Goal: Task Accomplishment & Management: Use online tool/utility

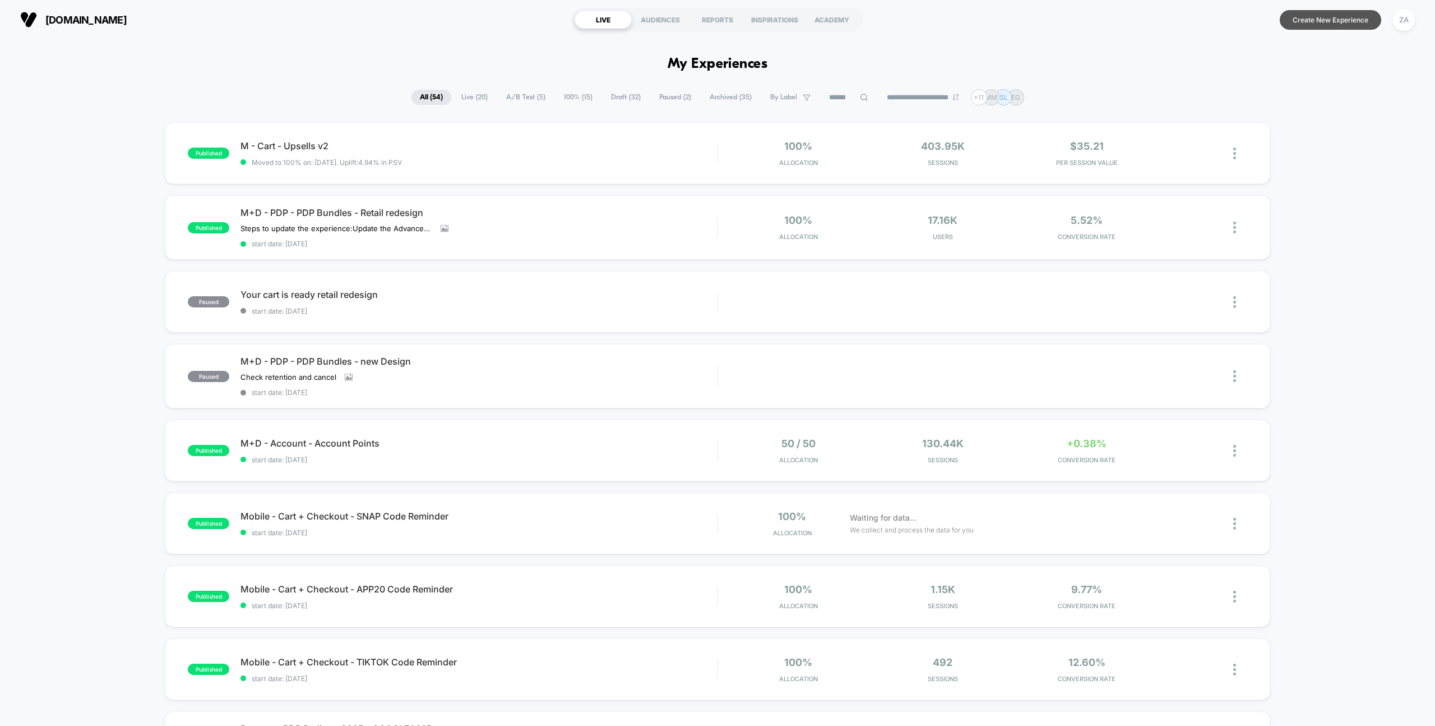
click at [1320, 22] on button "Create New Experience" at bounding box center [1330, 20] width 101 height 20
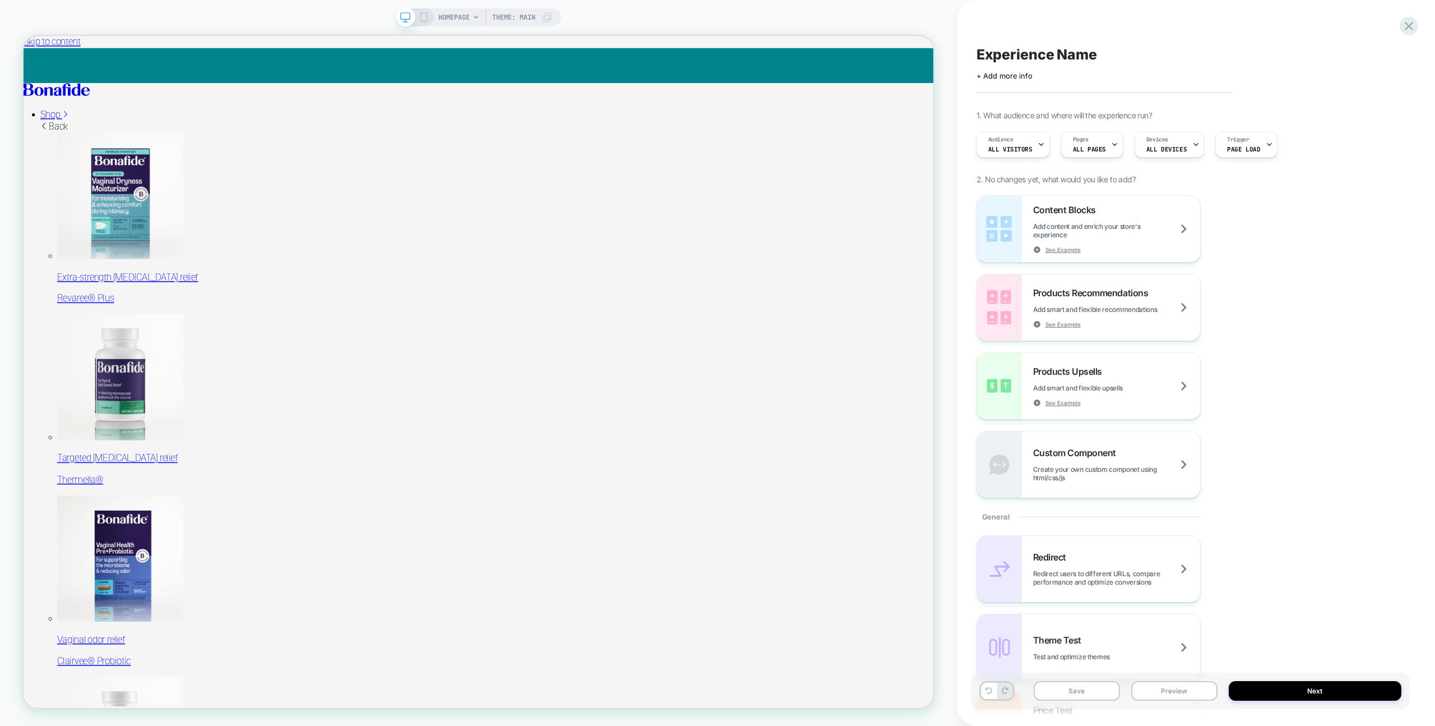
click at [0, 0] on span "Experience Name" at bounding box center [0, 0] width 0 height 0
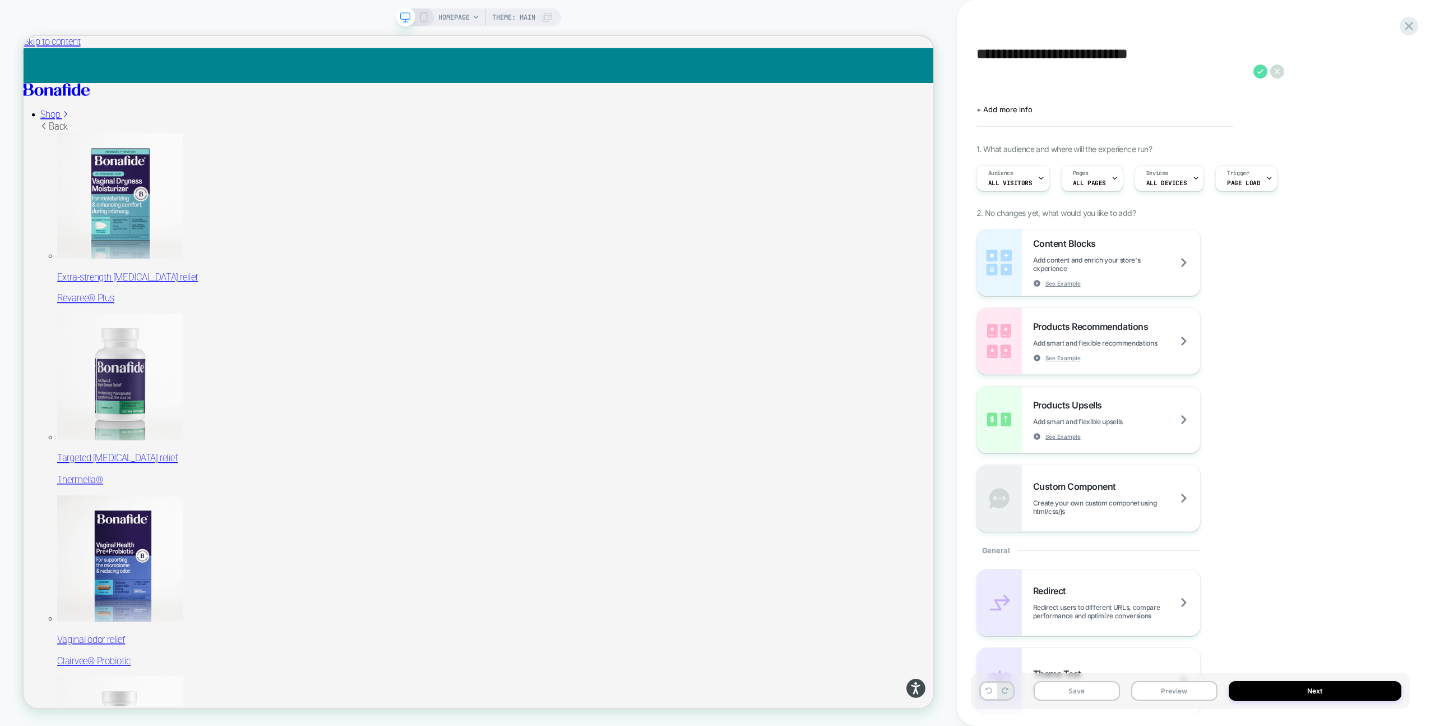
type textarea "**********"
click at [1263, 70] on icon at bounding box center [1261, 71] width 14 height 14
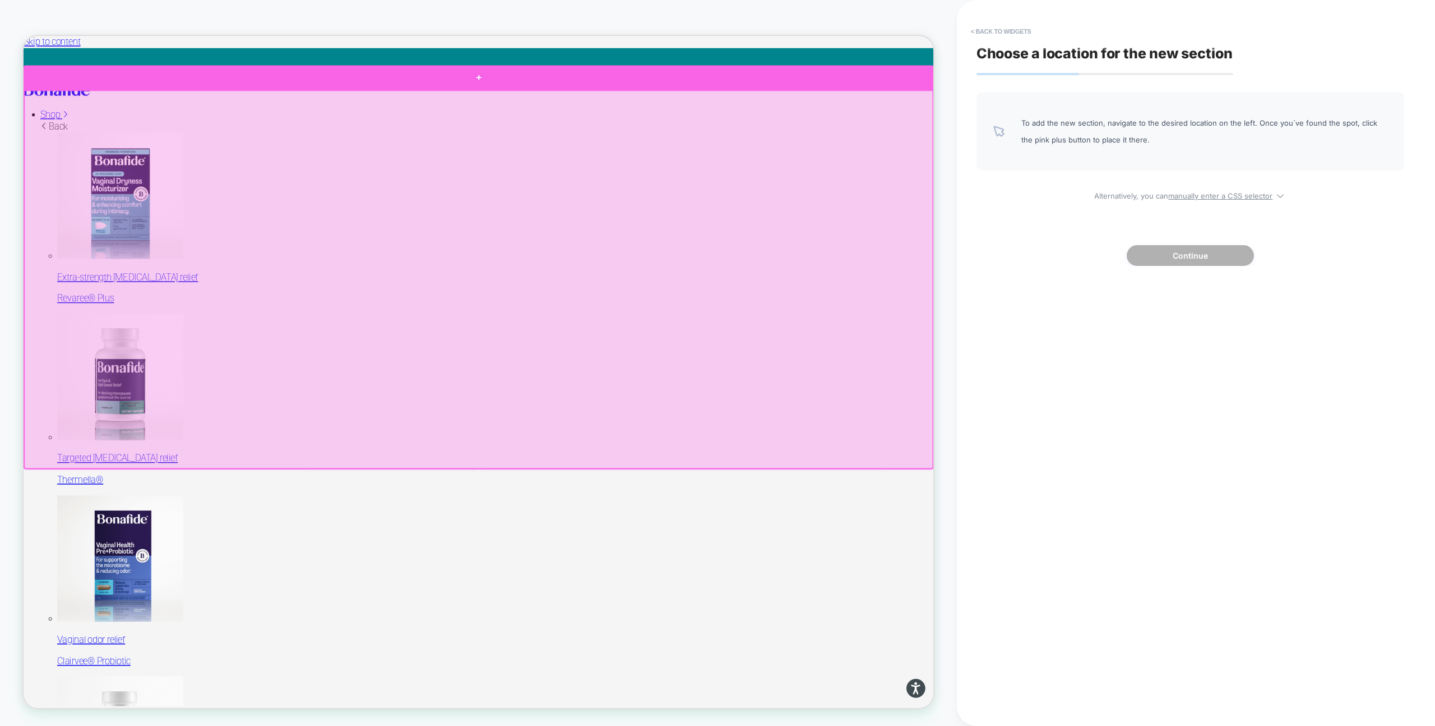
click at [1031, 99] on div at bounding box center [631, 91] width 1214 height 33
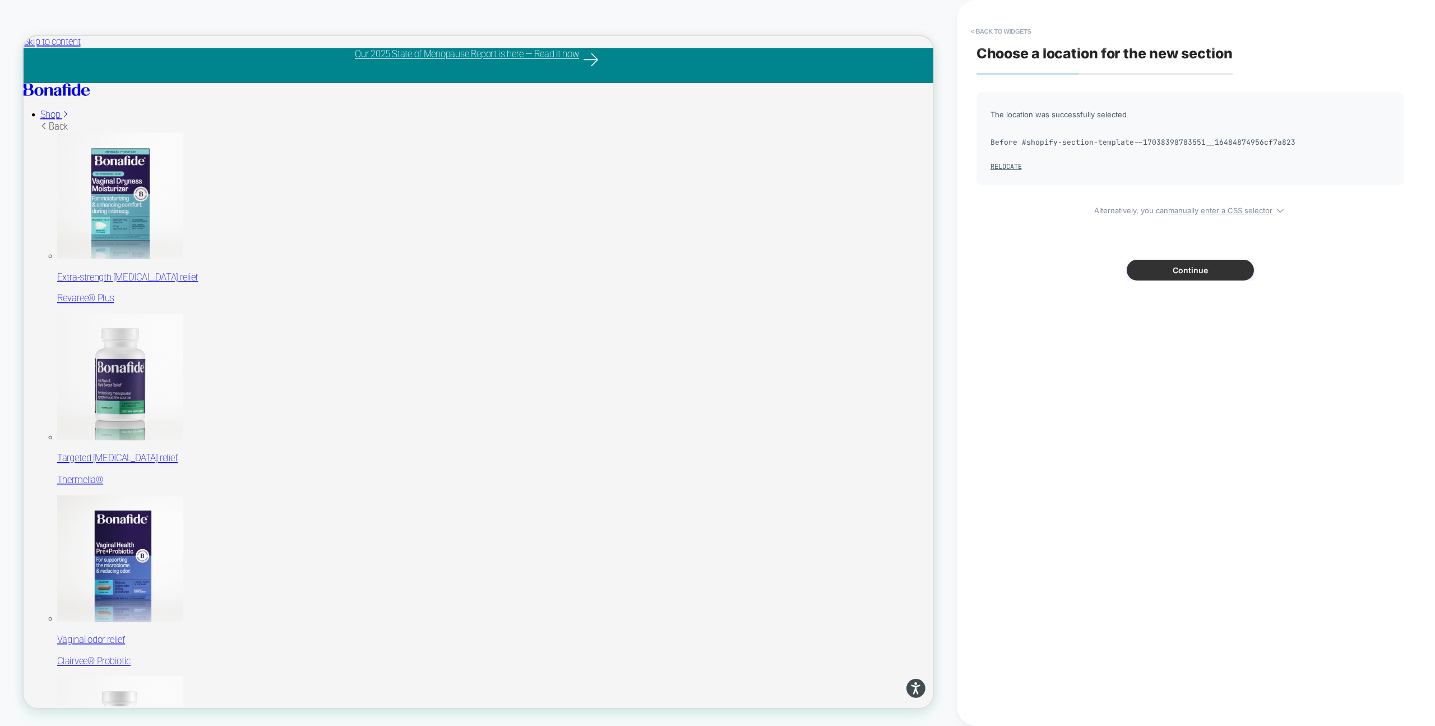
click at [1171, 270] on button "Continue" at bounding box center [1190, 270] width 127 height 21
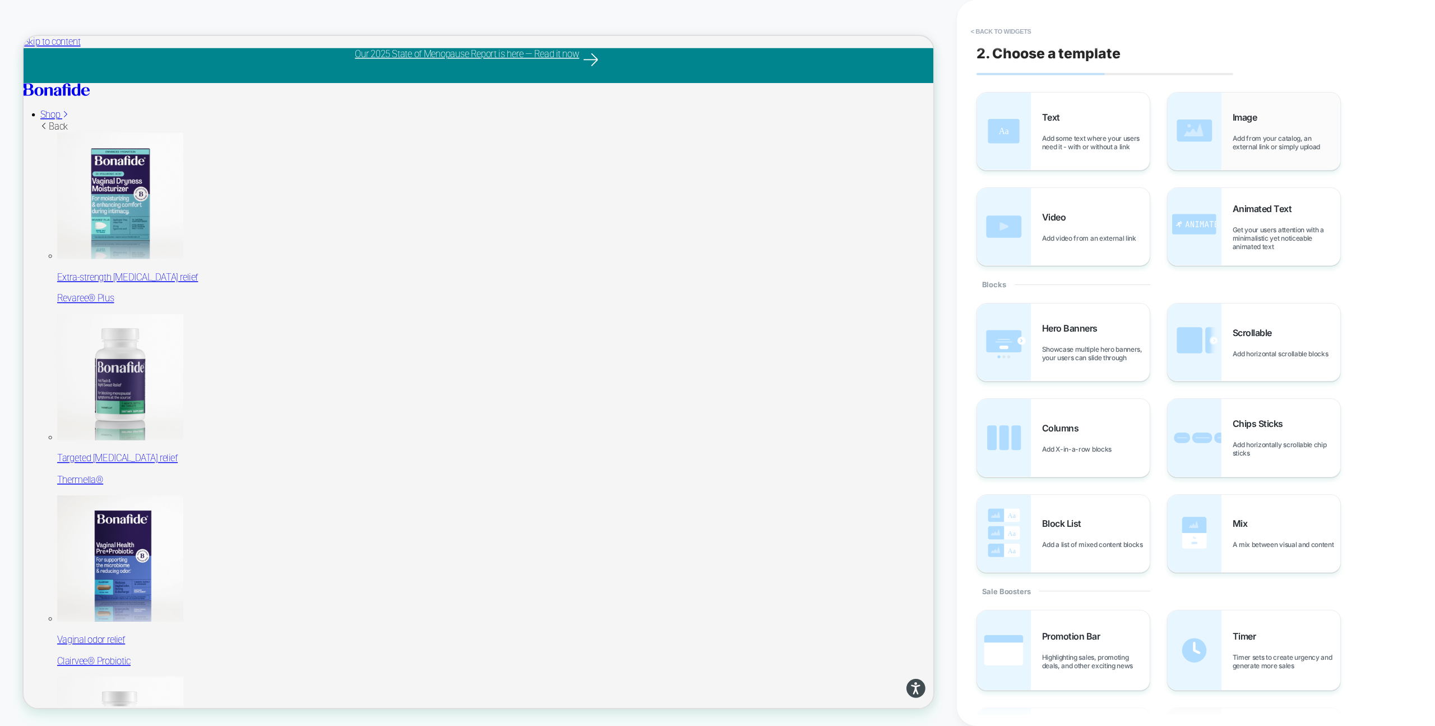
click at [1207, 136] on img at bounding box center [1195, 131] width 54 height 77
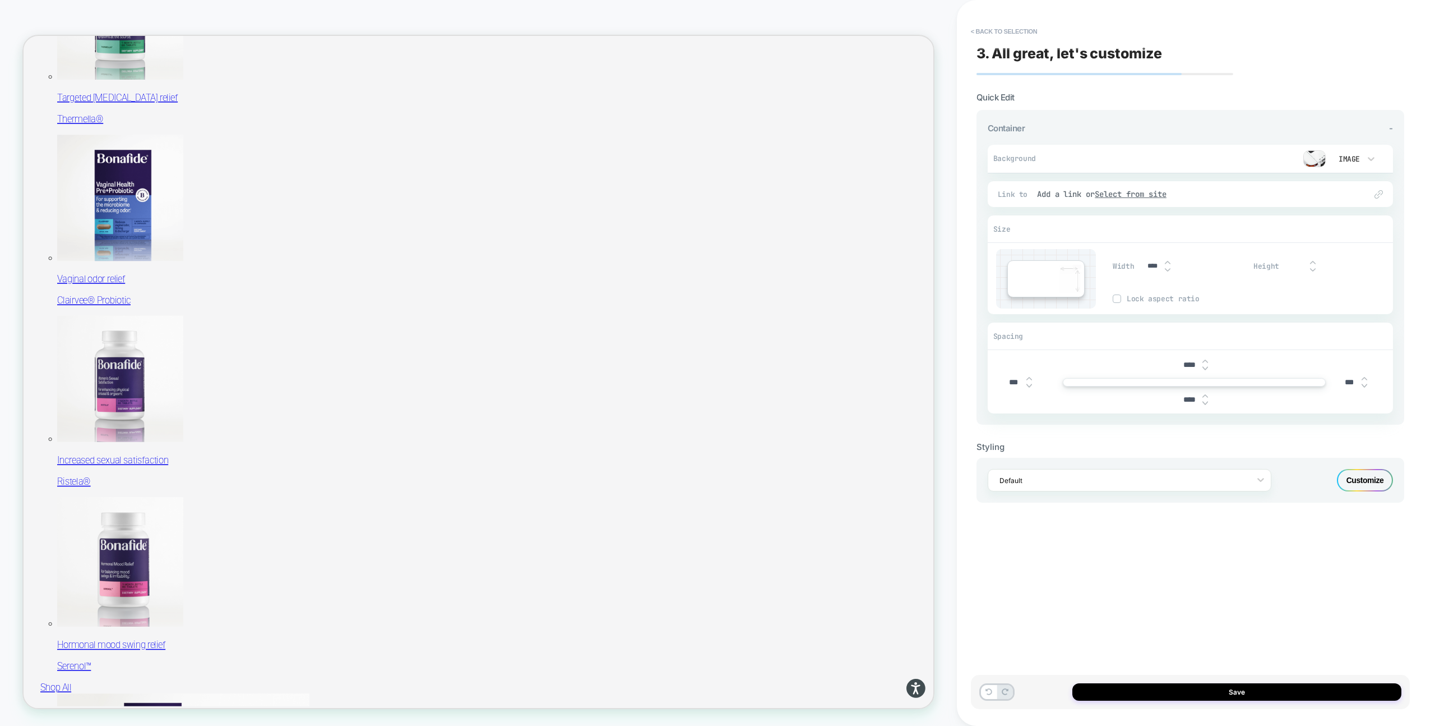
scroll to position [413, 0]
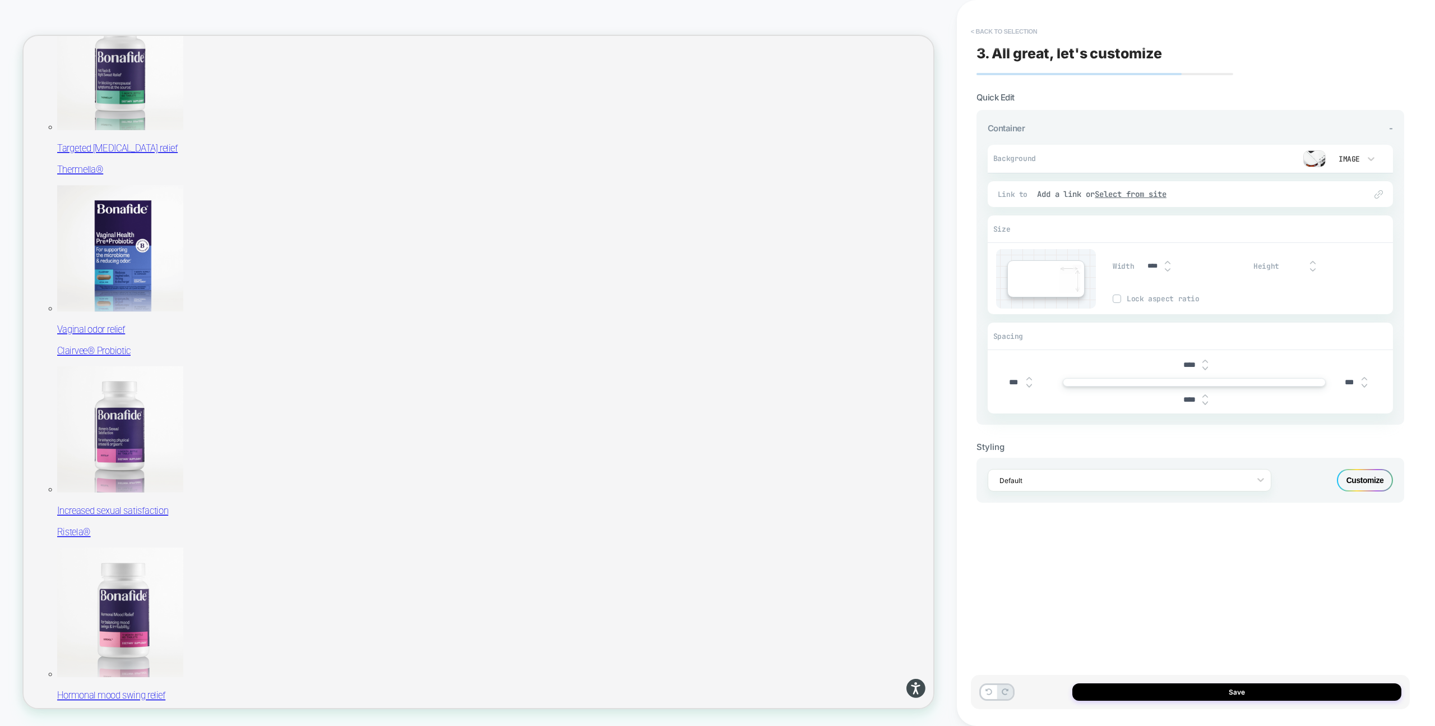
click at [988, 30] on button "< Back to selection" at bounding box center [1004, 31] width 78 height 18
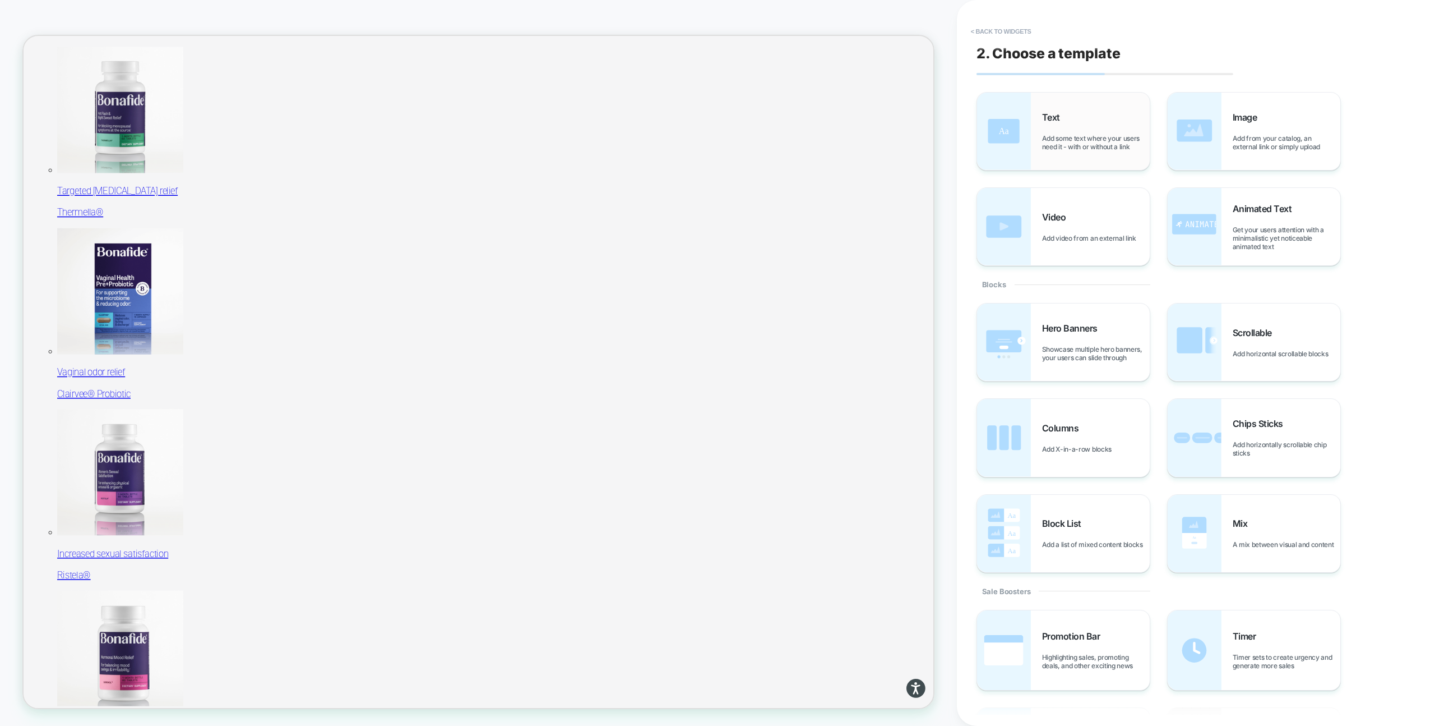
scroll to position [89, 0]
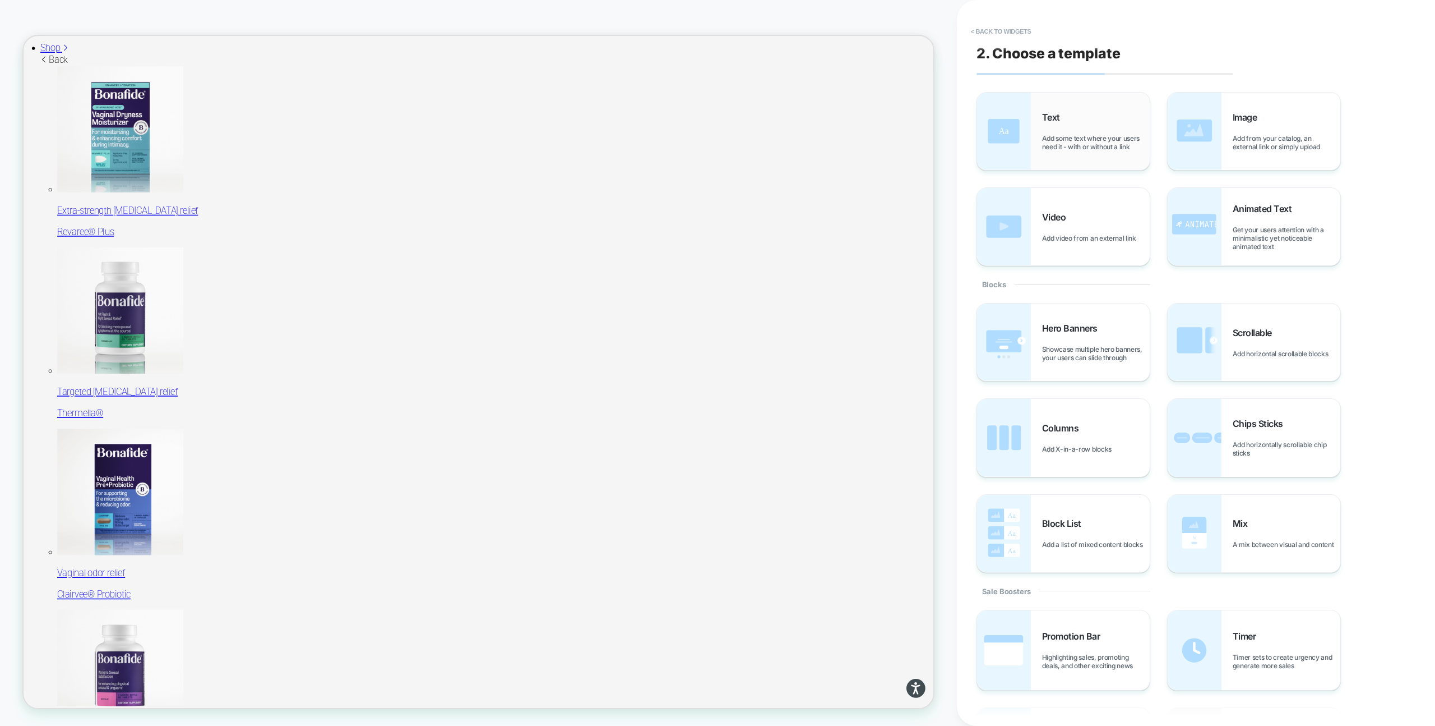
click at [1071, 133] on div "Text Add some text where your users need it - with or without a link" at bounding box center [1096, 131] width 108 height 39
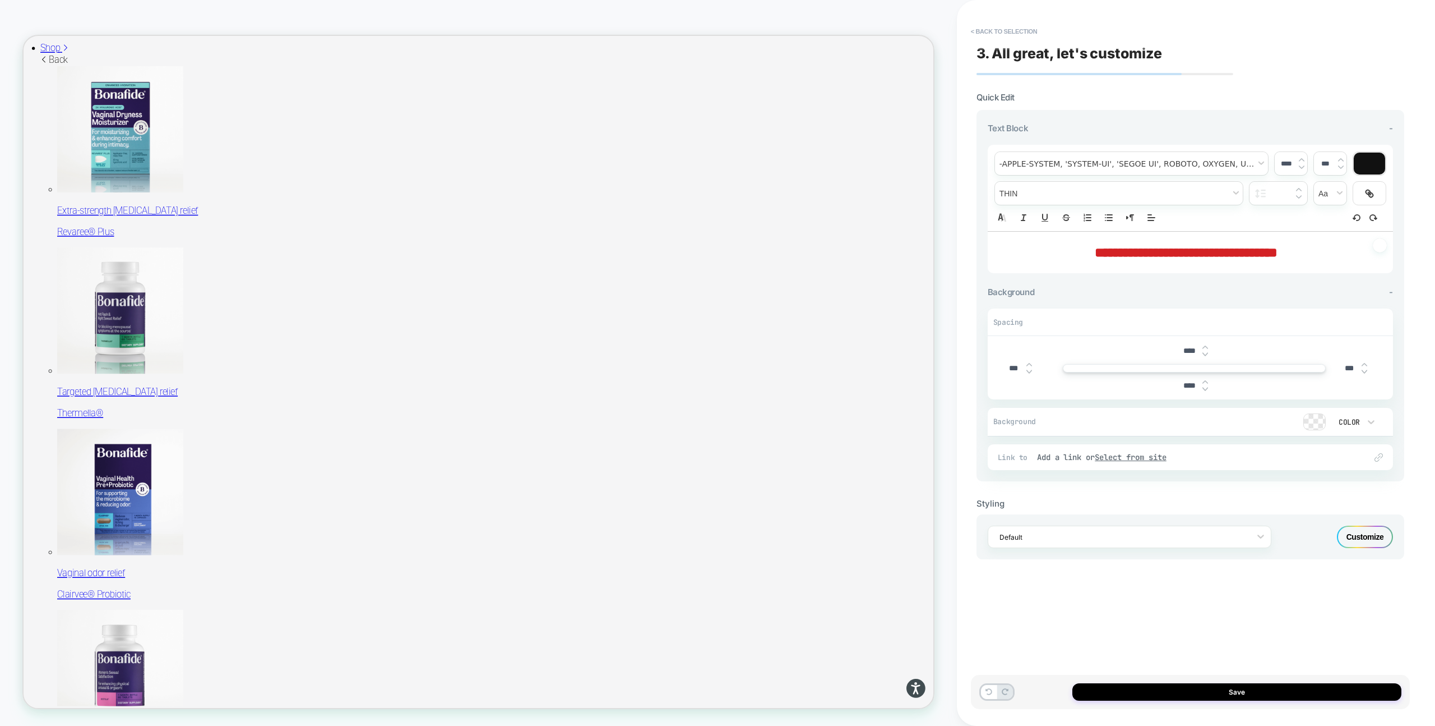
scroll to position [0, 0]
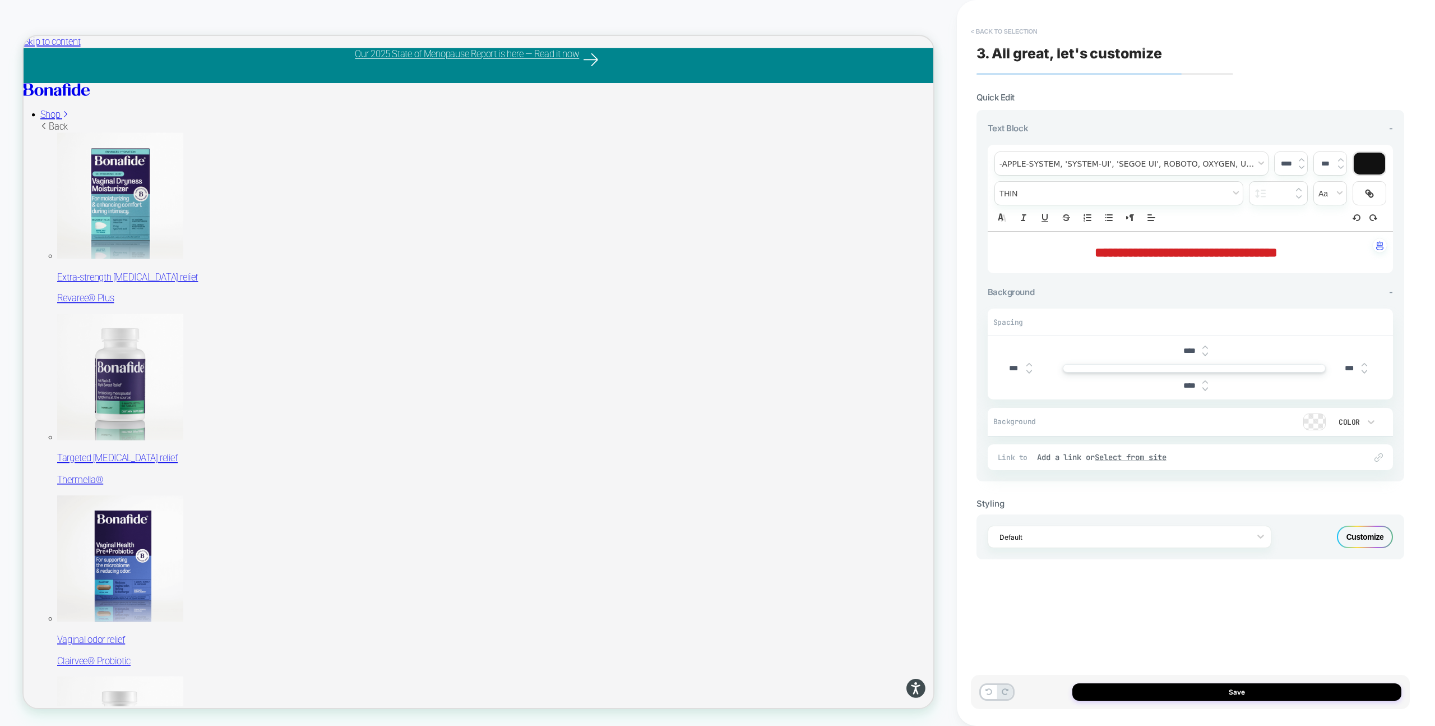
click at [978, 33] on button "< Back to selection" at bounding box center [1004, 31] width 78 height 18
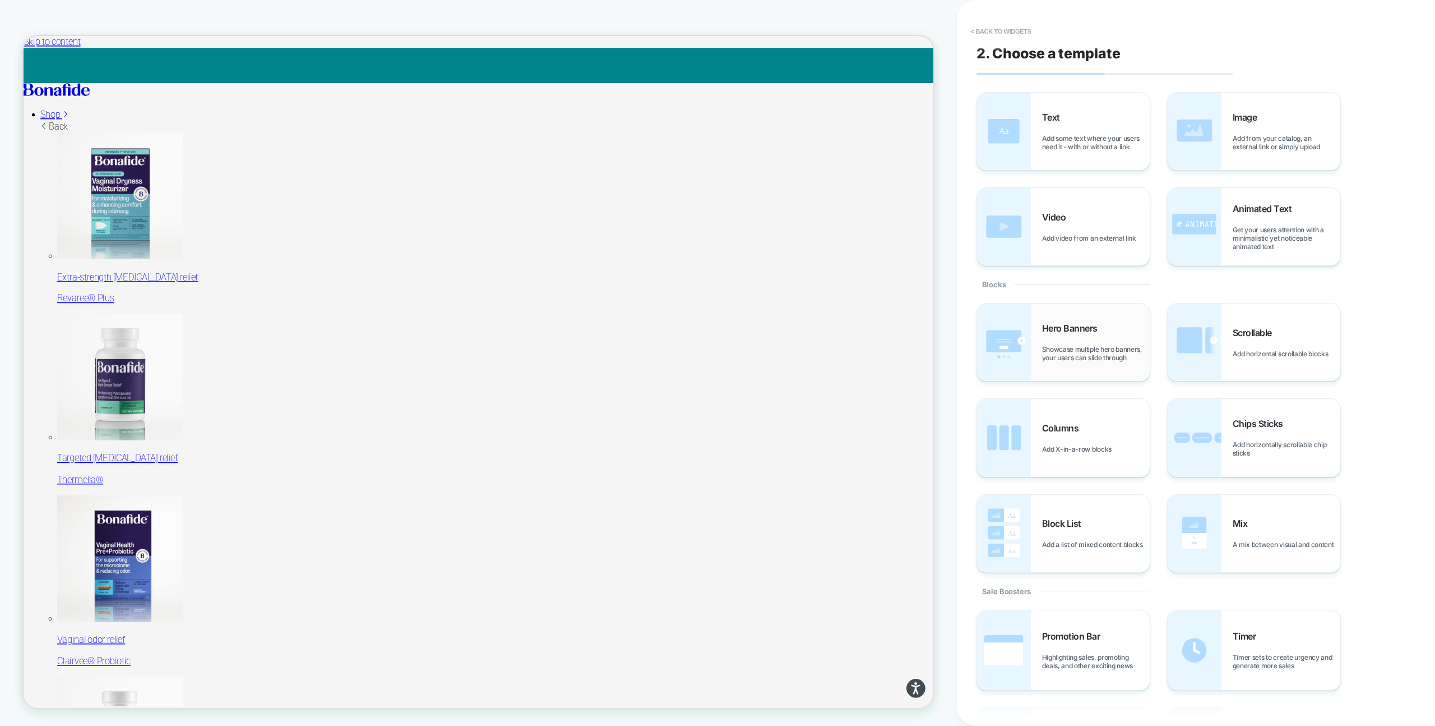
click at [1080, 332] on span "Hero Banners" at bounding box center [1072, 327] width 61 height 11
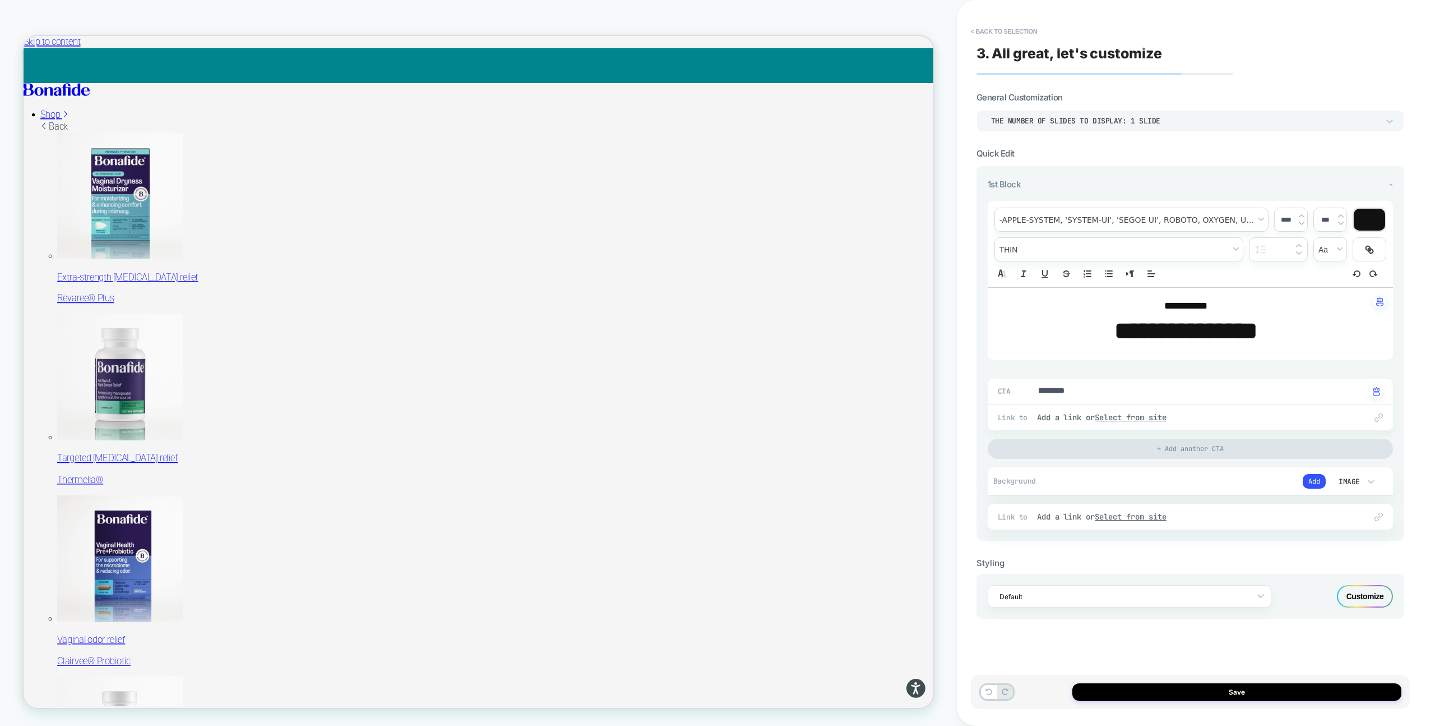
type textarea "*"
click at [1269, 120] on div "THE NUMBER OF SLIDES TO DISPLAY: 1 SLIDE" at bounding box center [1184, 121] width 387 height 10
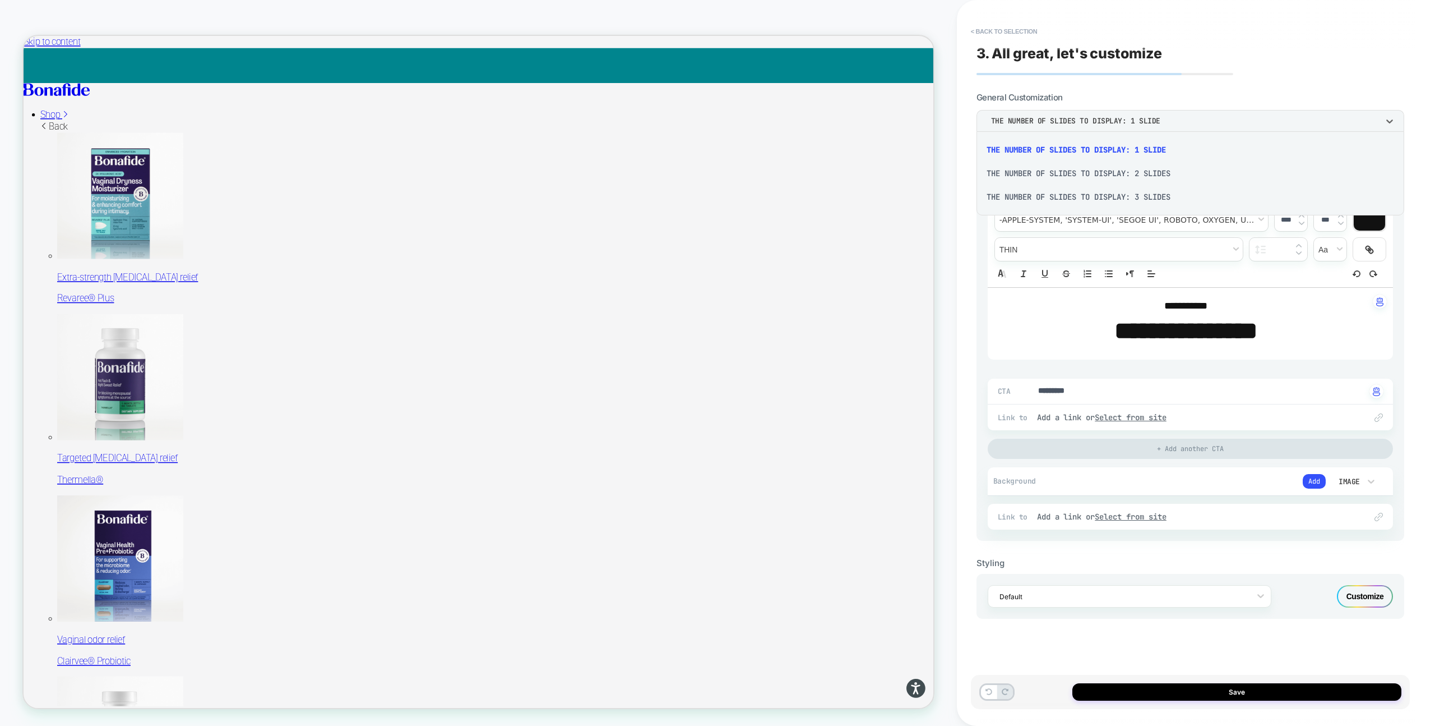
click at [1269, 120] on div at bounding box center [717, 363] width 1435 height 726
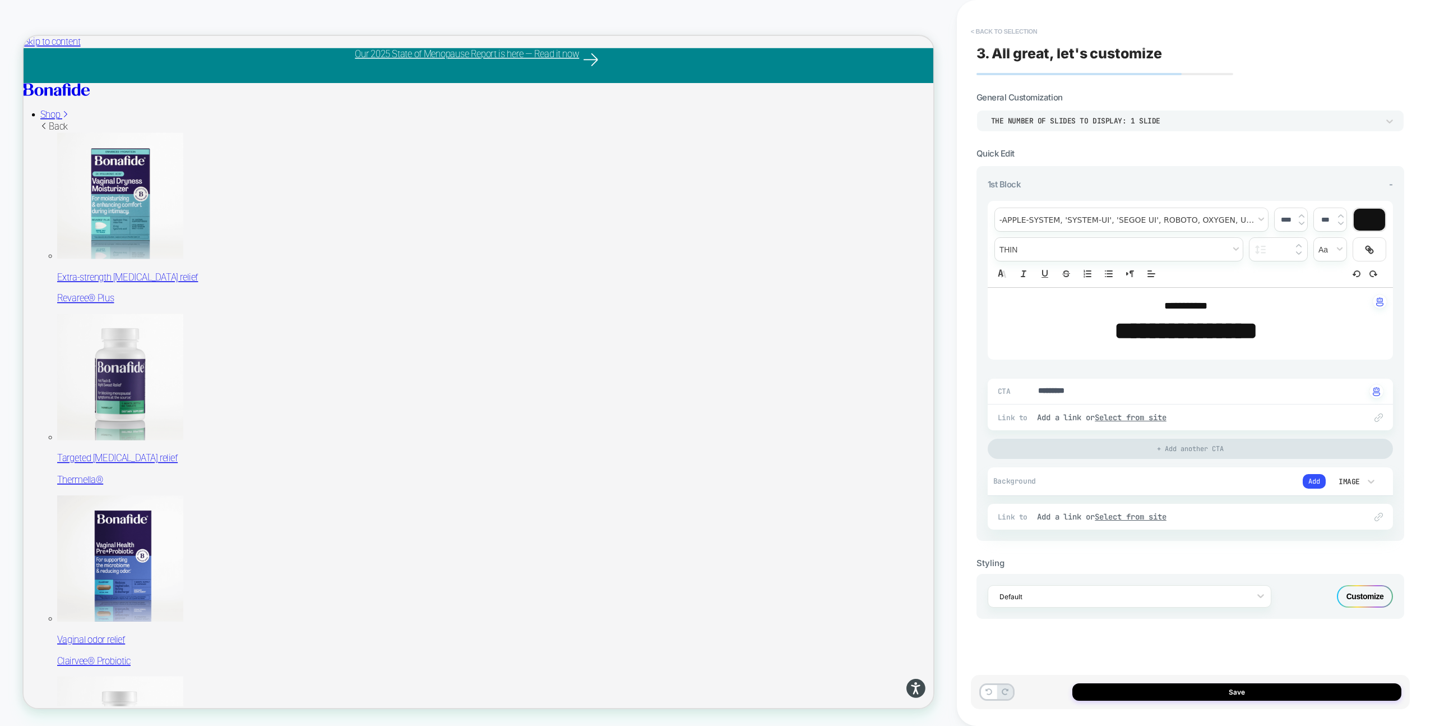
click at [972, 28] on button "< Back to selection" at bounding box center [1004, 31] width 78 height 18
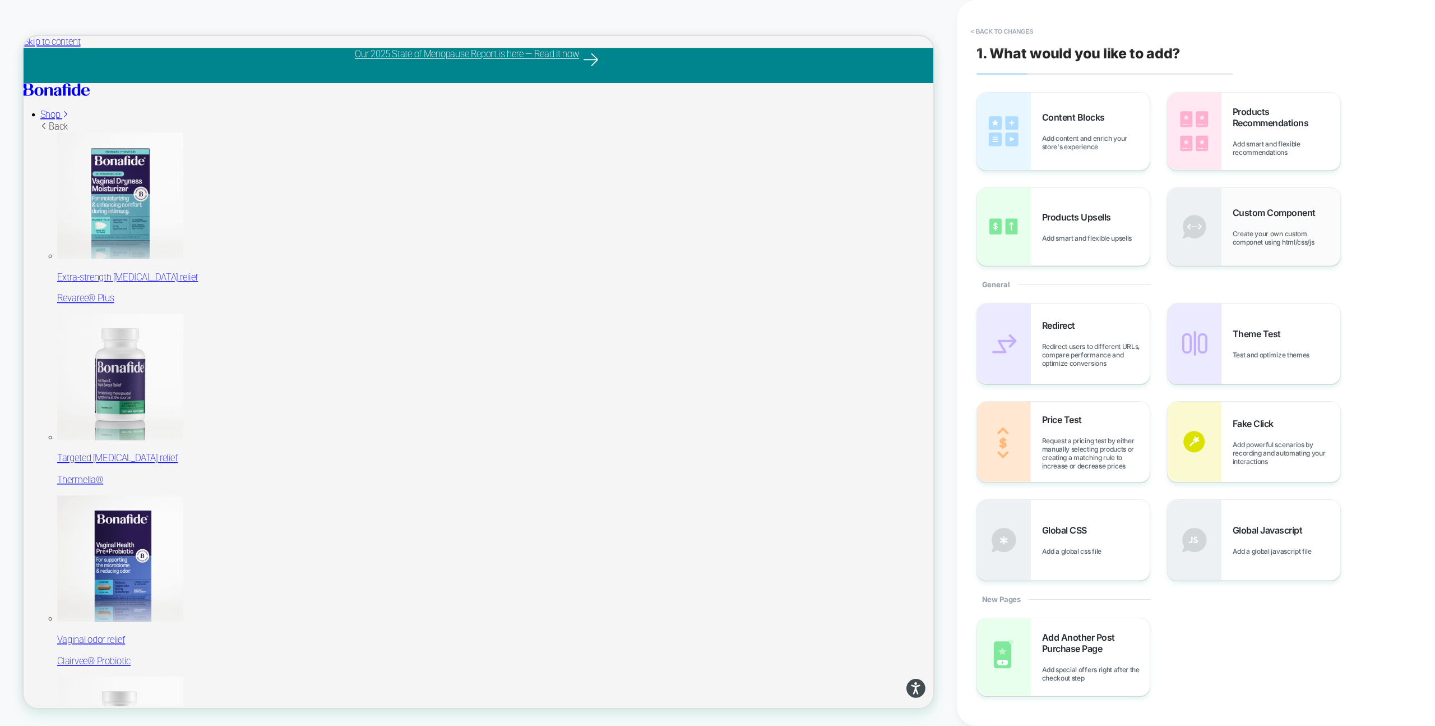
click at [1251, 228] on div "Custom Component Create your own custom componet using html/css/js" at bounding box center [1287, 226] width 108 height 39
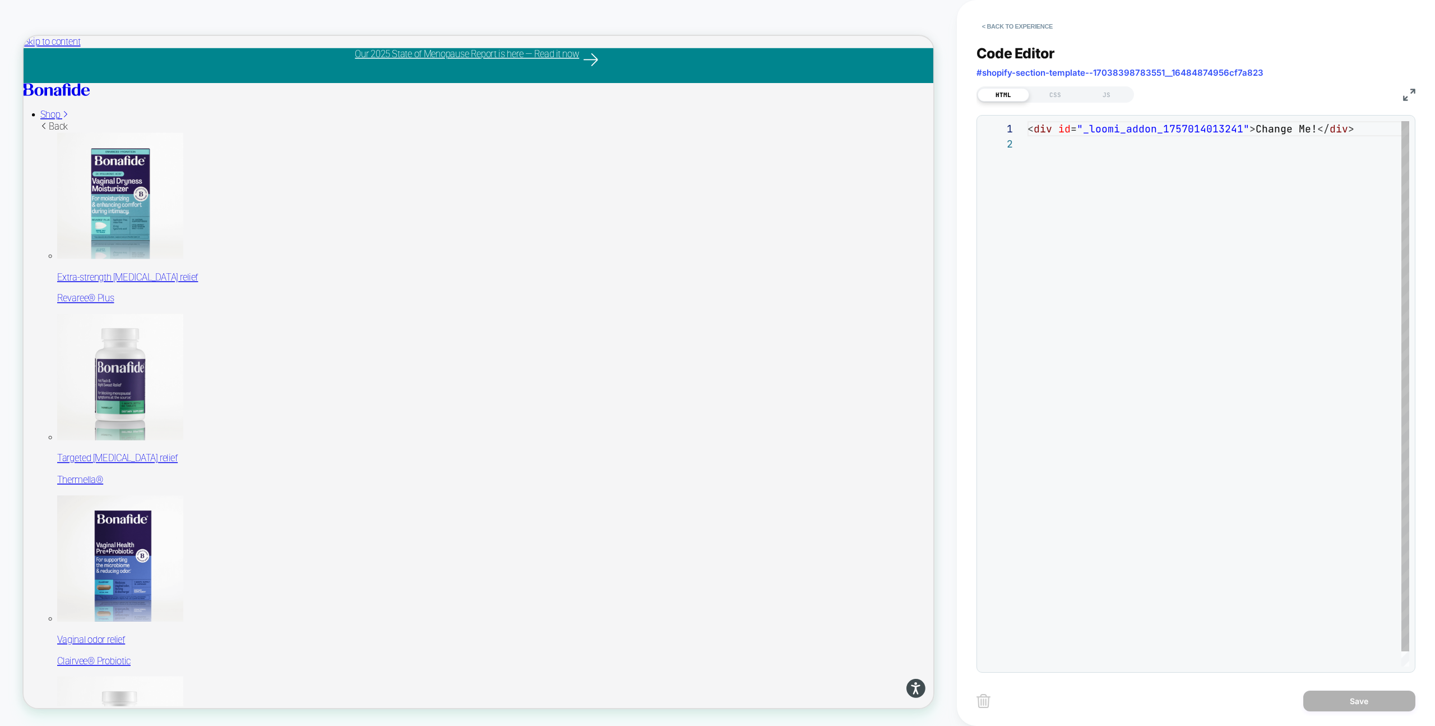
scroll to position [15, 0]
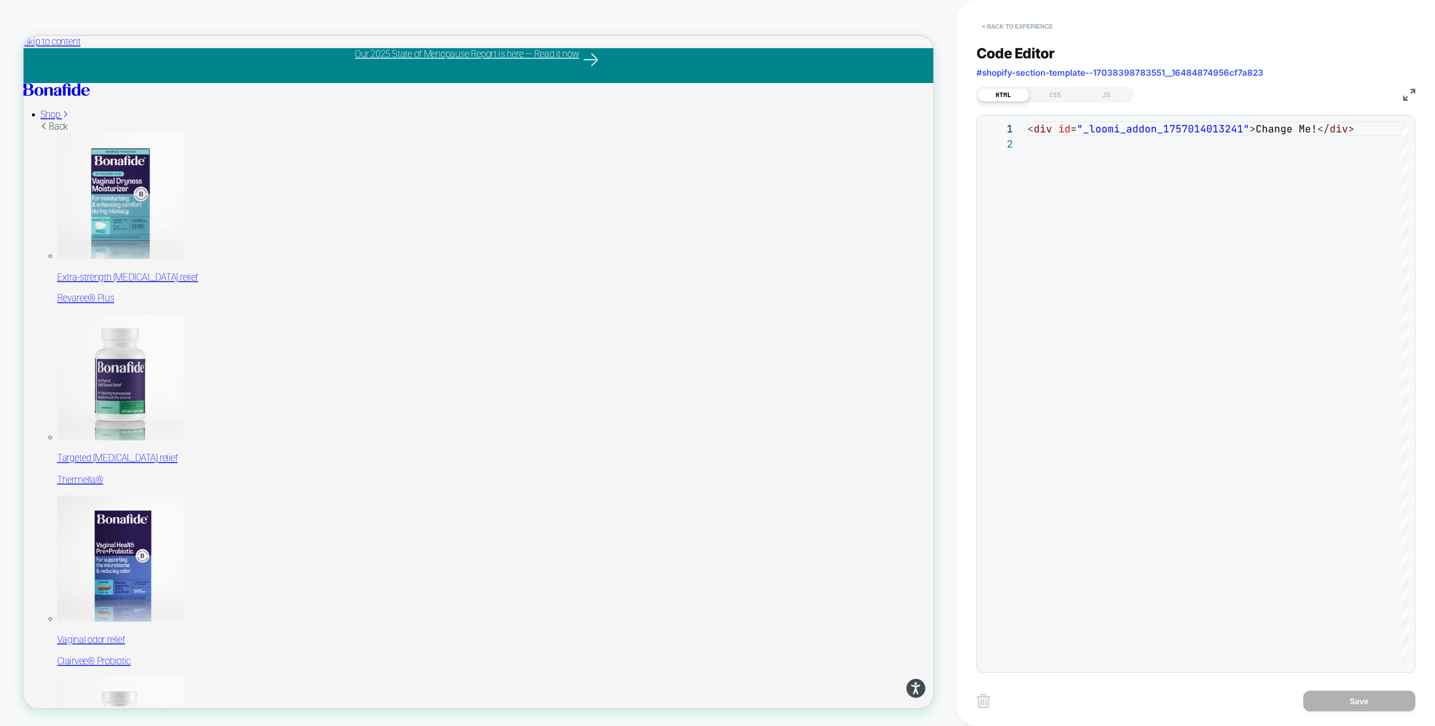
click at [999, 26] on button "< Back to experience" at bounding box center [1018, 26] width 82 height 18
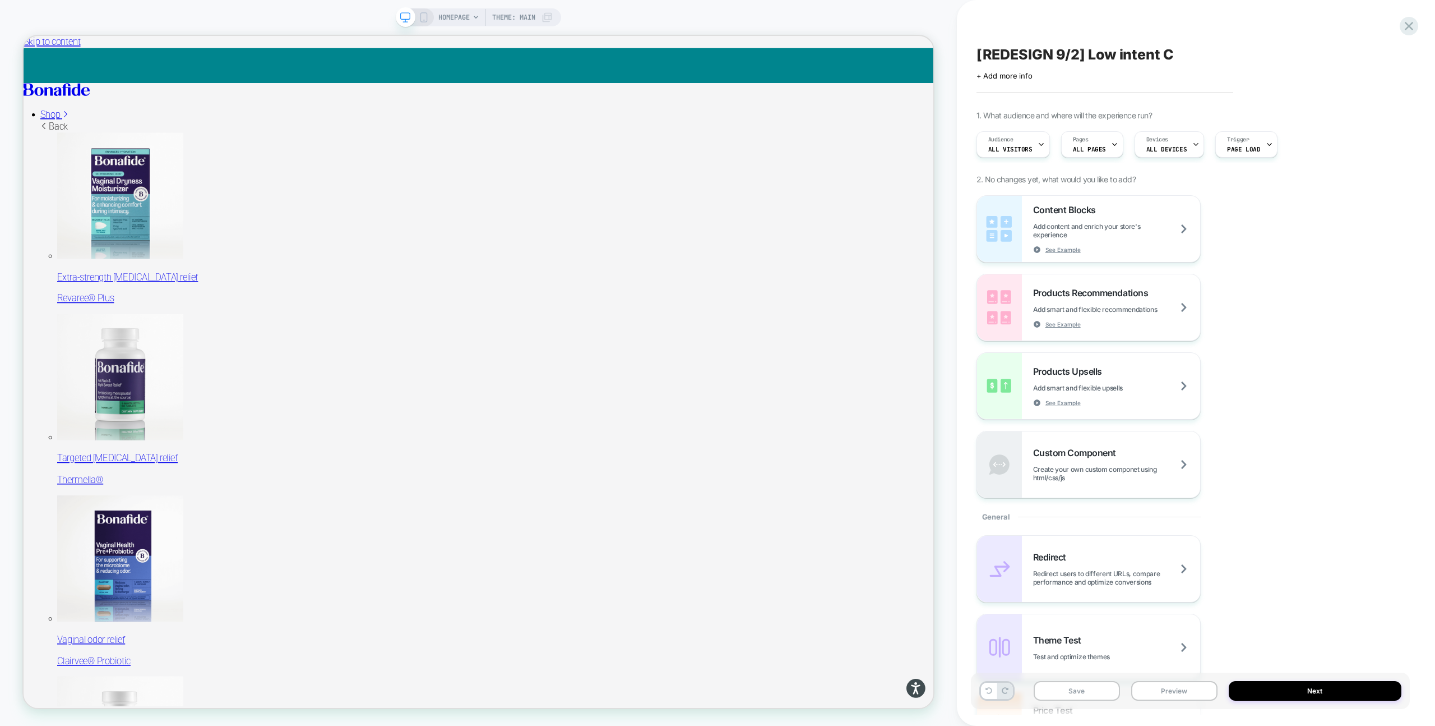
drag, startPoint x: 1125, startPoint y: 243, endPoint x: 1314, endPoint y: 299, distance: 196.9
click at [1314, 299] on div "Content Blocks Add content and enrich your store's experience See Example Produ…" at bounding box center [1191, 346] width 428 height 303
click at [1112, 474] on span "Create your own custom componet using html/css/js" at bounding box center [1116, 473] width 167 height 17
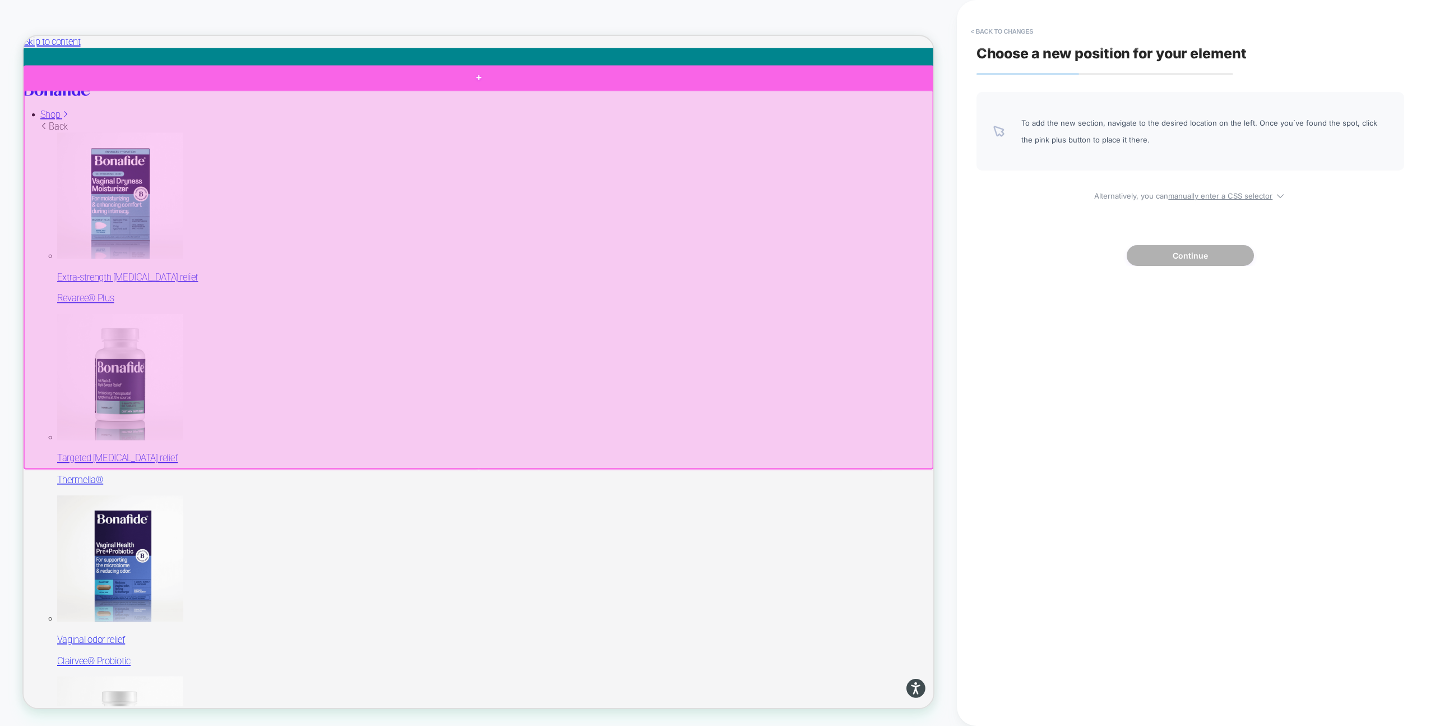
click at [869, 87] on div at bounding box center [631, 91] width 1214 height 33
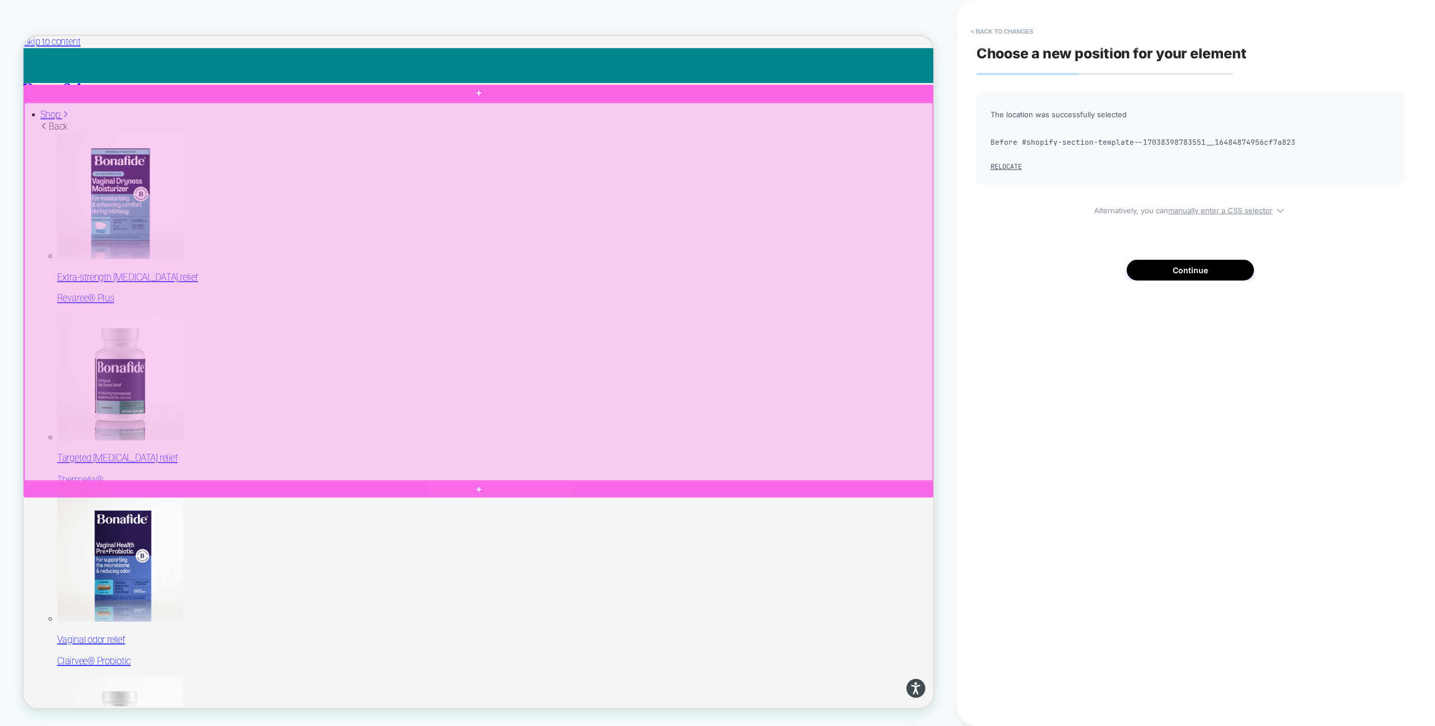
click at [949, 201] on div at bounding box center [631, 376] width 1212 height 503
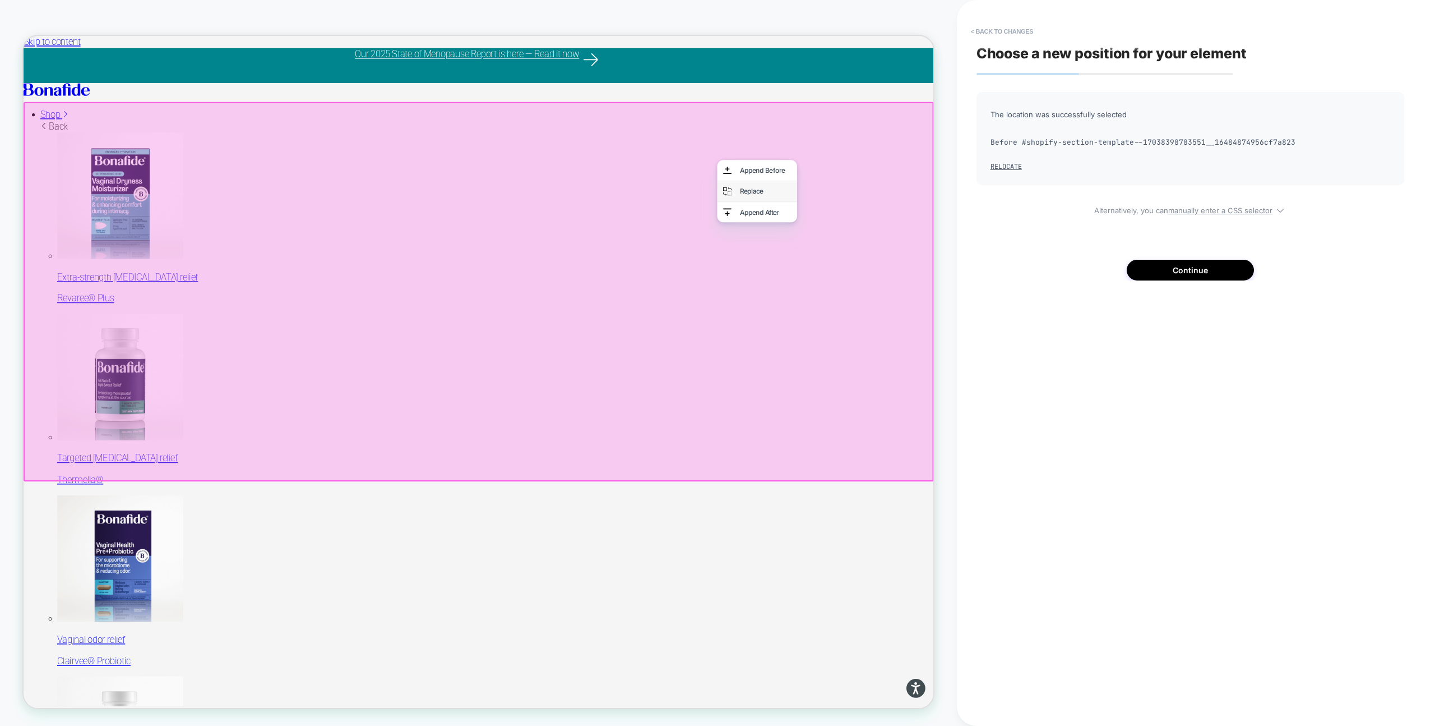
click at [974, 237] on div "Replace" at bounding box center [1002, 242] width 107 height 27
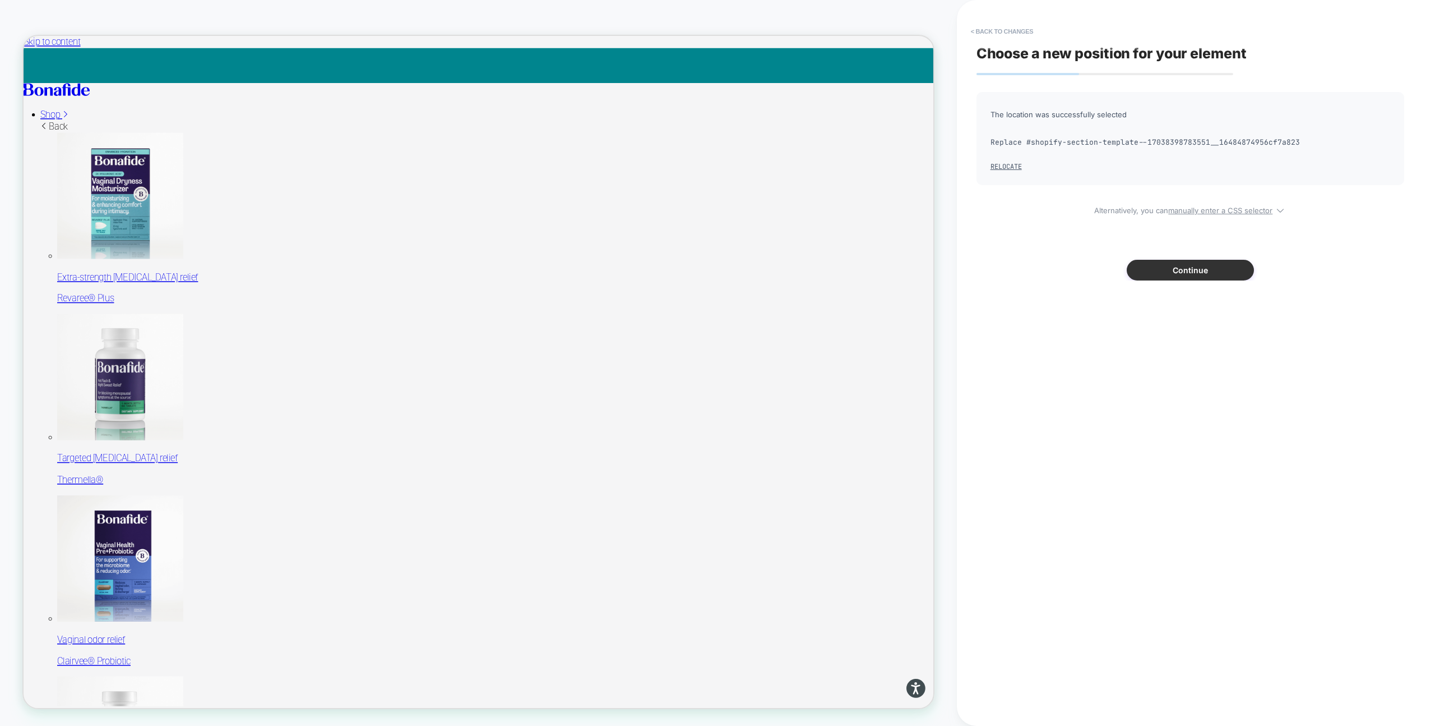
click at [1167, 269] on button "Continue" at bounding box center [1190, 270] width 127 height 21
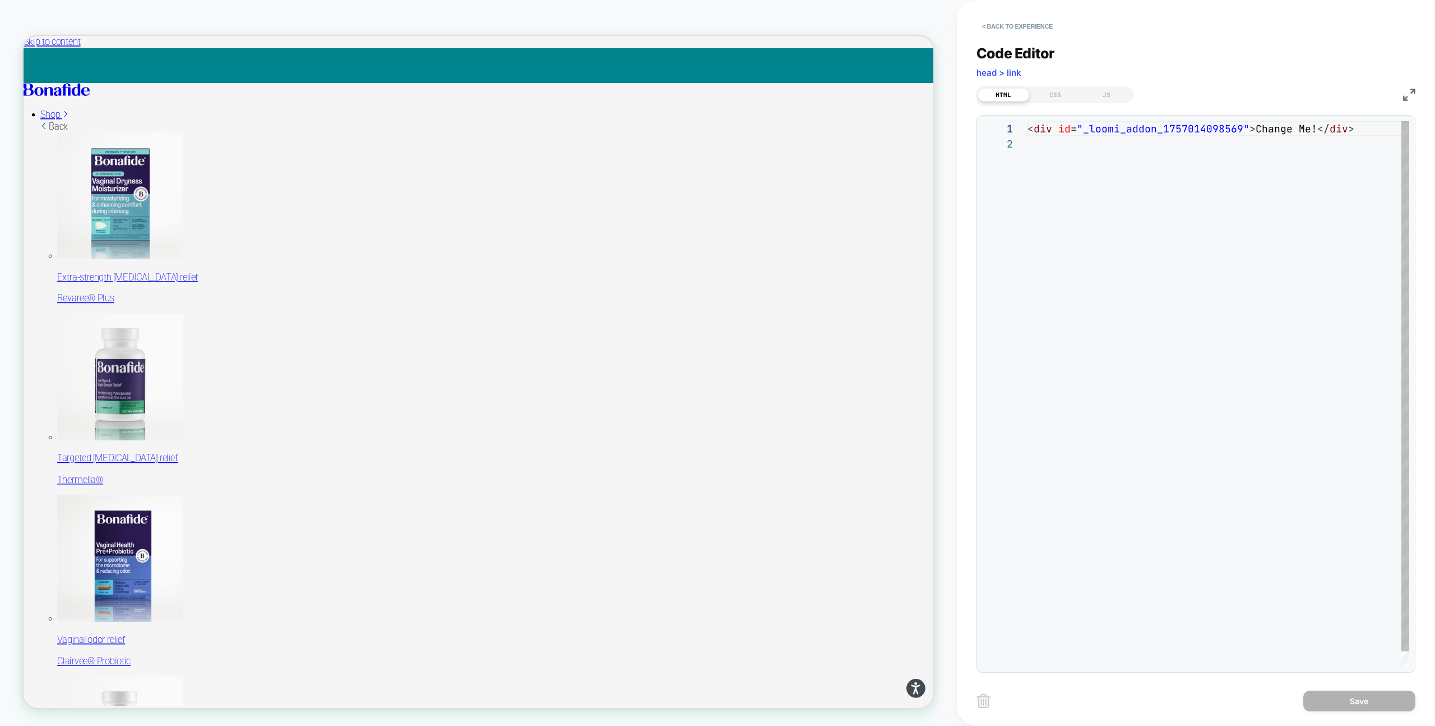
click at [1116, 166] on div "< div id = "_loomi_addon_1757014098569" > Change Me! </ div >" at bounding box center [1219, 401] width 382 height 560
type textarea "****** ******** ******"
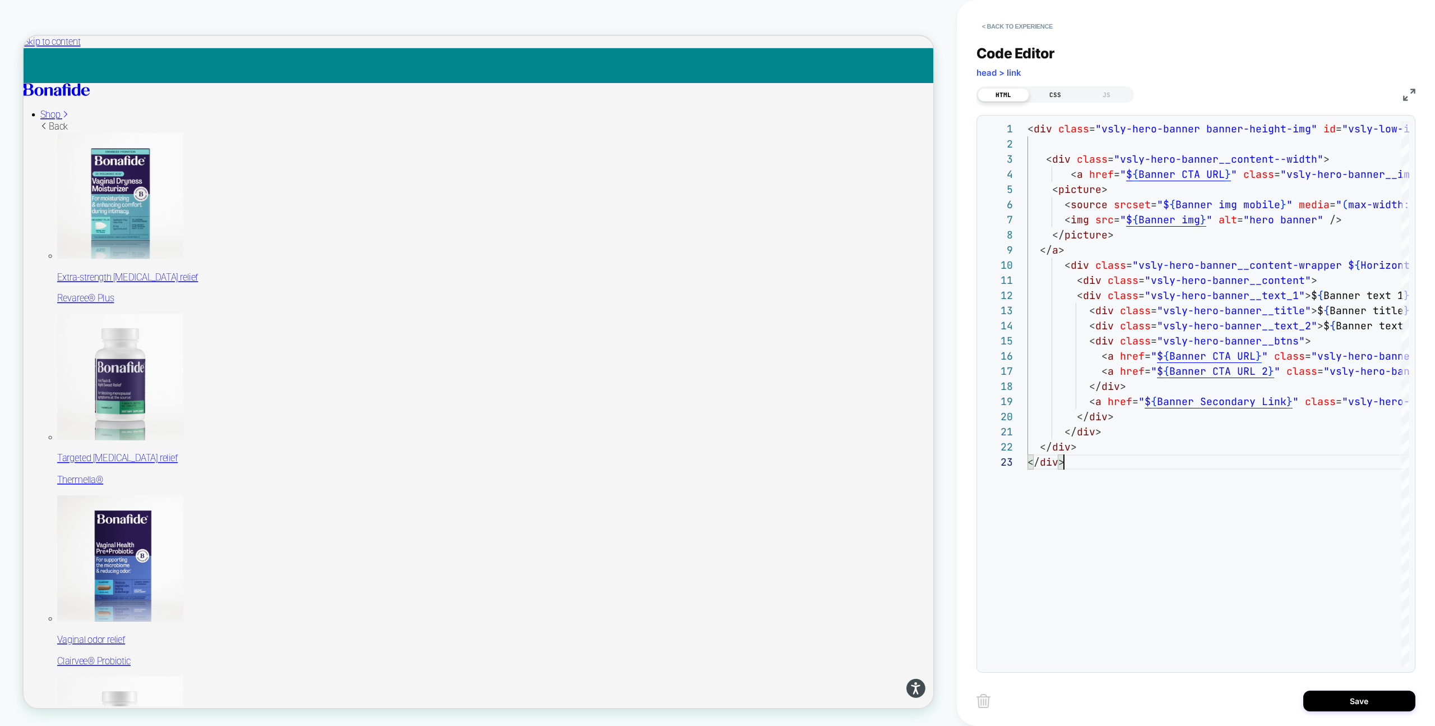
click at [1058, 90] on div "CSS" at bounding box center [1055, 94] width 52 height 13
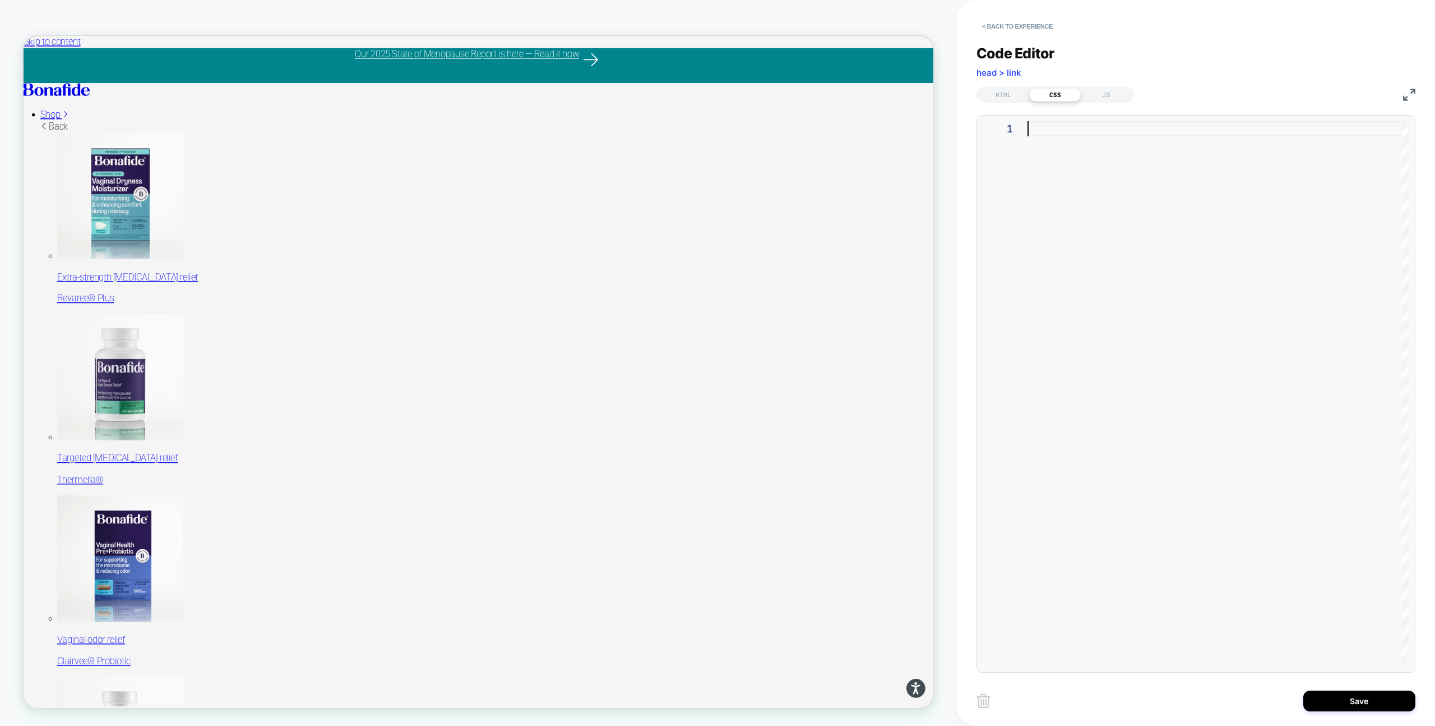
click at [1079, 185] on div at bounding box center [1219, 393] width 382 height 545
type textarea "**********"
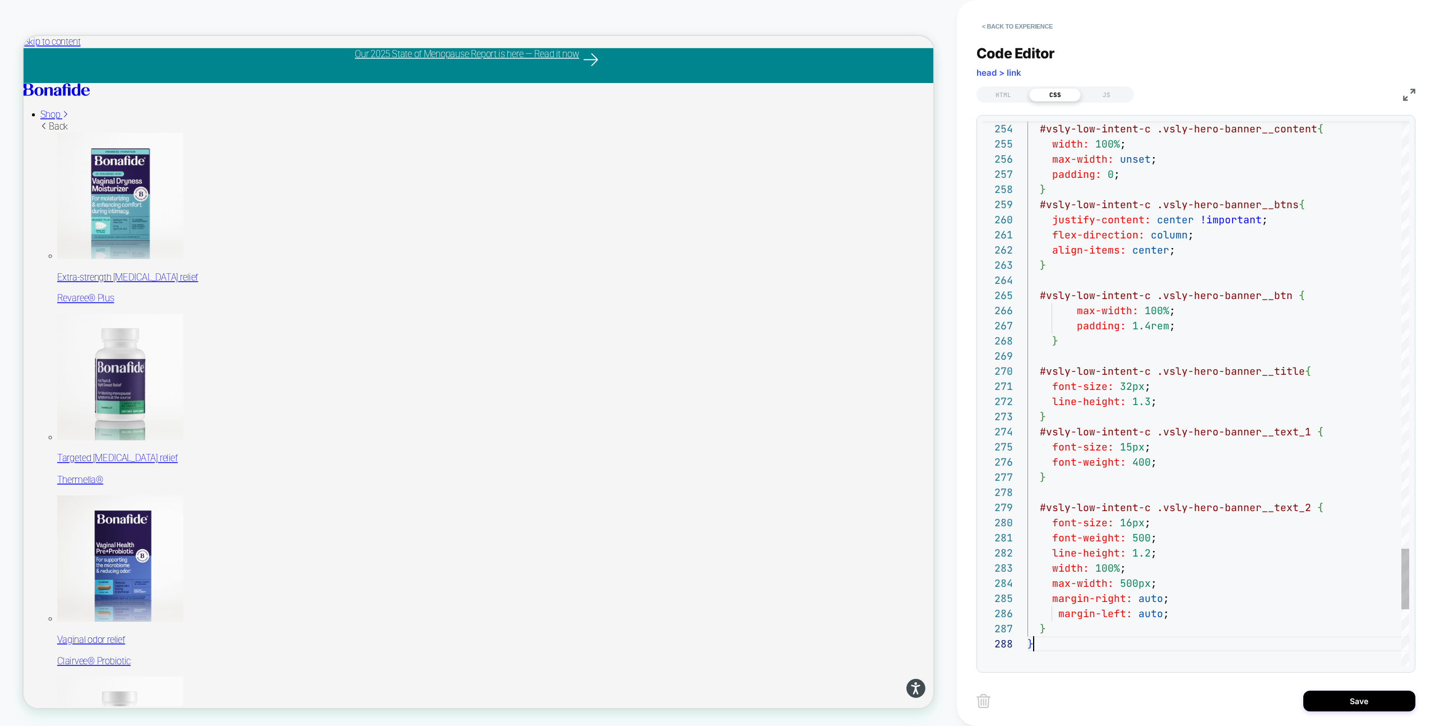
scroll to position [106, 6]
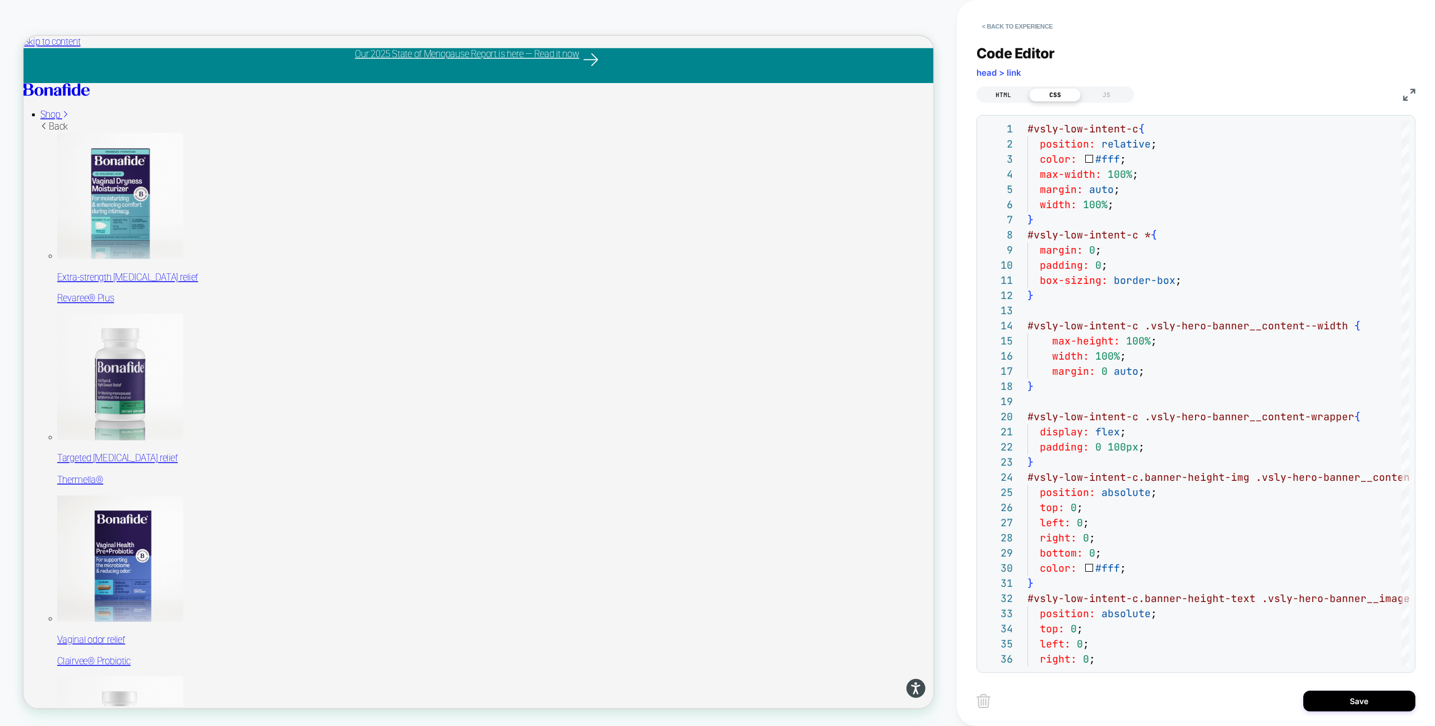
click at [996, 96] on div "HTML" at bounding box center [1004, 94] width 52 height 13
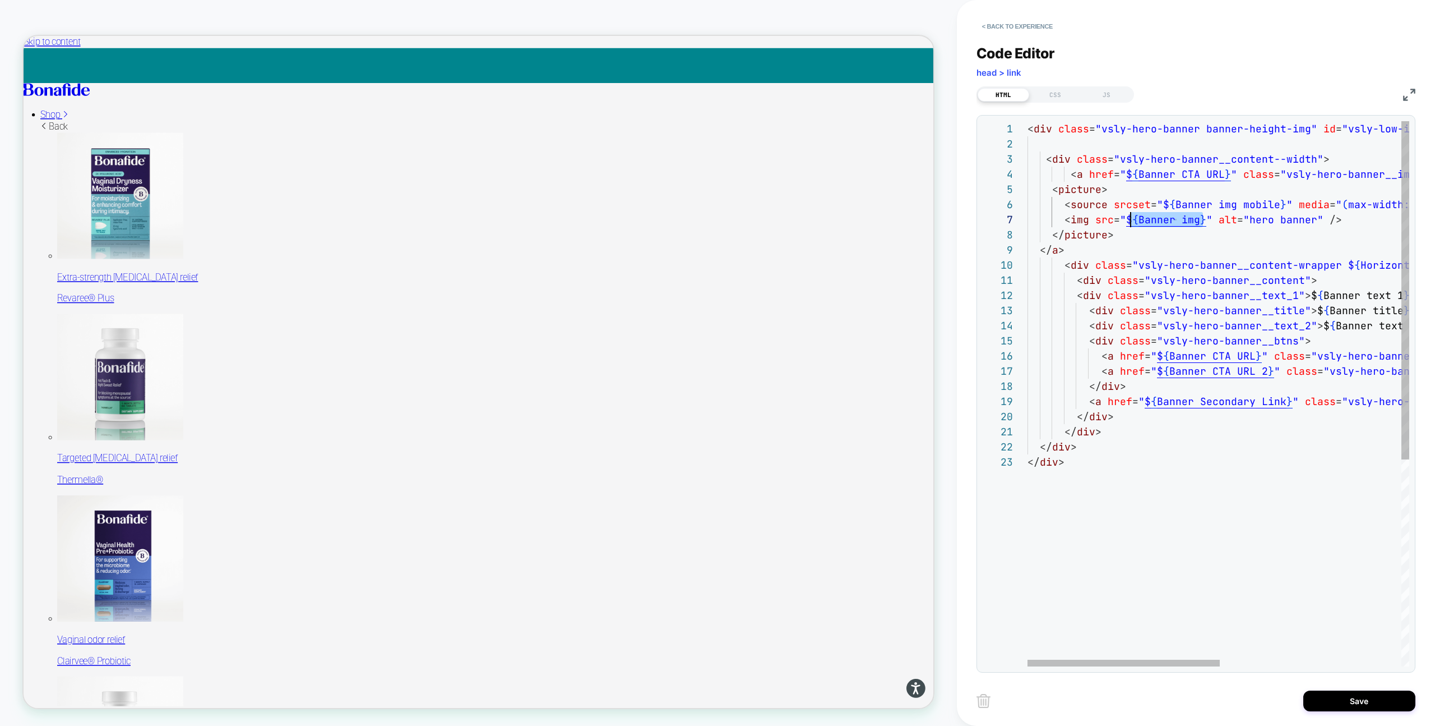
scroll to position [91, 97]
drag, startPoint x: 1203, startPoint y: 221, endPoint x: 1126, endPoint y: 221, distance: 76.3
click at [1126, 221] on div "< div class = "vsly-hero-banner banner-height-img" id = "vsly-low-intent-c" > <…" at bounding box center [1398, 560] width 741 height 878
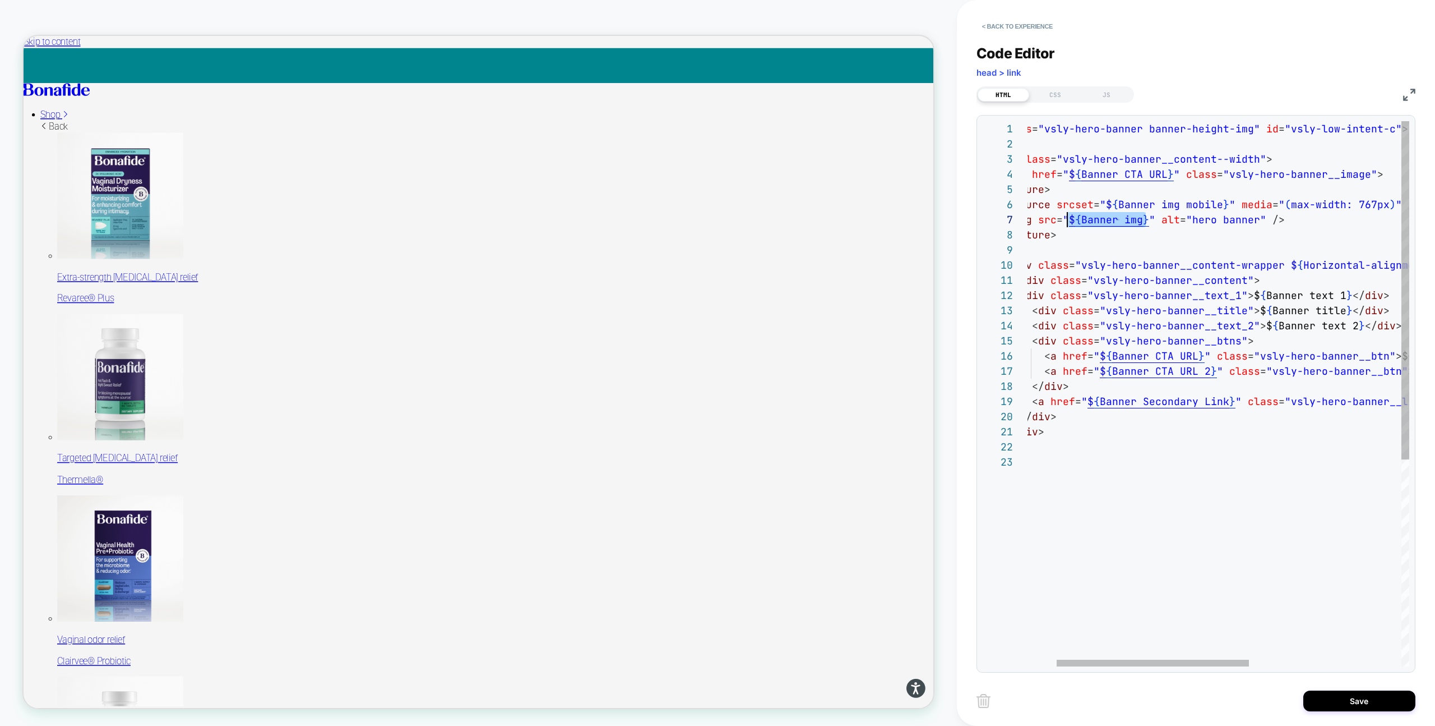
type textarea "**********"
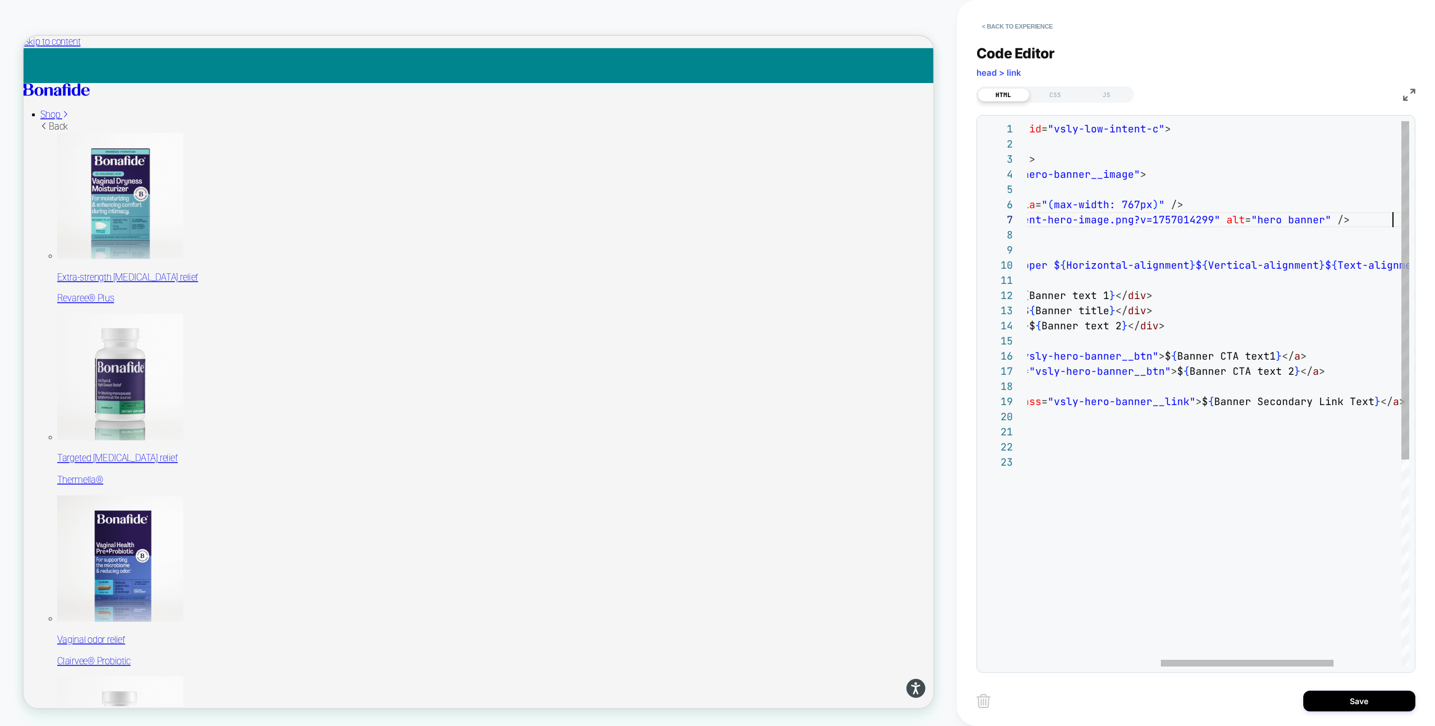
scroll to position [91, 660]
click at [1049, 91] on div "CSS" at bounding box center [1055, 94] width 52 height 13
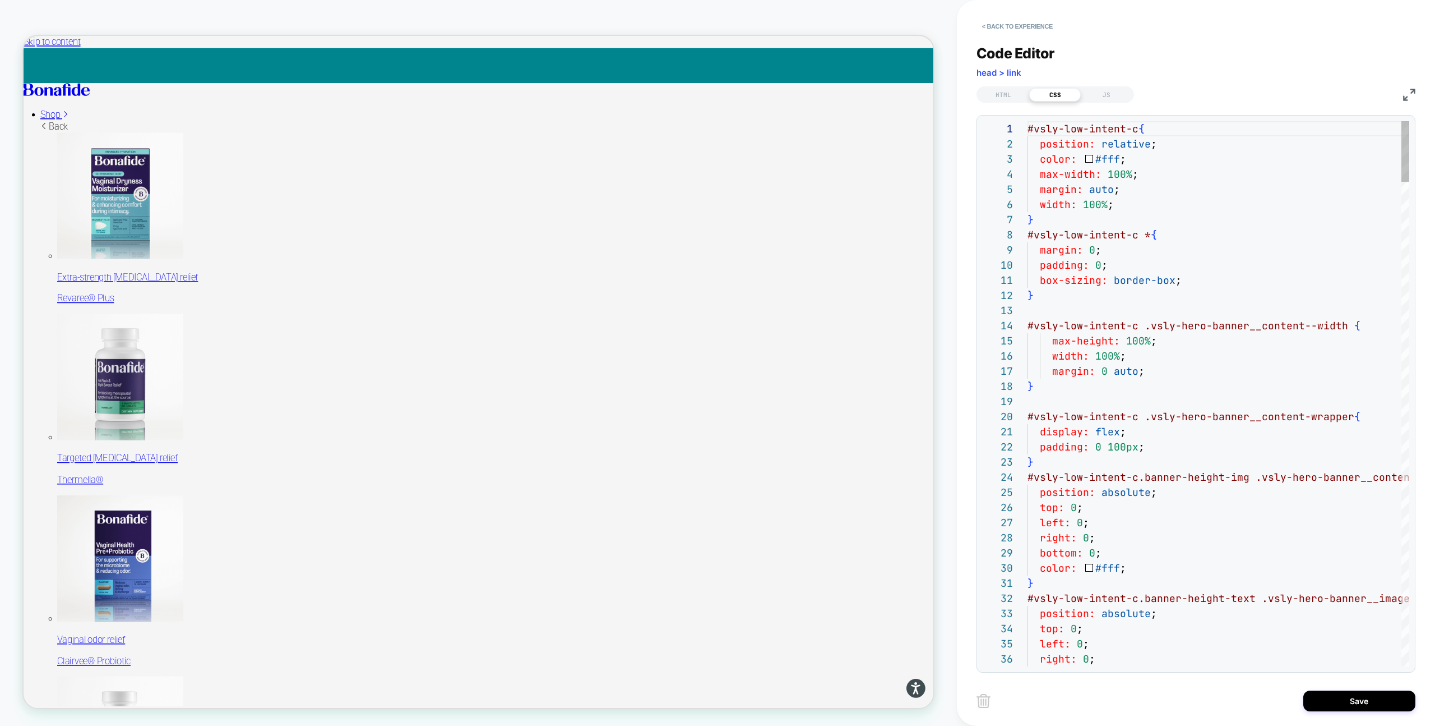
scroll to position [151, 0]
click at [1004, 94] on div "HTML" at bounding box center [1004, 94] width 52 height 13
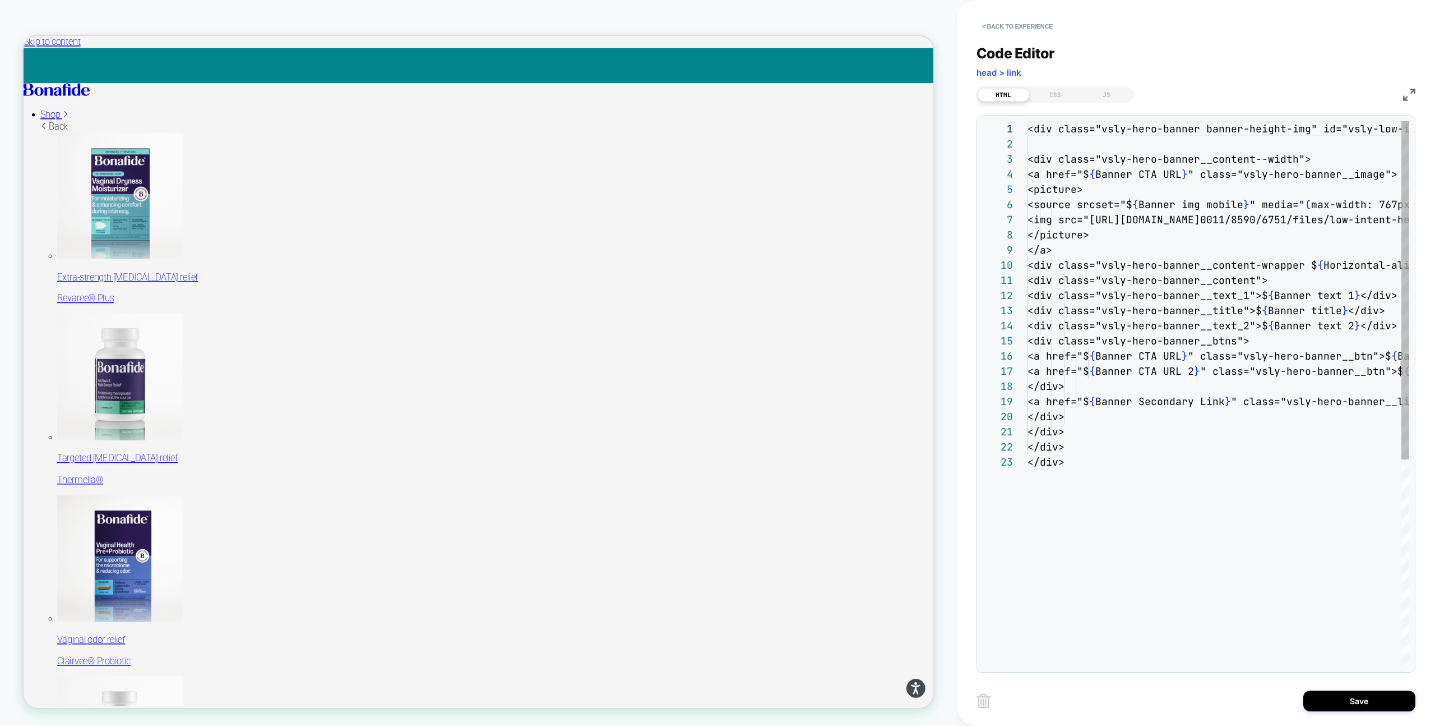
scroll to position [136, 0]
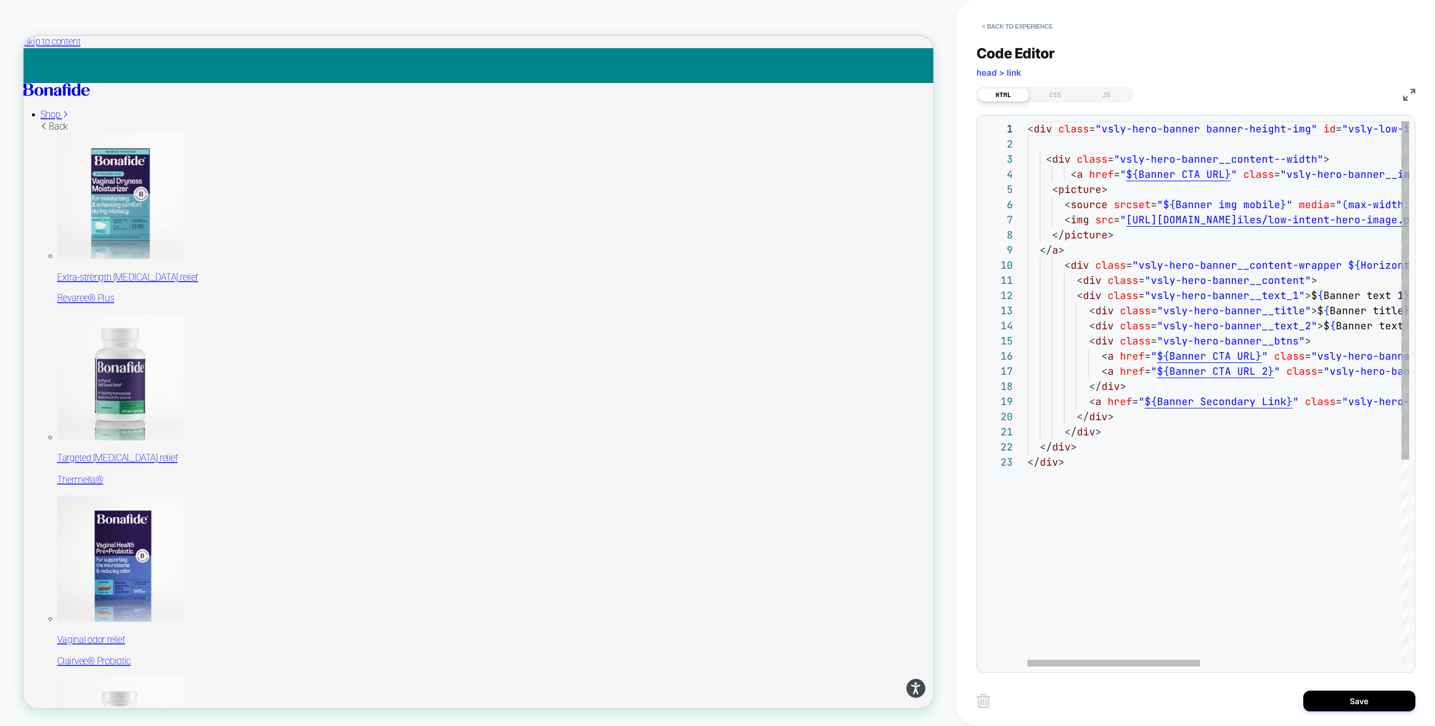
click at [1233, 227] on div "< div class = "vsly-hero-banner banner-height-img" id = "vsly-low-intent-c" > <…" at bounding box center [1440, 560] width 825 height 878
drag, startPoint x: 1227, startPoint y: 174, endPoint x: 1124, endPoint y: 173, distance: 103.2
click at [1124, 173] on div "< div class = "vsly-hero-banner banner-height-img" id = "vsly-low-intent-c" > <…" at bounding box center [1440, 560] width 825 height 878
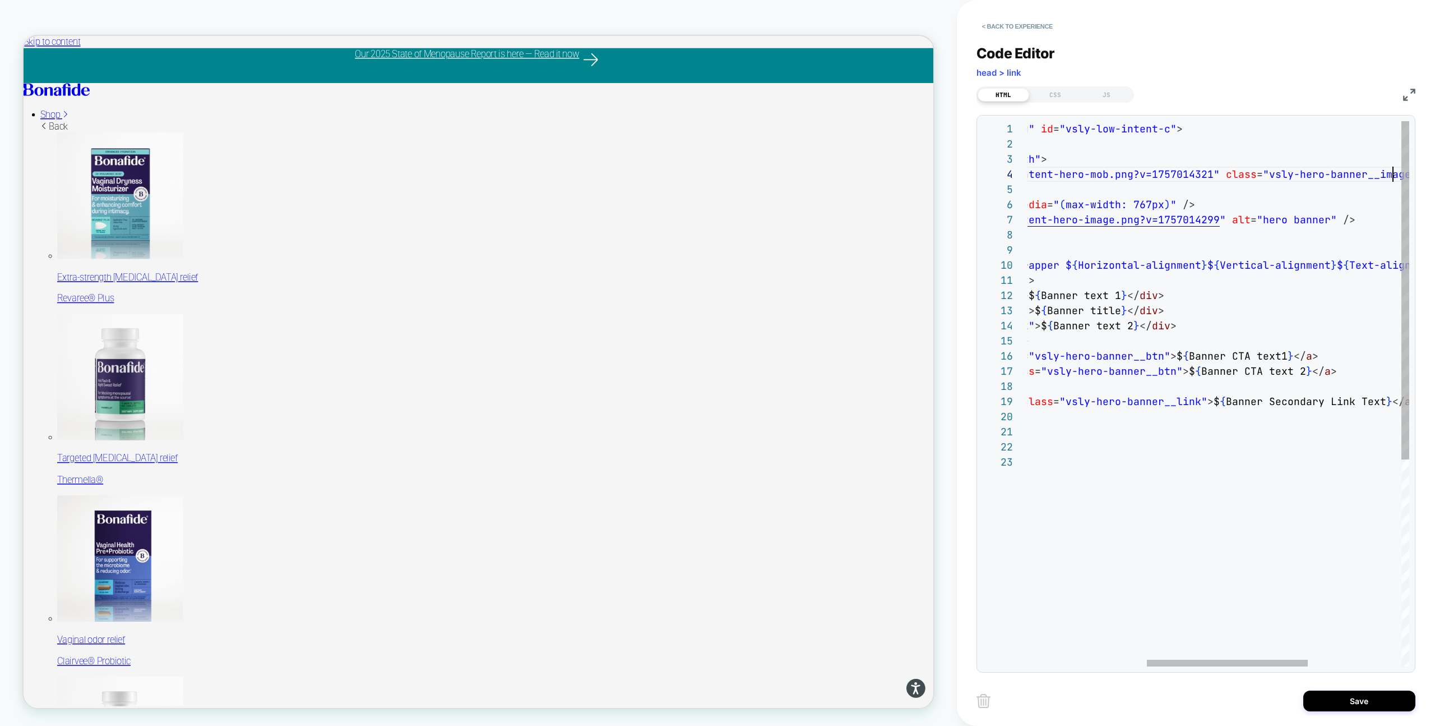
scroll to position [45, 648]
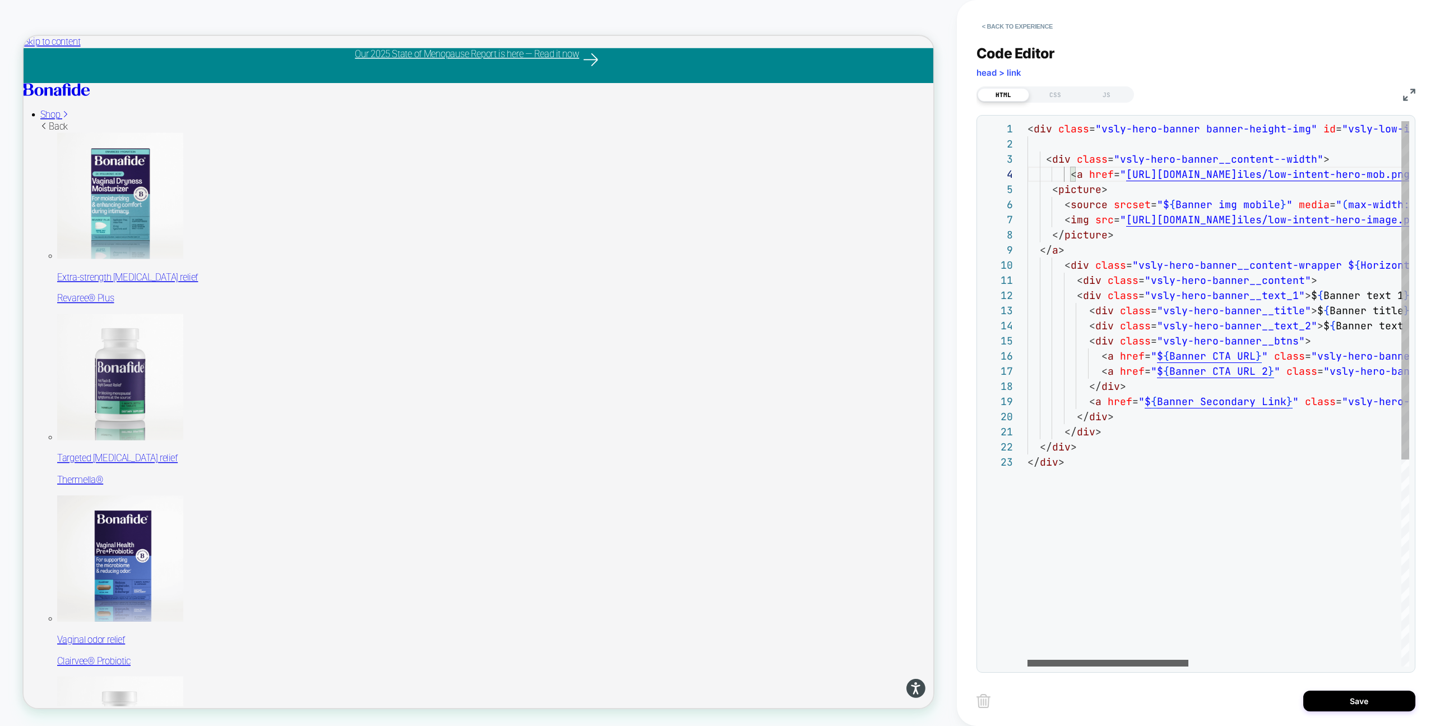
click at [1028, 662] on div at bounding box center [1108, 662] width 161 height 7
click at [1404, 102] on div "HTML CSS JS" at bounding box center [1196, 93] width 439 height 19
click at [1407, 95] on img at bounding box center [1409, 95] width 12 height 12
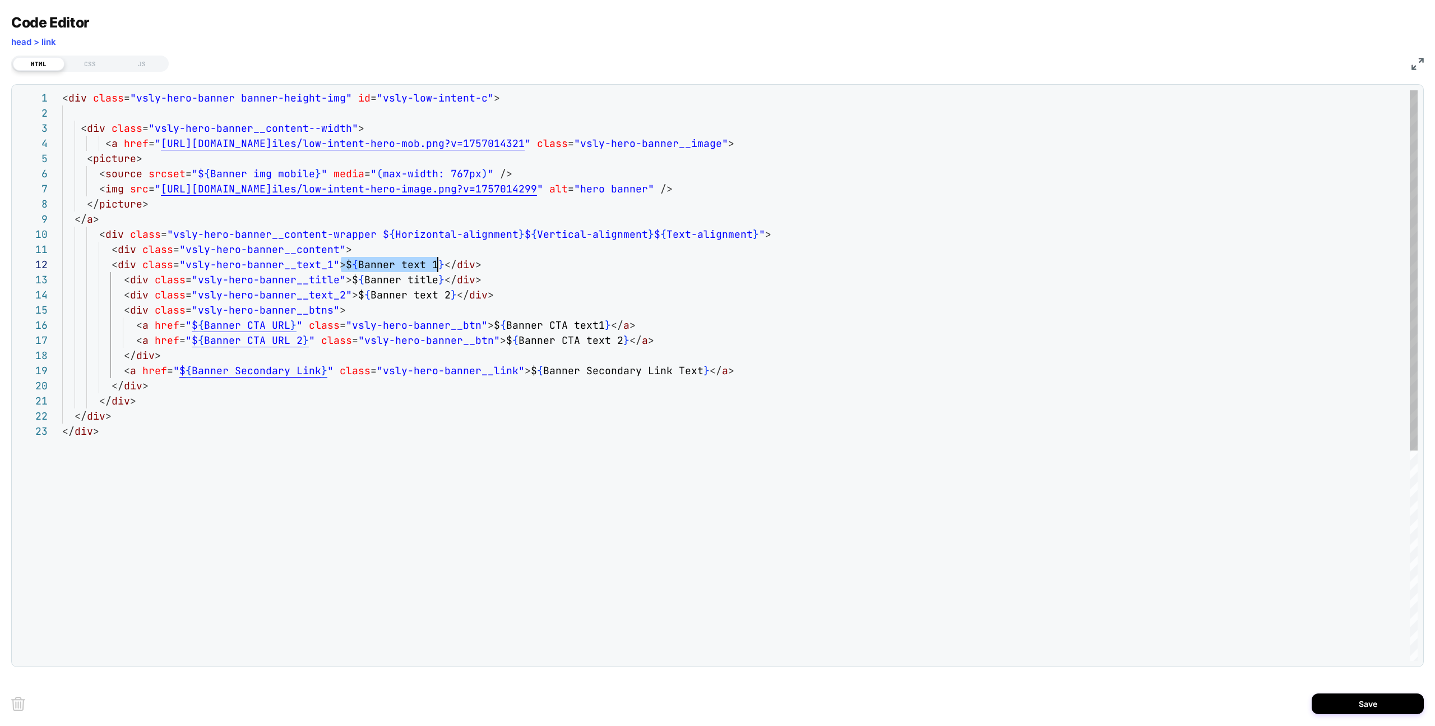
drag, startPoint x: 344, startPoint y: 265, endPoint x: 437, endPoint y: 266, distance: 93.1
click at [437, 266] on div "< div class = "vsly-hero-banner banner-height-img" id = "vsly-low-intent-c" > <…" at bounding box center [740, 541] width 1356 height 903
drag, startPoint x: 349, startPoint y: 281, endPoint x: 435, endPoint y: 278, distance: 86.4
click at [435, 278] on div "< div class = "vsly-hero-banner banner-height-img" id = "vsly-low-intent-c" > <…" at bounding box center [740, 541] width 1356 height 903
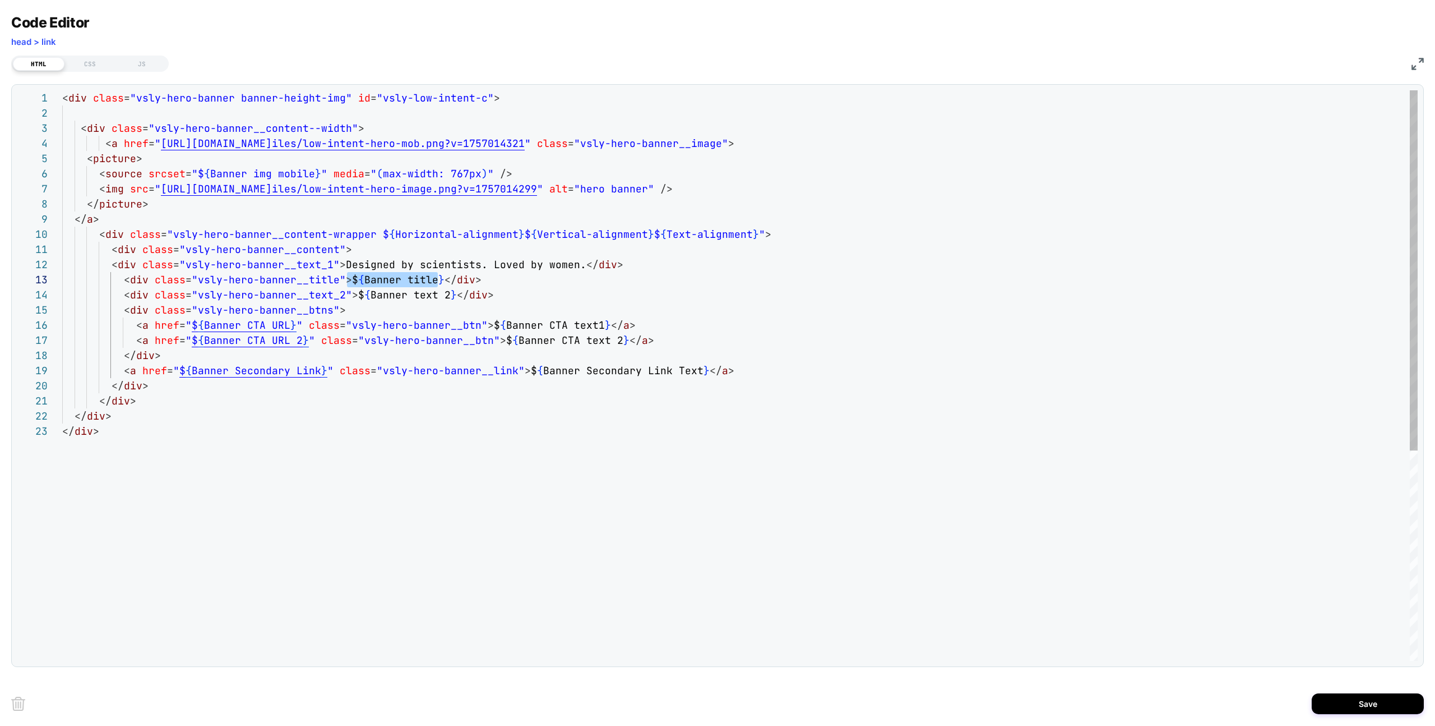
scroll to position [45, 97]
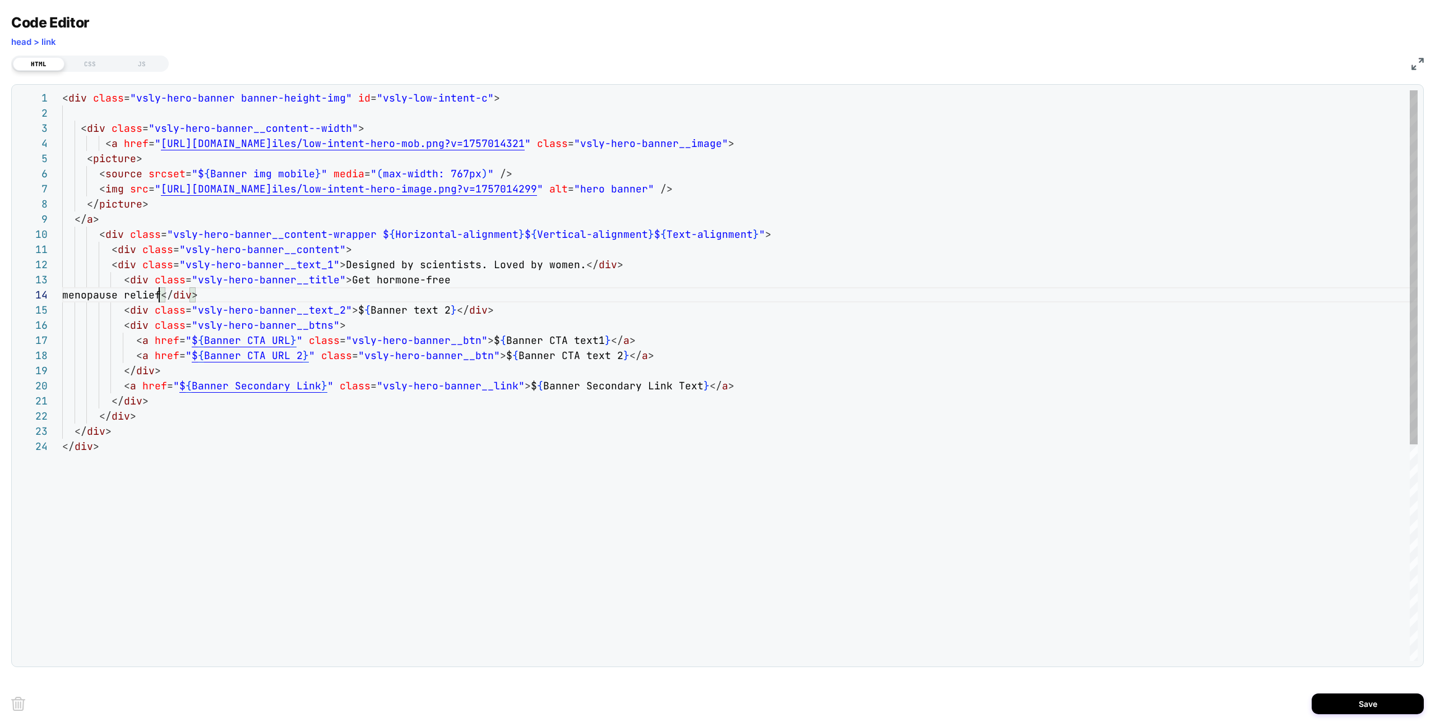
click at [69, 295] on div "< div class = "vsly-hero-banner banner-height-img" id = "vsly-low-intent-c" > <…" at bounding box center [740, 549] width 1356 height 918
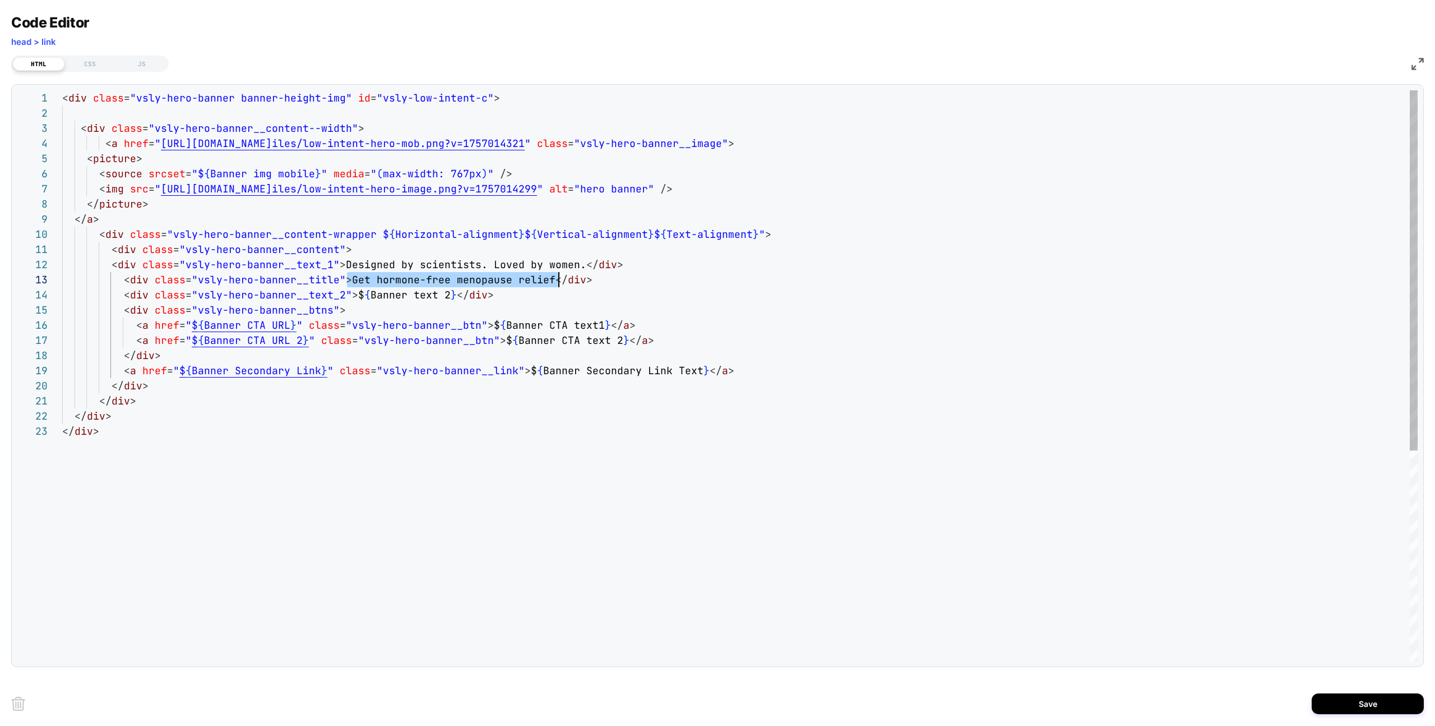
scroll to position [30, 491]
drag, startPoint x: 347, startPoint y: 278, endPoint x: 549, endPoint y: 274, distance: 201.9
click at [549, 275] on div "< div class = "vsly-hero-banner banner-height-img" id = "vsly-low-intent-c" > <…" at bounding box center [740, 541] width 1356 height 903
drag, startPoint x: 350, startPoint y: 294, endPoint x: 447, endPoint y: 292, distance: 96.5
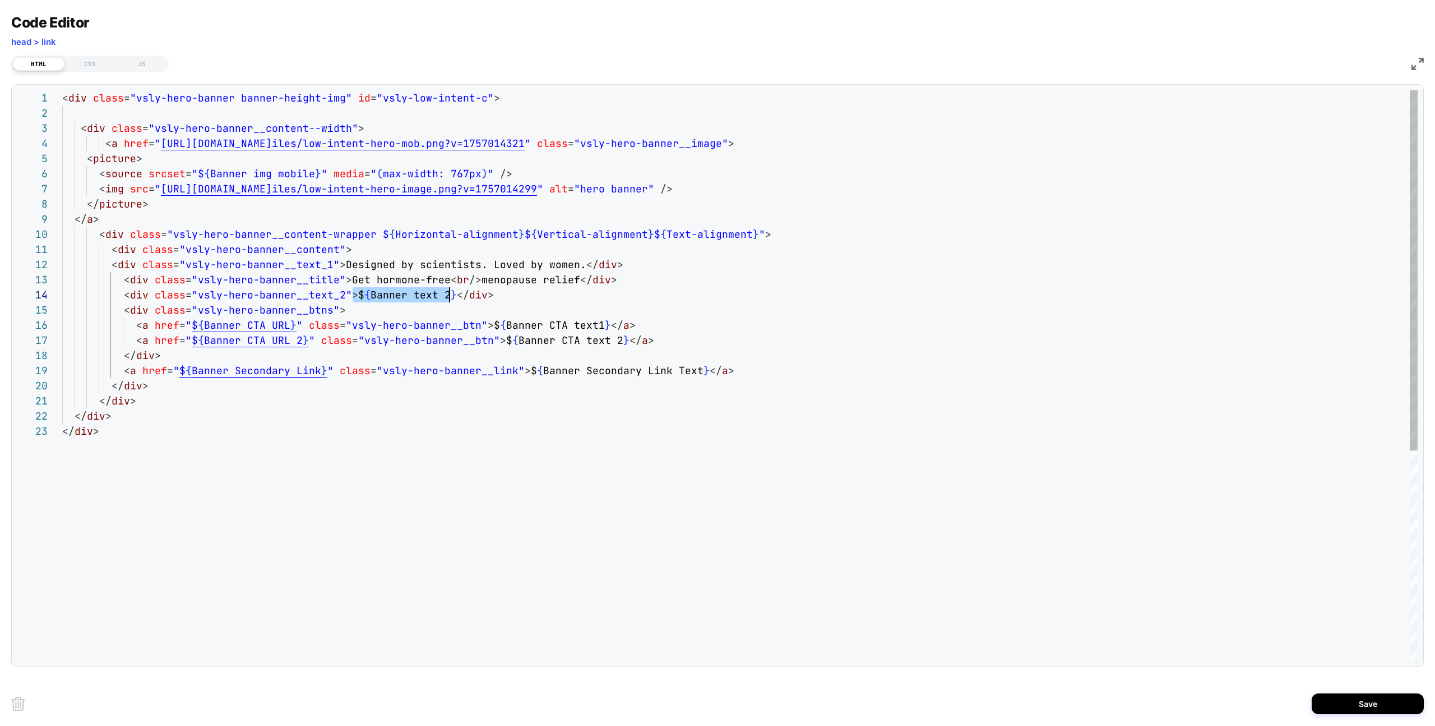
click at [447, 292] on div "< div class = "vsly-hero-banner banner-height-img" id = "vsly-low-intent-c" > <…" at bounding box center [740, 541] width 1356 height 903
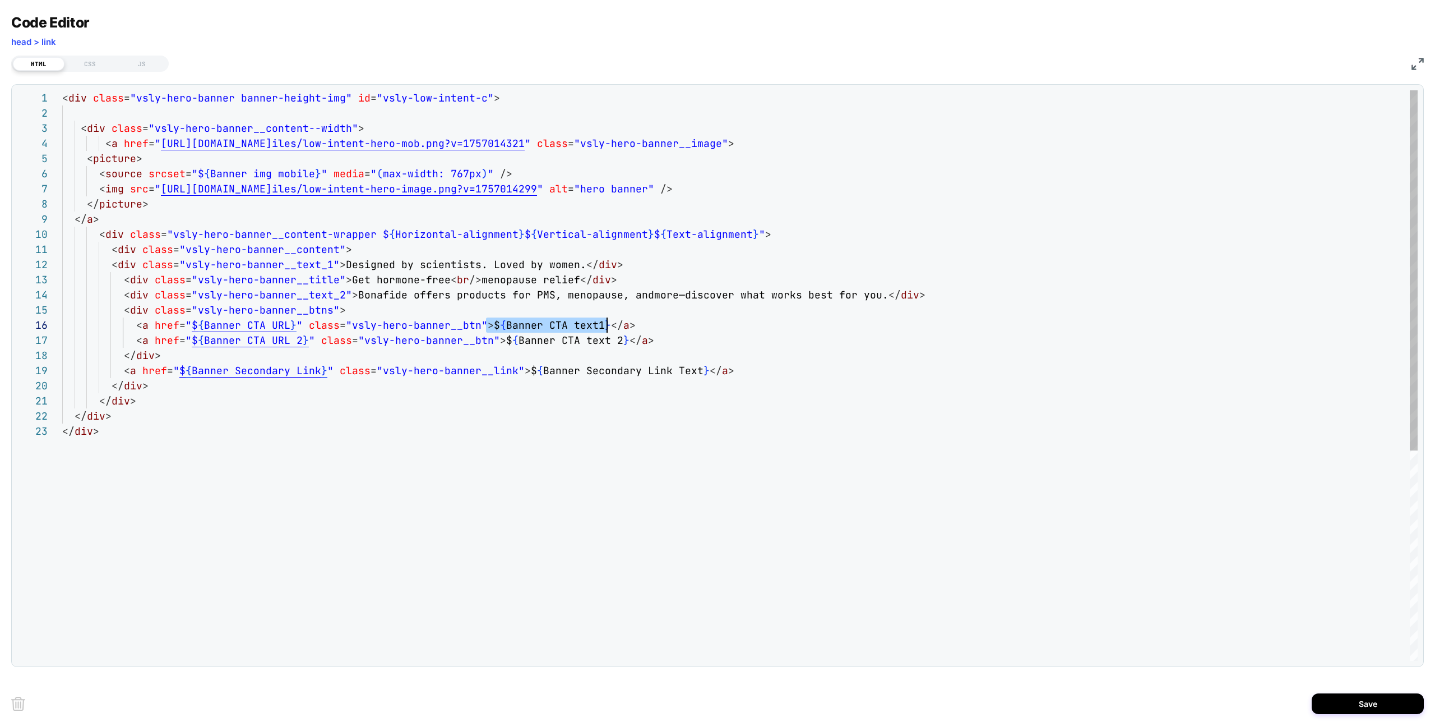
scroll to position [76, 539]
drag, startPoint x: 487, startPoint y: 326, endPoint x: 602, endPoint y: 324, distance: 115.5
click at [602, 324] on div "< div class = "vsly-hero-banner banner-height-img" id = "vsly-low-intent-c" > <…" at bounding box center [740, 541] width 1356 height 903
drag, startPoint x: 497, startPoint y: 342, endPoint x: 620, endPoint y: 336, distance: 122.9
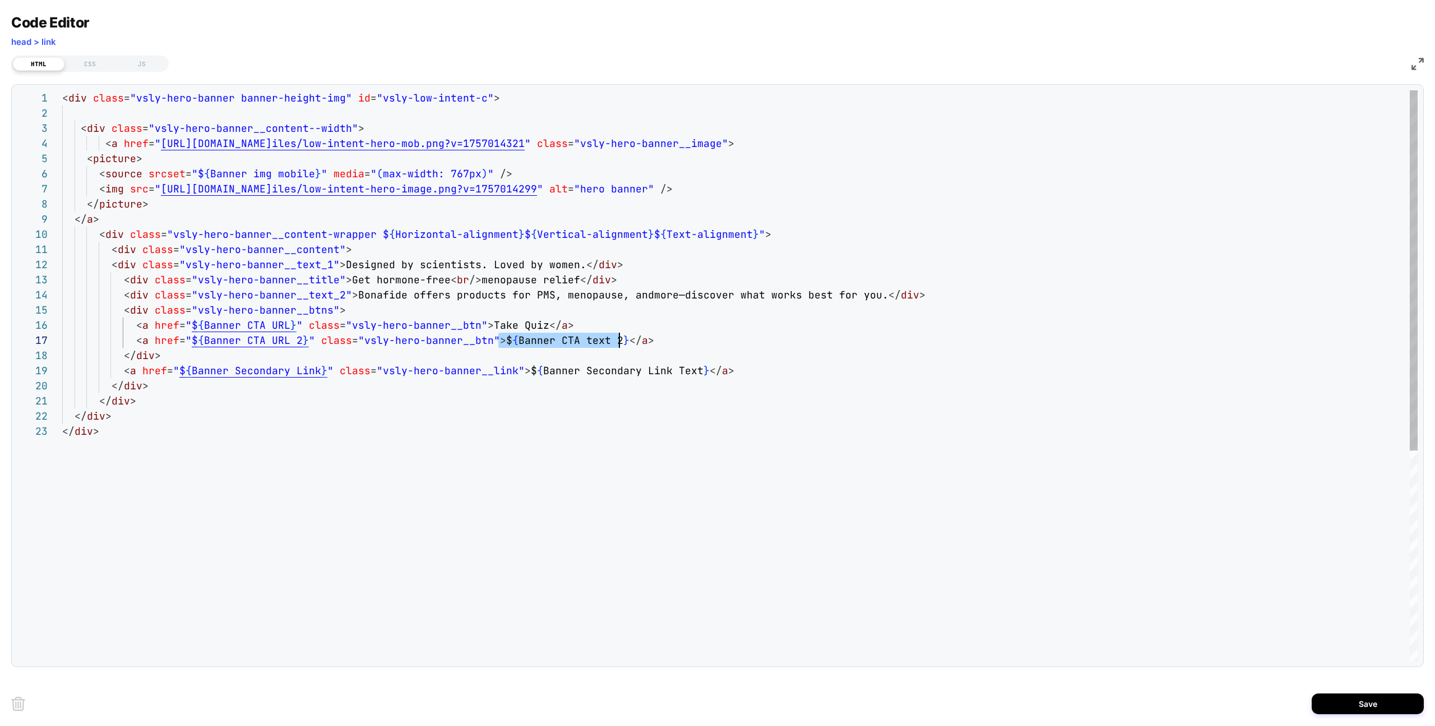
click at [620, 336] on div "< div class = "vsly-hero-banner banner-height-img" id = "vsly-low-intent-c" > <…" at bounding box center [740, 541] width 1356 height 903
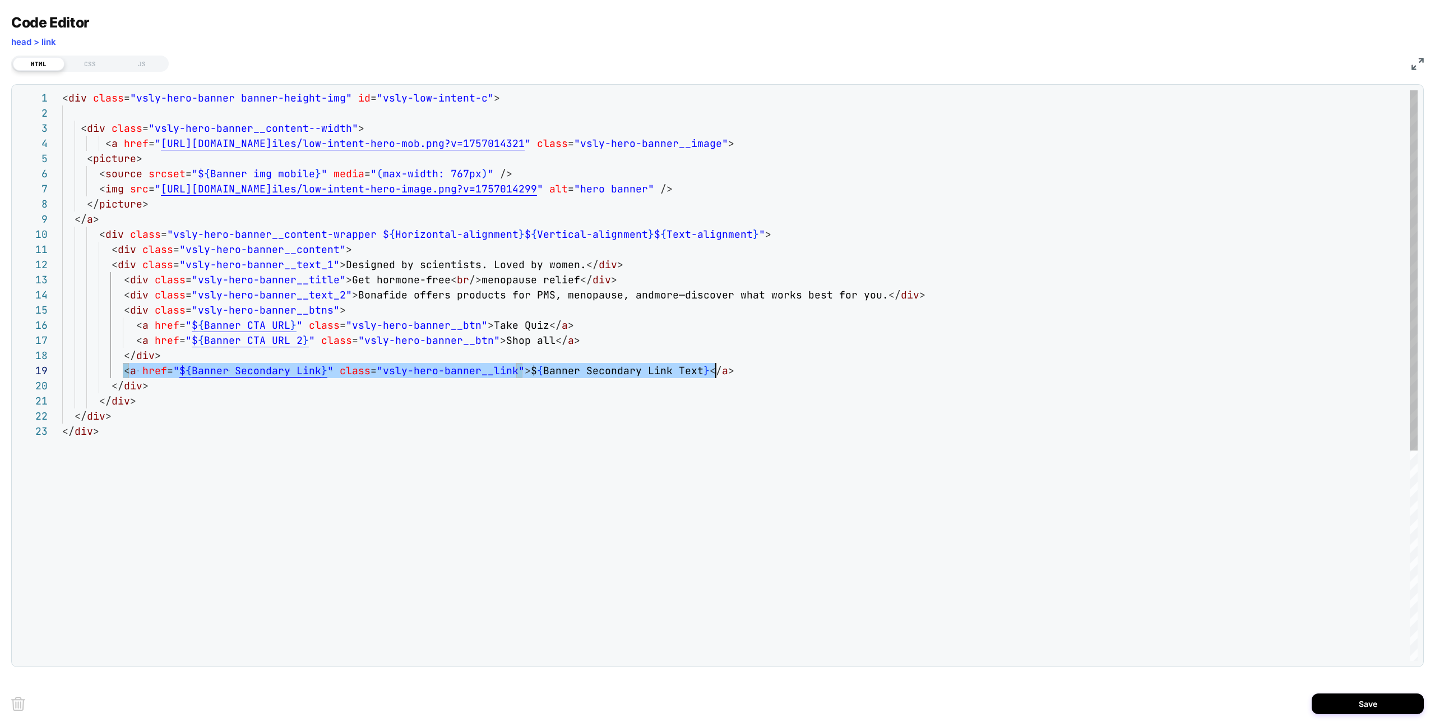
drag, startPoint x: 140, startPoint y: 371, endPoint x: 714, endPoint y: 368, distance: 573.6
click at [714, 368] on div "< div class = "vsly-hero-banner banner-height-img" id = "vsly-low-intent-c" > <…" at bounding box center [740, 541] width 1356 height 903
click at [738, 372] on div "< div class = "vsly-hero-banner banner-height-img" id = "vsly-low-intent-c" > <…" at bounding box center [740, 541] width 1356 height 903
type textarea "**********"
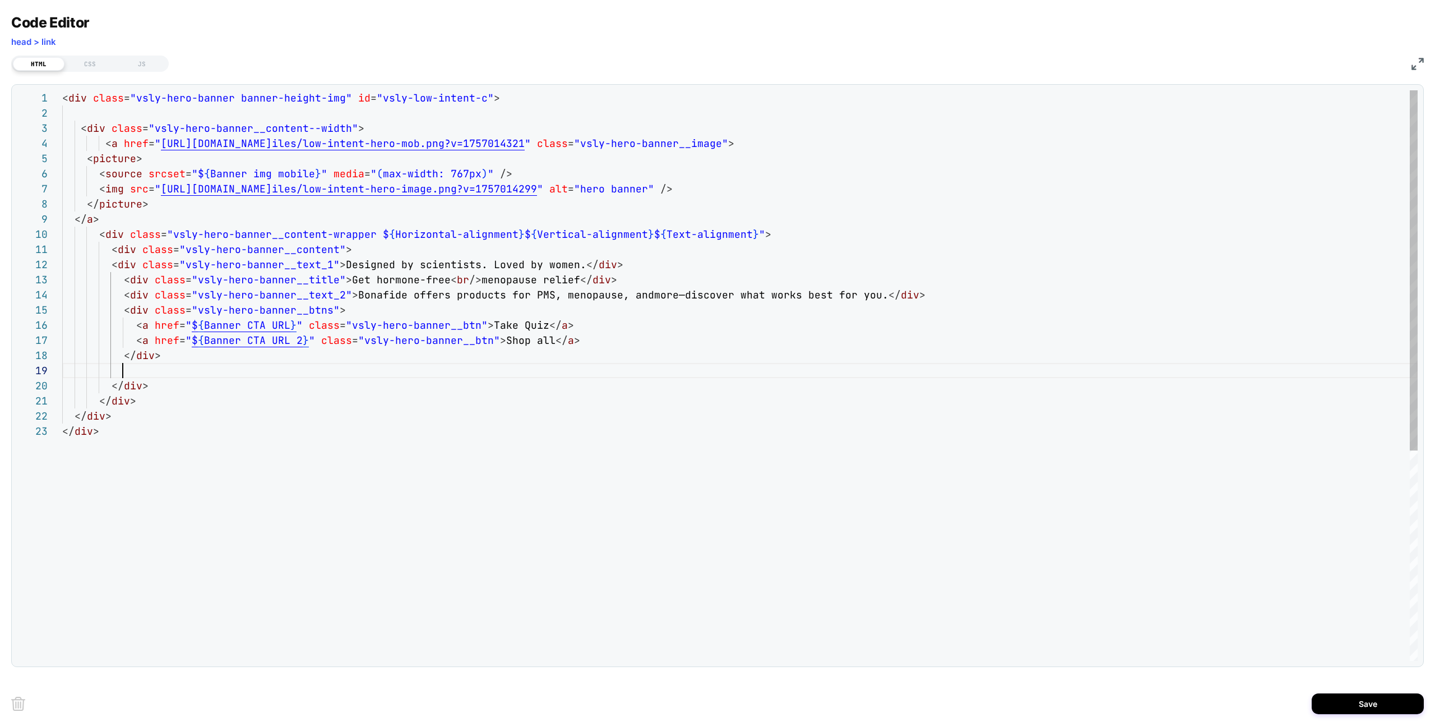
scroll to position [106, 61]
click at [1383, 700] on button "Save" at bounding box center [1368, 703] width 112 height 21
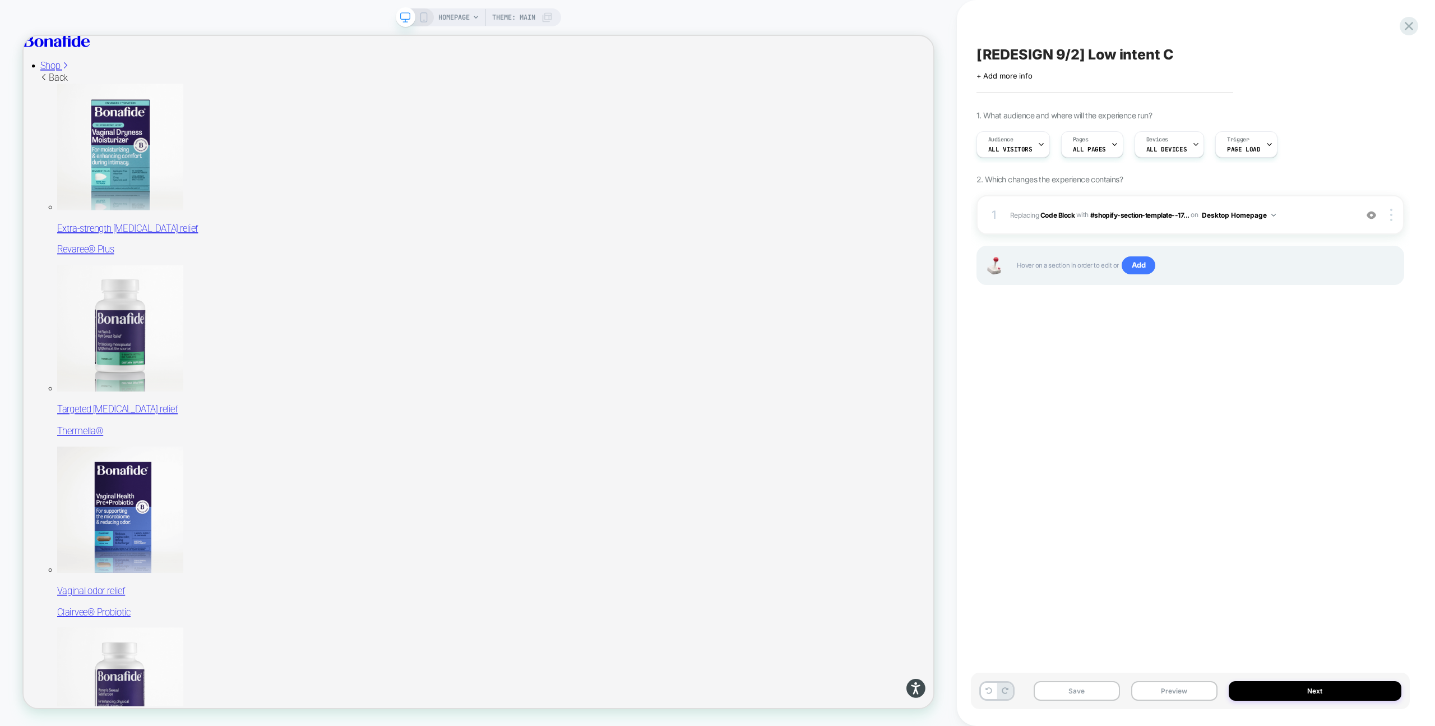
scroll to position [0, 0]
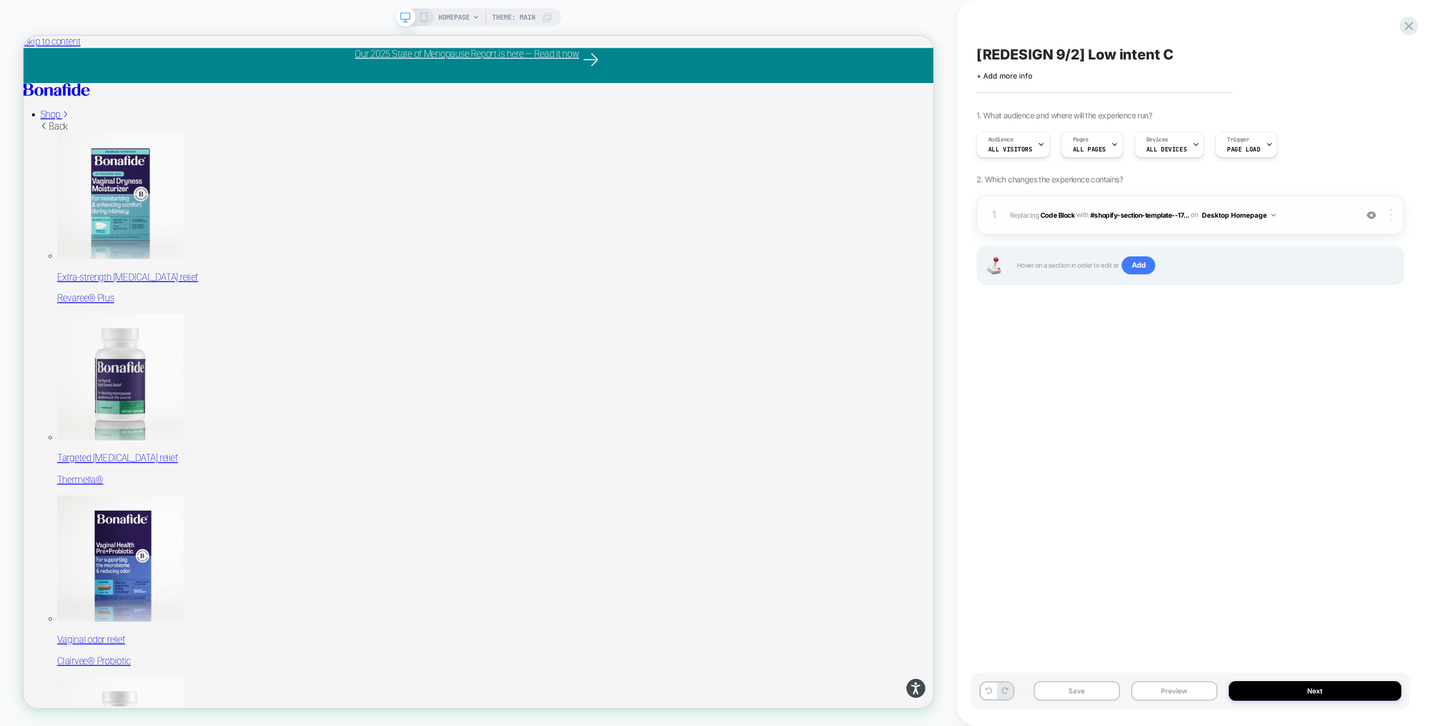
click at [1394, 216] on div at bounding box center [1392, 215] width 21 height 12
click at [1393, 212] on div at bounding box center [1392, 215] width 21 height 12
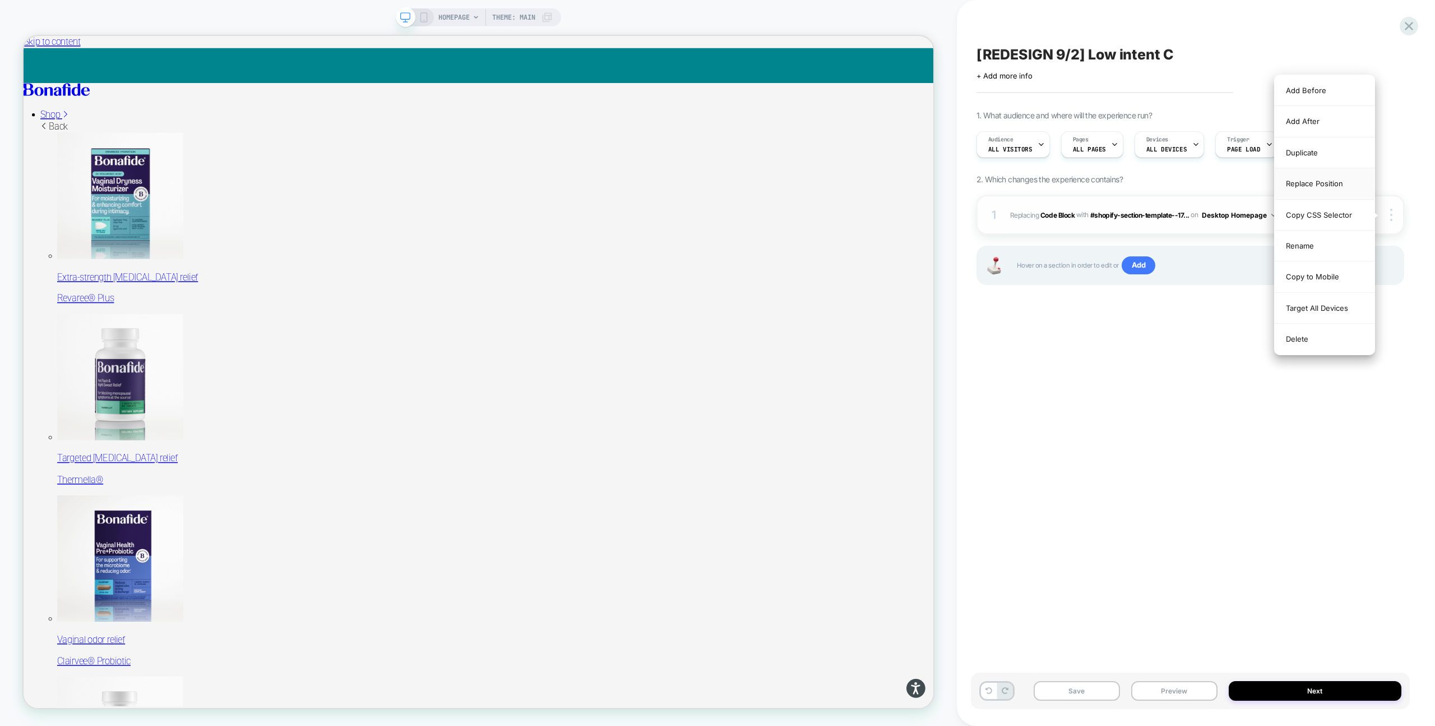
click at [1334, 183] on div "Replace Position" at bounding box center [1325, 183] width 100 height 31
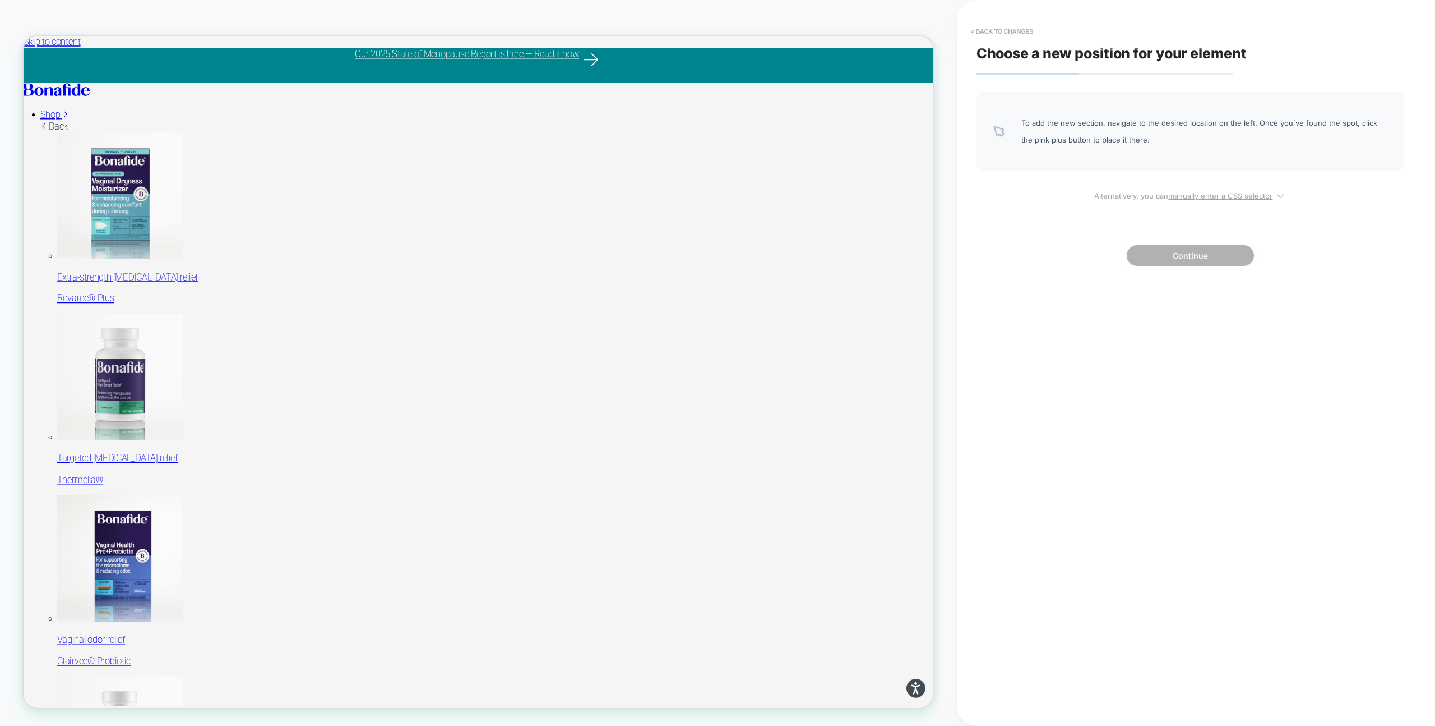
click at [1223, 193] on u "manually enter a CSS selector" at bounding box center [1220, 195] width 104 height 9
select select "*******"
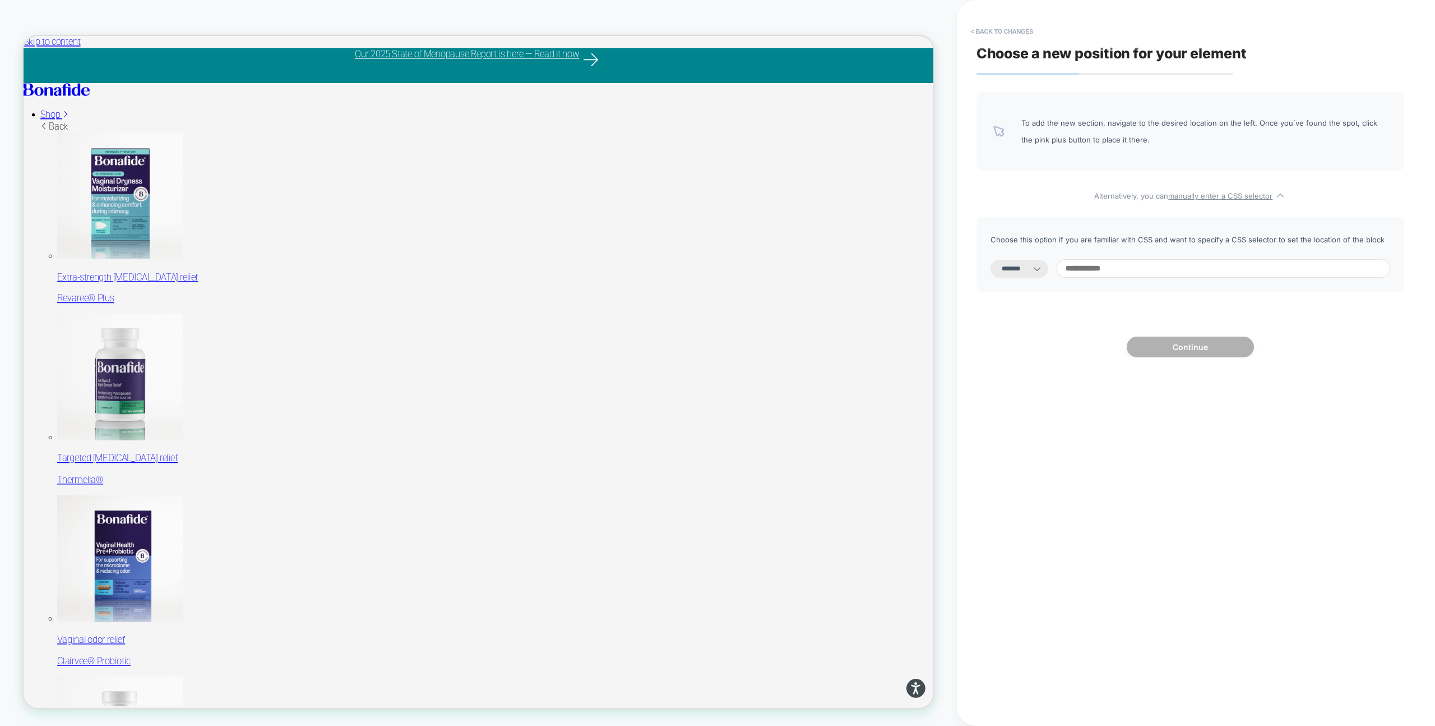
click at [1089, 267] on input at bounding box center [1224, 268] width 334 height 19
type input "**********"
select select "*********"
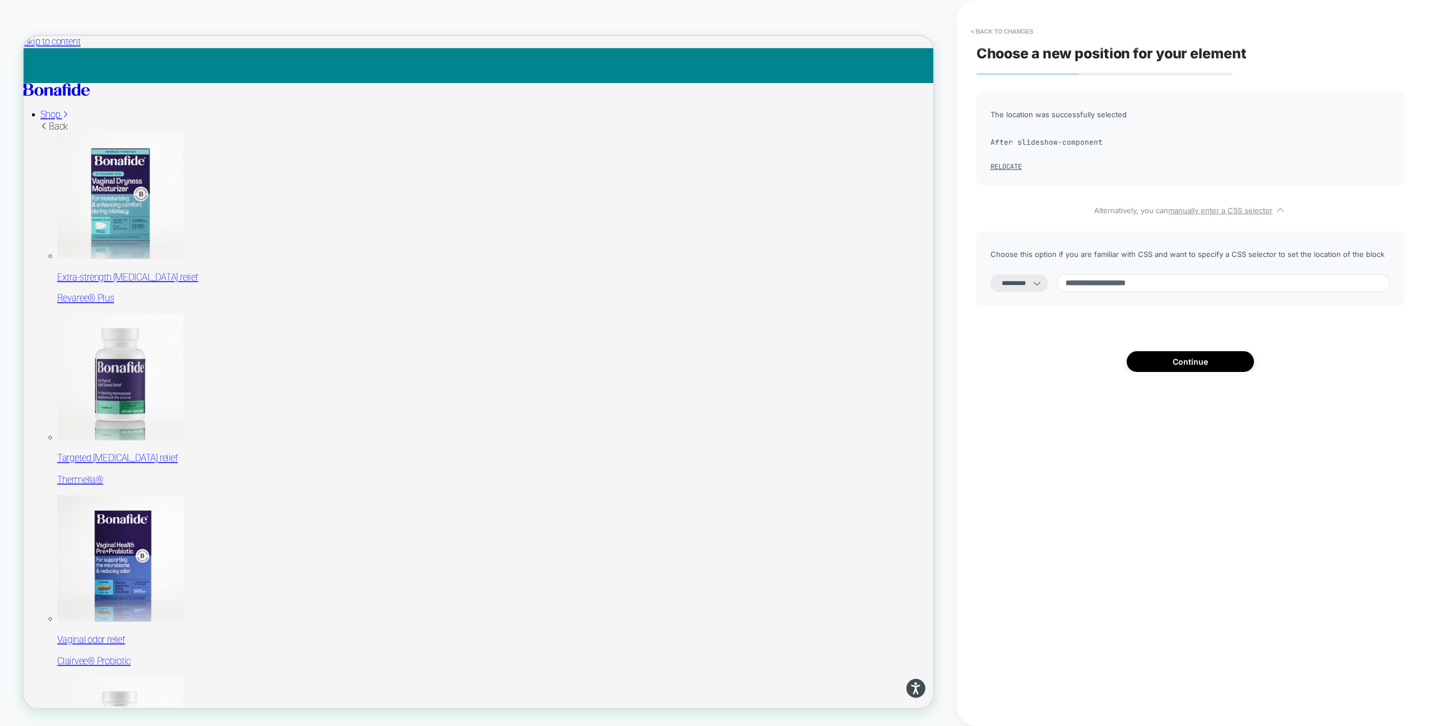
paste input "**********"
type input "**********"
click at [1024, 284] on select "**********" at bounding box center [1020, 283] width 58 height 18
select select "*******"
click at [991, 274] on select "**********" at bounding box center [1020, 283] width 58 height 18
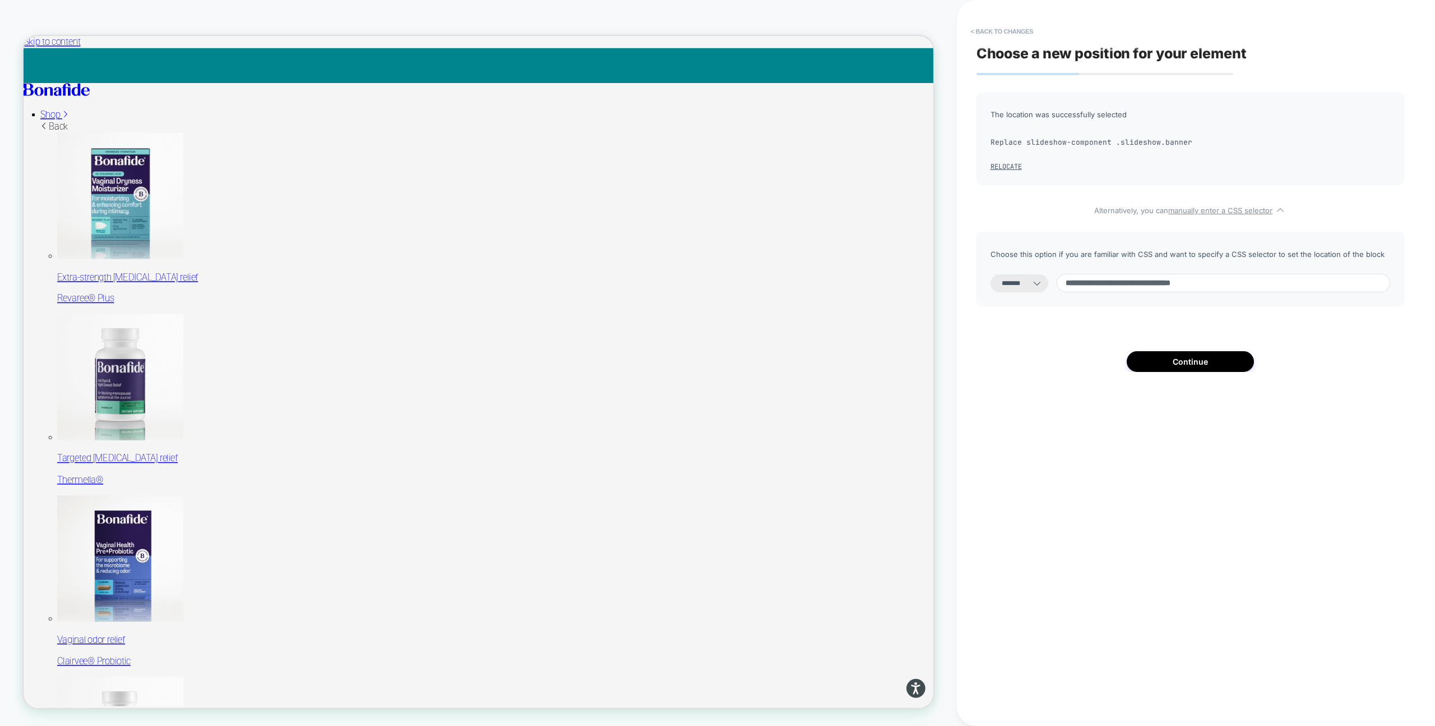
click at [1262, 282] on input "**********" at bounding box center [1224, 283] width 334 height 19
paste input "**********"
type input "**********"
click at [1196, 362] on button "Continue" at bounding box center [1190, 361] width 127 height 21
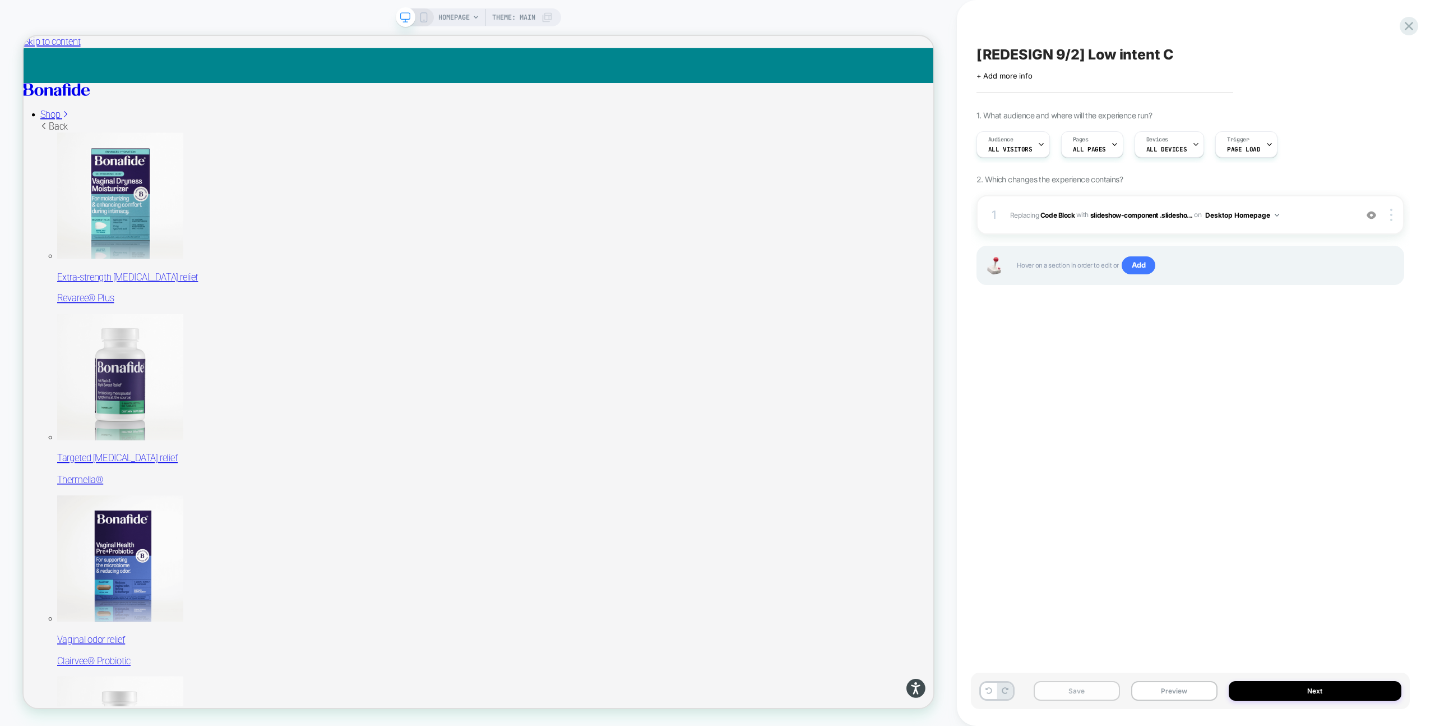
click at [1088, 688] on button "Save" at bounding box center [1077, 691] width 86 height 20
click at [1161, 700] on button "Preview" at bounding box center [1174, 691] width 86 height 20
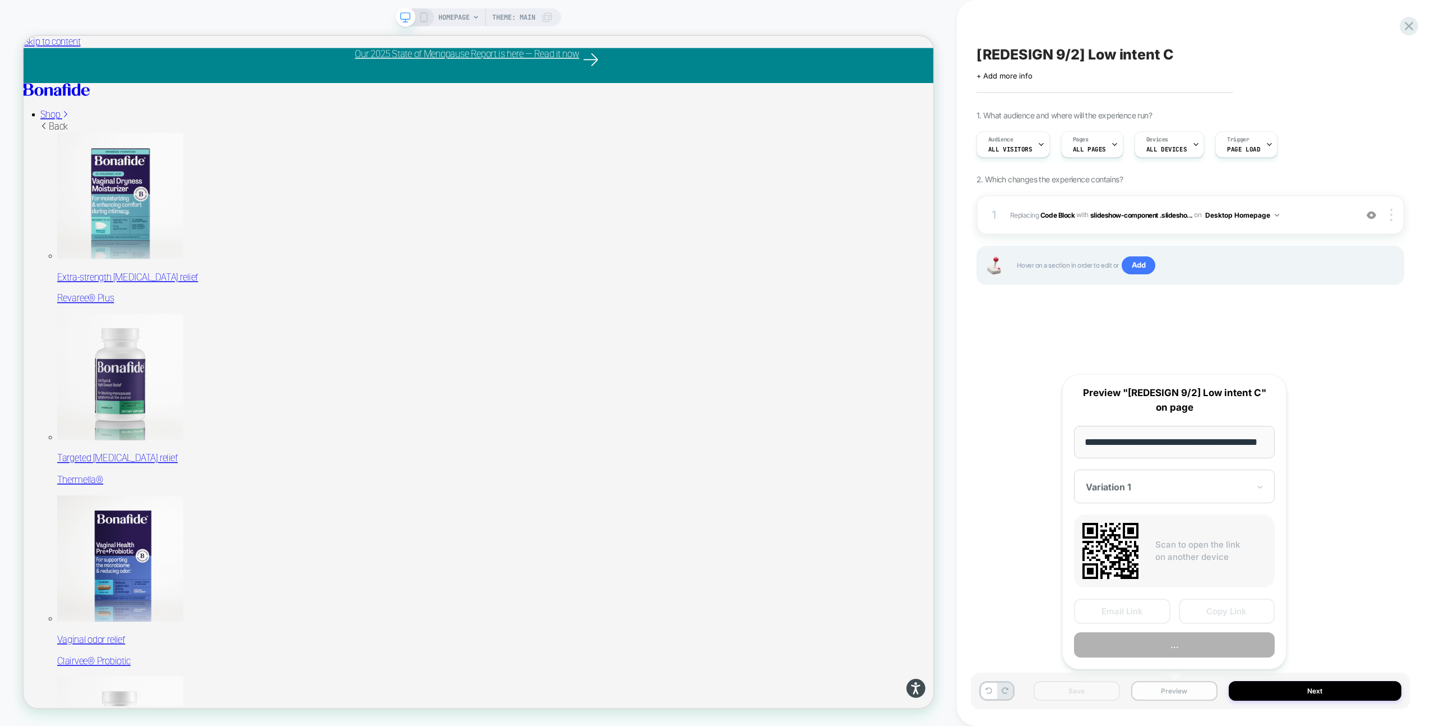
scroll to position [0, 29]
click at [1199, 640] on button "Preview" at bounding box center [1174, 644] width 201 height 25
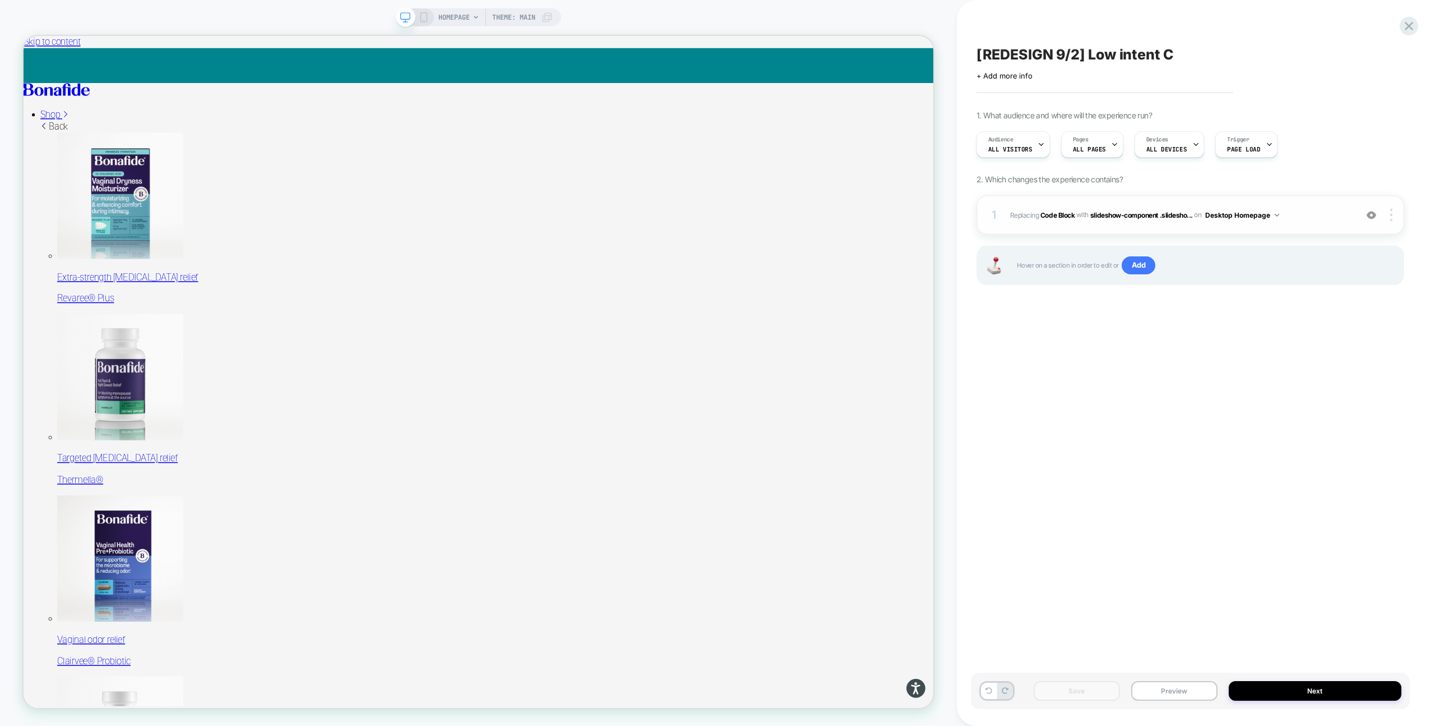
click at [1106, 224] on div "1 Replacing Code Block WITH slideshow-component .slidesho... slideshow-componen…" at bounding box center [1191, 214] width 428 height 39
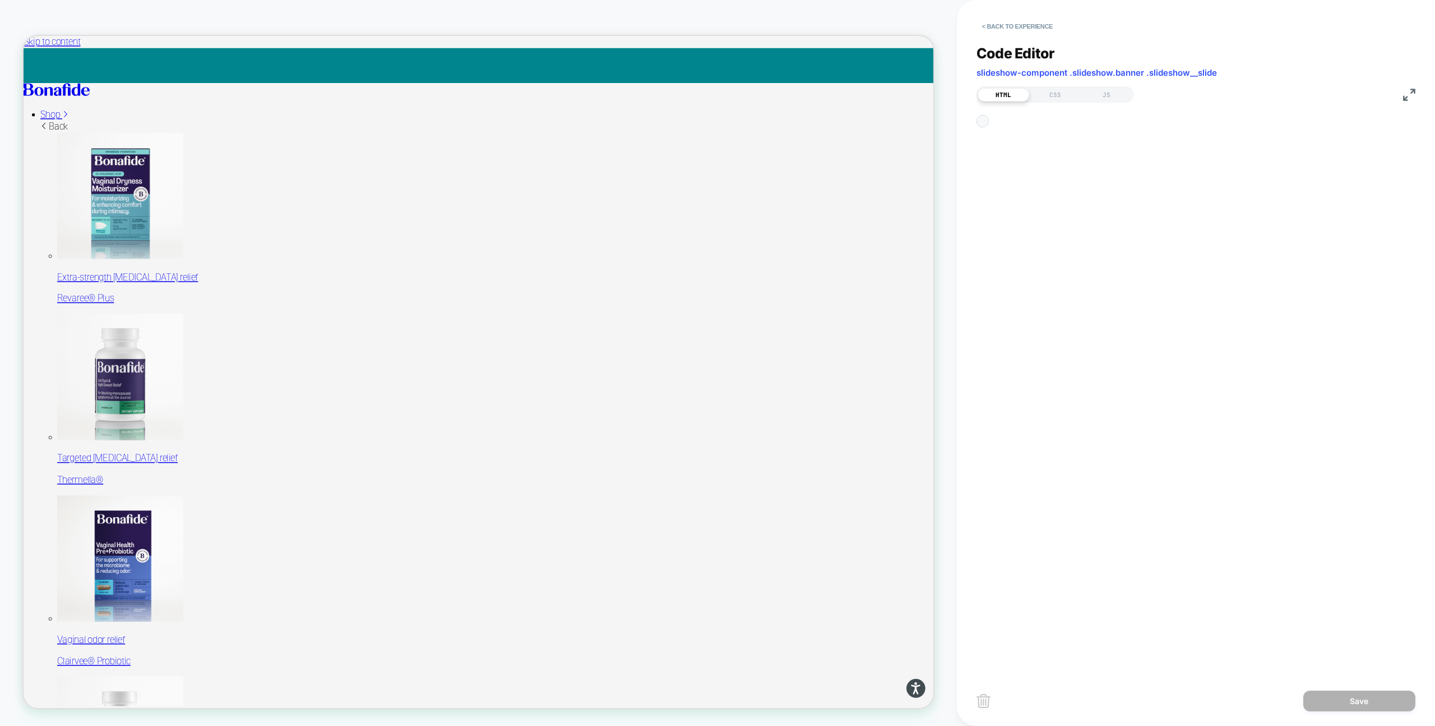
scroll to position [151, 0]
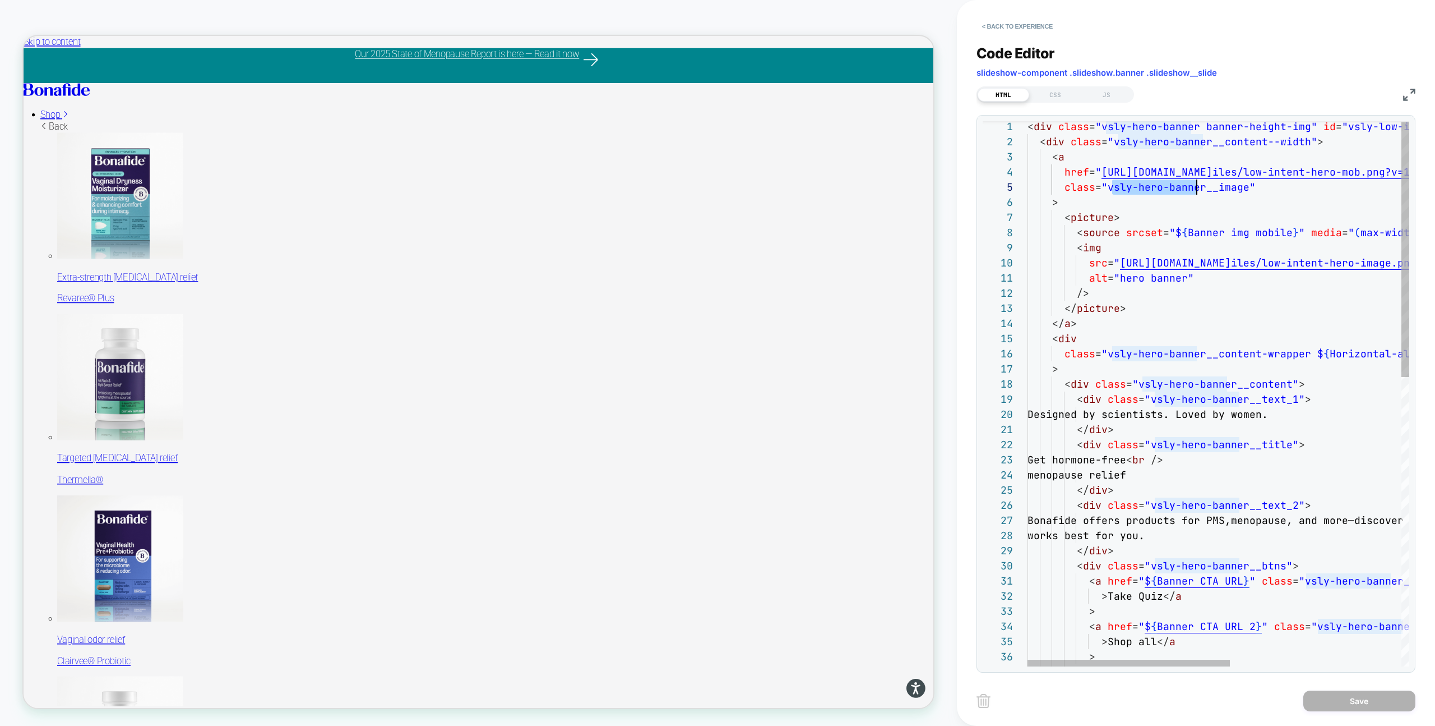
drag, startPoint x: 1110, startPoint y: 185, endPoint x: 1196, endPoint y: 185, distance: 86.9
click at [1196, 185] on div "< div class = "vsly-hero-banner banner-height-img" id = "vsly-low-intent-c" > <…" at bounding box center [1380, 702] width 704 height 1166
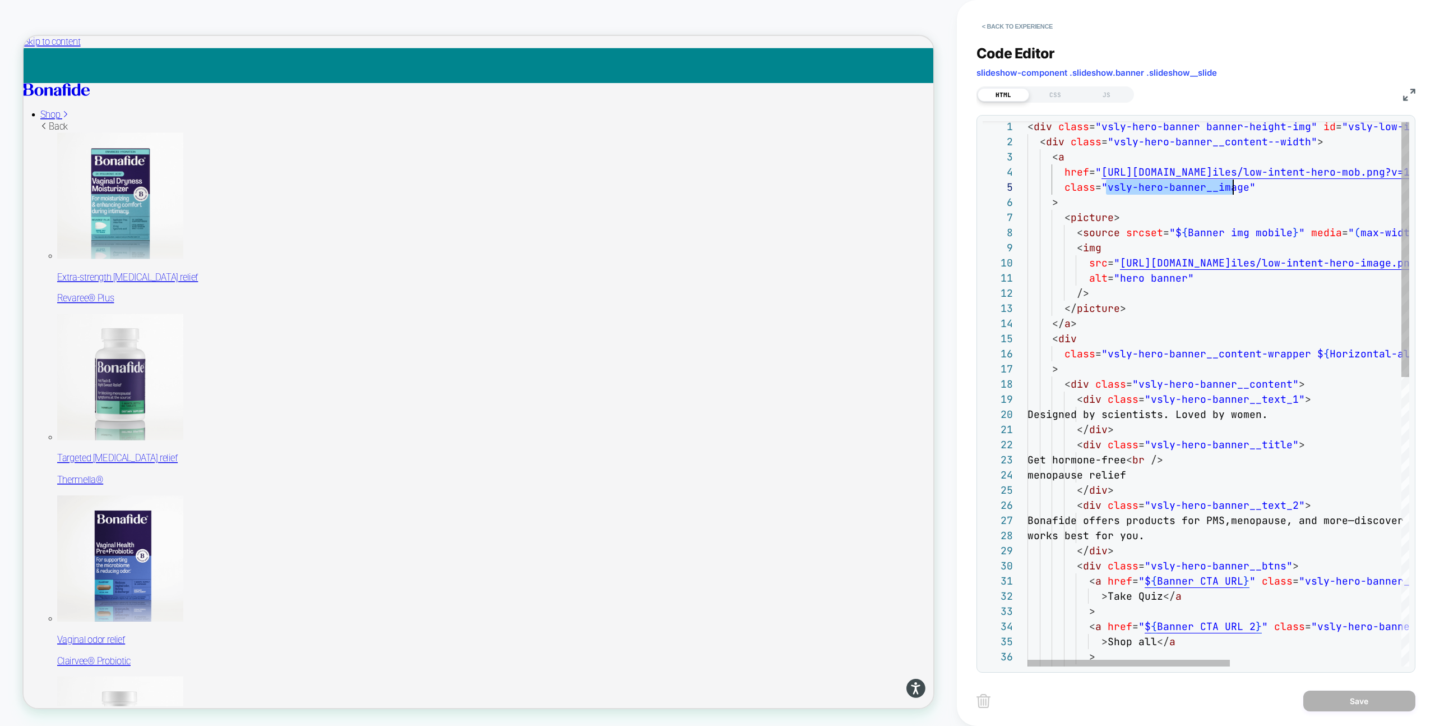
scroll to position [61, 218]
drag, startPoint x: 1107, startPoint y: 188, endPoint x: 1246, endPoint y: 188, distance: 138.5
click at [1246, 188] on div "< div class = "vsly-hero-banner banner-height-img" id = "vsly-low-intent-c" > <…" at bounding box center [1380, 702] width 704 height 1166
click at [1043, 96] on div "CSS" at bounding box center [1055, 94] width 52 height 13
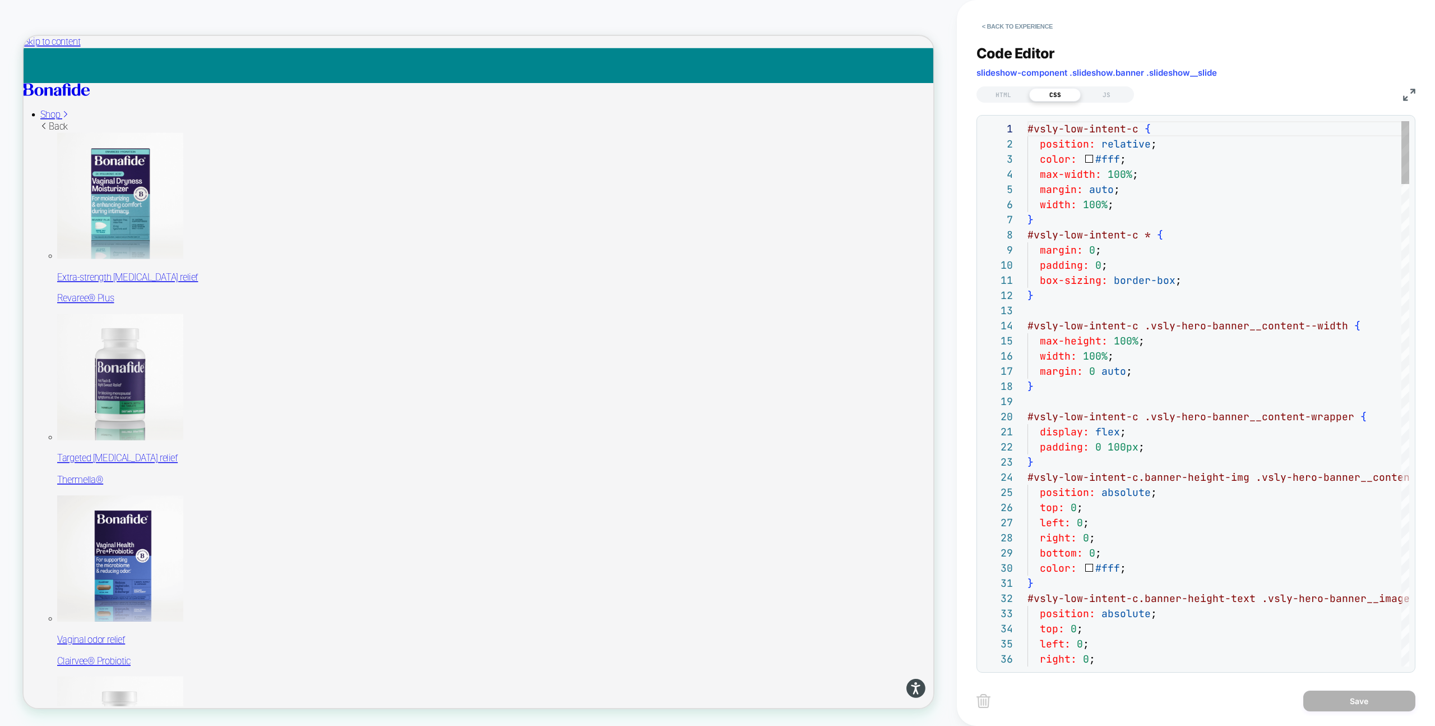
scroll to position [151, 0]
type textarea "**********"
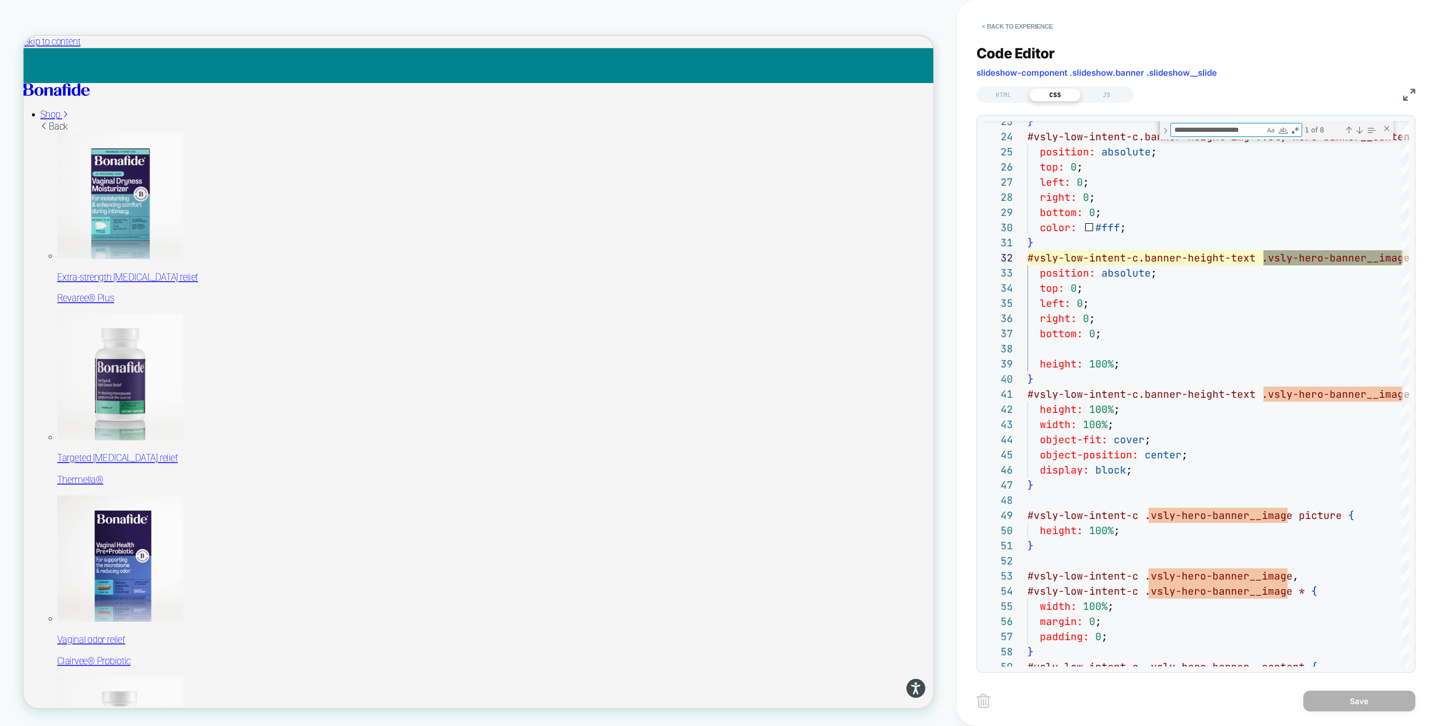
type textarea "**********"
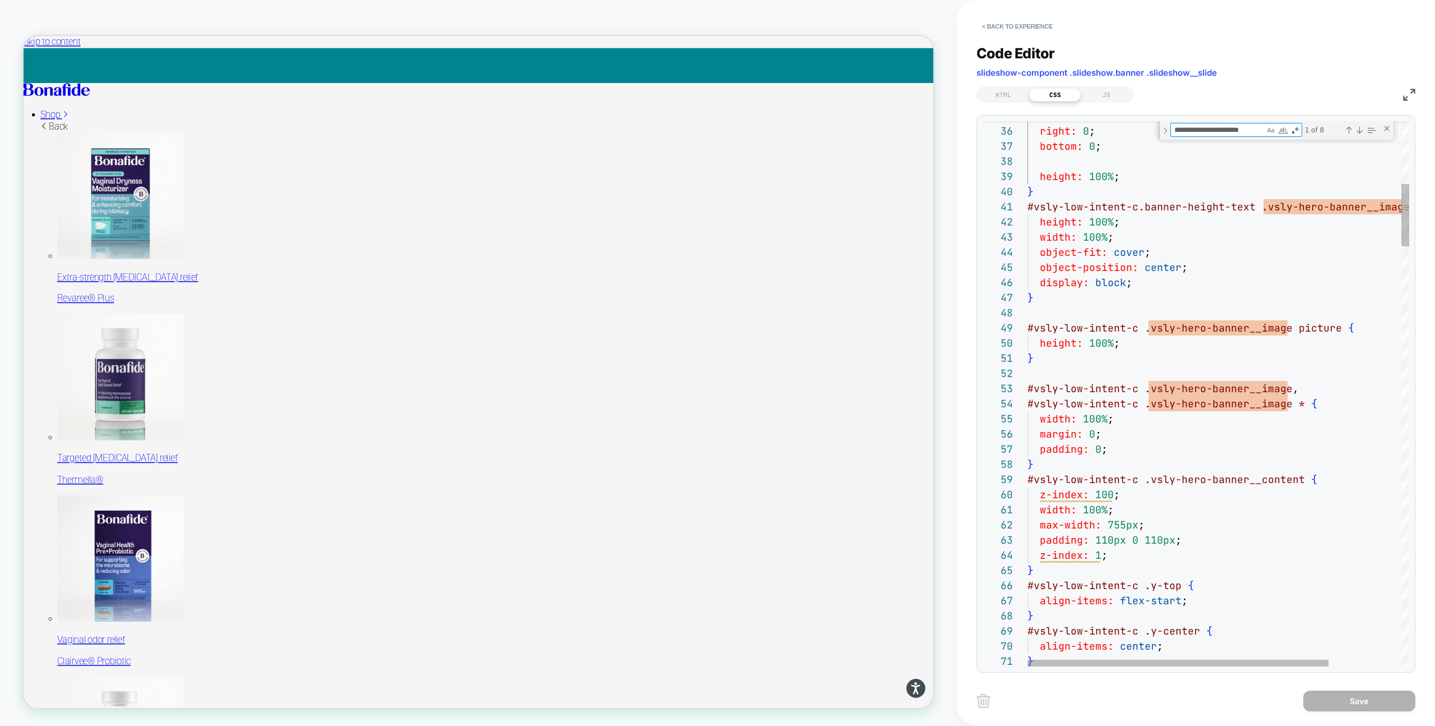
type textarea "**********"
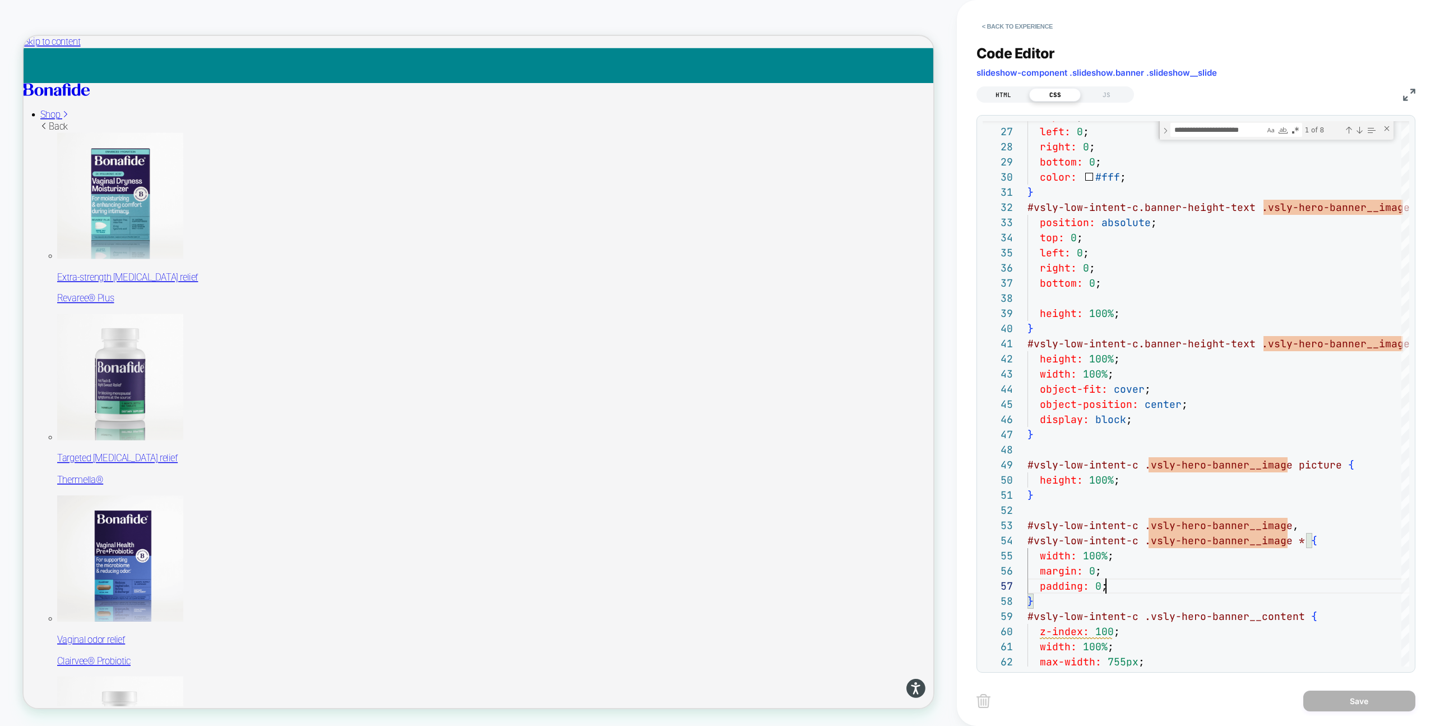
click at [1011, 94] on div "HTML" at bounding box center [1004, 94] width 52 height 13
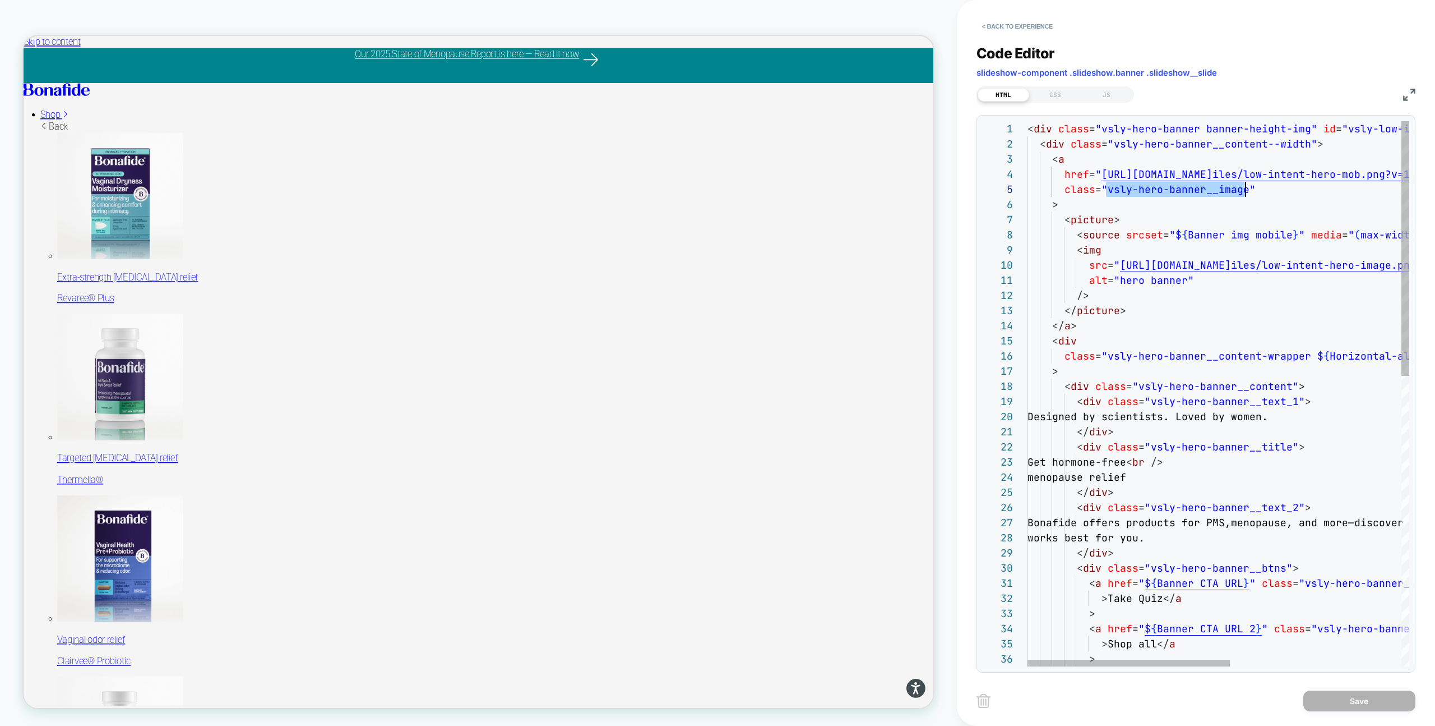
scroll to position [61, 218]
drag, startPoint x: 1108, startPoint y: 190, endPoint x: 1245, endPoint y: 191, distance: 136.3
click at [1245, 191] on div "< div class = "vsly-hero-banner banner-height-img" id = "vsly-low-intent-c" > <…" at bounding box center [1380, 704] width 704 height 1166
click at [1044, 90] on div "CSS" at bounding box center [1055, 94] width 52 height 13
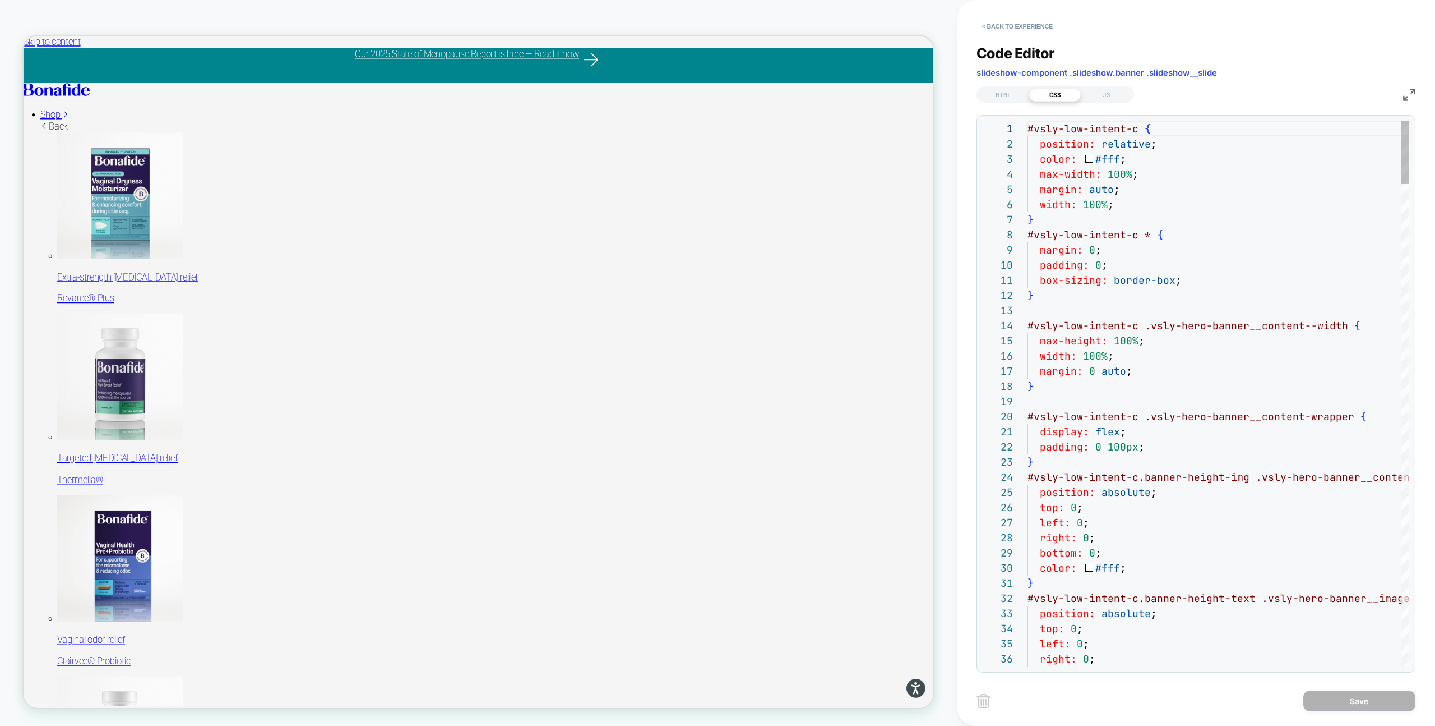
scroll to position [151, 0]
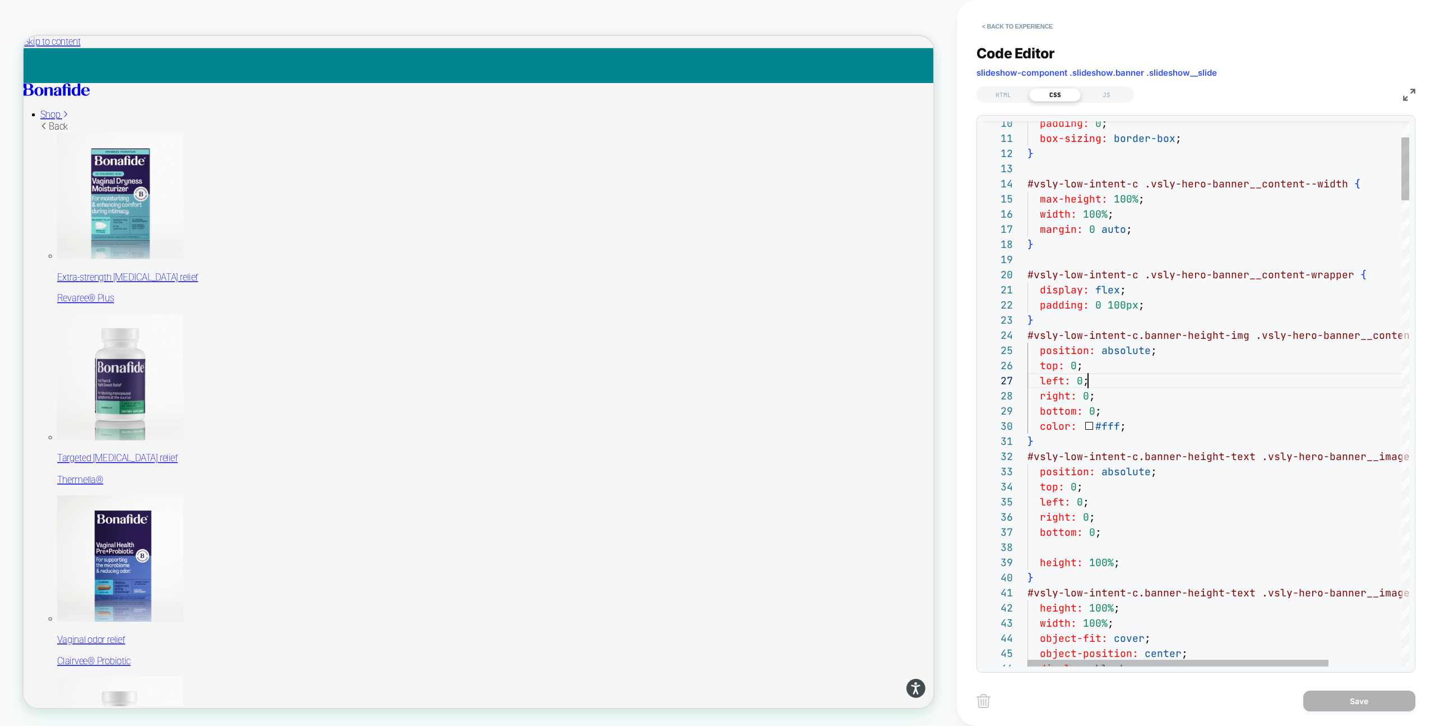
type textarea "**********"
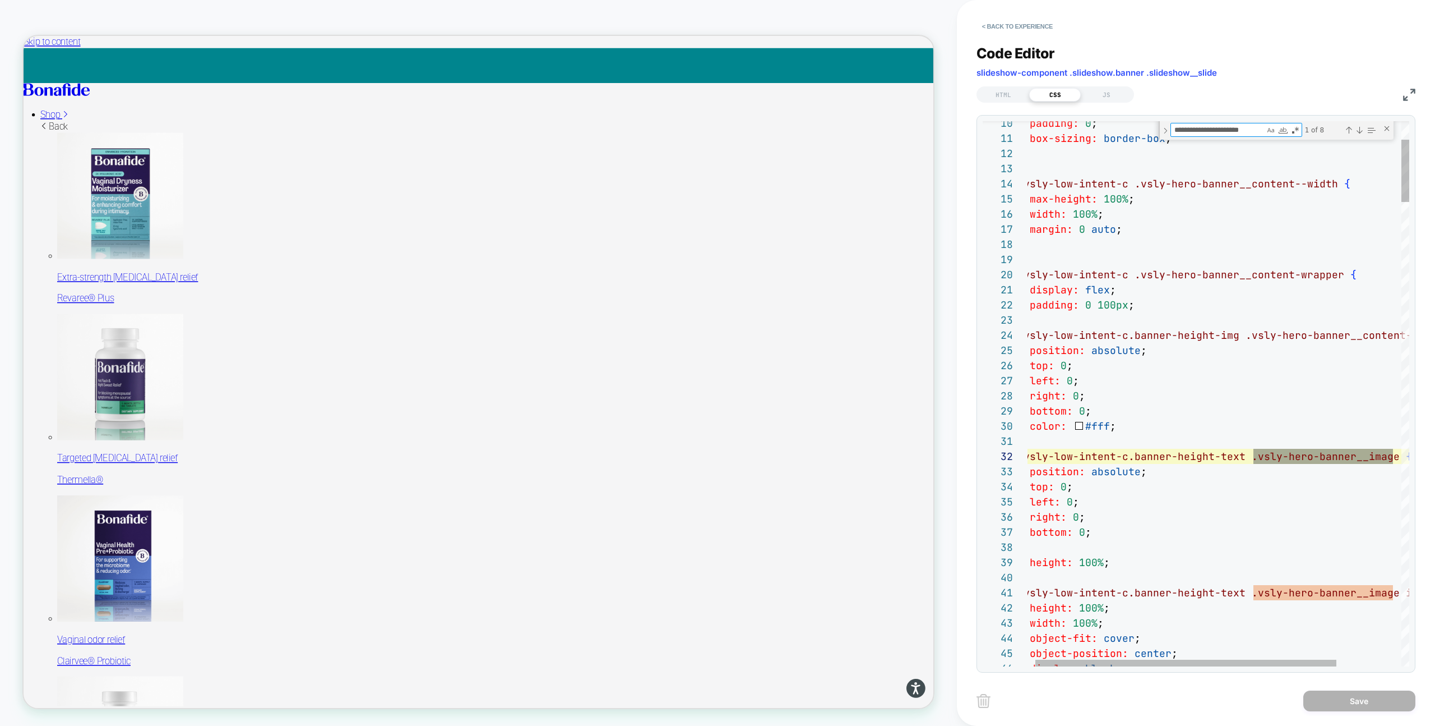
scroll to position [151, 376]
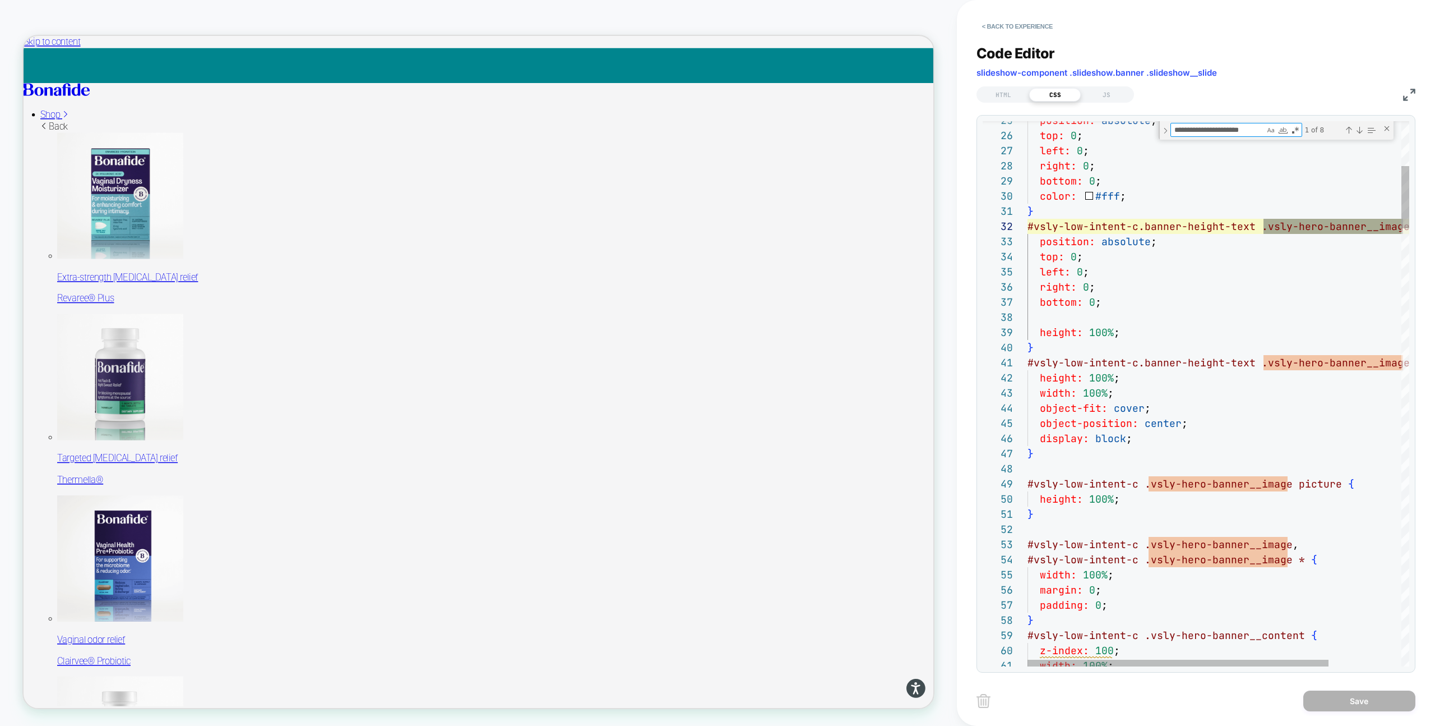
type textarea "**********"
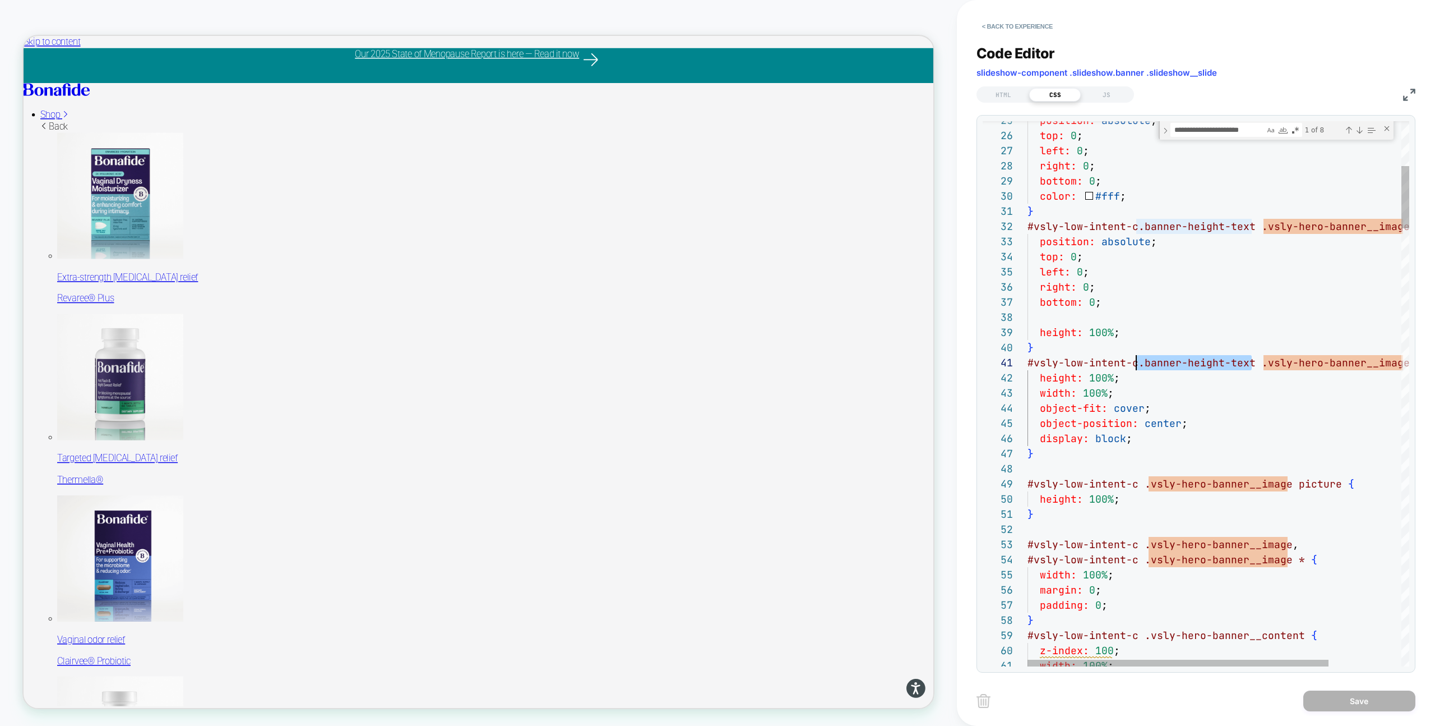
scroll to position [0, 109]
drag, startPoint x: 1251, startPoint y: 362, endPoint x: 1136, endPoint y: 363, distance: 114.4
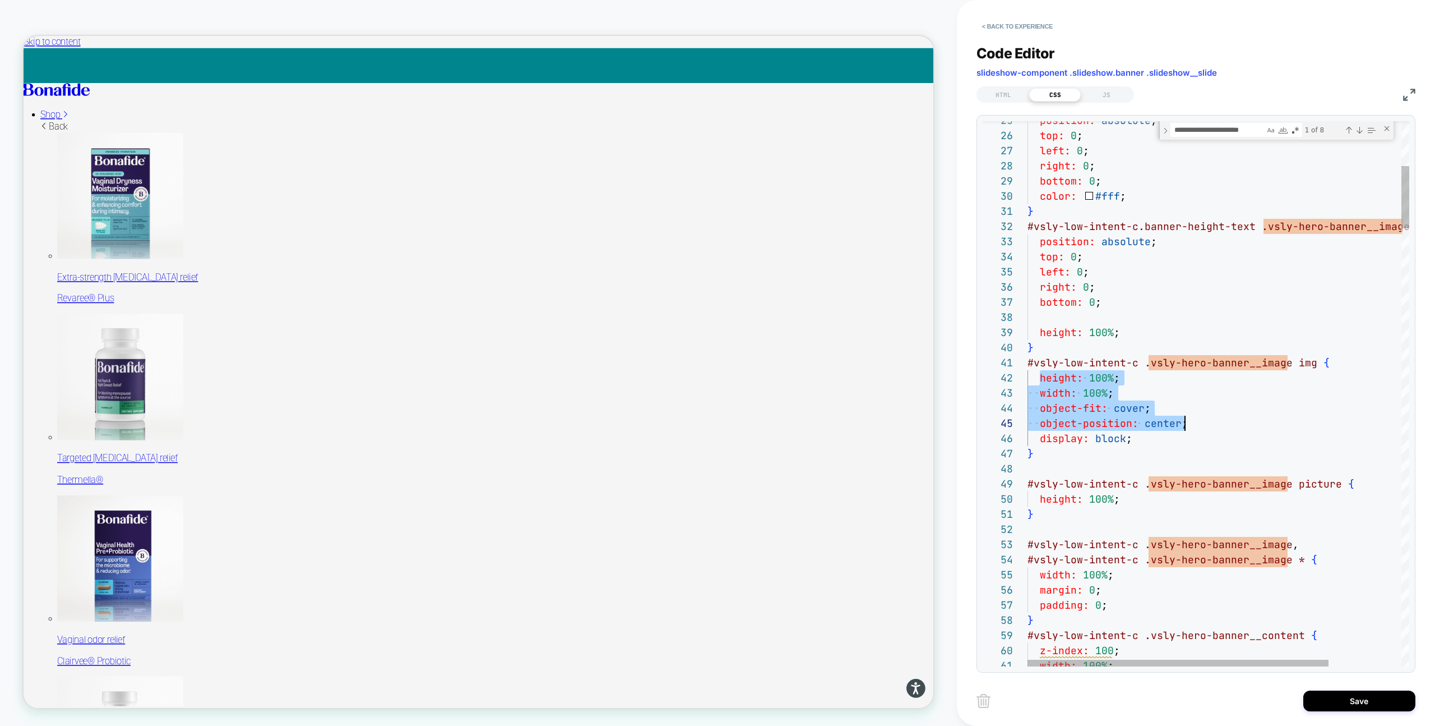
drag, startPoint x: 1041, startPoint y: 376, endPoint x: 1203, endPoint y: 419, distance: 168.2
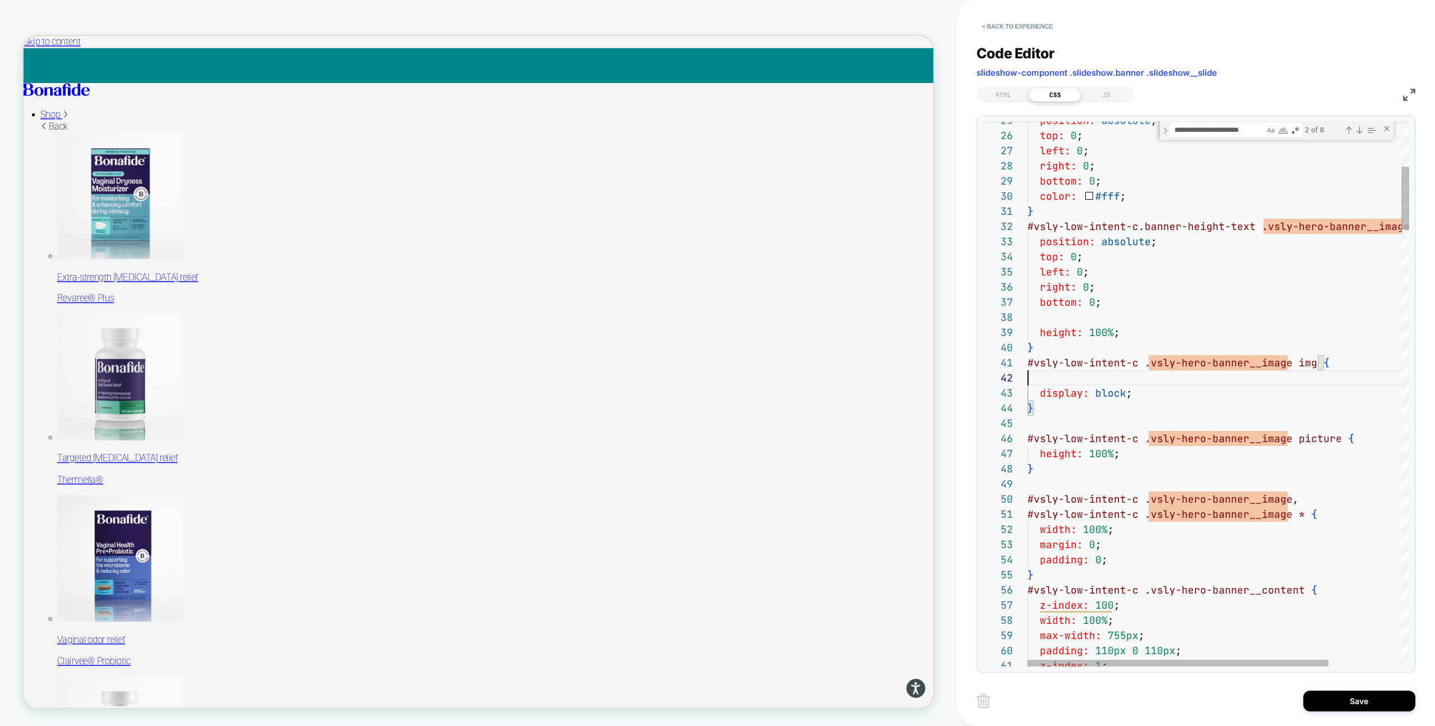
scroll to position [15, 0]
type textarea "**********"
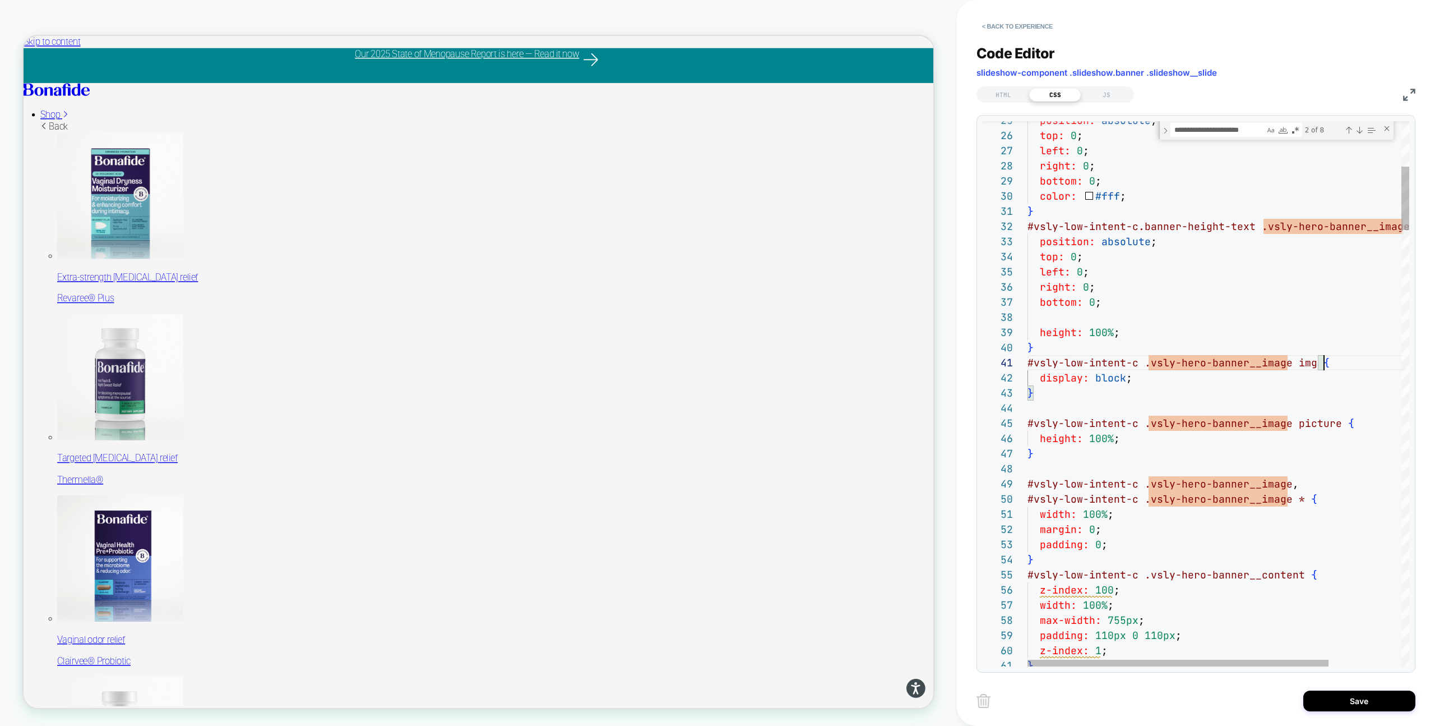
scroll to position [0, 297]
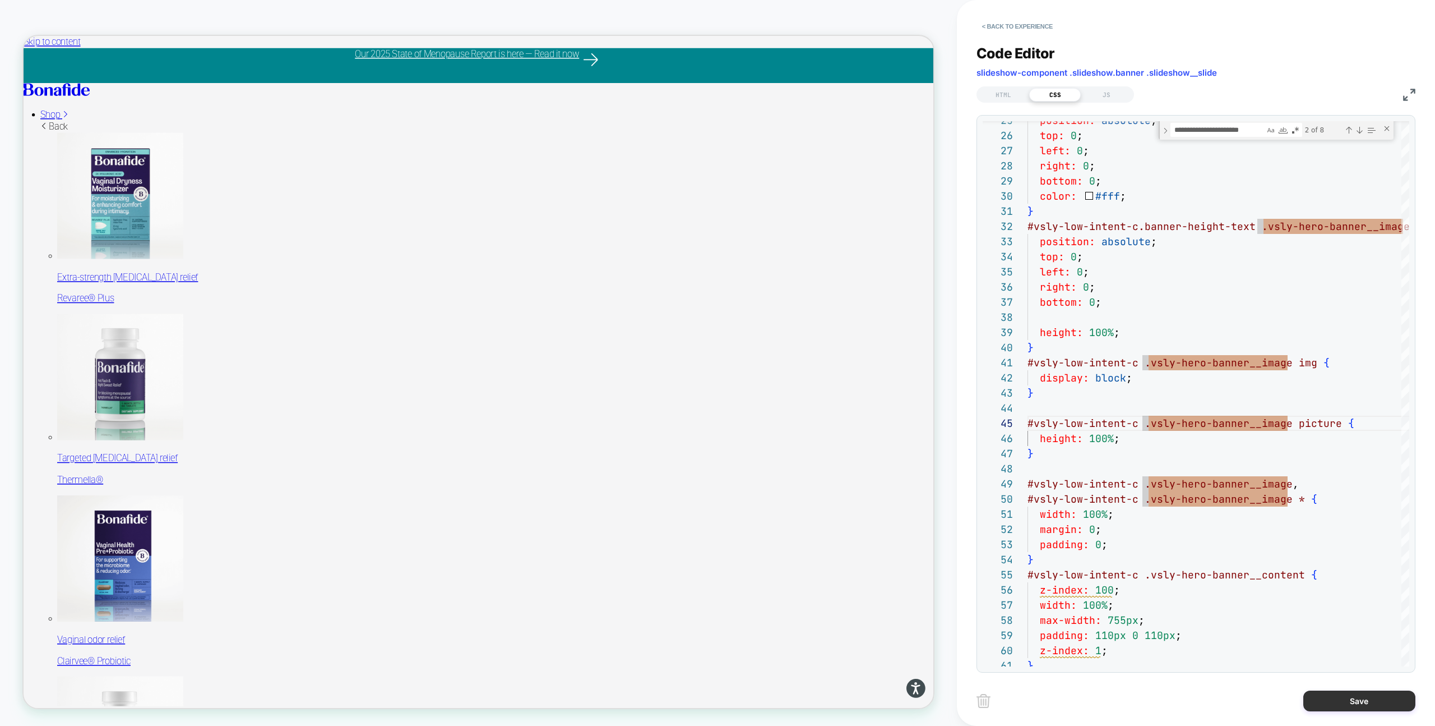
click at [1346, 697] on button "Save" at bounding box center [1360, 700] width 112 height 21
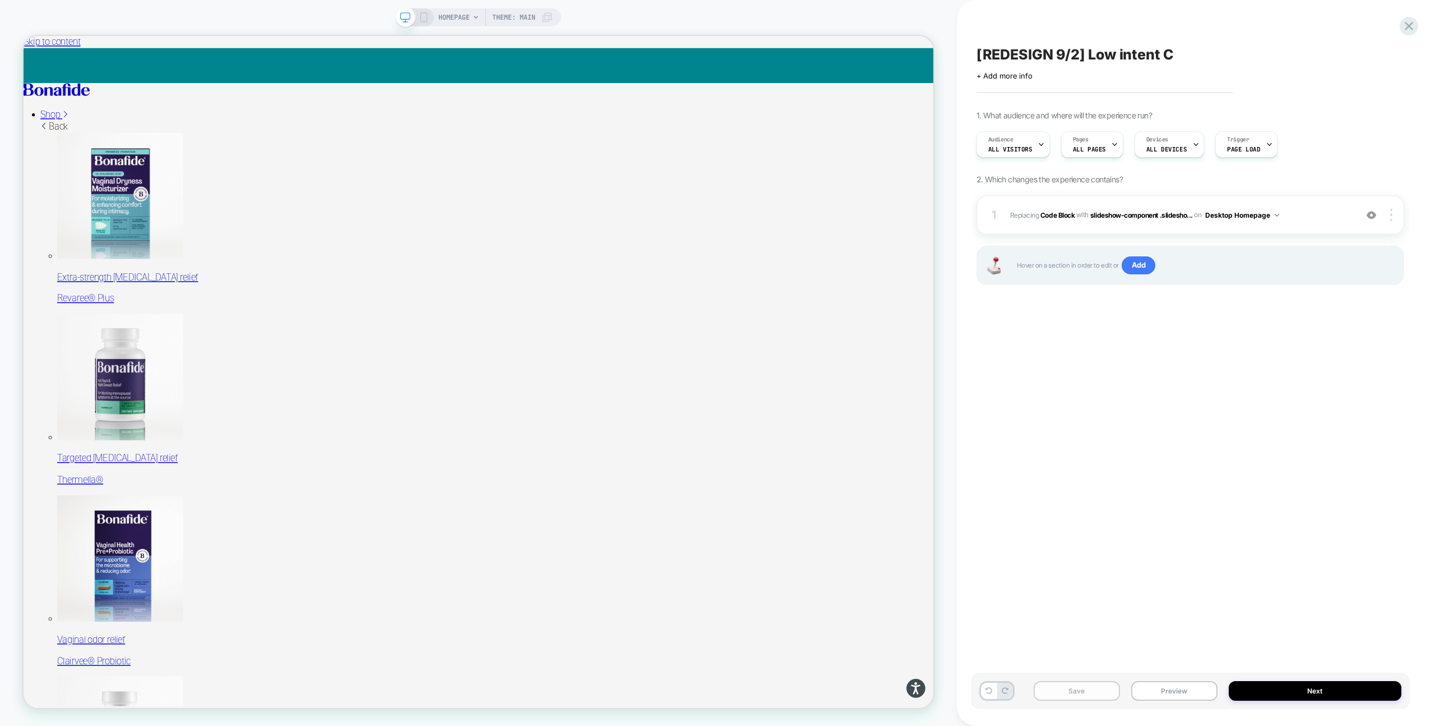
click at [1091, 691] on button "Save" at bounding box center [1077, 691] width 86 height 20
click at [1171, 689] on button "Preview" at bounding box center [1174, 691] width 86 height 20
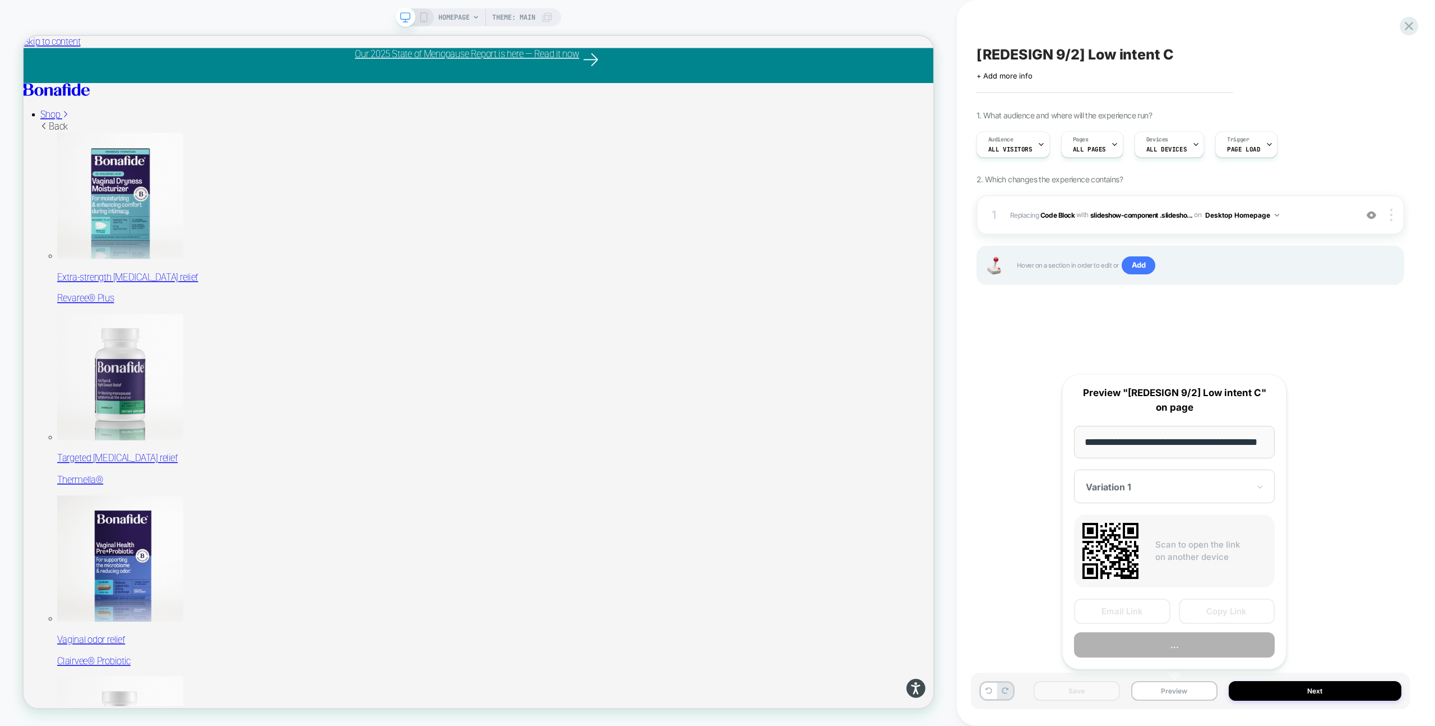
scroll to position [0, 29]
click at [1207, 646] on button "Preview" at bounding box center [1174, 644] width 201 height 25
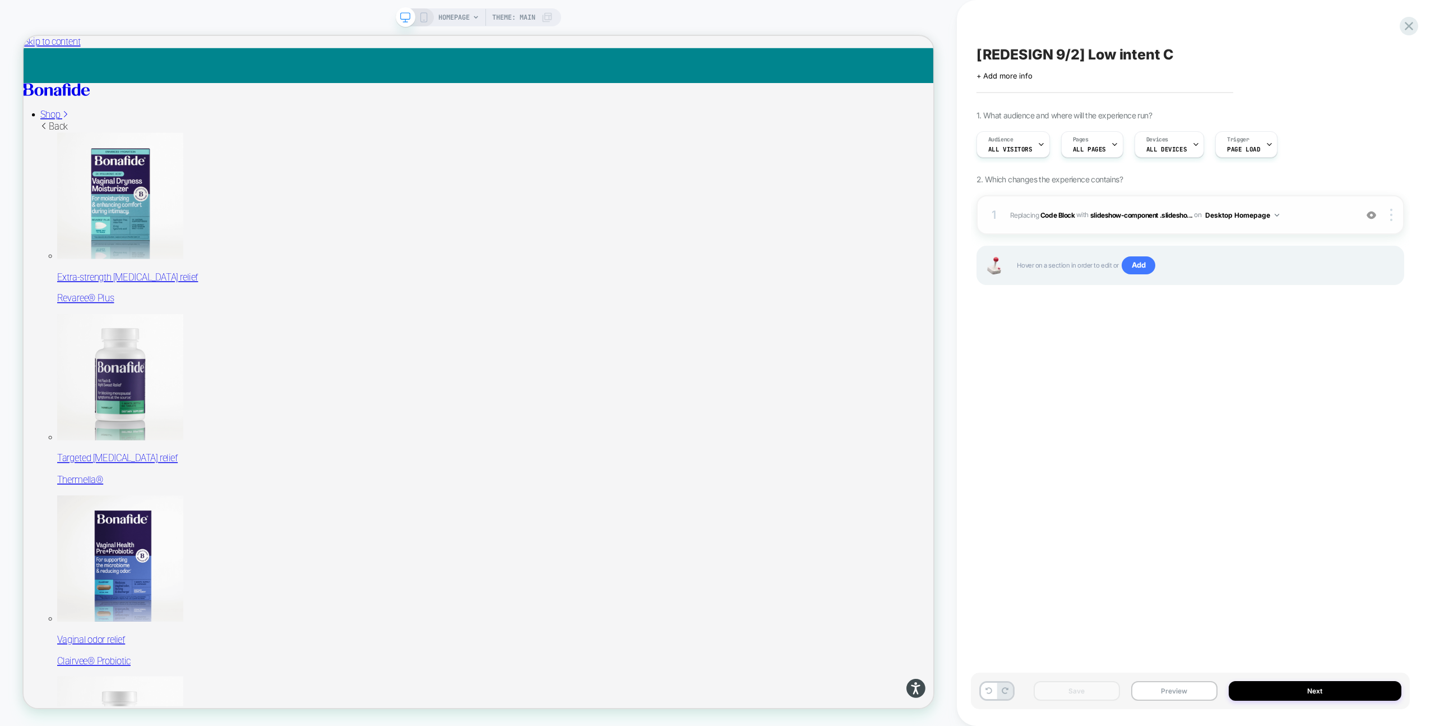
click at [1084, 227] on div "1 Replacing Code Block WITH slideshow-component .slidesho... slideshow-componen…" at bounding box center [1191, 214] width 428 height 39
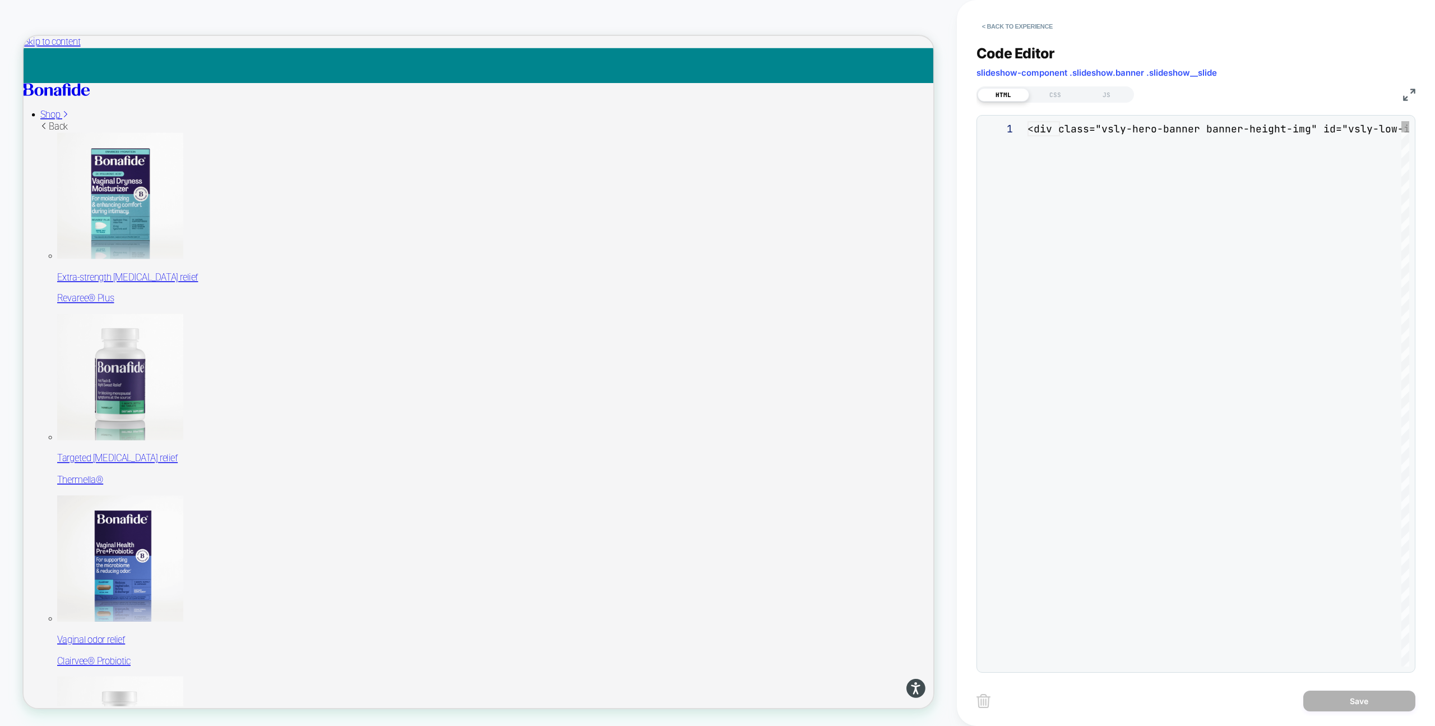
scroll to position [151, 0]
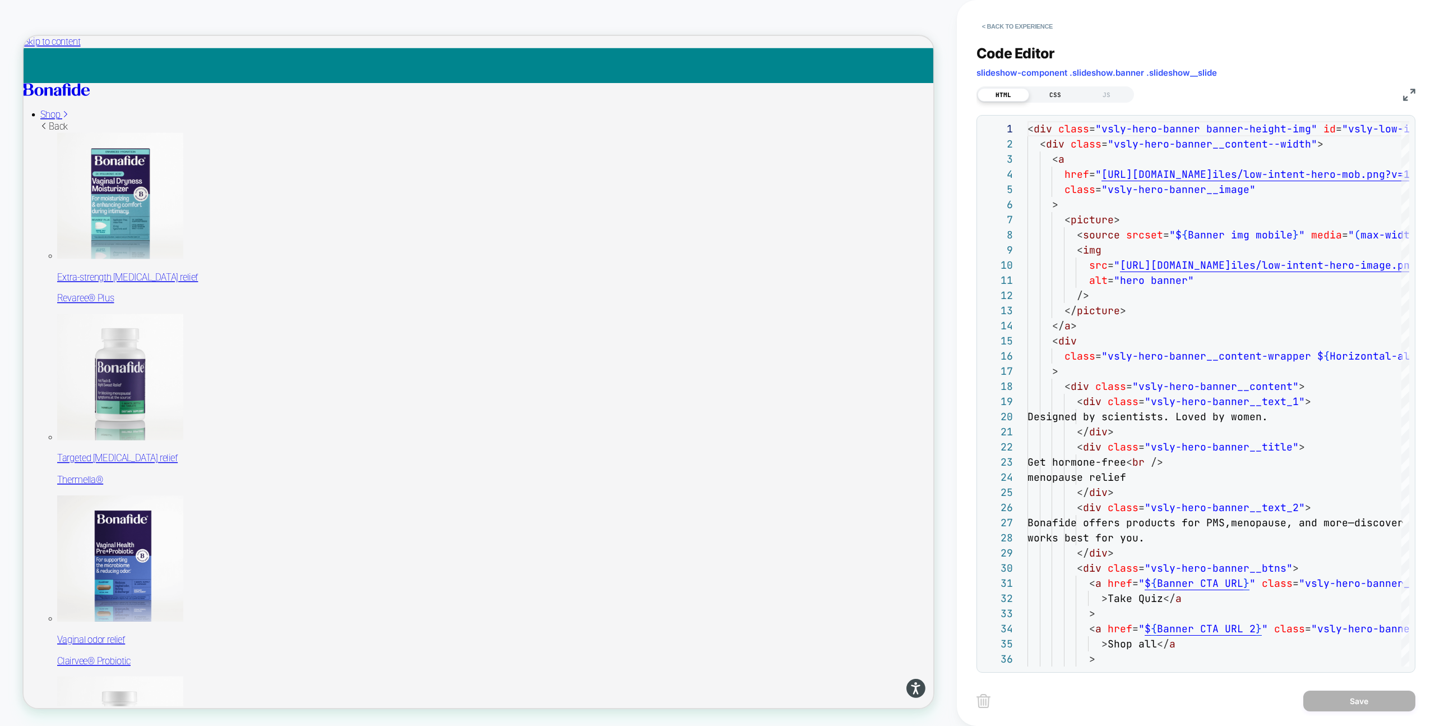
click at [1057, 92] on div "CSS" at bounding box center [1055, 94] width 52 height 13
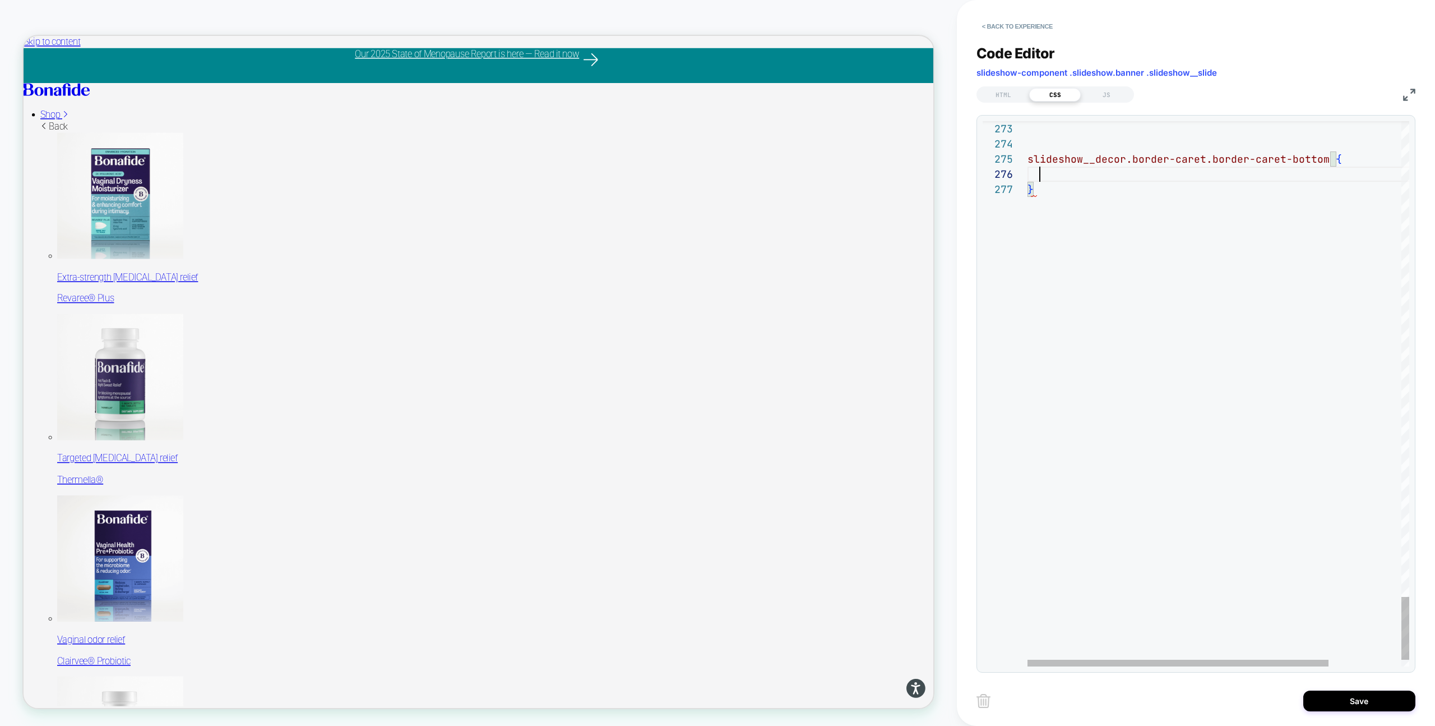
scroll to position [76, 12]
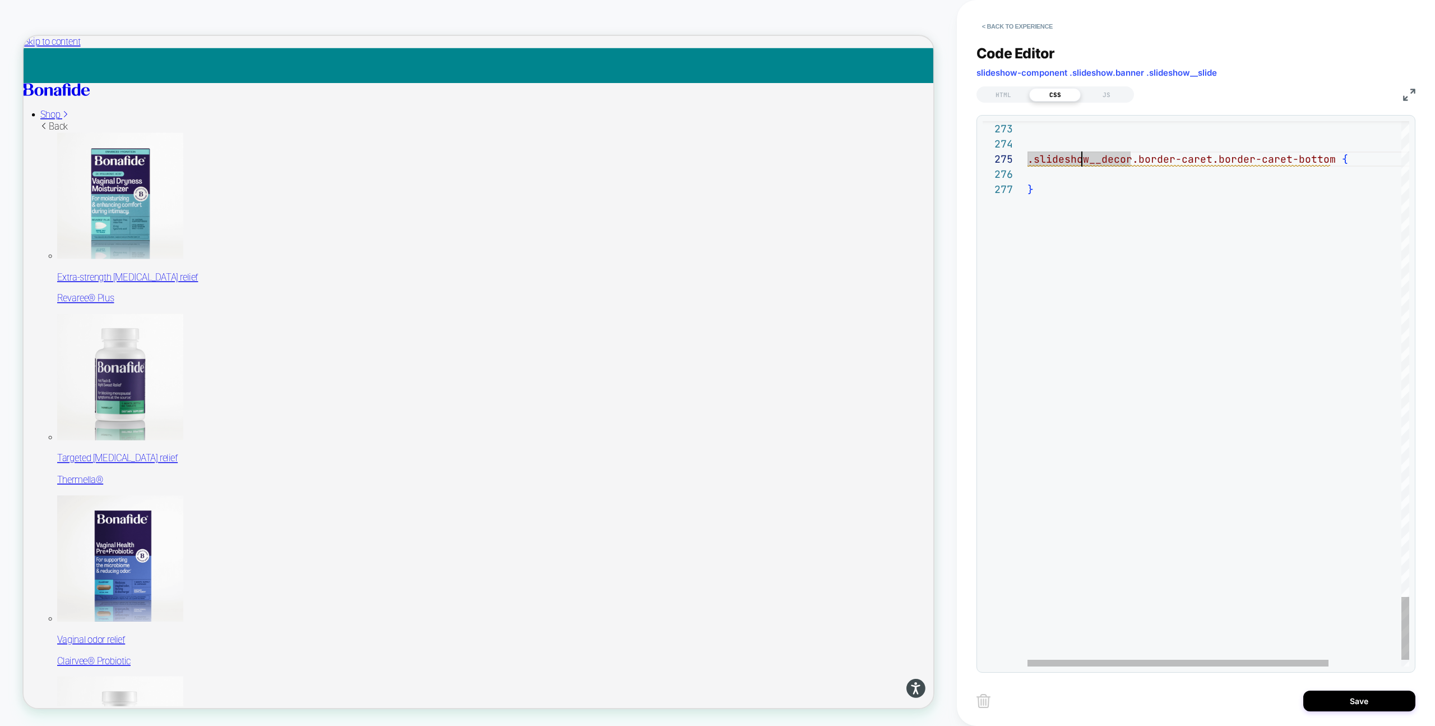
type textarea "**********"
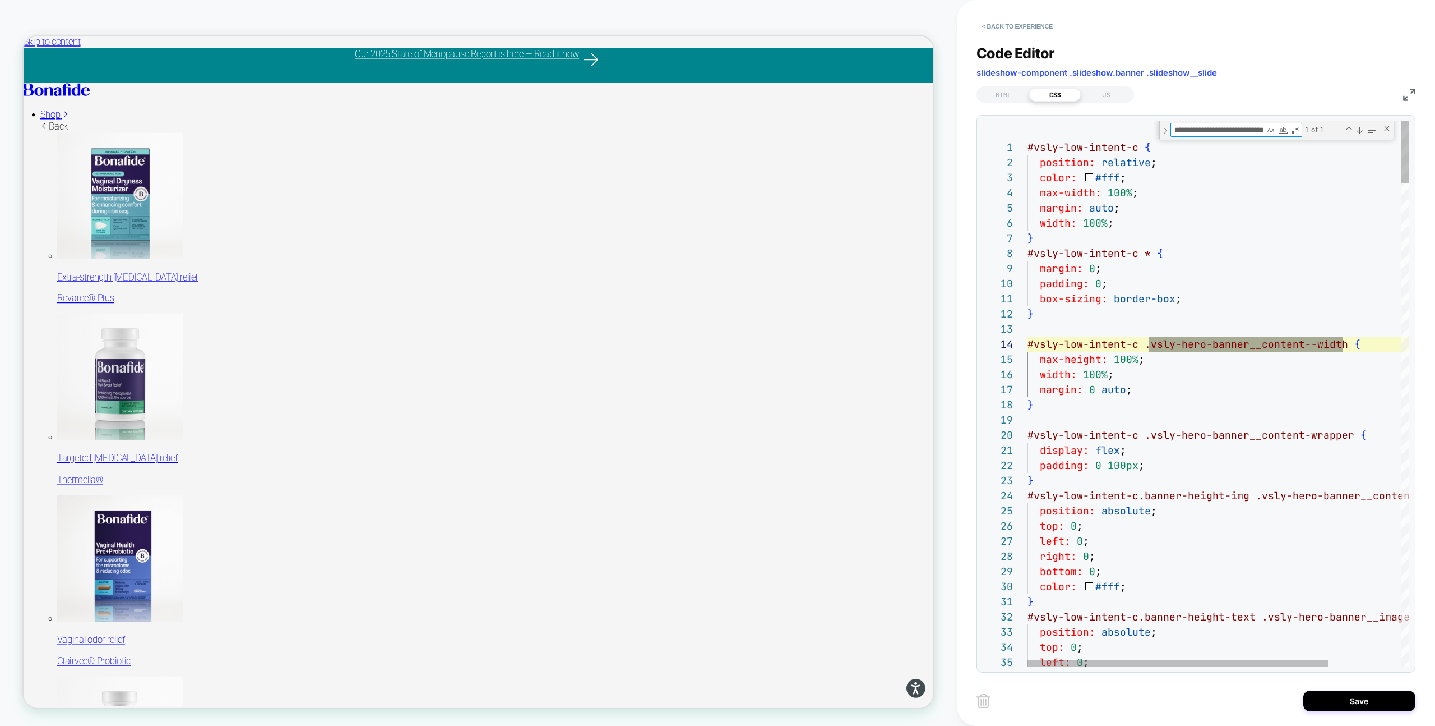
scroll to position [151, 315]
type textarea "**********"
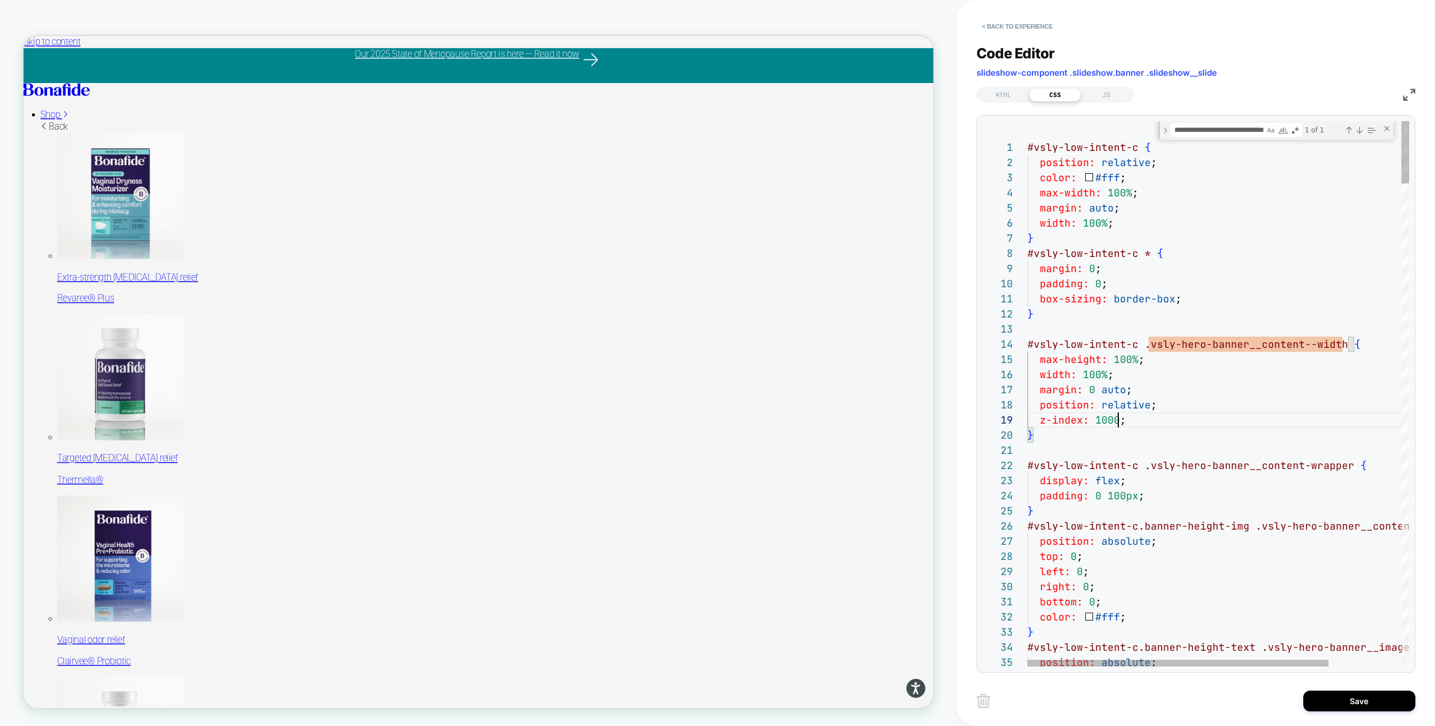
scroll to position [121, 91]
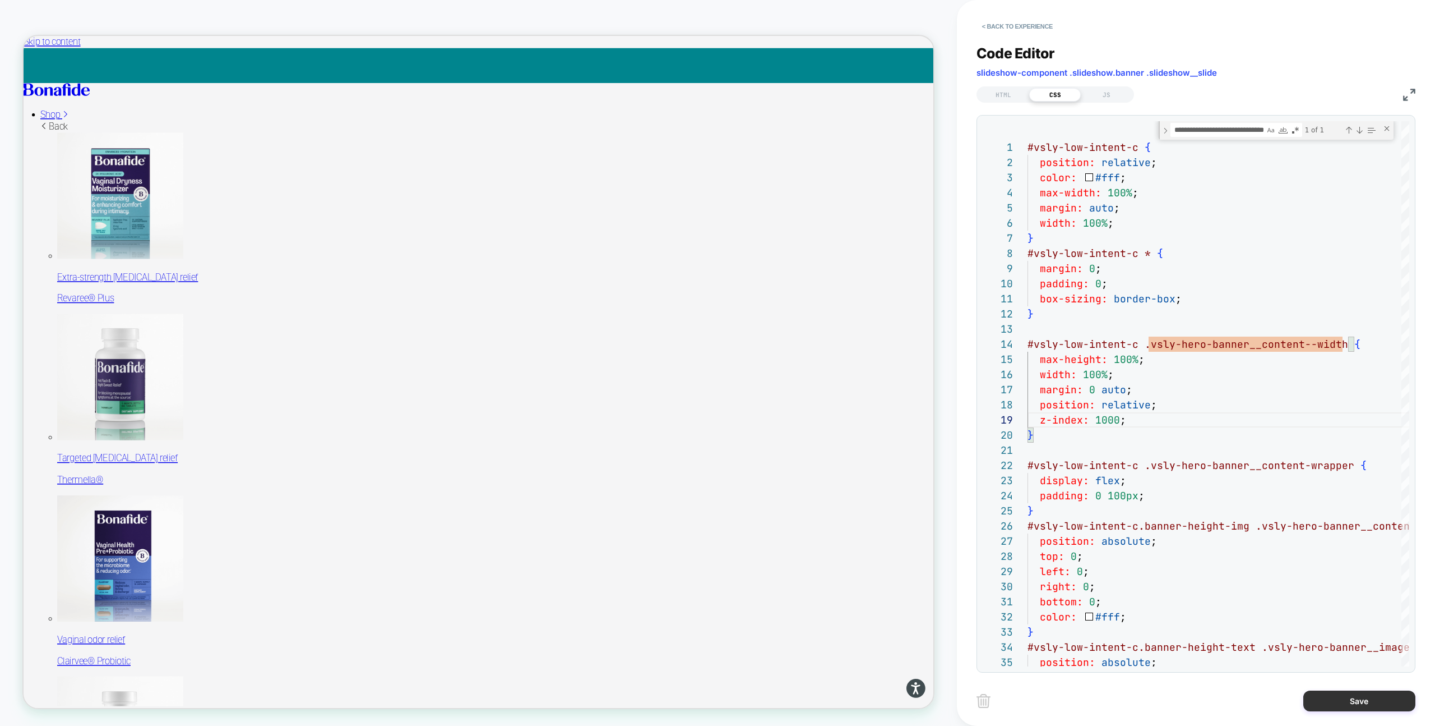
type textarea "**********"
click at [1338, 700] on button "Save" at bounding box center [1360, 700] width 112 height 21
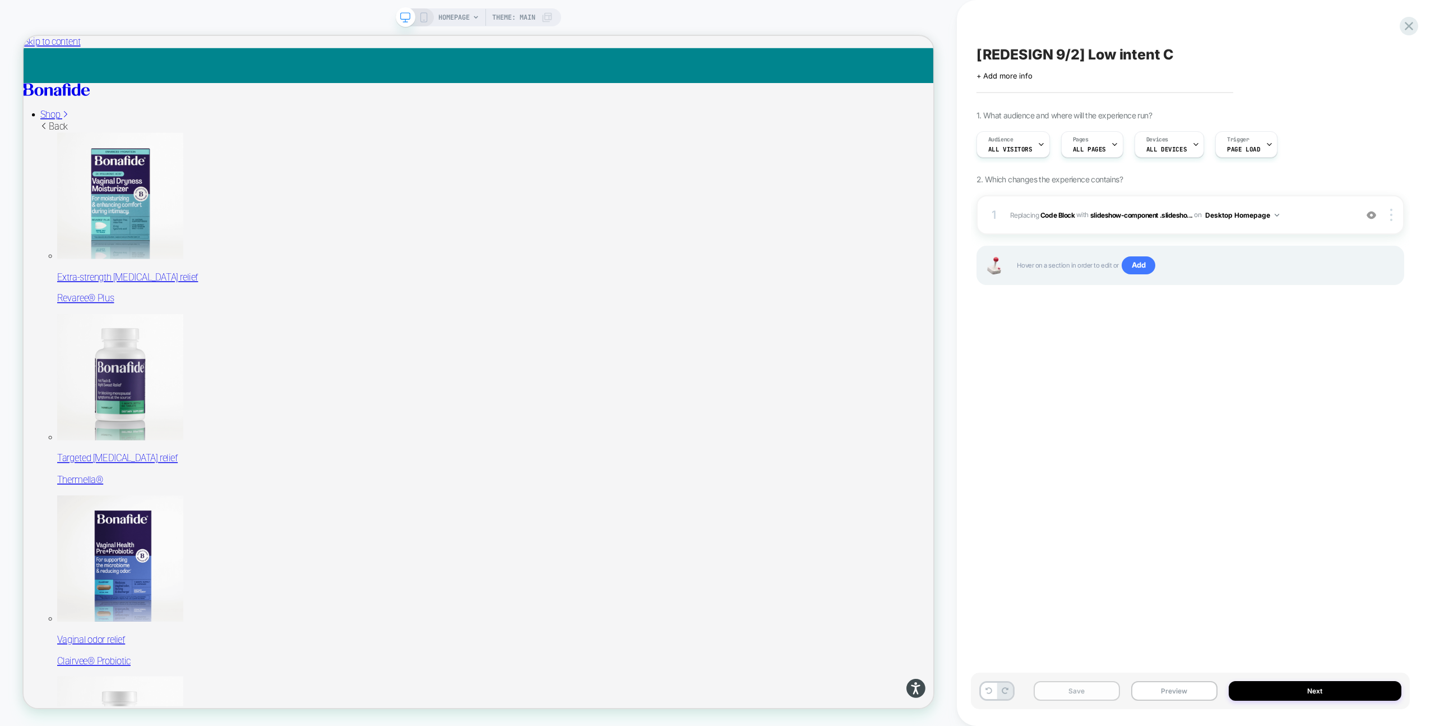
click at [1103, 691] on button "Save" at bounding box center [1077, 691] width 86 height 20
click at [1170, 677] on div "Save Preview Next" at bounding box center [1190, 690] width 439 height 36
click at [1170, 686] on button "Preview" at bounding box center [1174, 691] width 86 height 20
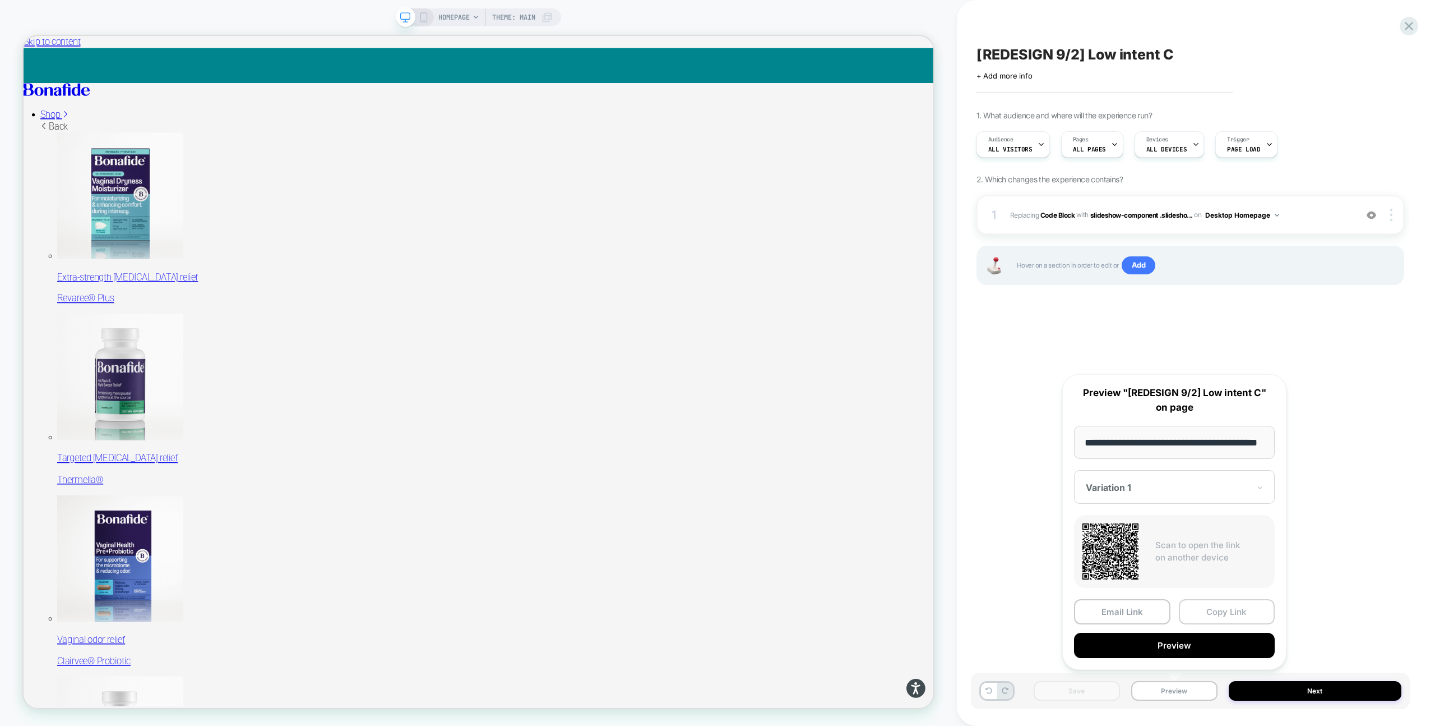
scroll to position [0, 0]
drag, startPoint x: 1222, startPoint y: 610, endPoint x: 1178, endPoint y: 593, distance: 46.9
click at [1178, 593] on div "**********" at bounding box center [1174, 521] width 224 height 295
click at [1171, 643] on button "Preview" at bounding box center [1174, 644] width 201 height 25
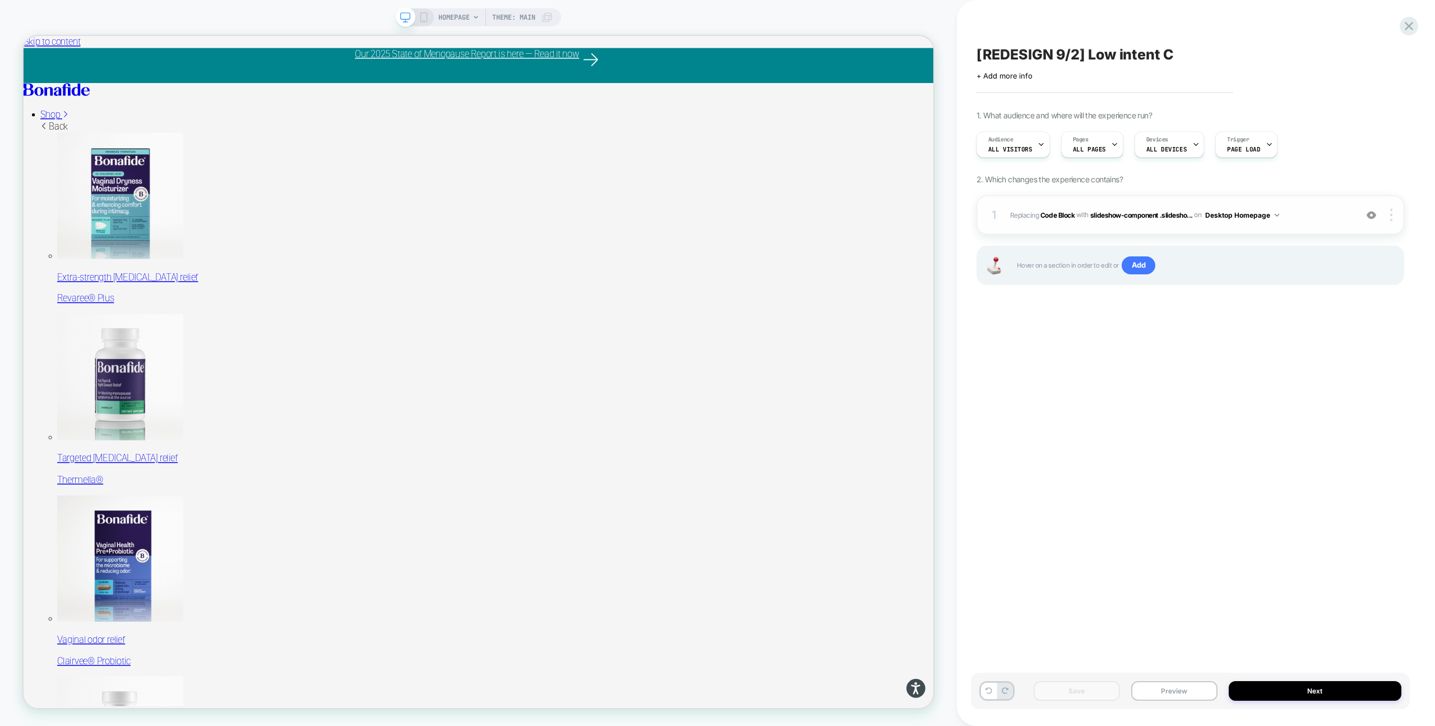
click at [1052, 225] on div "1 Replacing Code Block WITH slideshow-component .slidesho... slideshow-componen…" at bounding box center [1191, 214] width 428 height 39
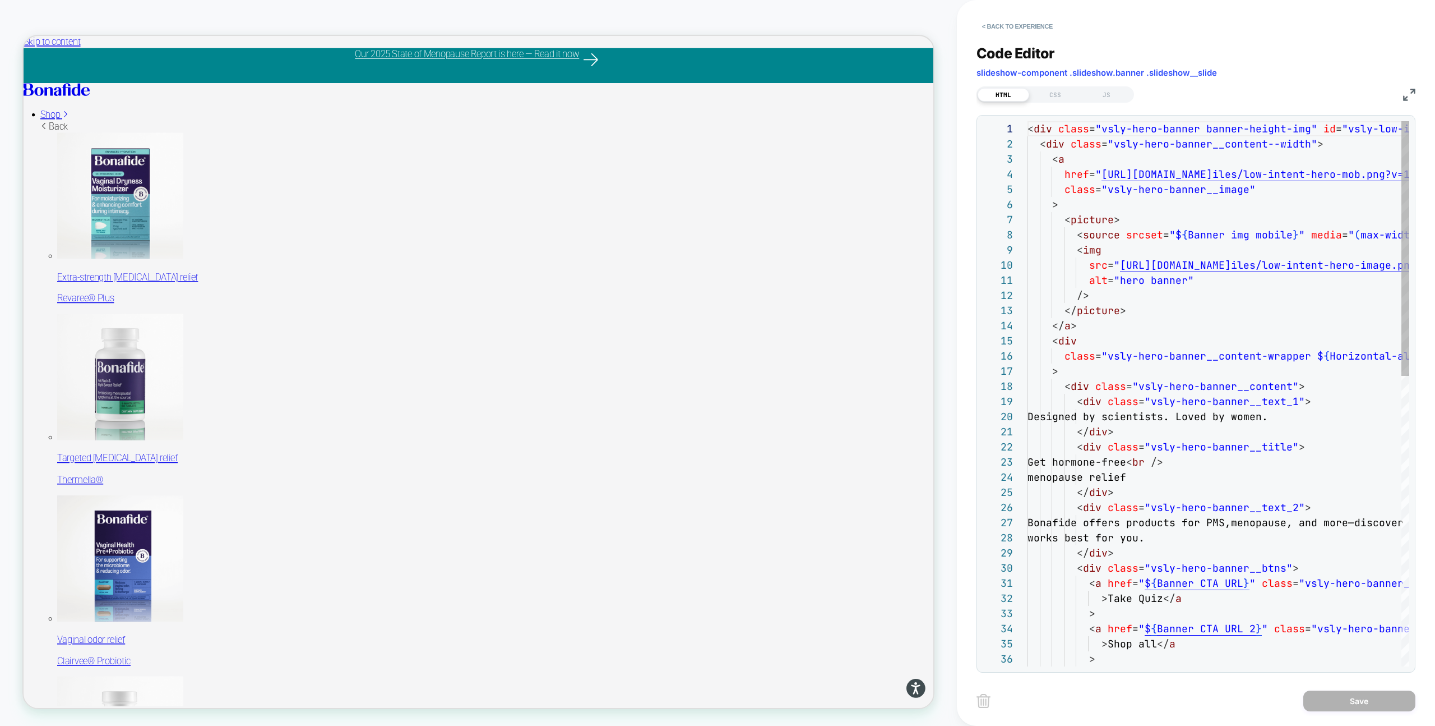
scroll to position [151, 0]
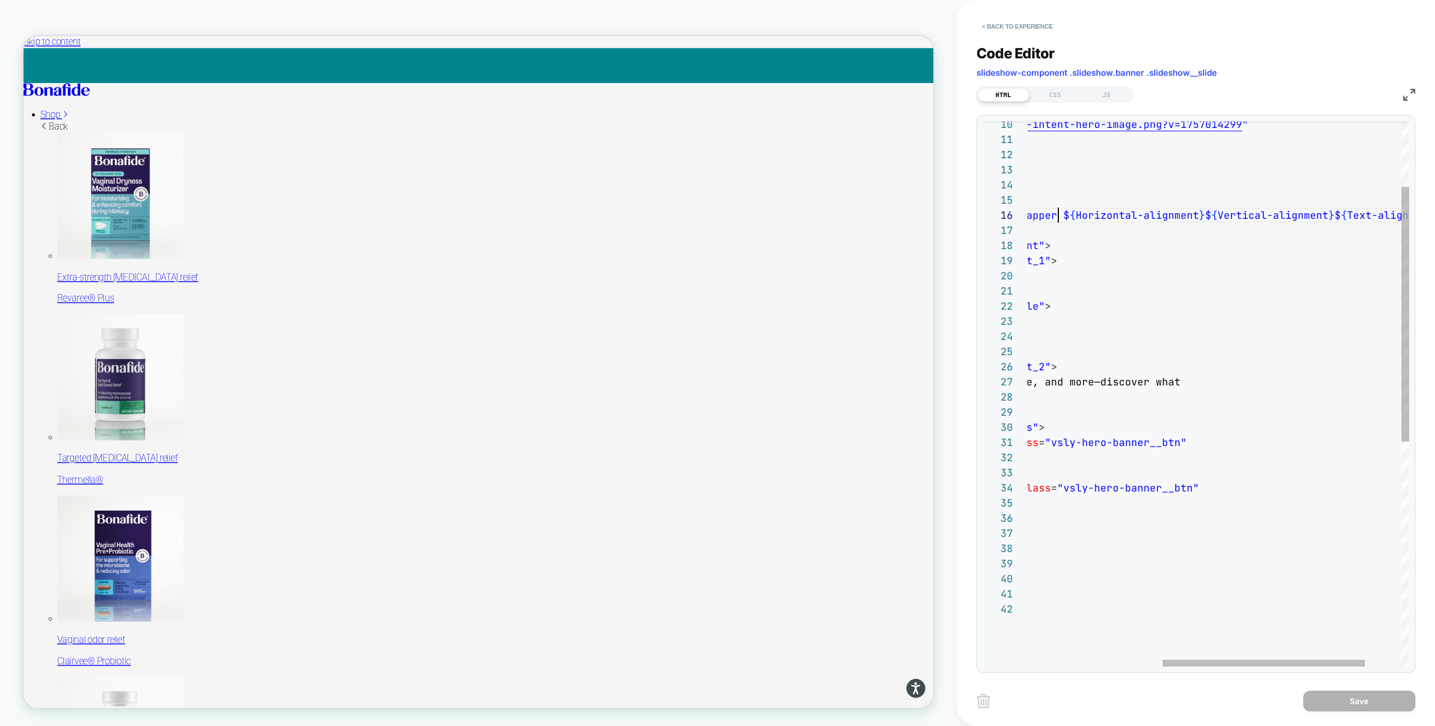
click at [1059, 216] on div "</ div > < div class = "vsly-hero-banner__text_2" > Bonafide offers products fo…" at bounding box center [1126, 563] width 704 height 1166
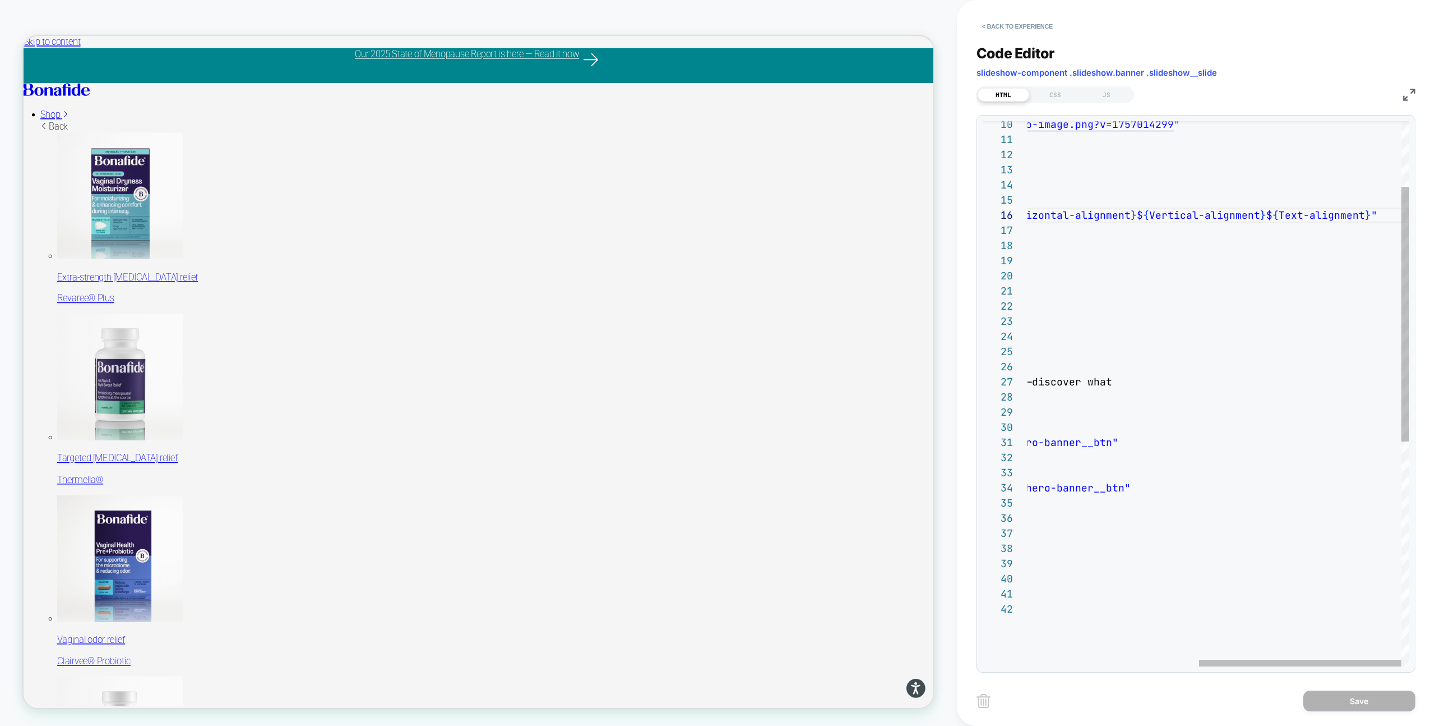
click at [1371, 216] on div "</ div > < div class = "vsly-hero-banner__text_2" > Bonafide offers products fo…" at bounding box center [1057, 563] width 704 height 1166
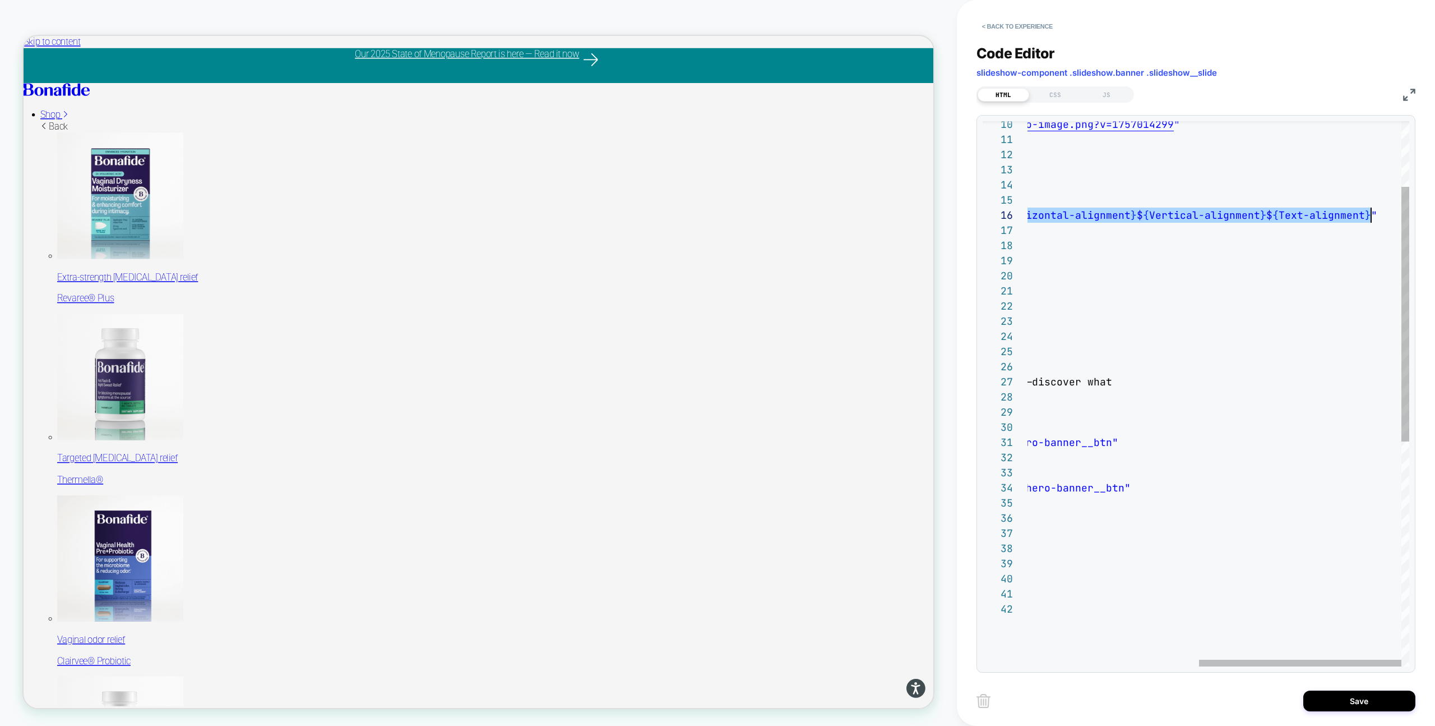
type textarea "**********"
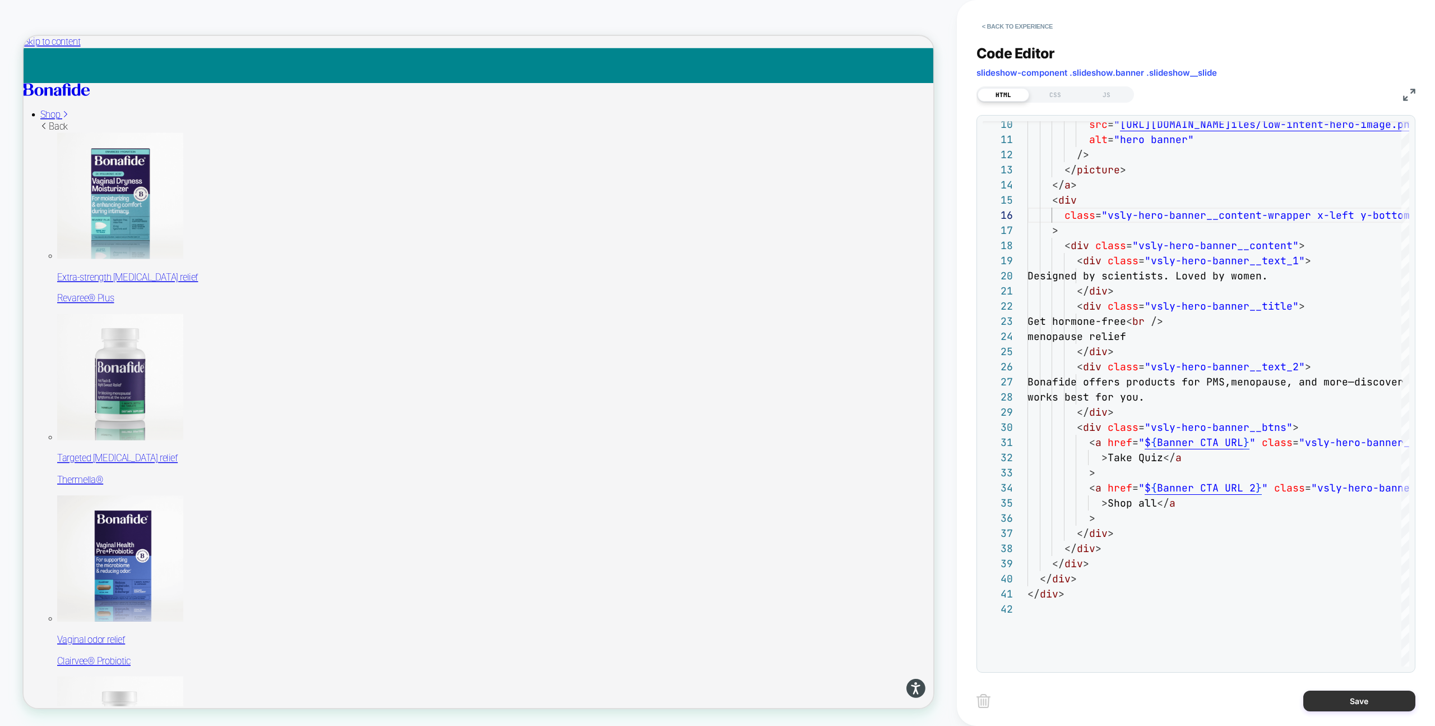
click at [1346, 702] on button "Save" at bounding box center [1360, 700] width 112 height 21
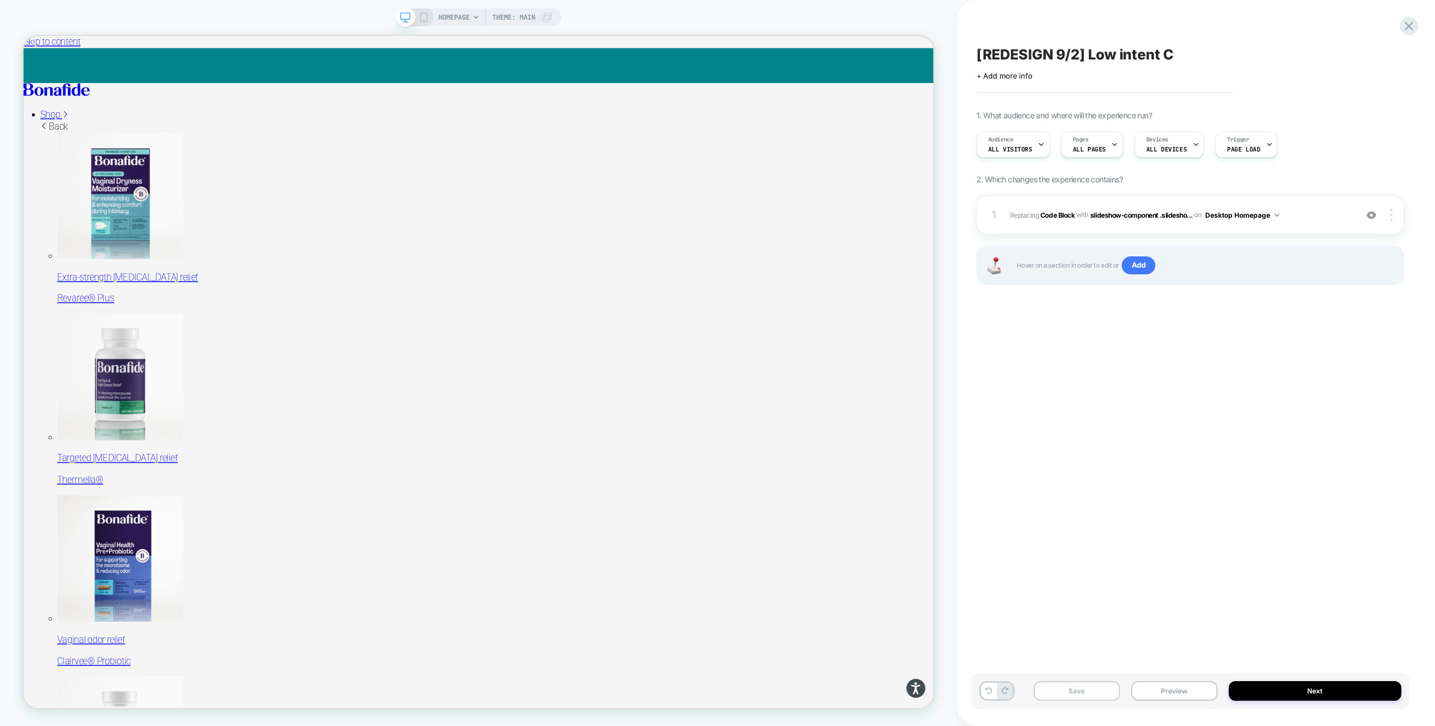
click at [1103, 688] on button "Save" at bounding box center [1077, 691] width 86 height 20
click at [1180, 697] on button "Preview" at bounding box center [1174, 691] width 86 height 20
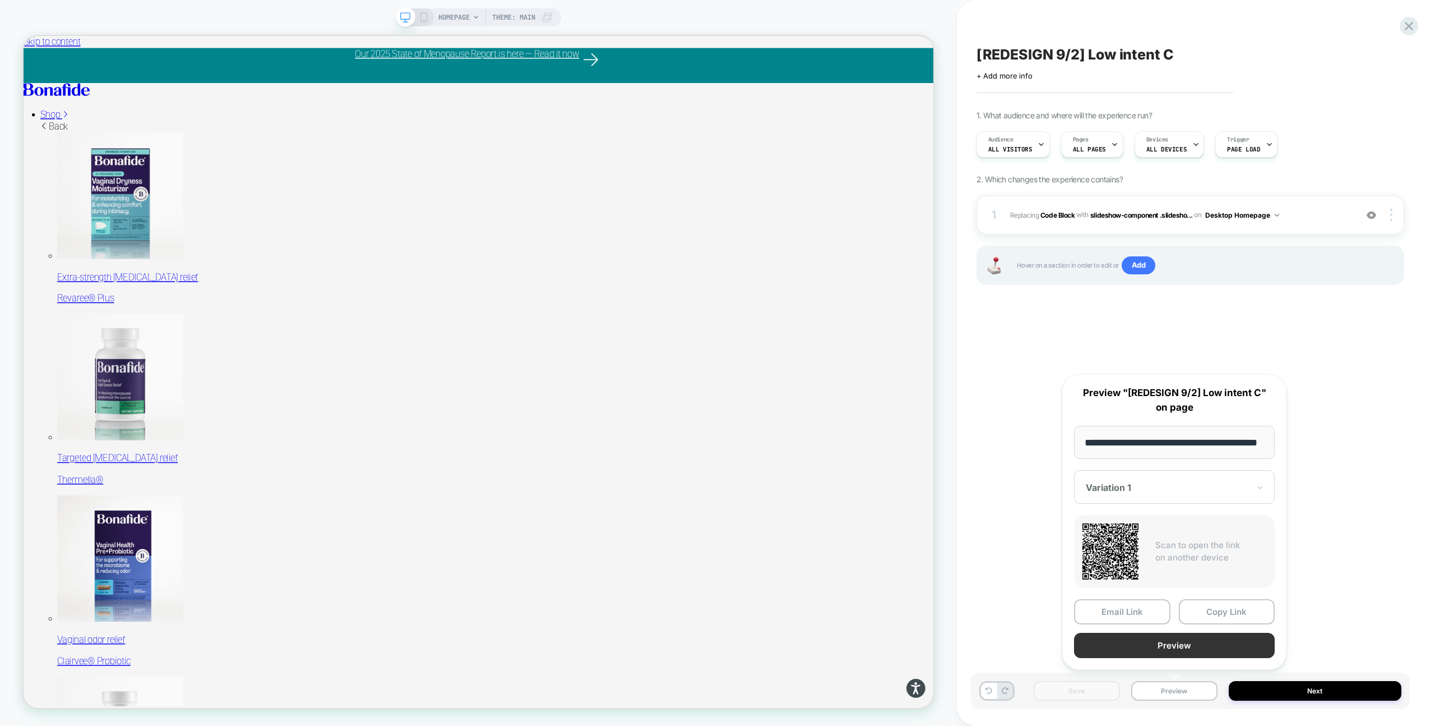
scroll to position [0, 0]
click at [1209, 638] on button "Preview" at bounding box center [1174, 644] width 201 height 25
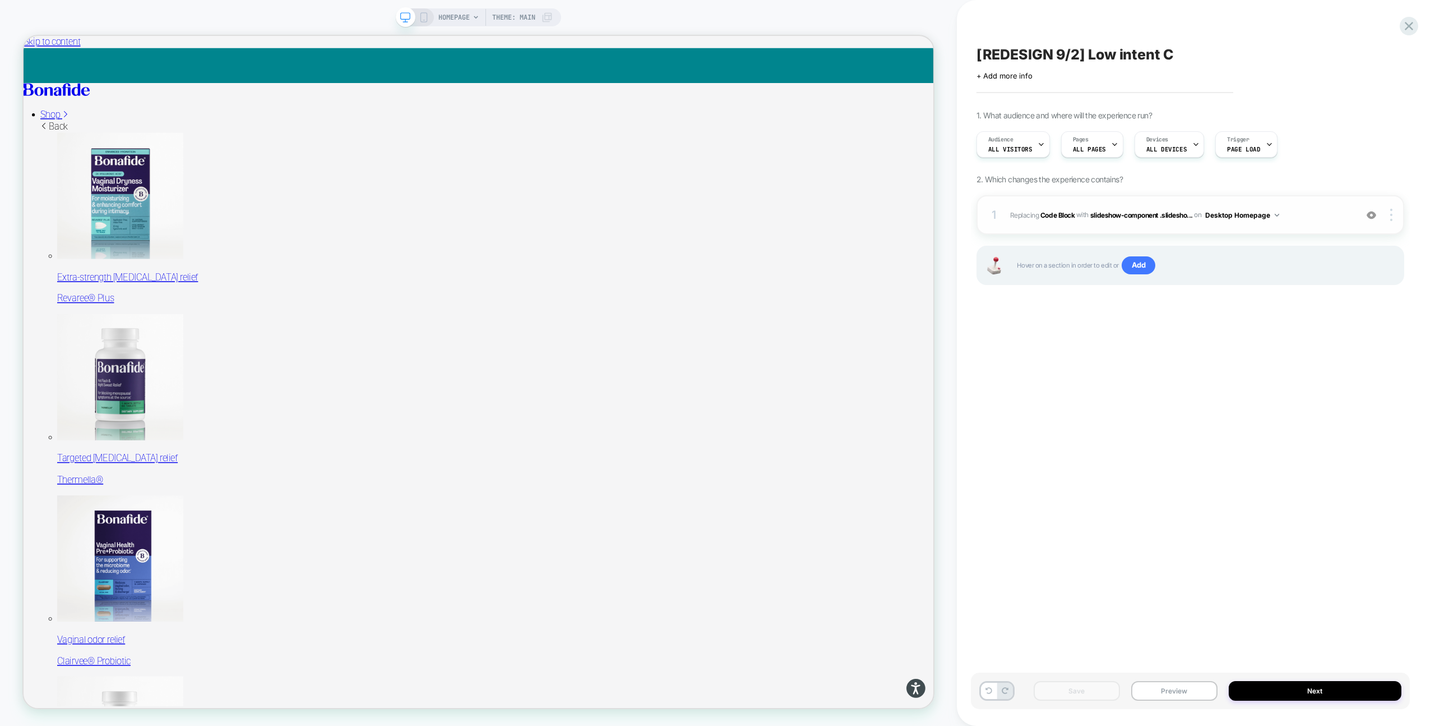
click at [1240, 226] on div "1 Replacing Code Block WITH slideshow-component .slidesho... slideshow-componen…" at bounding box center [1191, 214] width 428 height 39
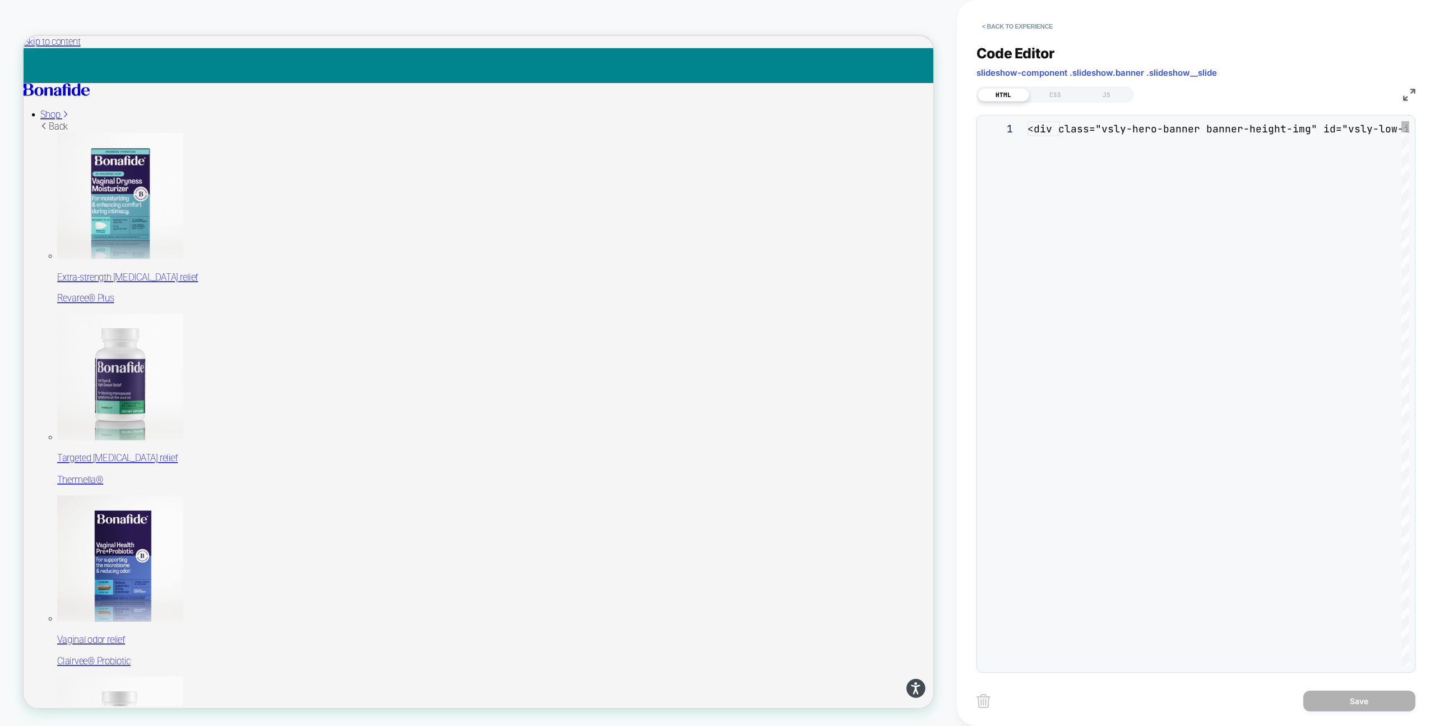
scroll to position [151, 0]
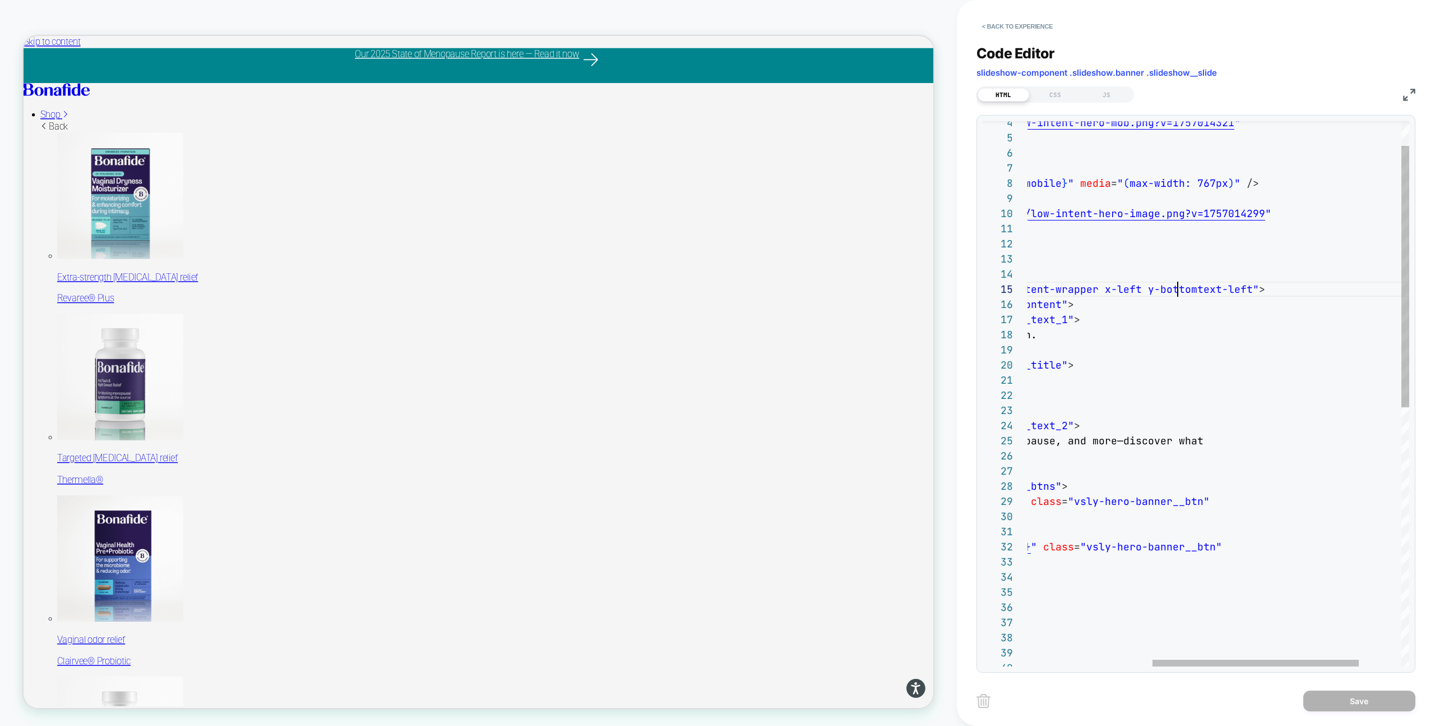
click at [1176, 283] on div "</ div > </ div > </ div > </ div > </ div > > < a href = " $ { Banner CTA URL …" at bounding box center [1143, 637] width 692 height 1135
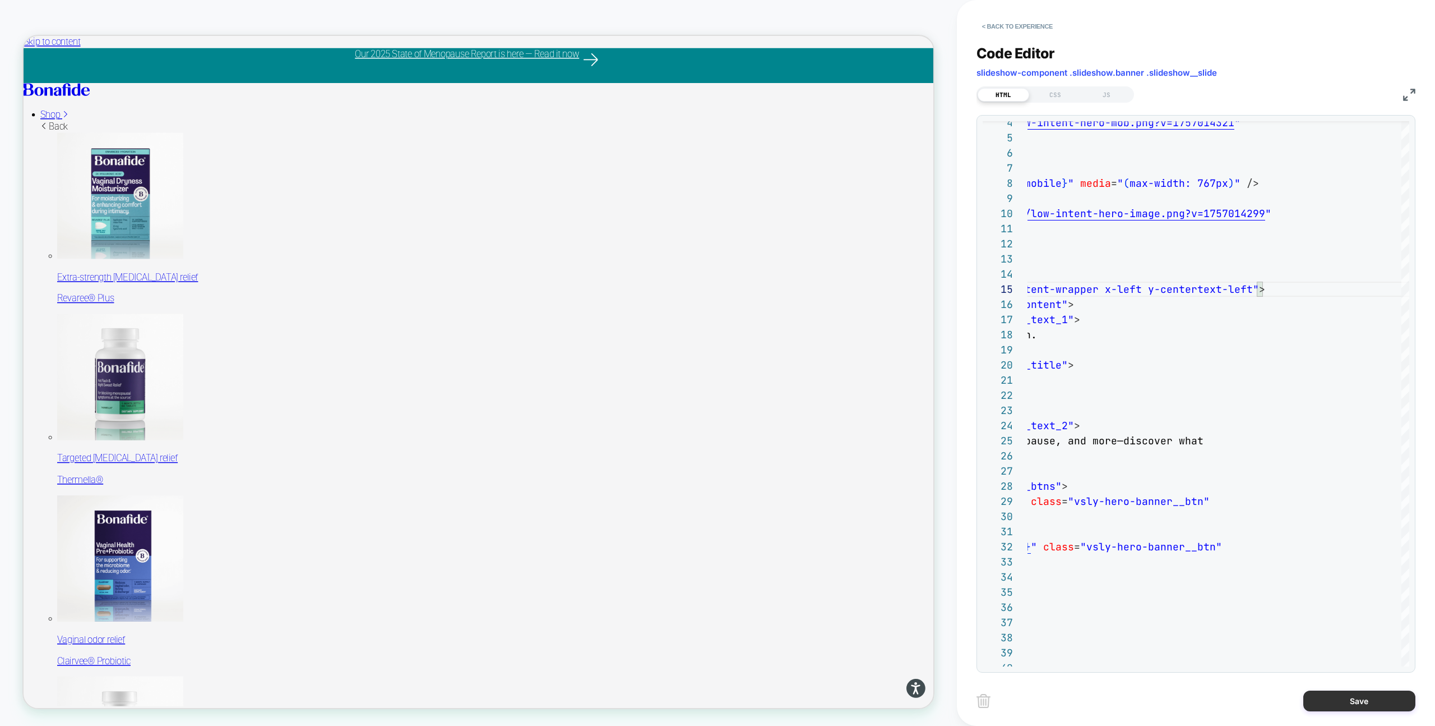
type textarea "**********"
click at [1331, 700] on button "Save" at bounding box center [1360, 700] width 112 height 21
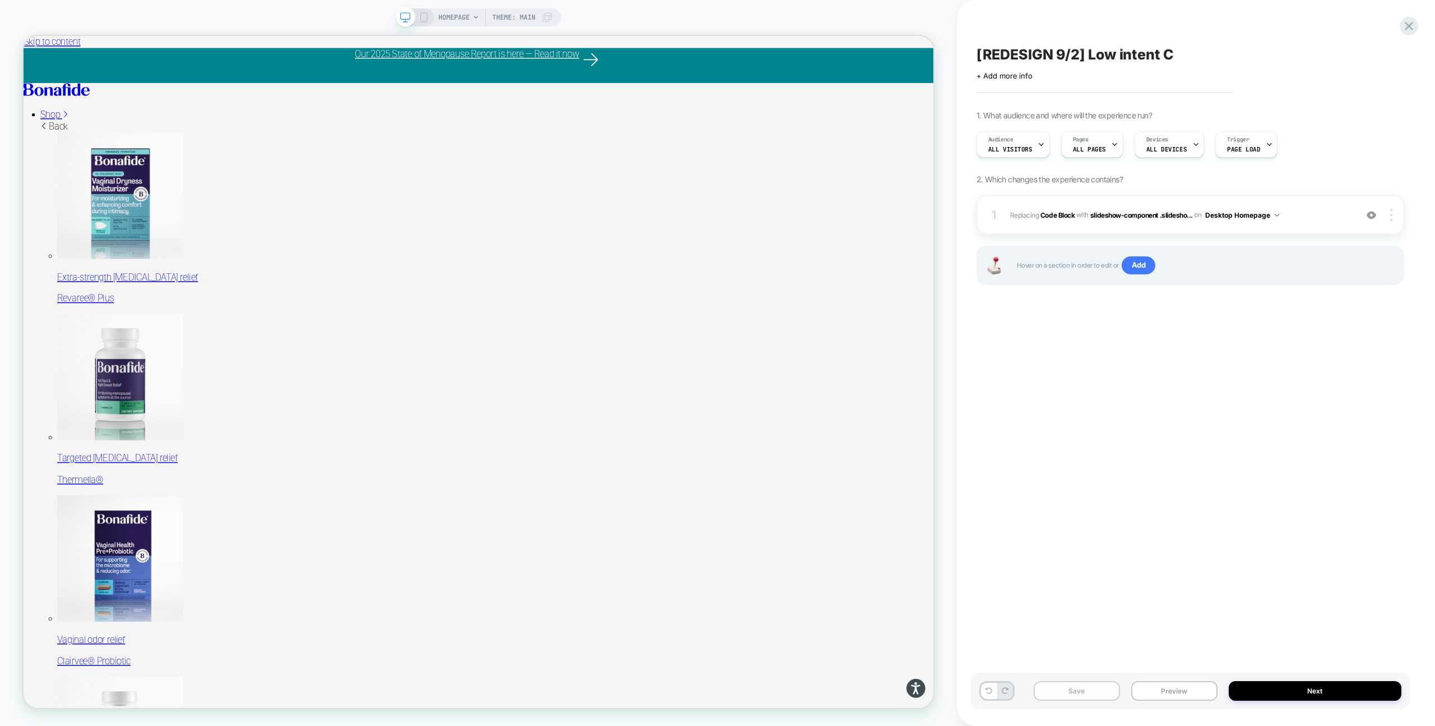
click at [1091, 686] on button "Save" at bounding box center [1077, 691] width 86 height 20
click at [1393, 220] on div at bounding box center [1392, 215] width 21 height 12
click at [1339, 214] on div "Copy CSS Selector" at bounding box center [1325, 215] width 100 height 31
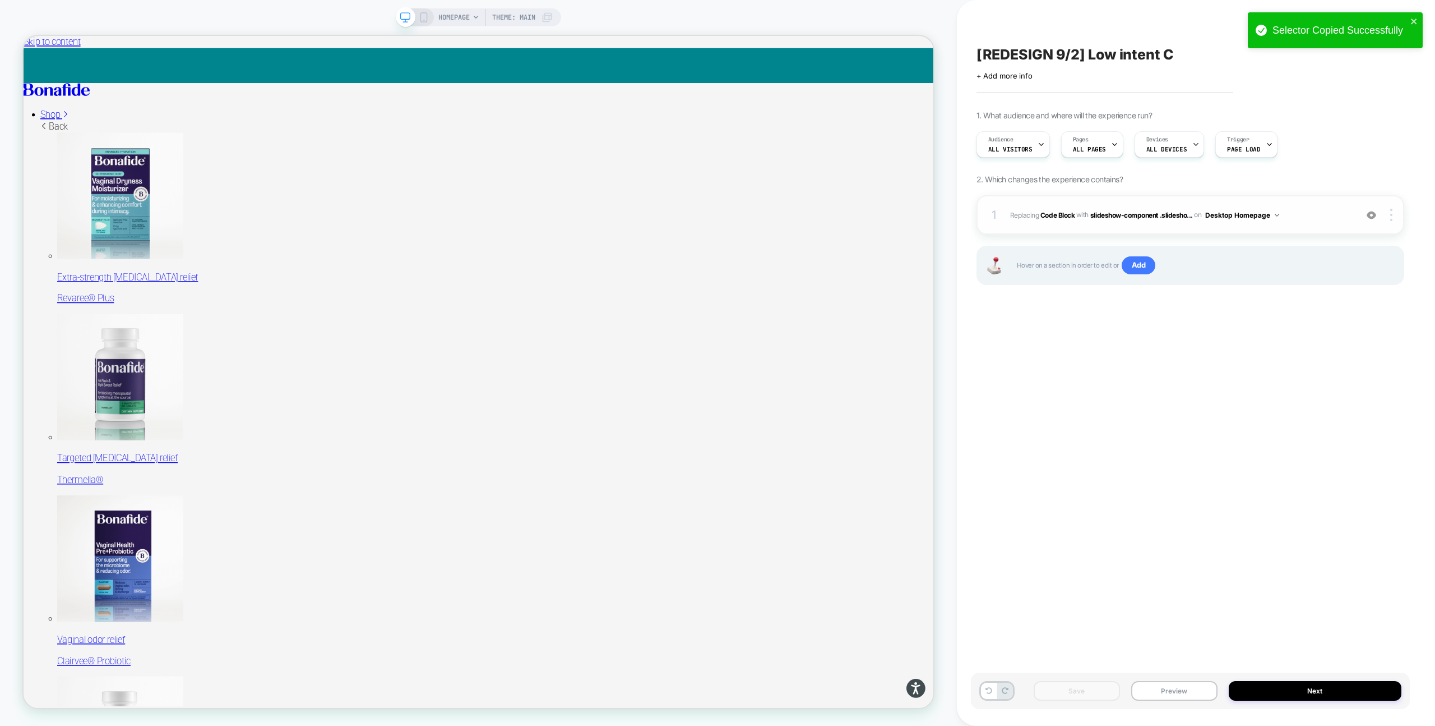
click at [1203, 230] on div "1 Replacing Code Block WITH slideshow-component .slidesho... slideshow-componen…" at bounding box center [1191, 214] width 428 height 39
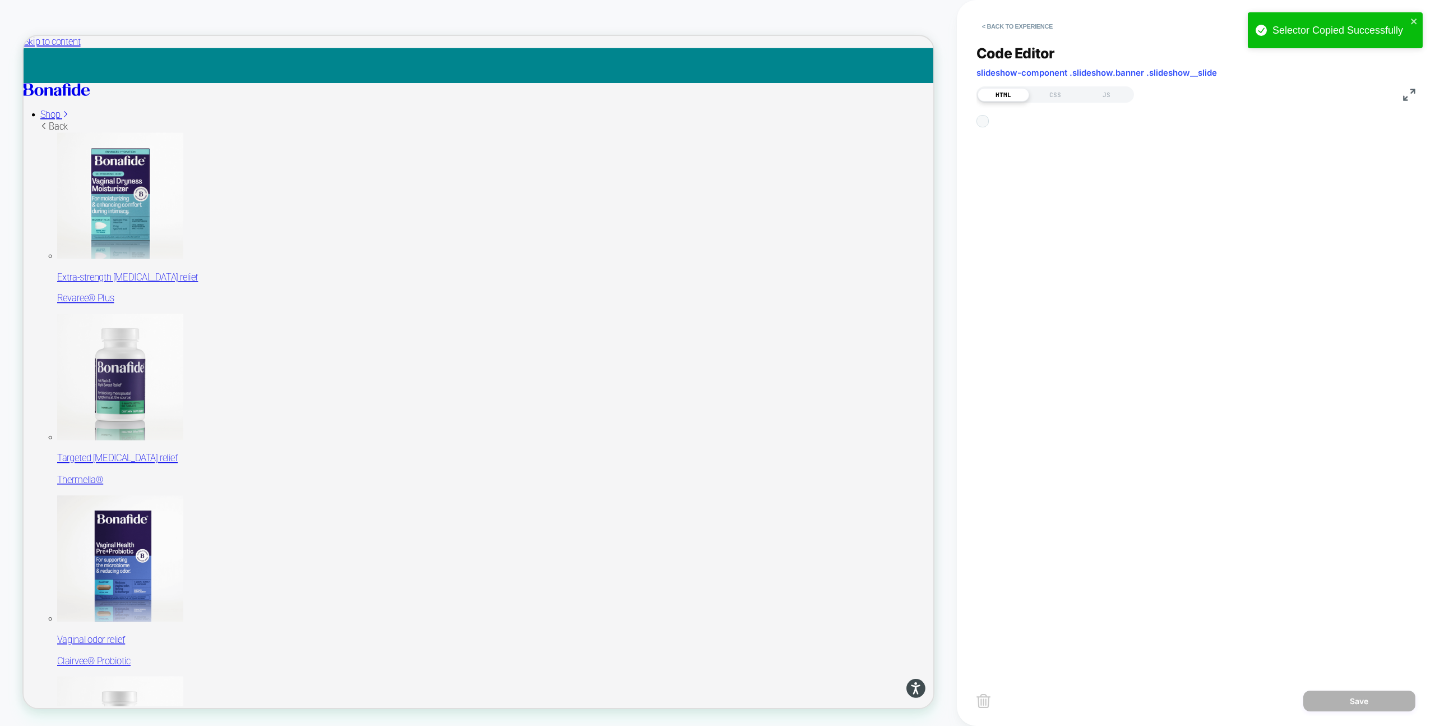
scroll to position [151, 0]
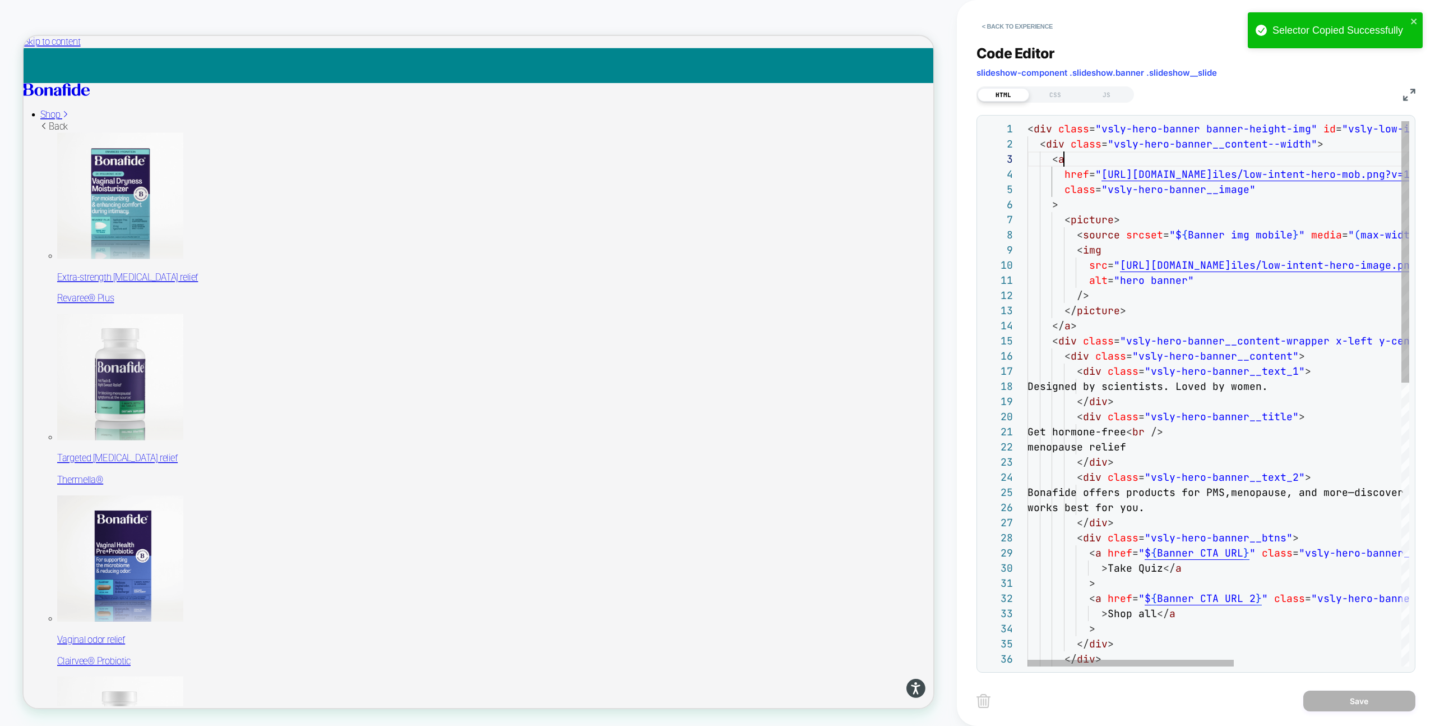
click at [1125, 165] on div "< div class = "vsly-hero-banner banner-height-img" id = "vsly-low-intent-c" > <…" at bounding box center [1374, 688] width 692 height 1135
type textarea "**********"
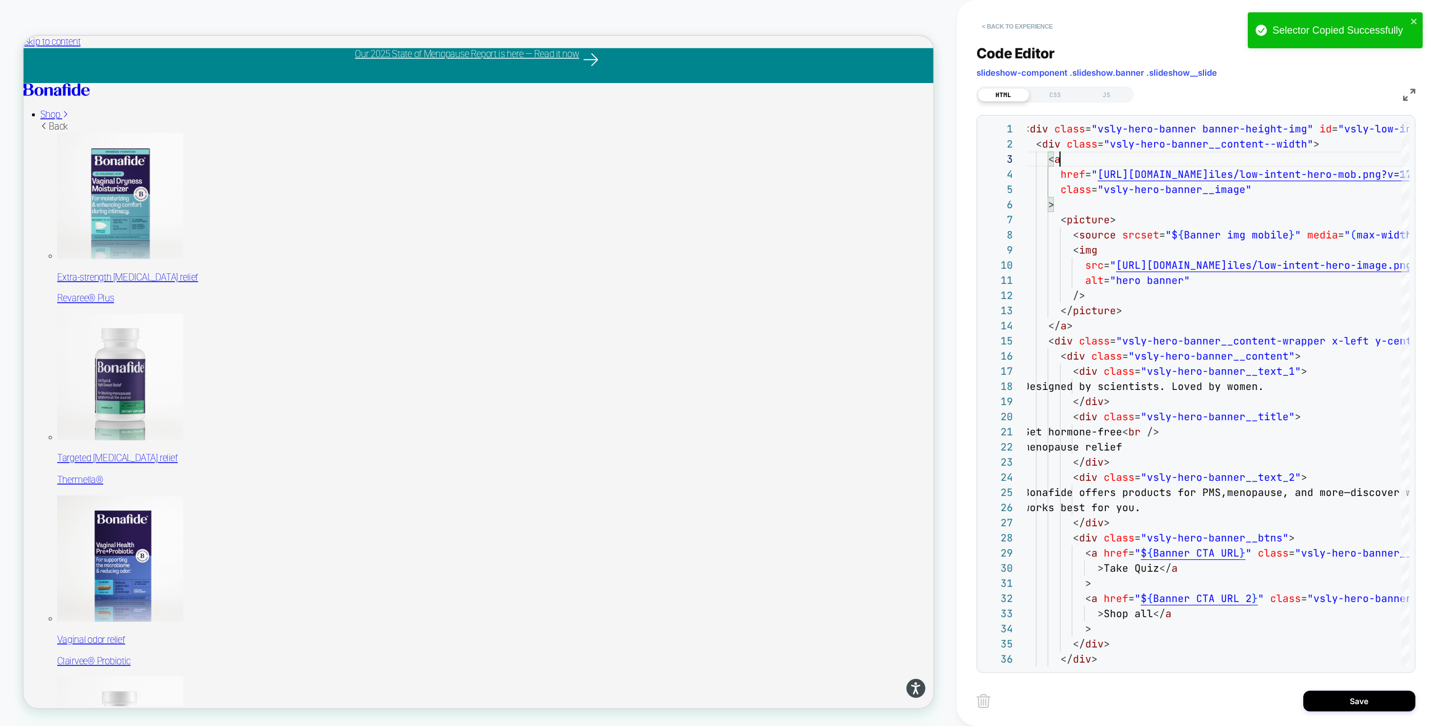
click at [1021, 25] on button "< Back to experience" at bounding box center [1018, 26] width 82 height 18
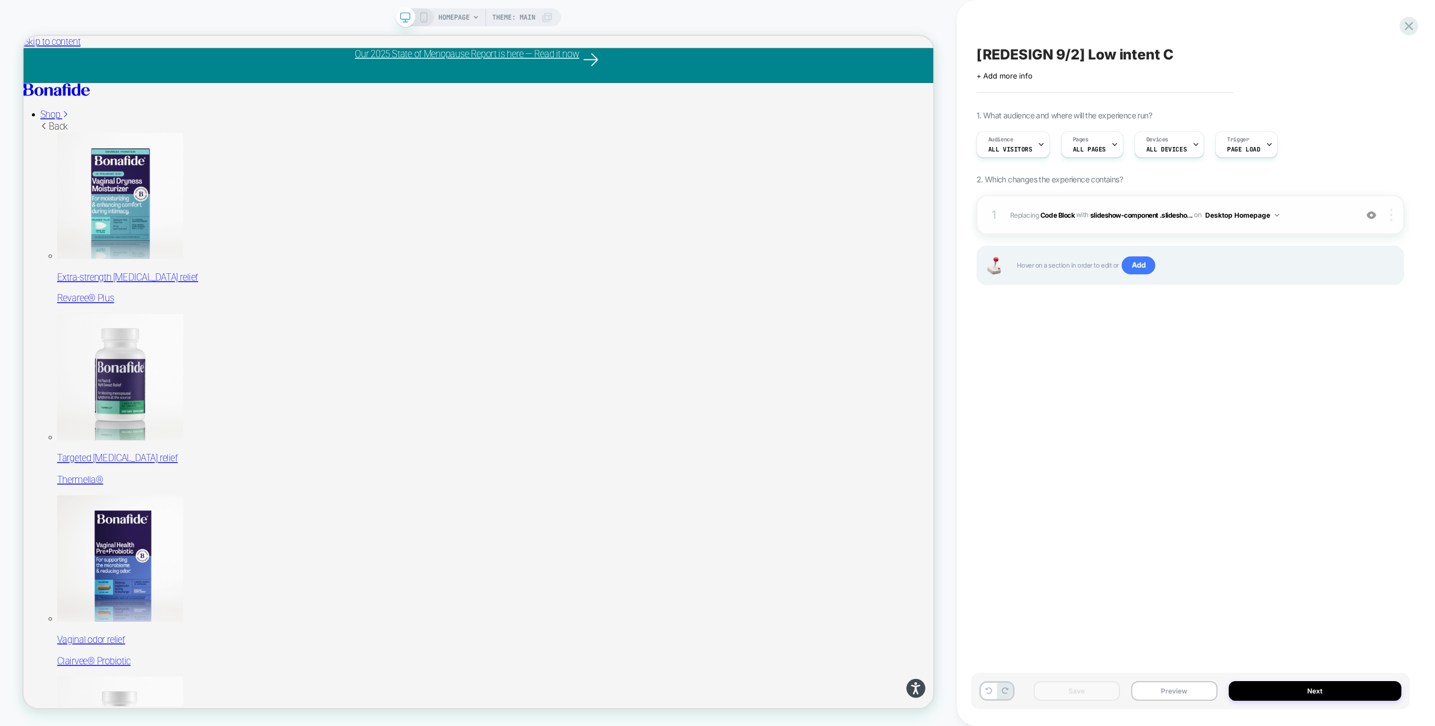
click at [1393, 216] on div at bounding box center [1392, 215] width 21 height 12
click at [1196, 325] on div "[REDESIGN 9/2] Low intent C Click to edit experience details + Add more info 1.…" at bounding box center [1190, 362] width 439 height 703
click at [1392, 218] on img at bounding box center [1391, 215] width 2 height 12
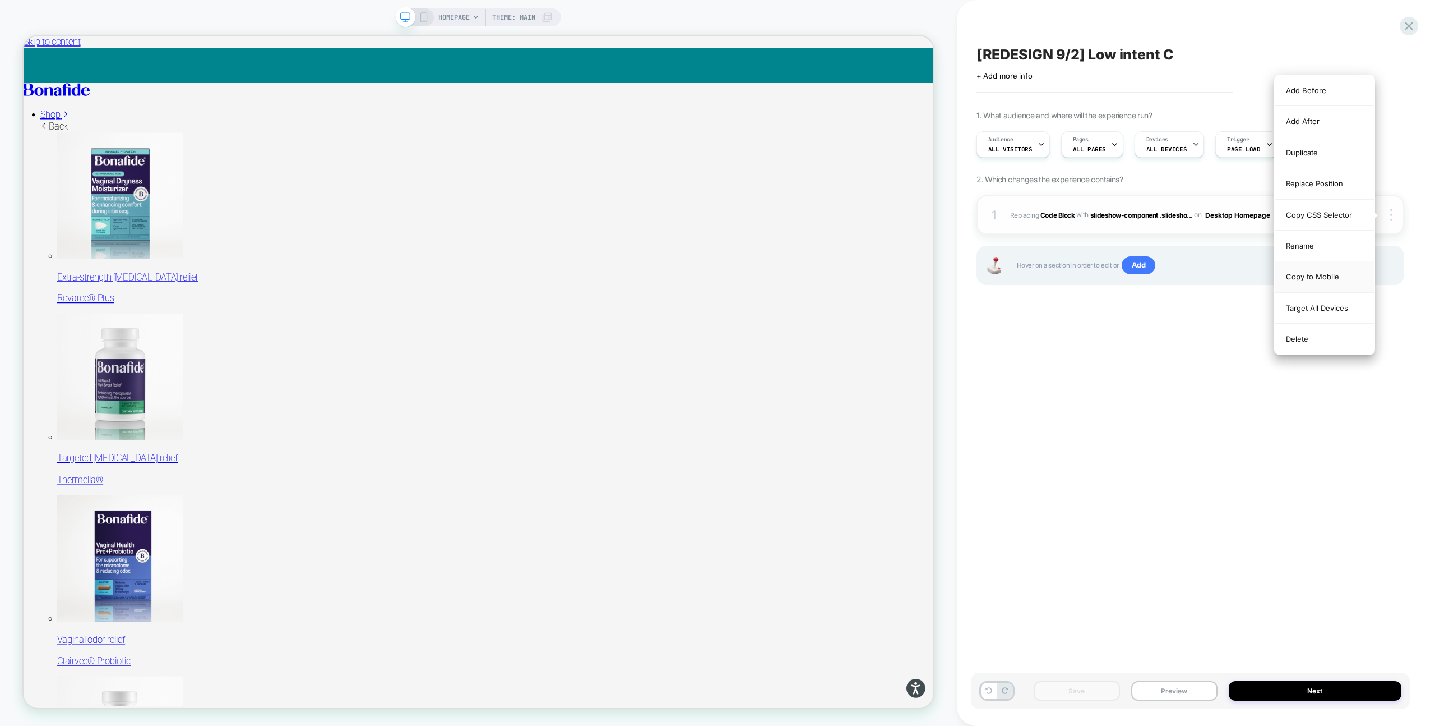
click at [1332, 278] on div "Copy to Mobile" at bounding box center [1325, 276] width 100 height 31
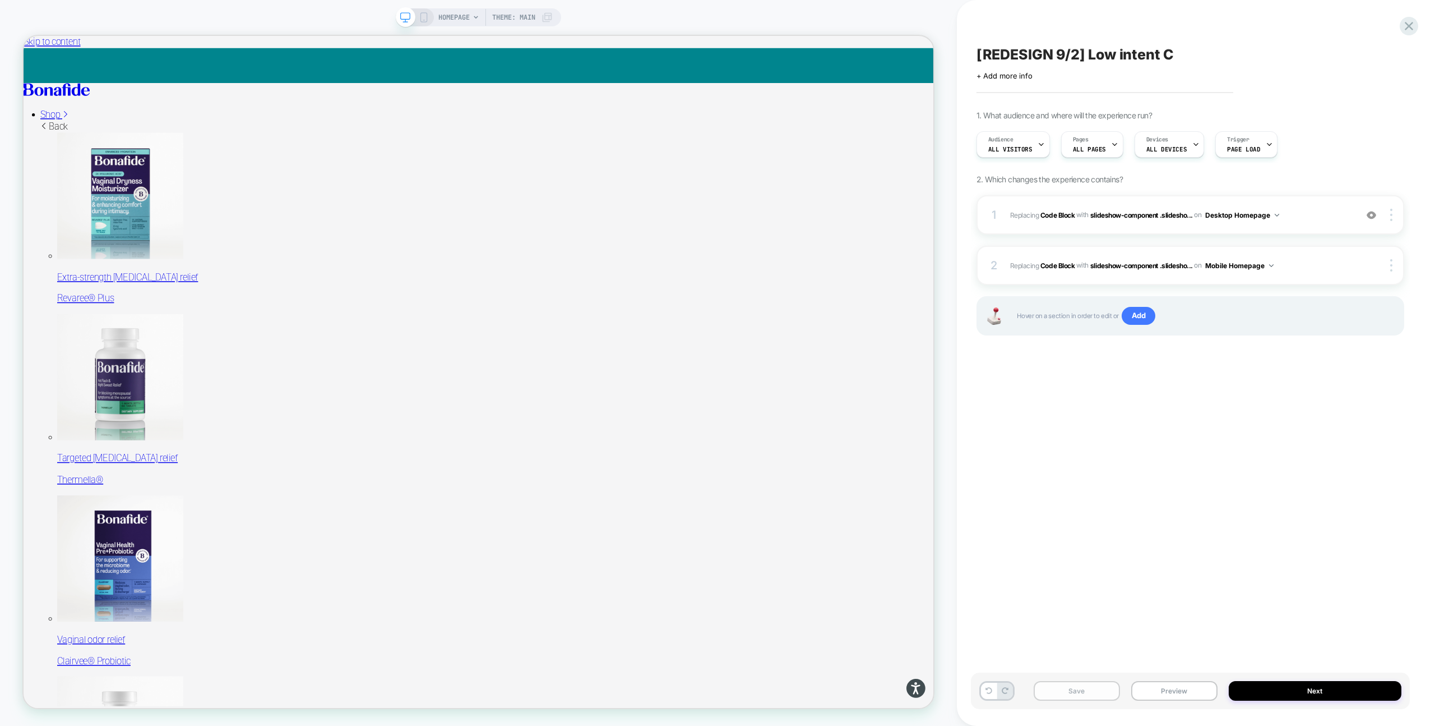
click at [1107, 685] on button "Save" at bounding box center [1077, 691] width 86 height 20
click at [1158, 690] on button "Preview" at bounding box center [1174, 691] width 86 height 20
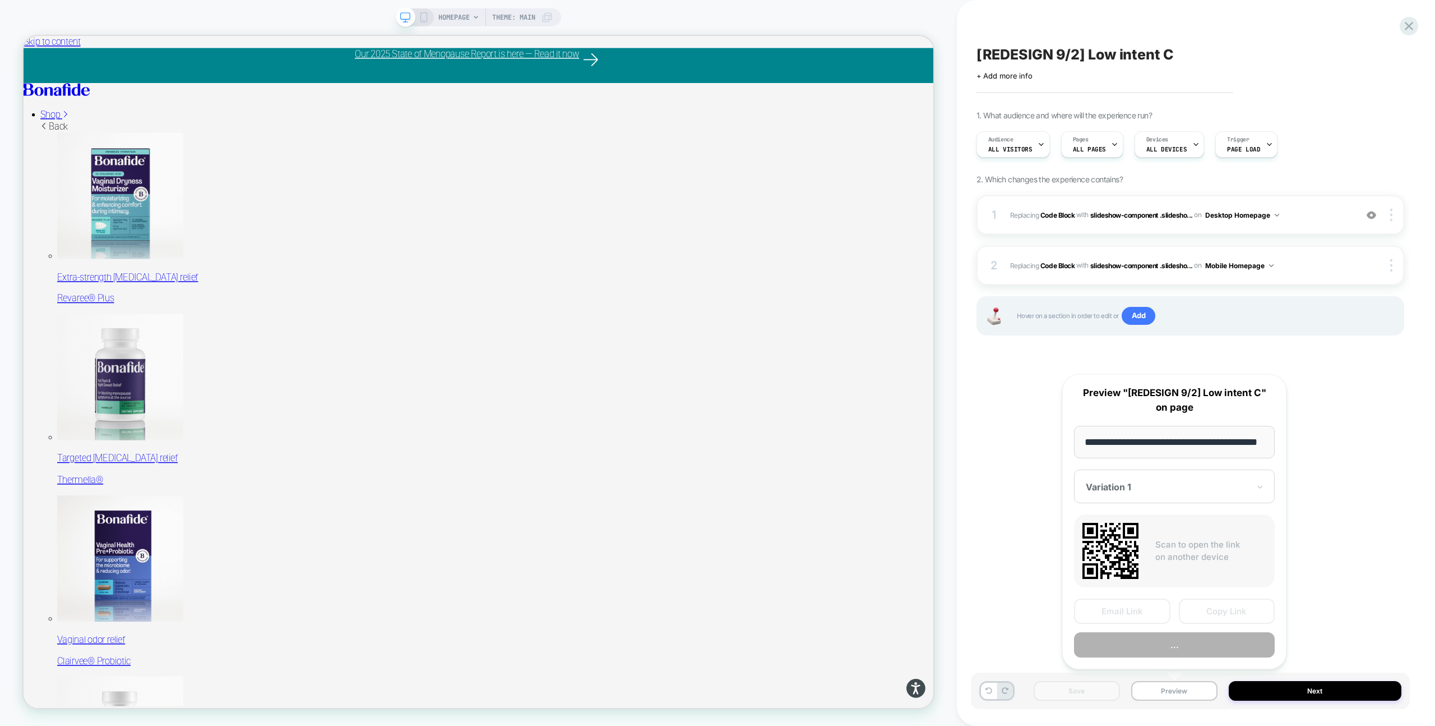
scroll to position [0, 29]
click at [1188, 646] on button "Preview" at bounding box center [1174, 644] width 201 height 25
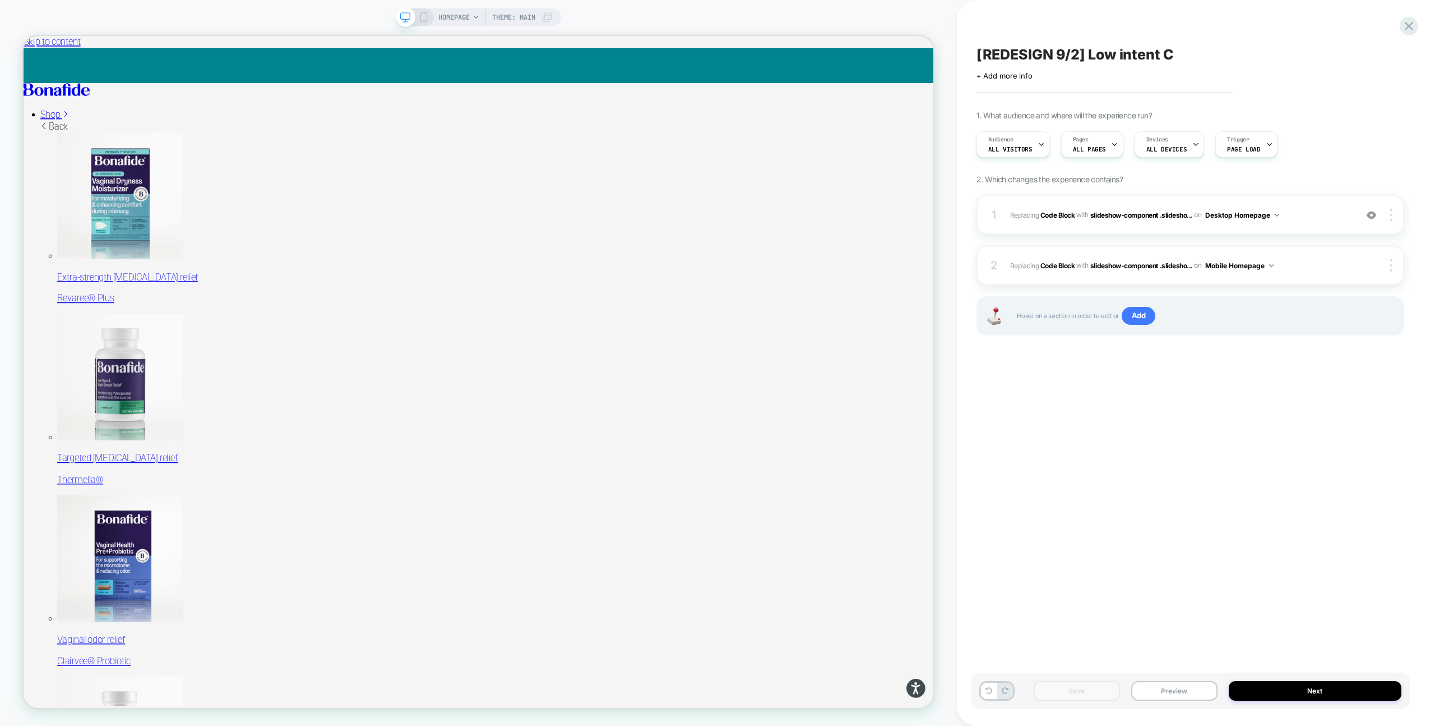
click at [422, 16] on icon at bounding box center [424, 17] width 10 height 10
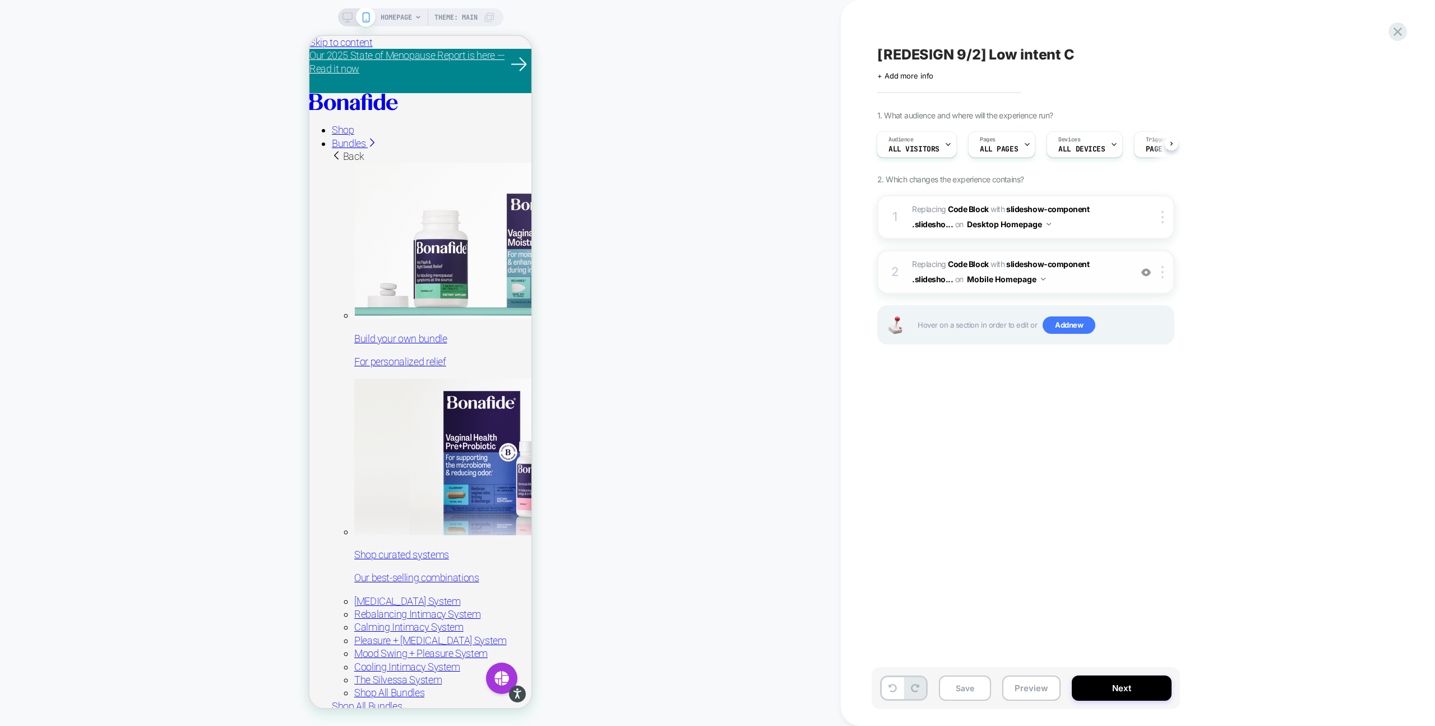
click at [1080, 279] on span "Replacing Code Block WITH slideshow-component .slidesho... slideshow-component …" at bounding box center [1019, 272] width 214 height 30
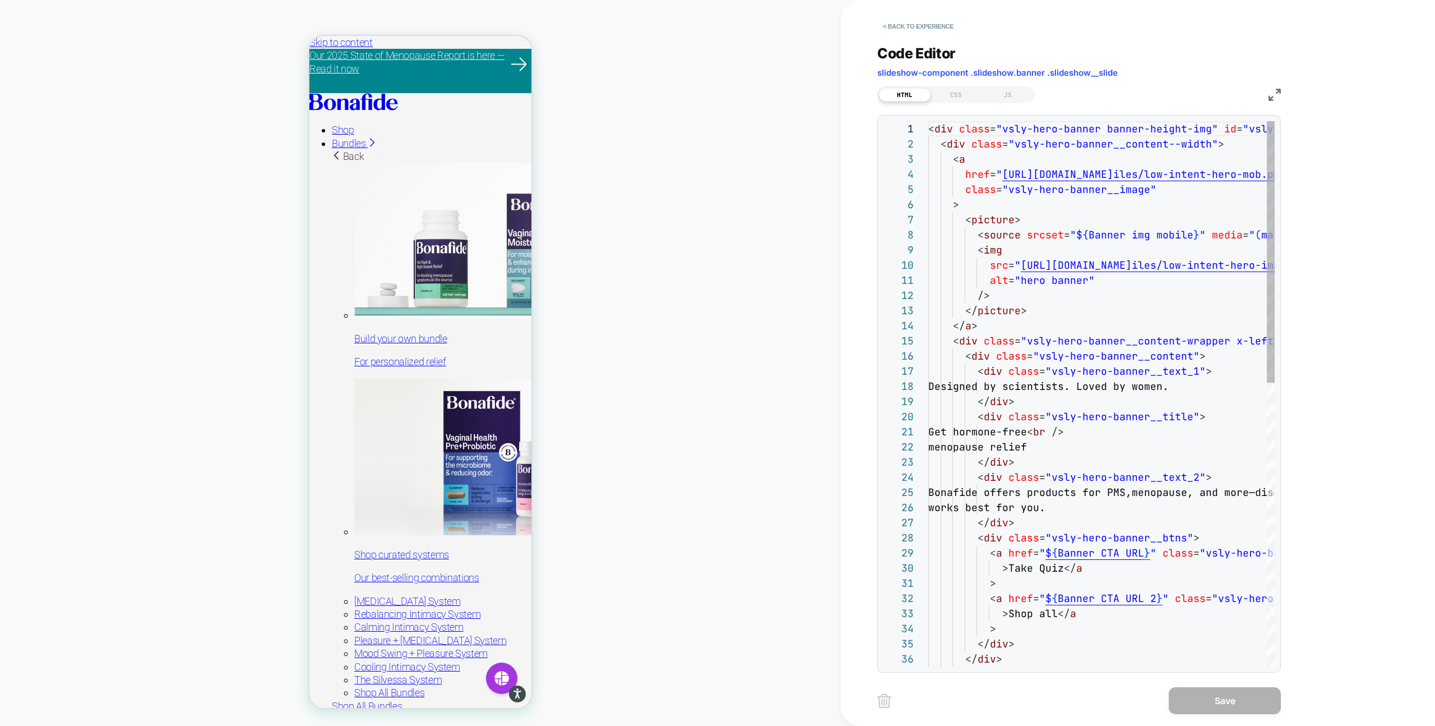
scroll to position [151, 0]
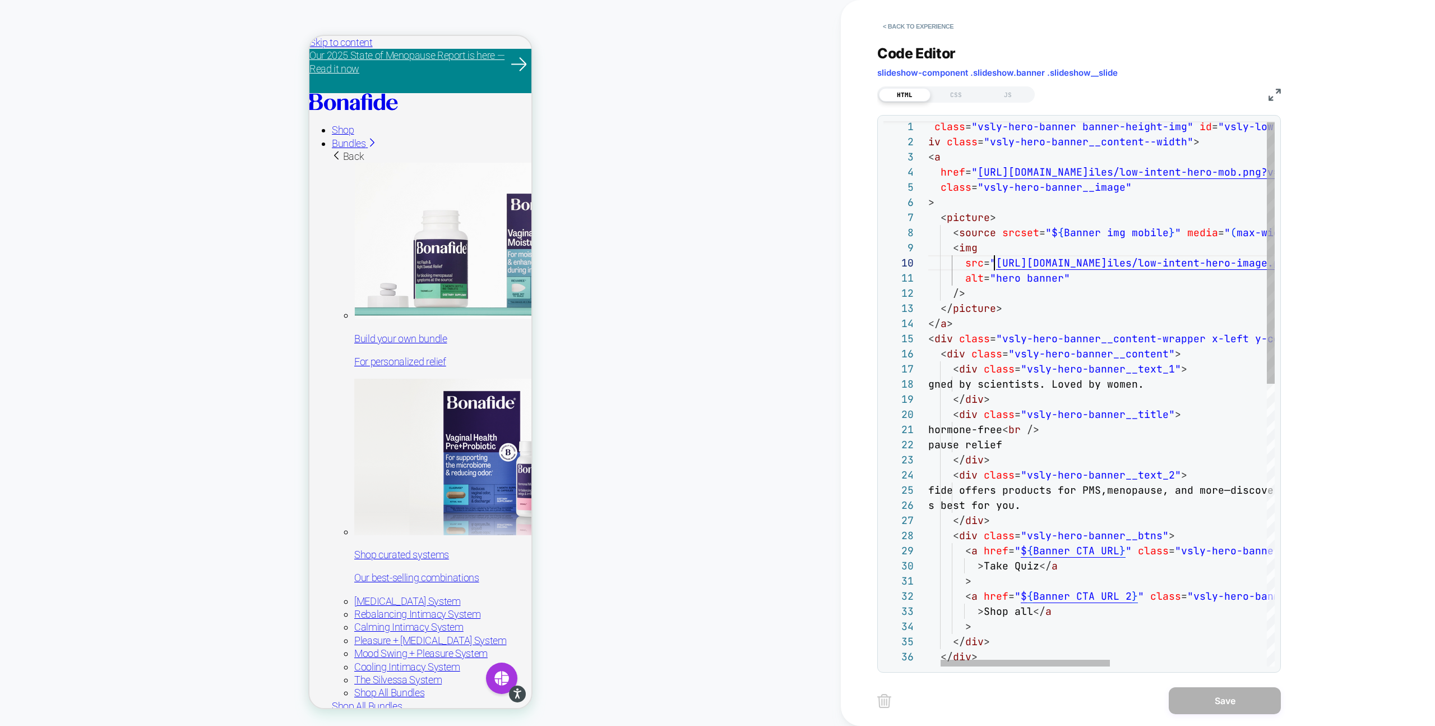
click at [996, 264] on div "< div class = "vsly-hero-banner banner-height-img" id = "vsly-low-intent-c" > <…" at bounding box center [1250, 686] width 692 height 1135
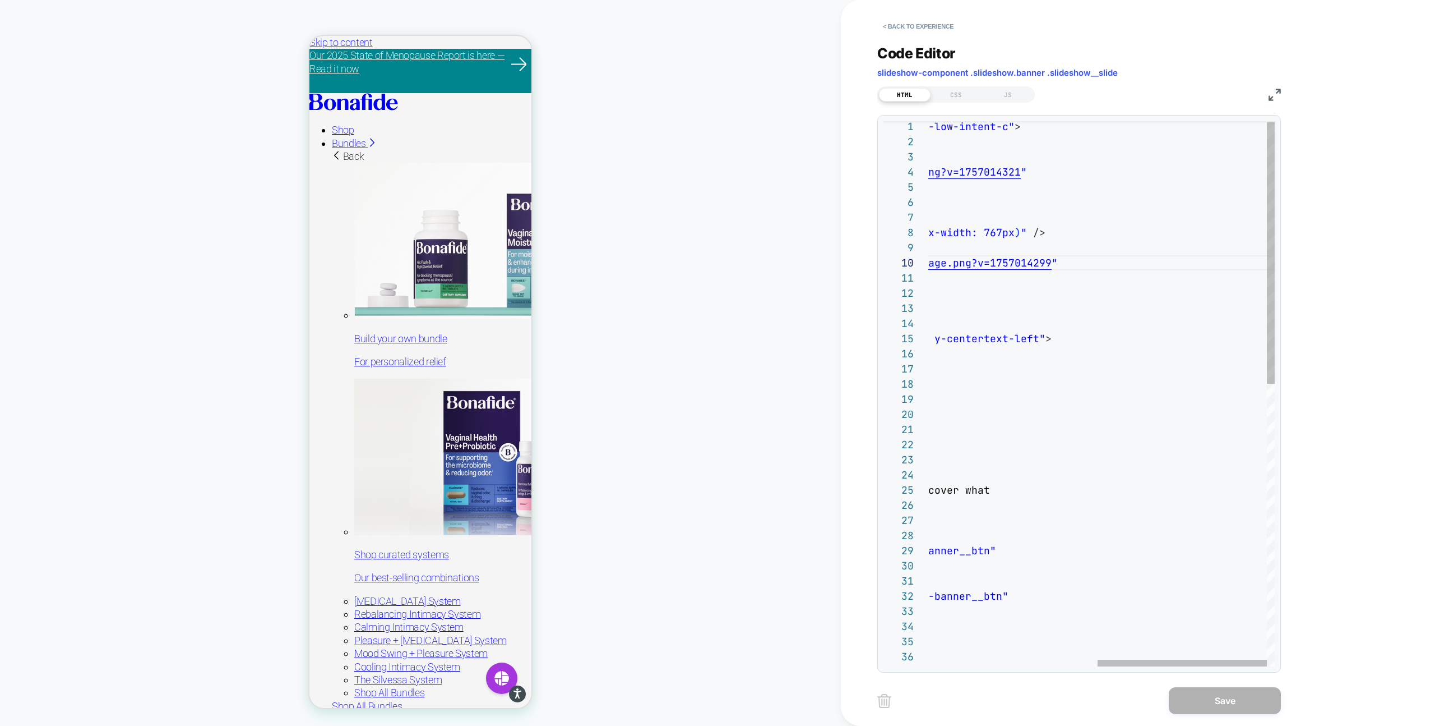
click at [1236, 264] on div "< div class = "vsly-hero-banner banner-height-img" id = "vsly-low-intent-c" > <…" at bounding box center [929, 686] width 692 height 1135
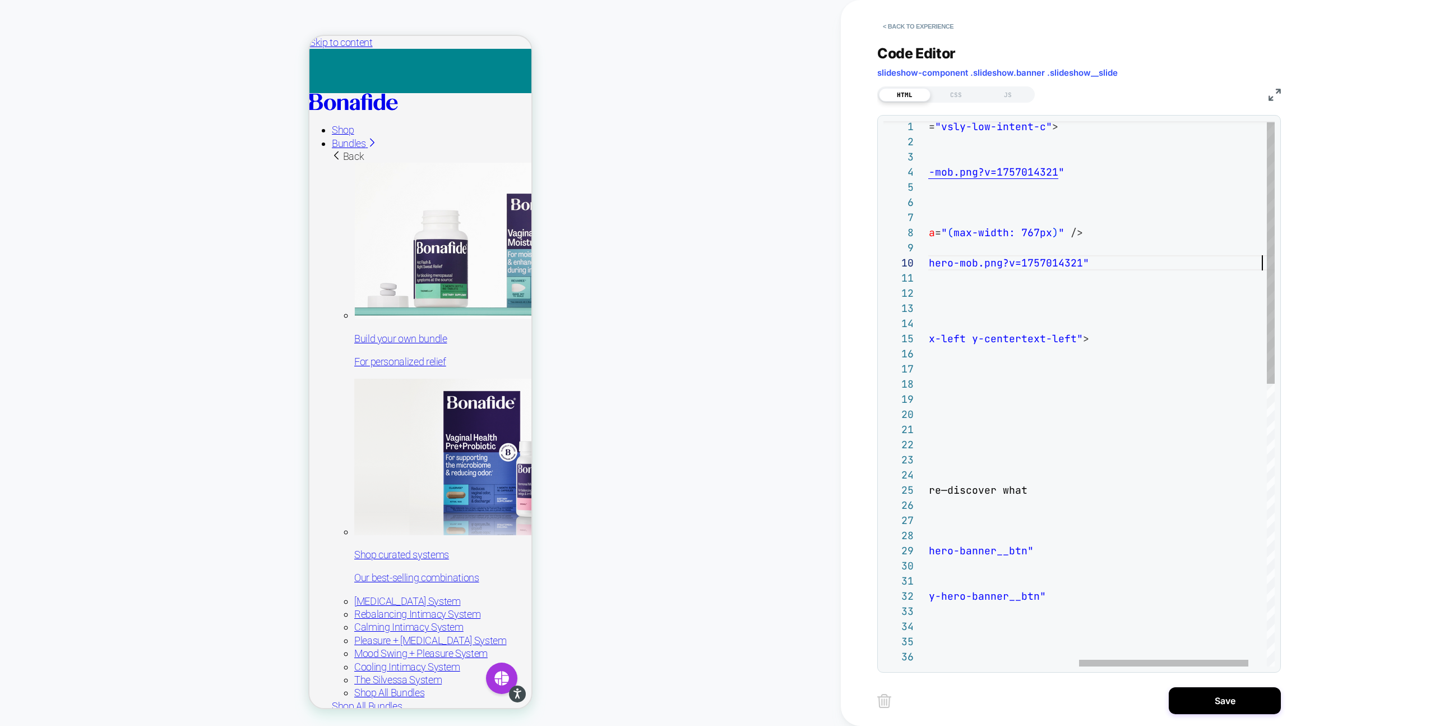
scroll to position [136, 642]
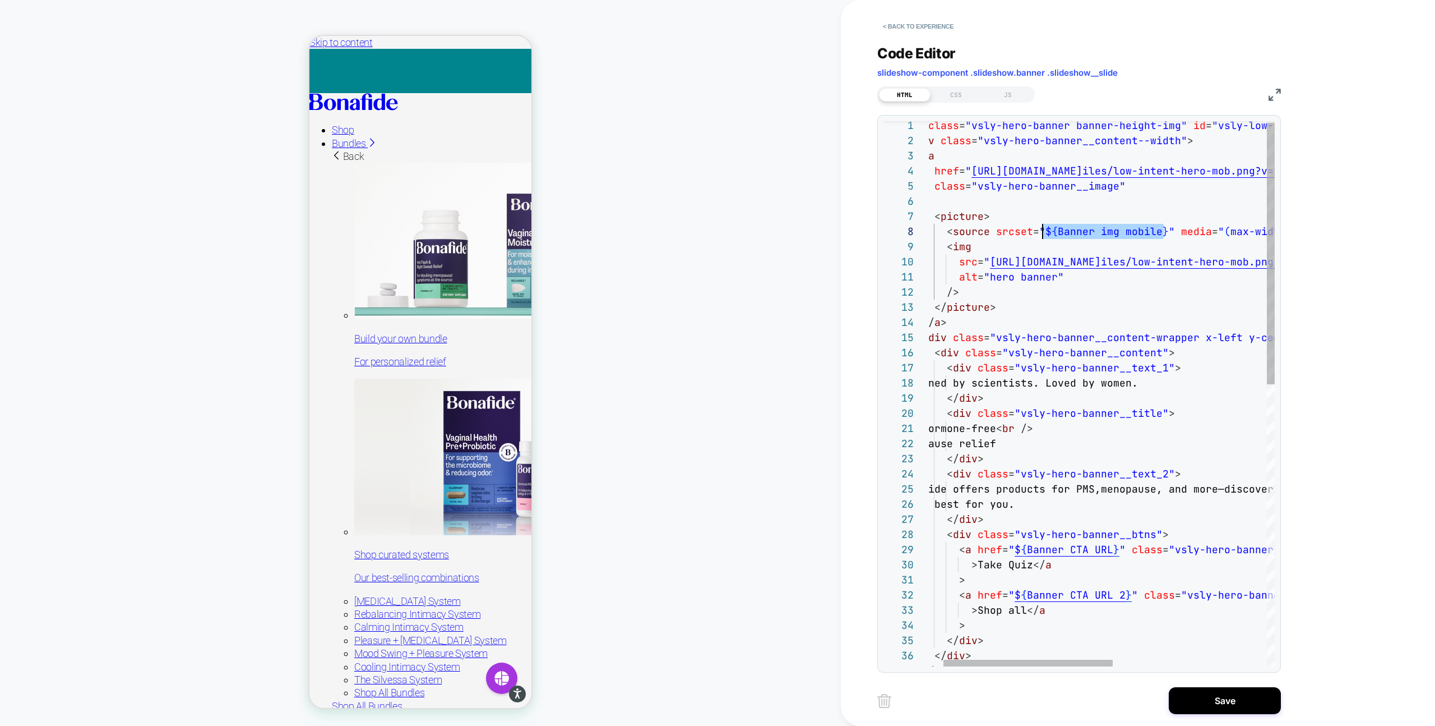
drag, startPoint x: 1163, startPoint y: 232, endPoint x: 1043, endPoint y: 230, distance: 120.6
click at [1043, 230] on div "< div class = "vsly-hero-banner banner-height-img" id = "vsly-low-intent-c" > <…" at bounding box center [1244, 685] width 692 height 1135
type textarea "**********"
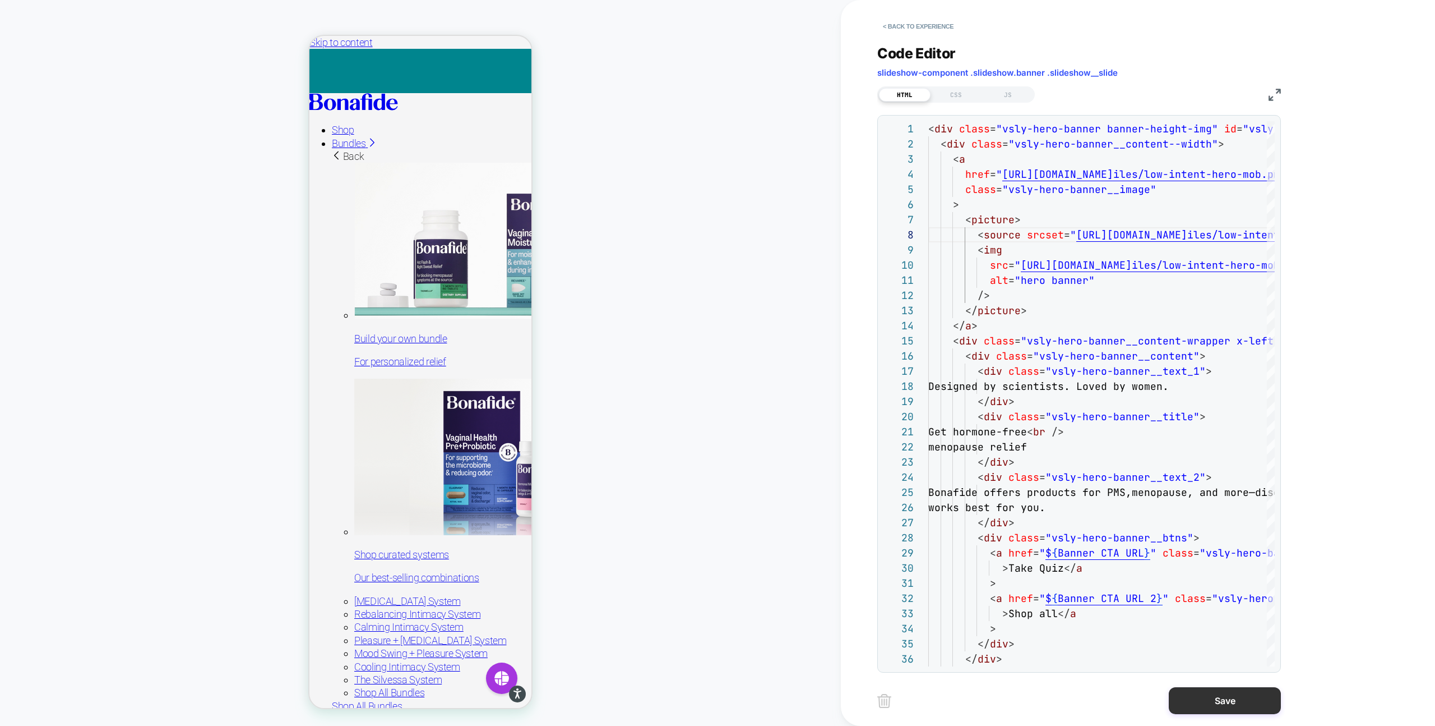
click at [1205, 708] on button "Save" at bounding box center [1225, 700] width 112 height 27
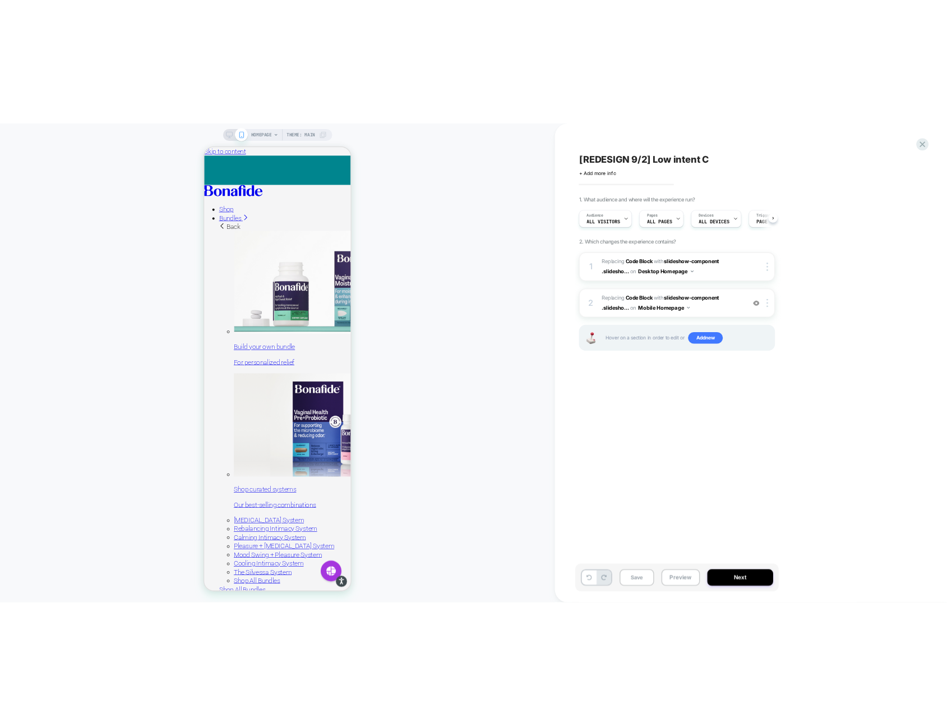
scroll to position [0, 1]
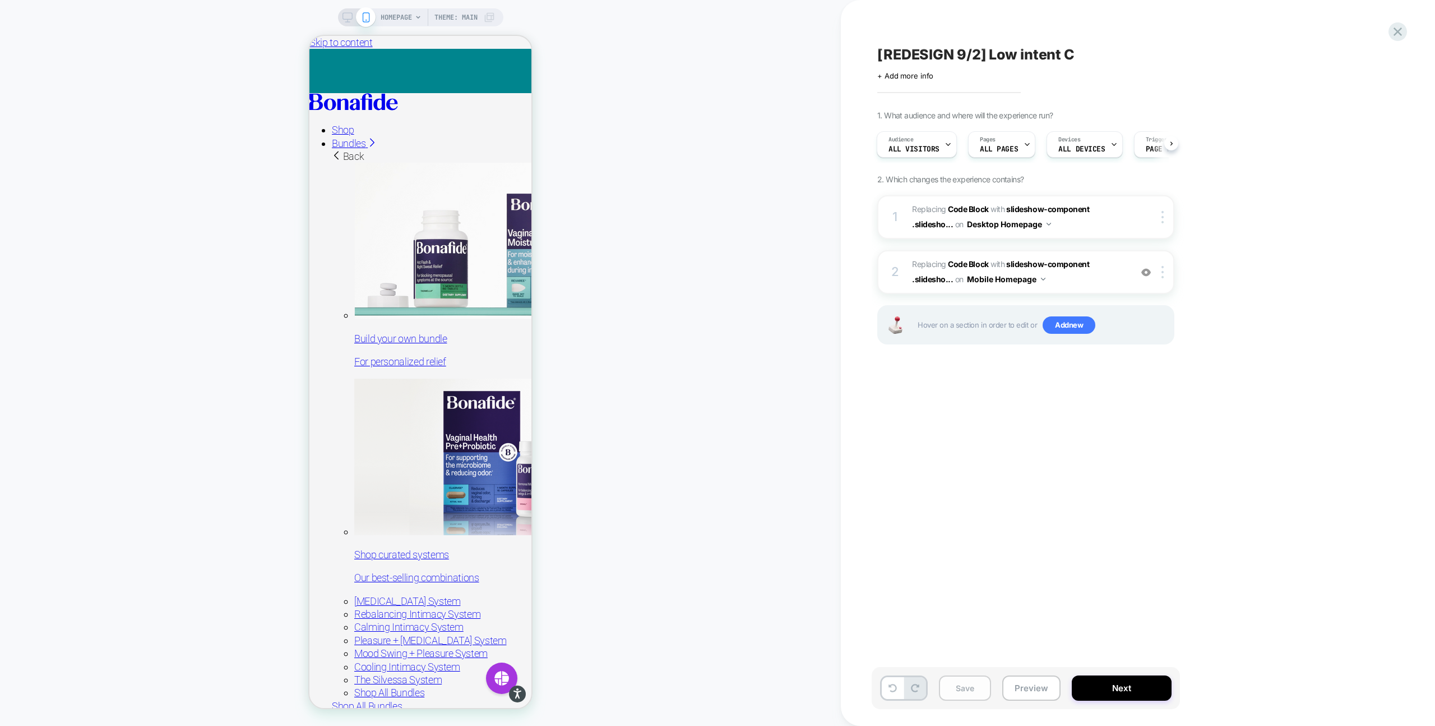
click at [968, 685] on button "Save" at bounding box center [965, 687] width 52 height 25
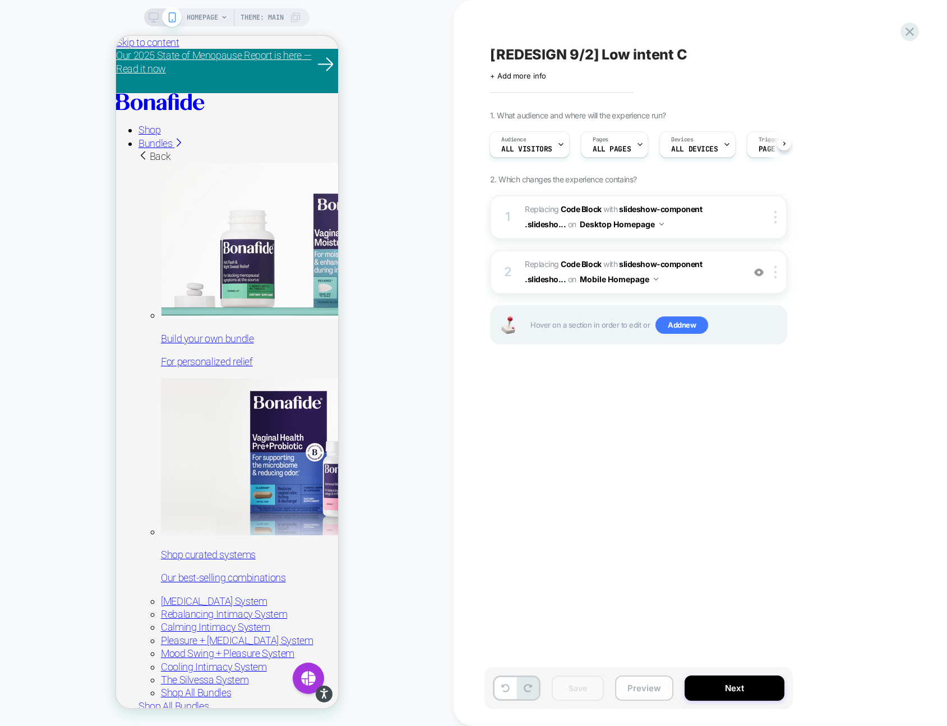
click at [626, 689] on button "Preview" at bounding box center [644, 687] width 58 height 25
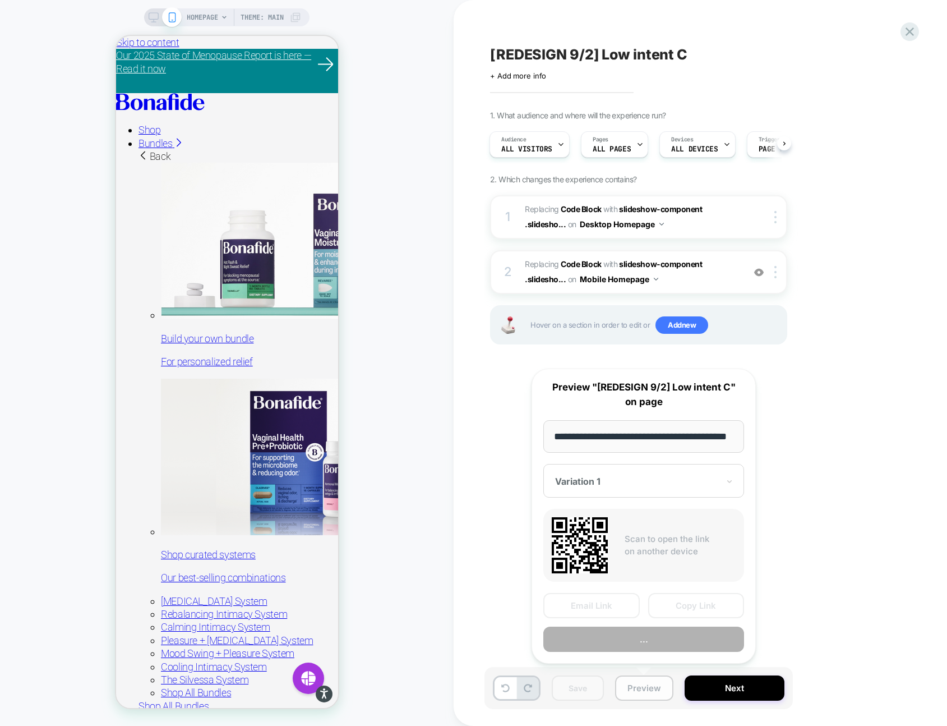
scroll to position [0, 29]
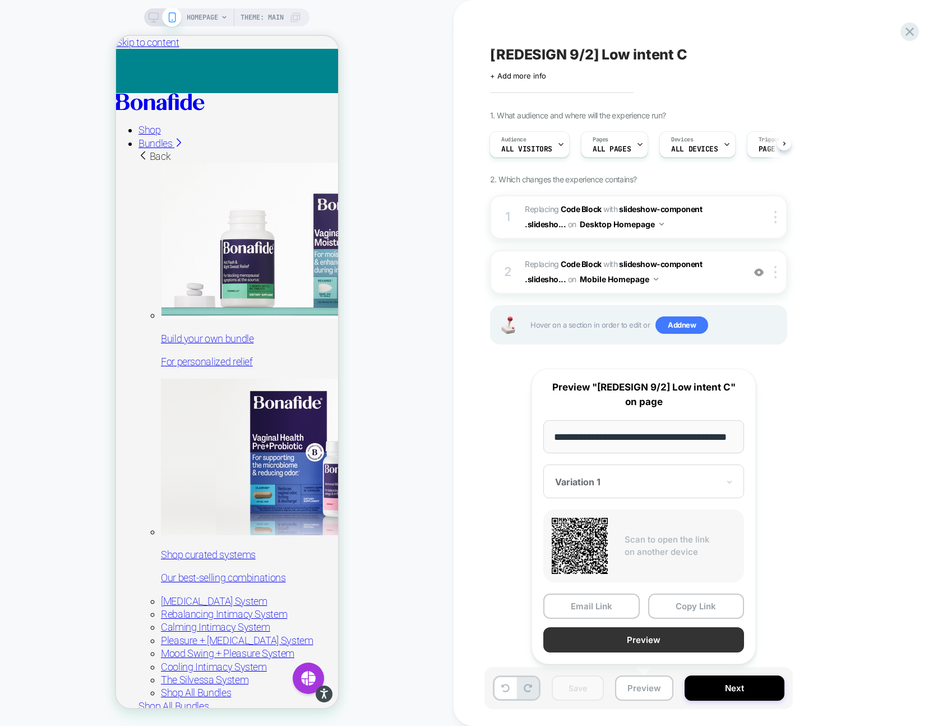
click at [666, 638] on button "Preview" at bounding box center [643, 639] width 201 height 25
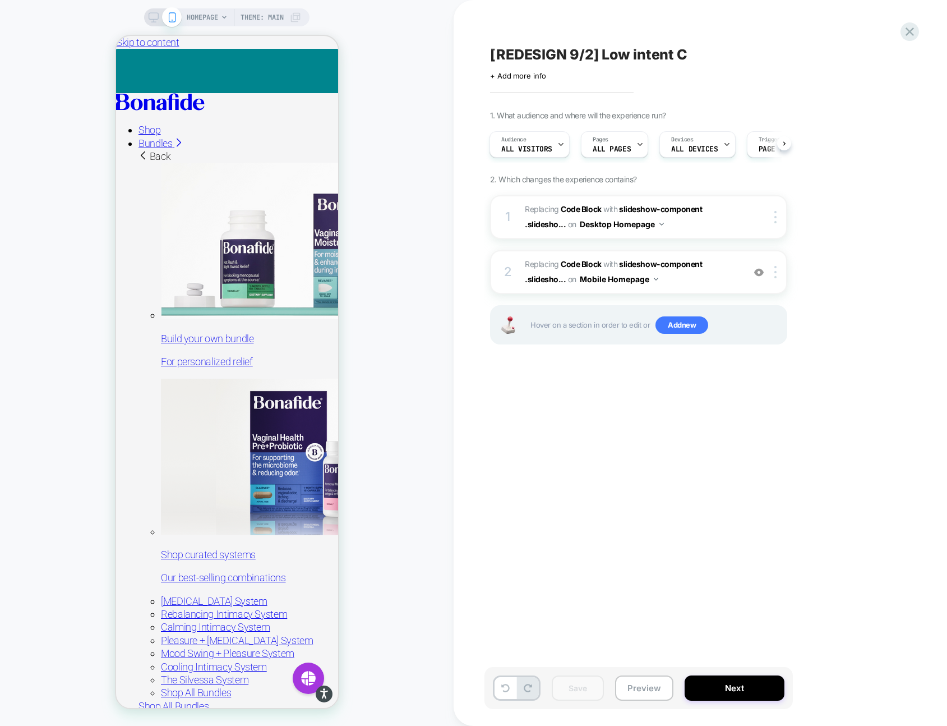
click at [154, 16] on icon at bounding box center [154, 17] width 10 height 10
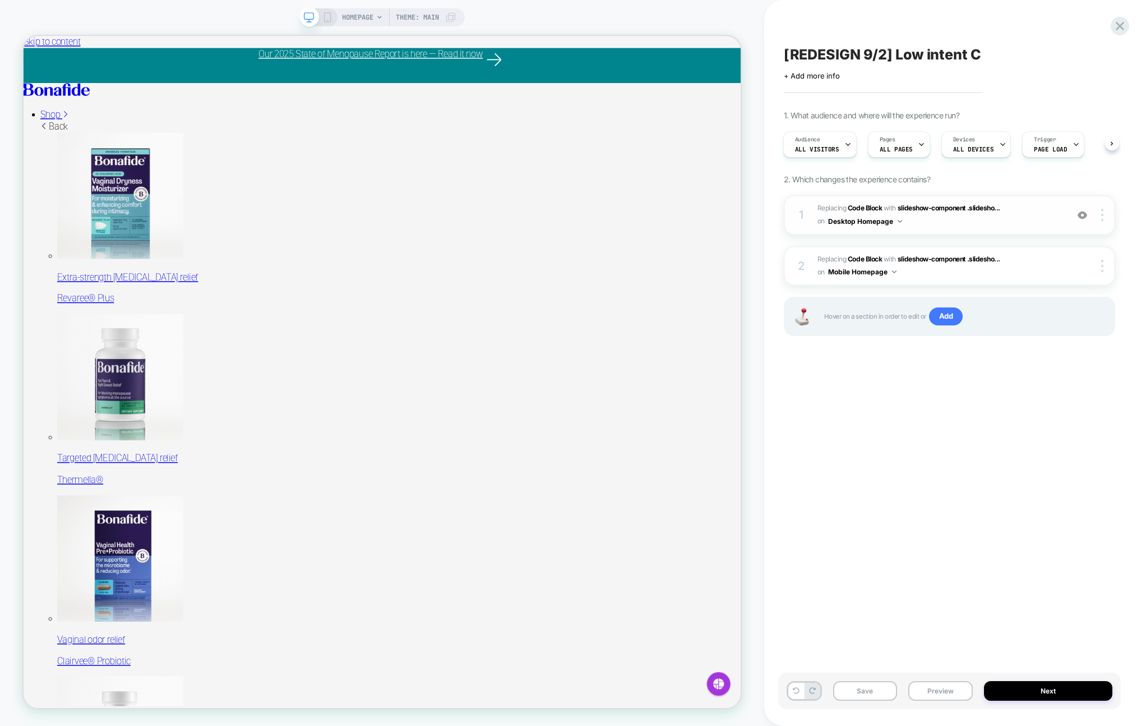
click at [992, 221] on span "Replacing Code Block WITH slideshow-component .slidesho... slideshow-component …" at bounding box center [939, 215] width 244 height 26
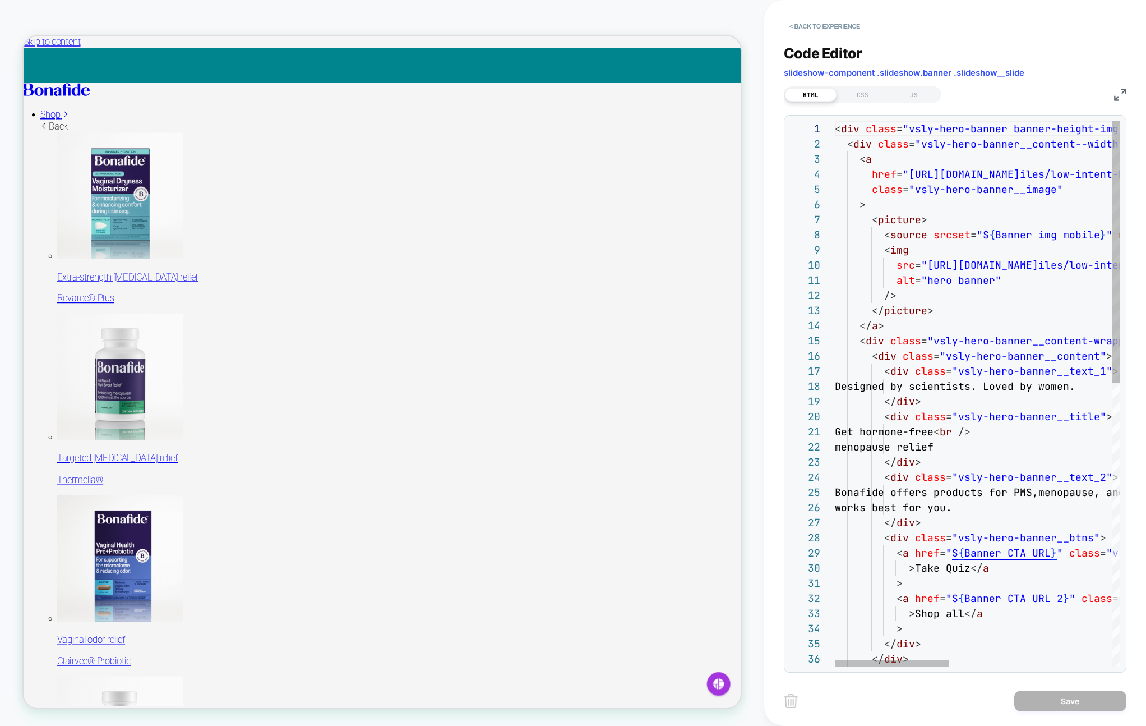
scroll to position [106, 145]
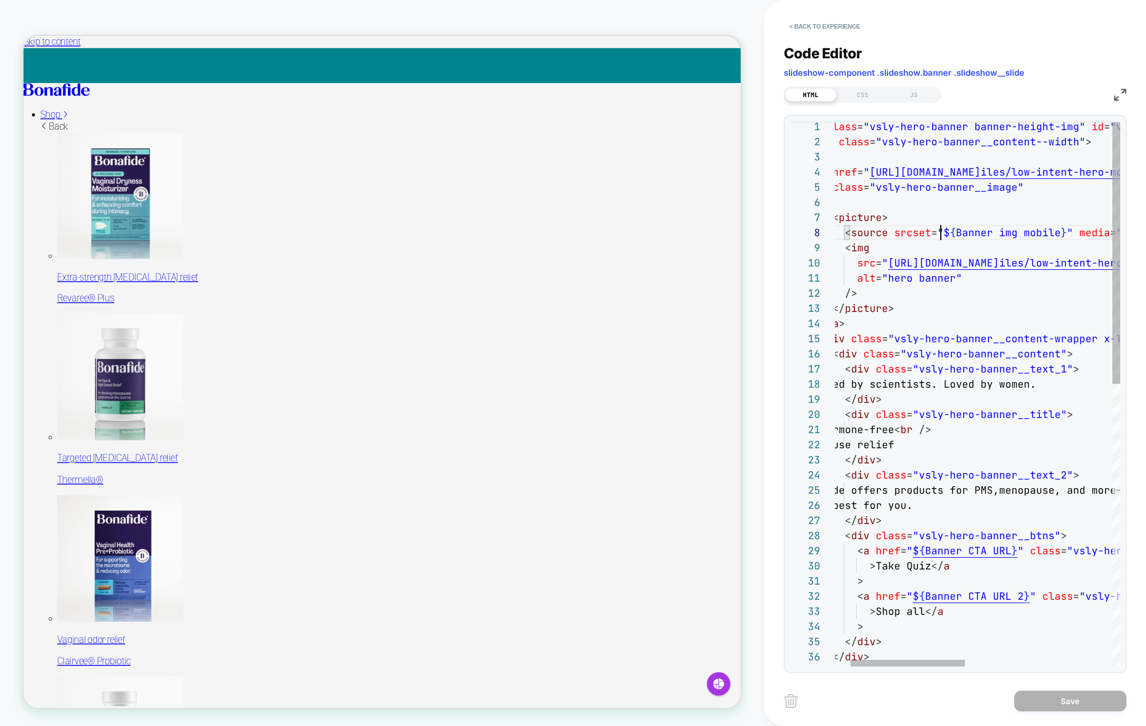
click at [1061, 233] on div "< div class = "vsly-hero-banner banner-height-img" id = "vsly-low-intent-c" > <…" at bounding box center [1142, 686] width 692 height 1135
type textarea "**********"
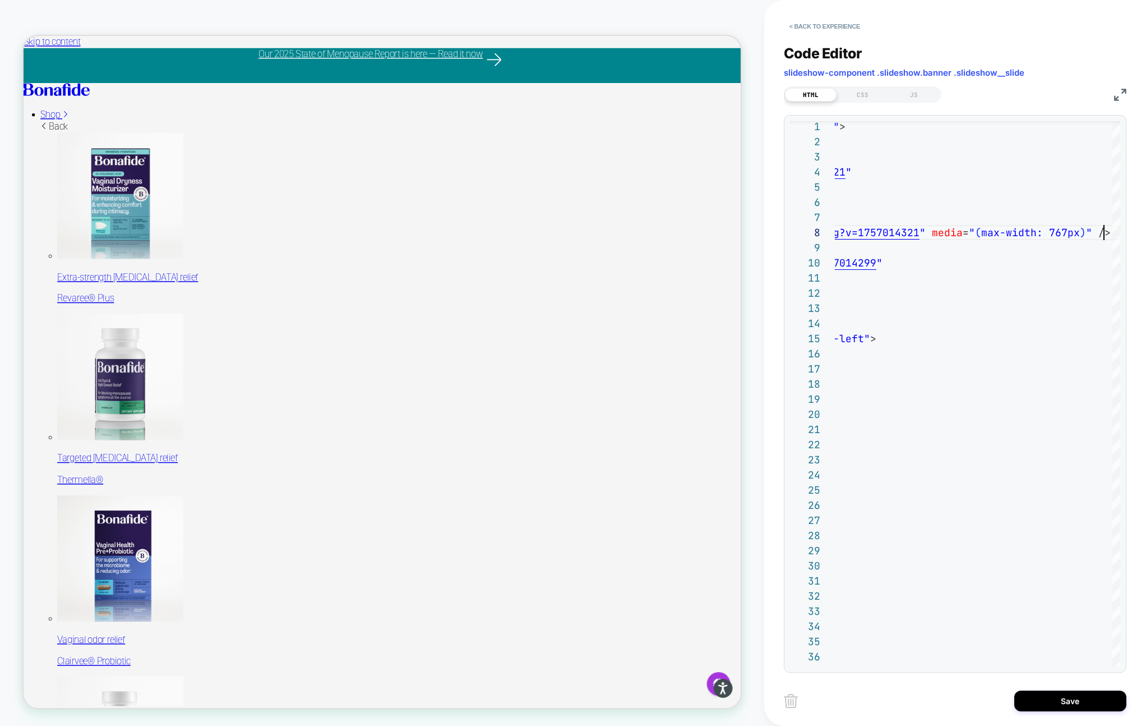
click at [1035, 711] on div "Save" at bounding box center [955, 700] width 343 height 28
click at [1043, 701] on button "Save" at bounding box center [1070, 700] width 112 height 21
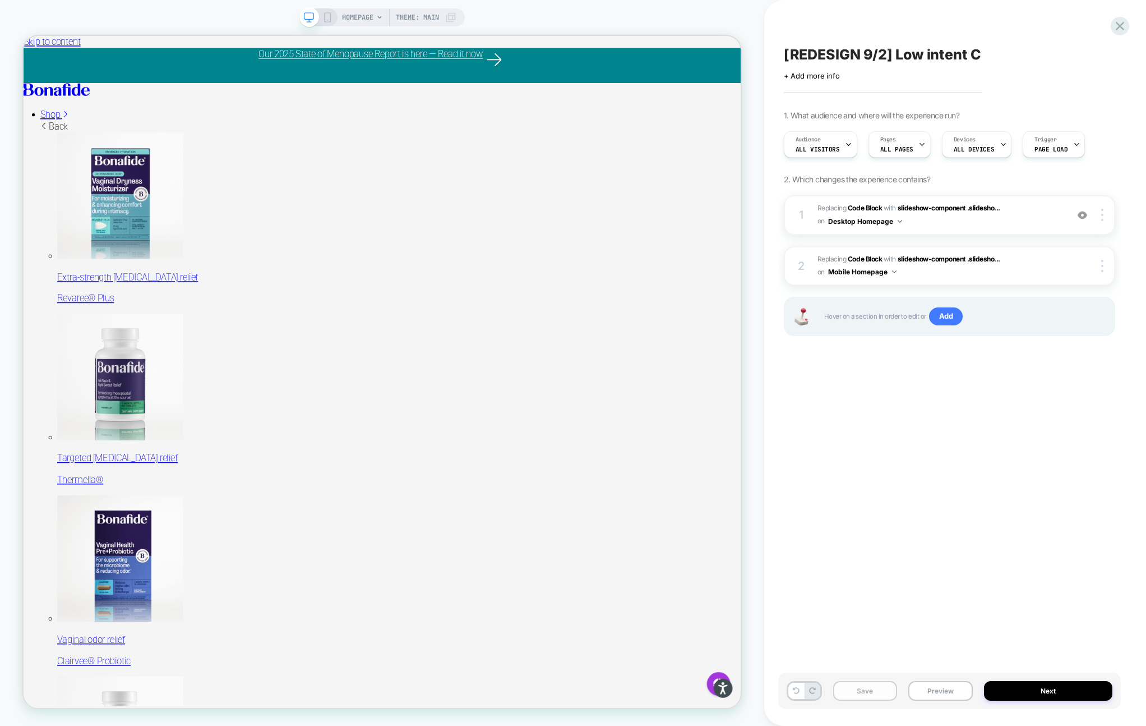
scroll to position [0, 1]
click at [857, 691] on button "Save" at bounding box center [865, 691] width 64 height 20
click at [931, 692] on button "Preview" at bounding box center [940, 691] width 64 height 20
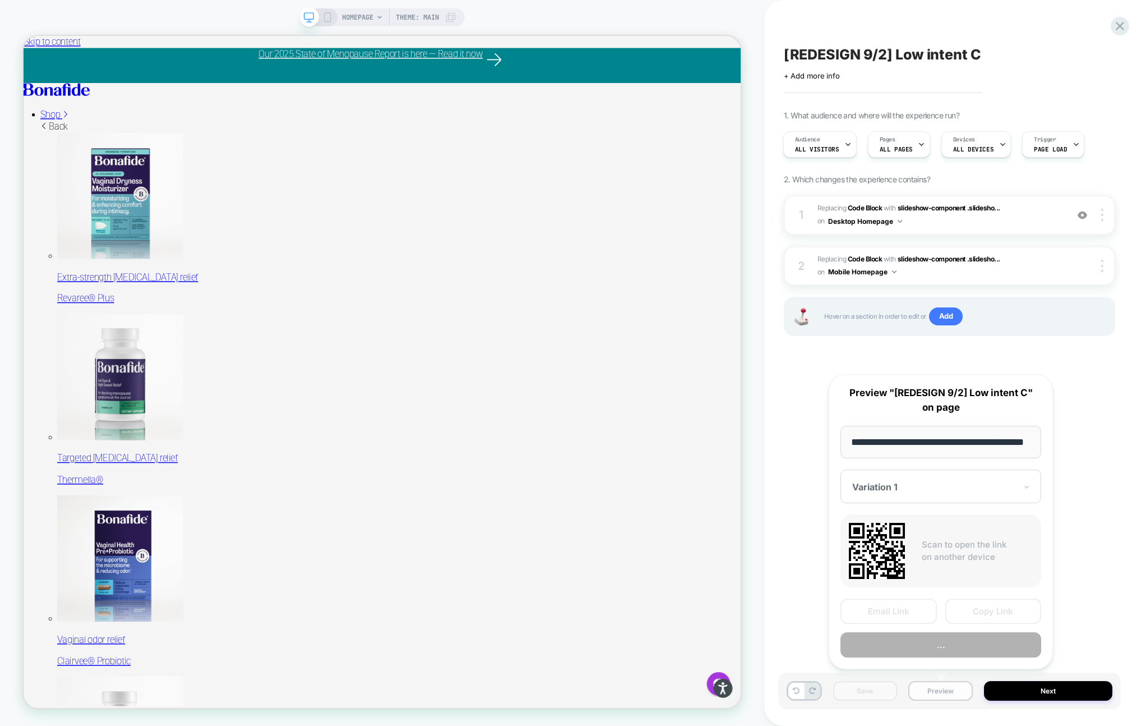
scroll to position [0, 29]
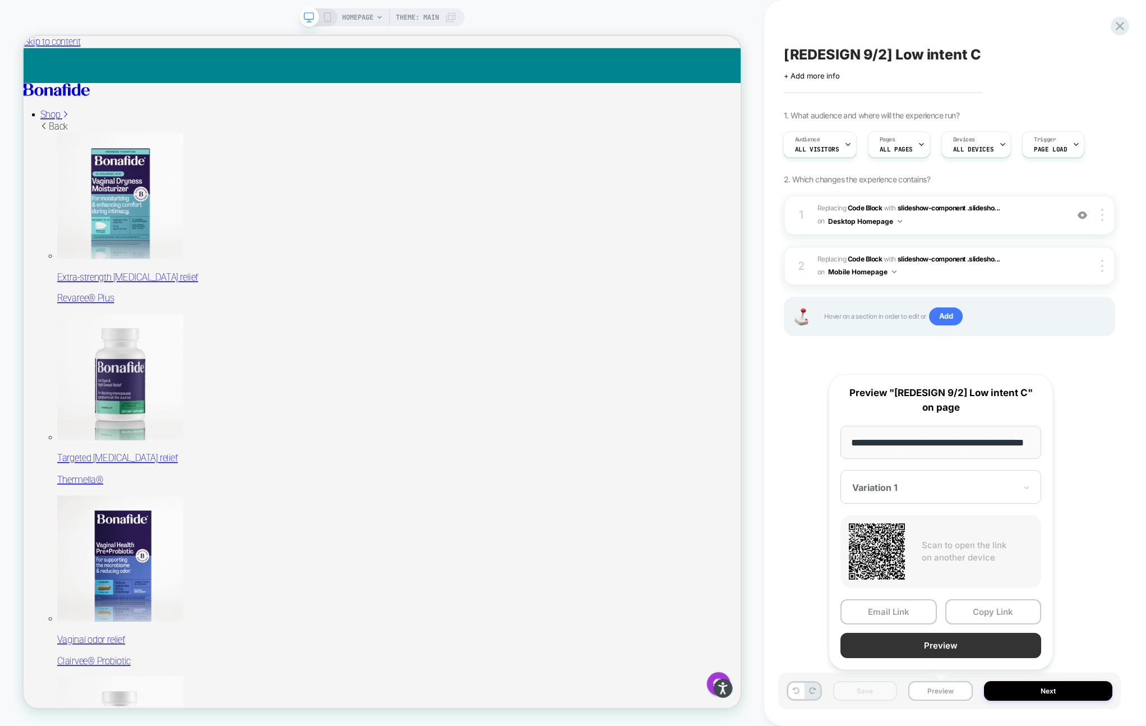
click at [942, 650] on button "Preview" at bounding box center [940, 644] width 201 height 25
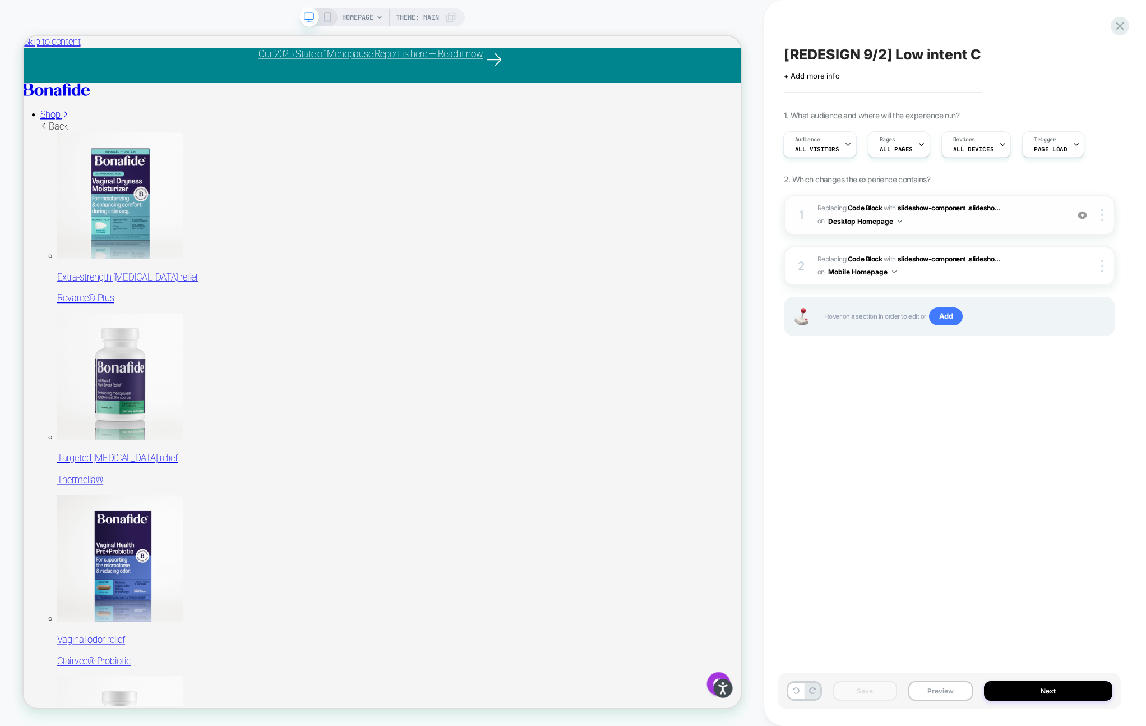
click at [1011, 219] on span "Replacing Code Block WITH slideshow-component .slidesho... slideshow-component …" at bounding box center [939, 215] width 244 height 26
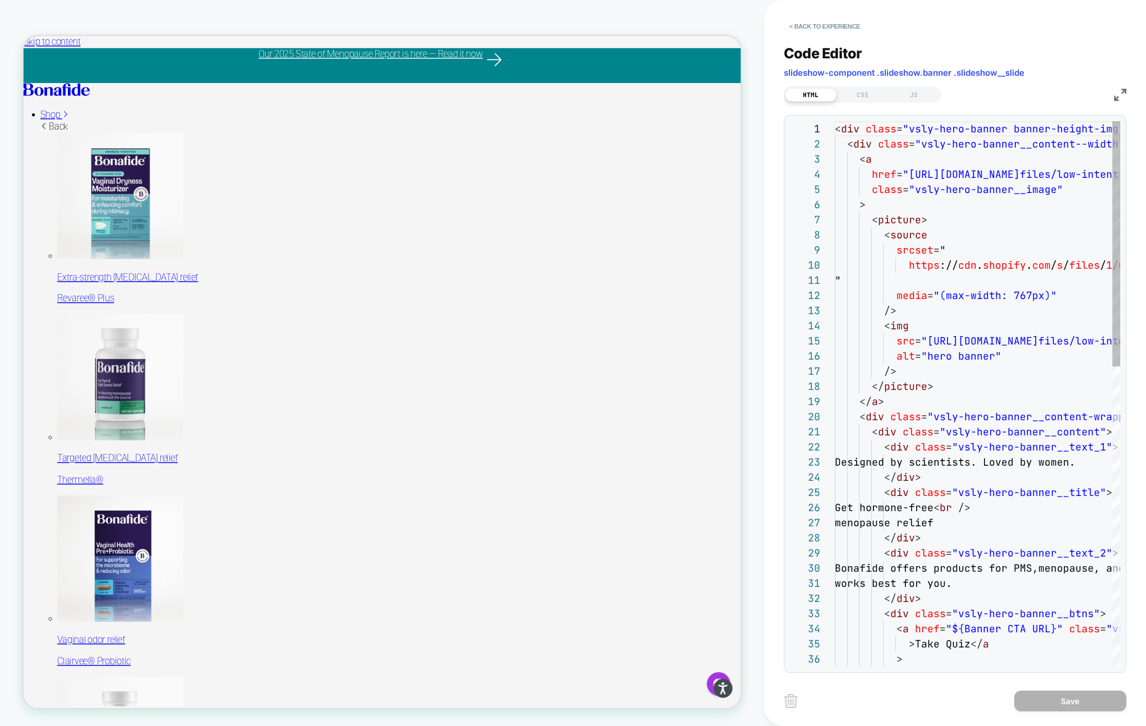
scroll to position [151, 0]
click at [935, 257] on div "< div class = "vsly-hero-banner banner-height-img" id = "vsly-low-intent-c" > <…" at bounding box center [977, 726] width 285 height 1211
click at [862, 95] on div "CSS" at bounding box center [863, 94] width 52 height 13
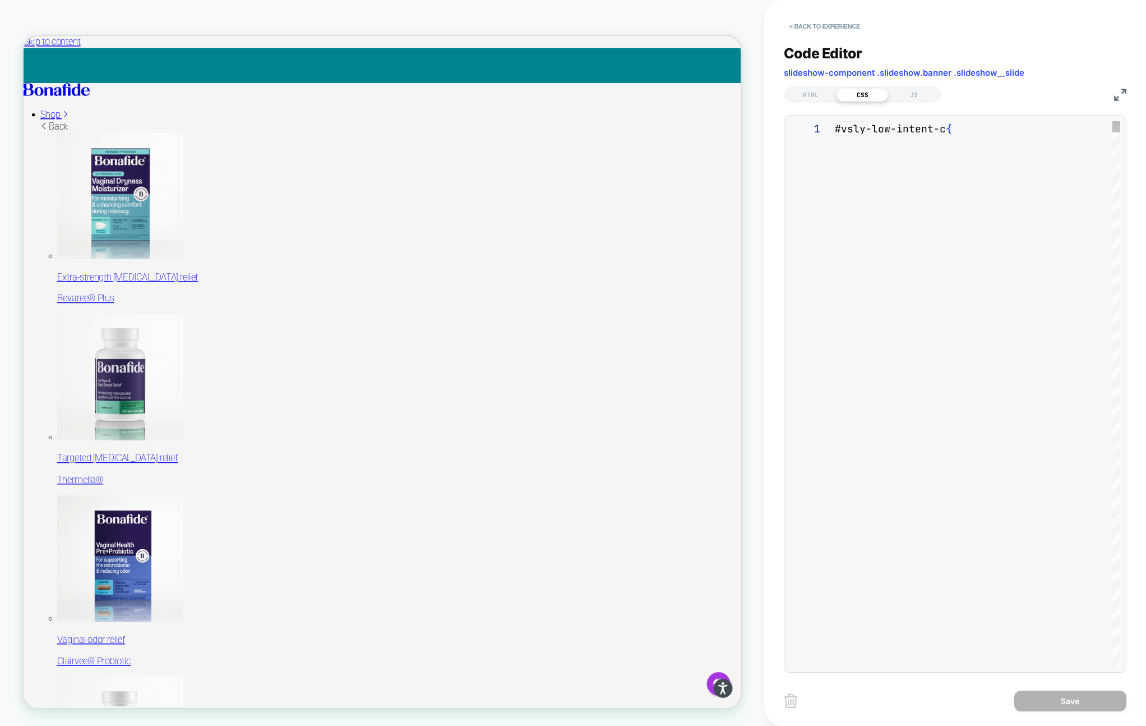
scroll to position [151, 0]
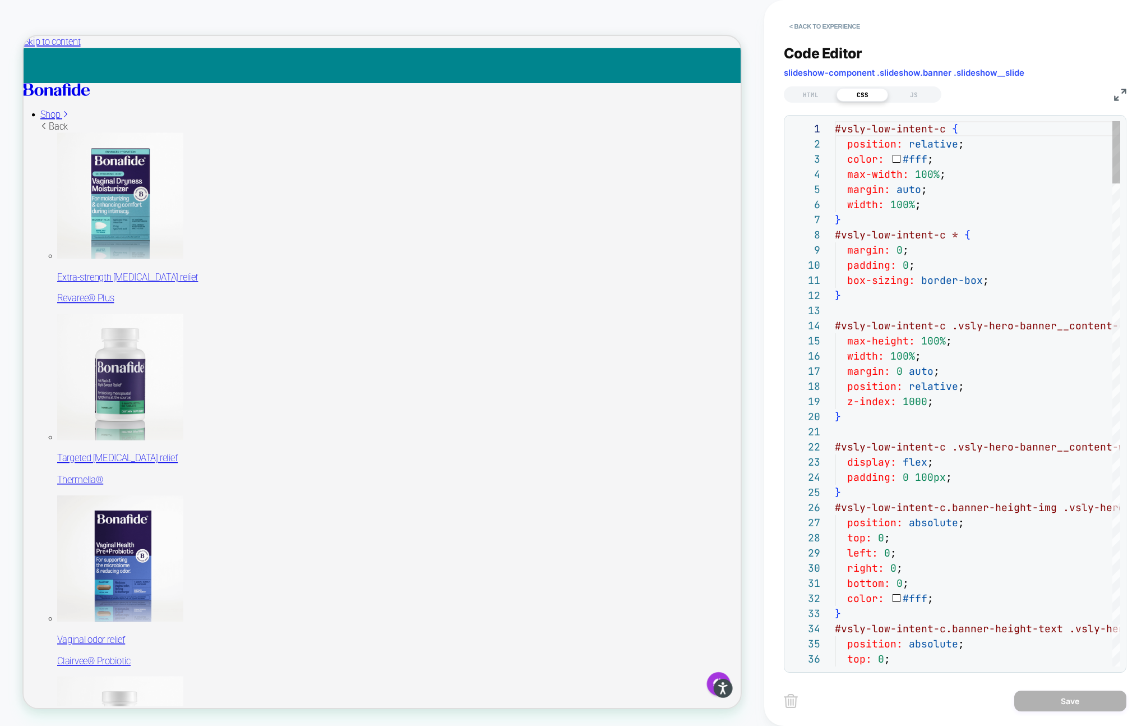
type textarea "**********"
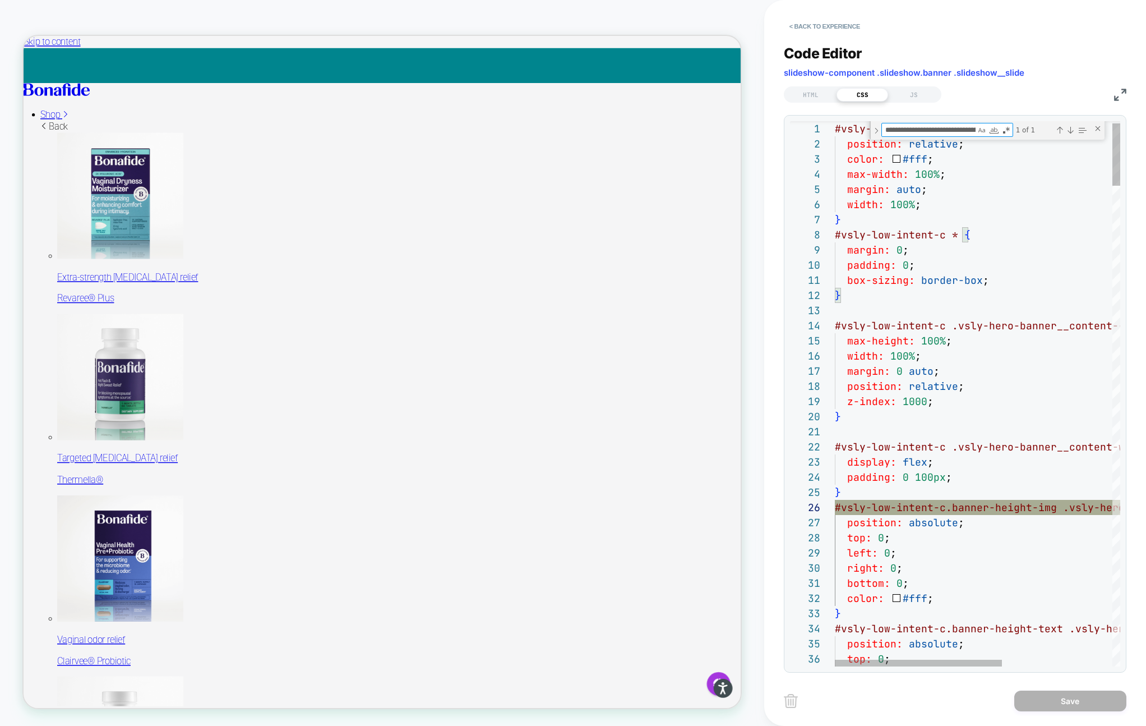
scroll to position [0, 165]
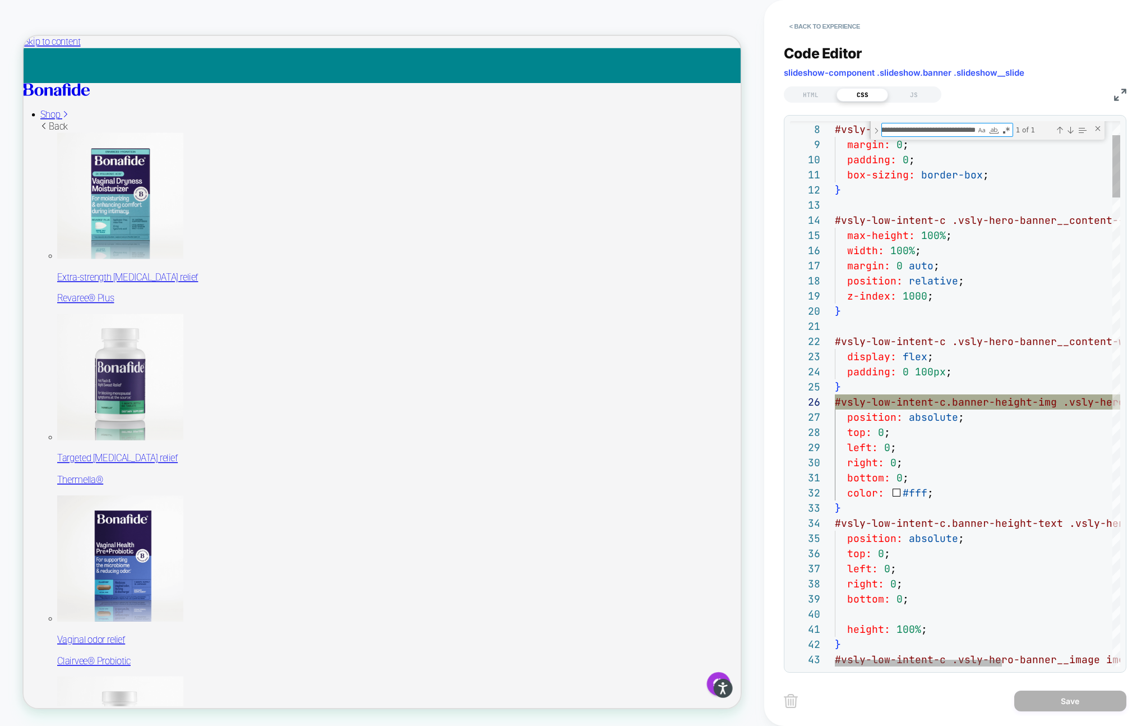
type textarea "**********"
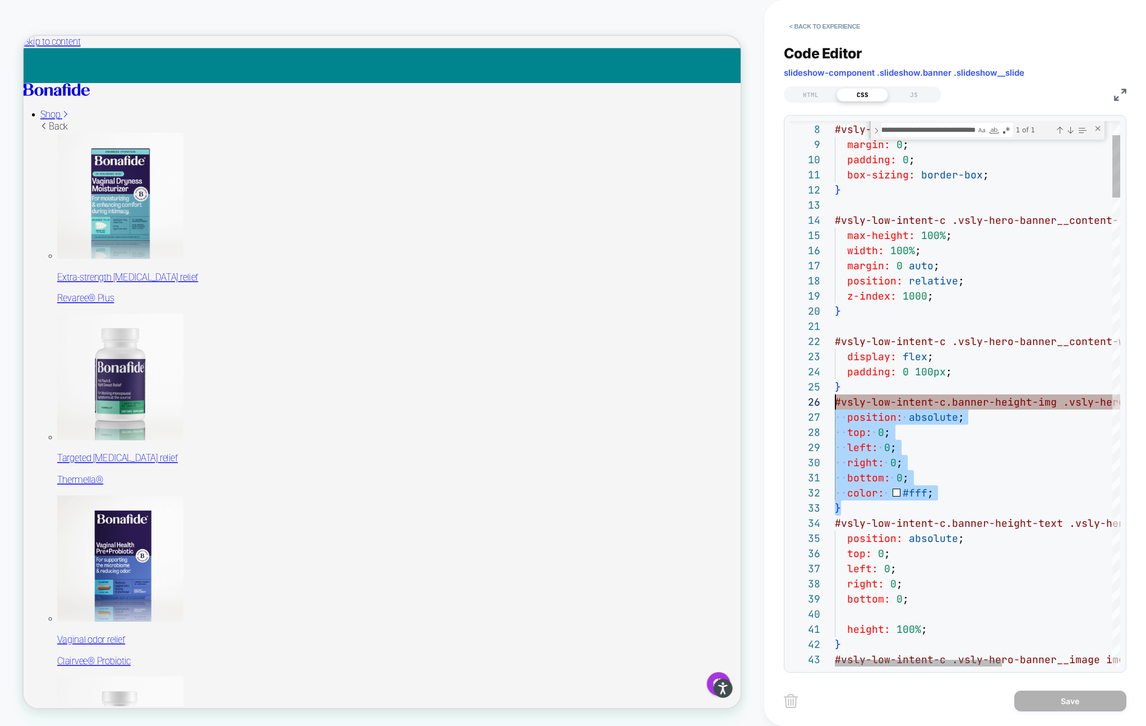
scroll to position [76, 0]
drag, startPoint x: 850, startPoint y: 507, endPoint x: 830, endPoint y: 406, distance: 103.4
type textarea "**********"
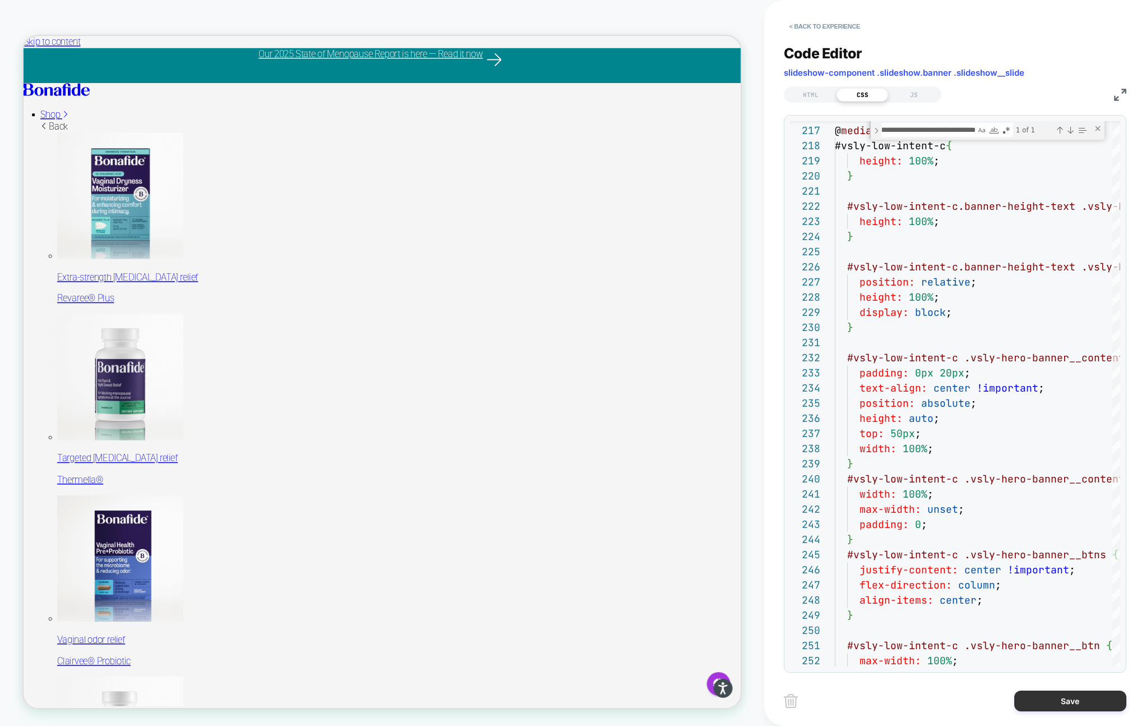
click at [1041, 706] on button "Save" at bounding box center [1070, 700] width 112 height 21
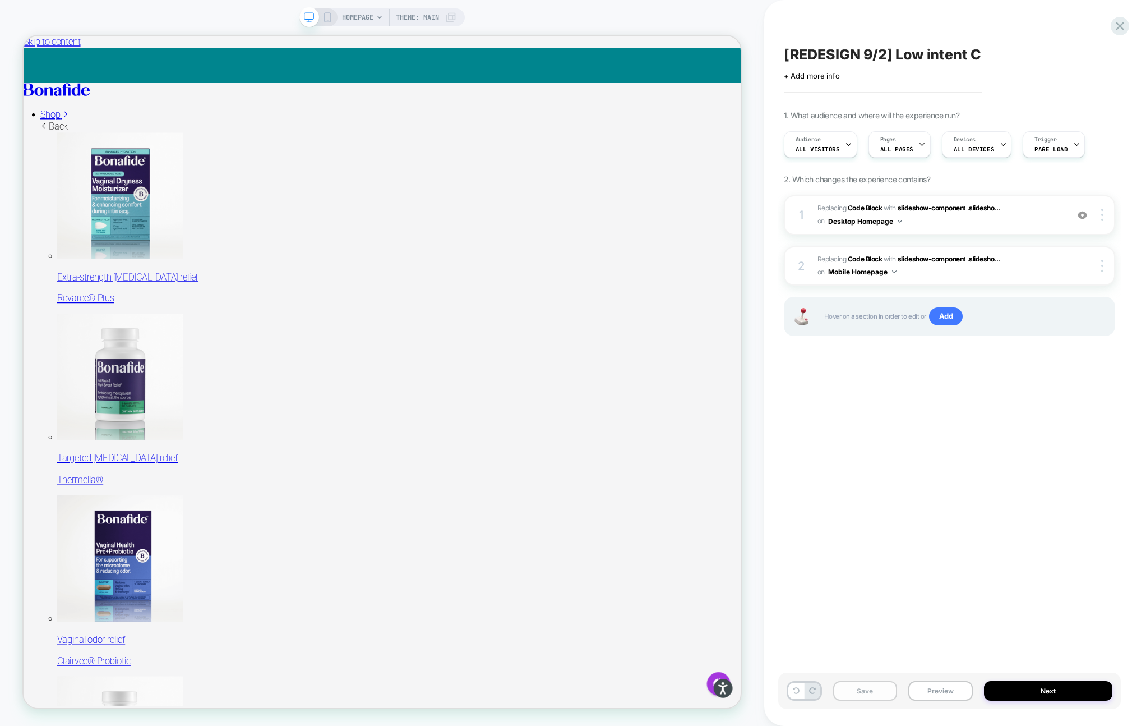
scroll to position [0, 1]
click at [868, 687] on button "Save" at bounding box center [865, 691] width 64 height 20
click at [326, 17] on icon at bounding box center [327, 17] width 10 height 10
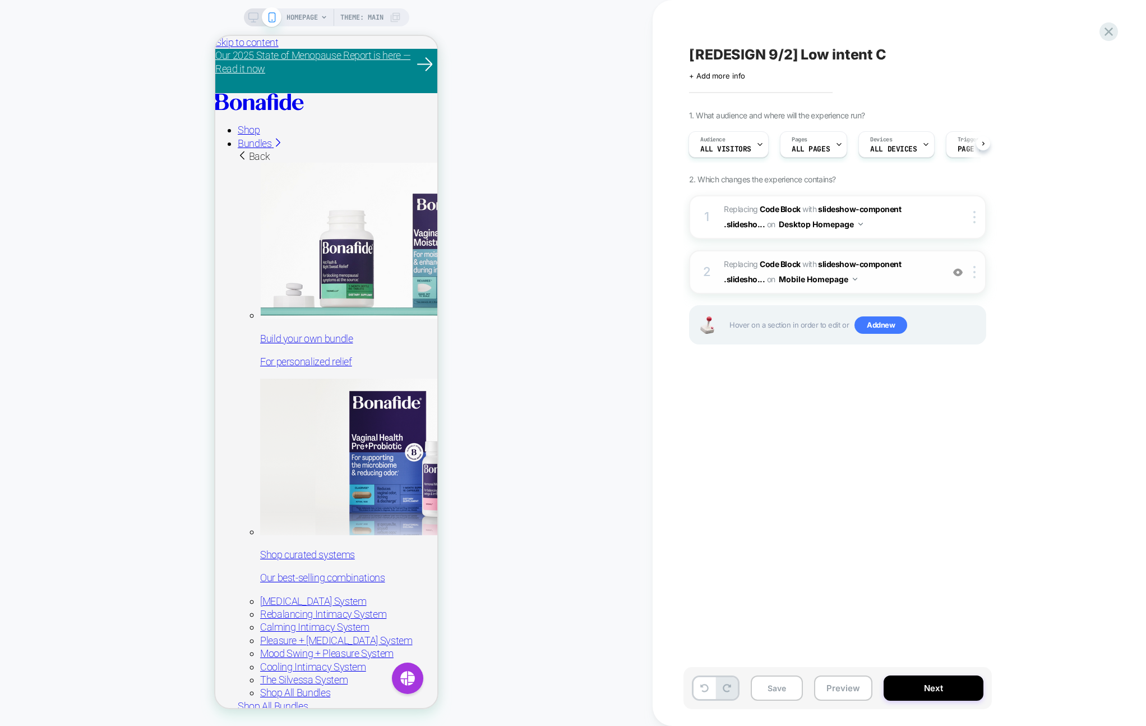
click at [895, 276] on span "Replacing Code Block WITH slideshow-component .slidesho... slideshow-component …" at bounding box center [831, 272] width 214 height 30
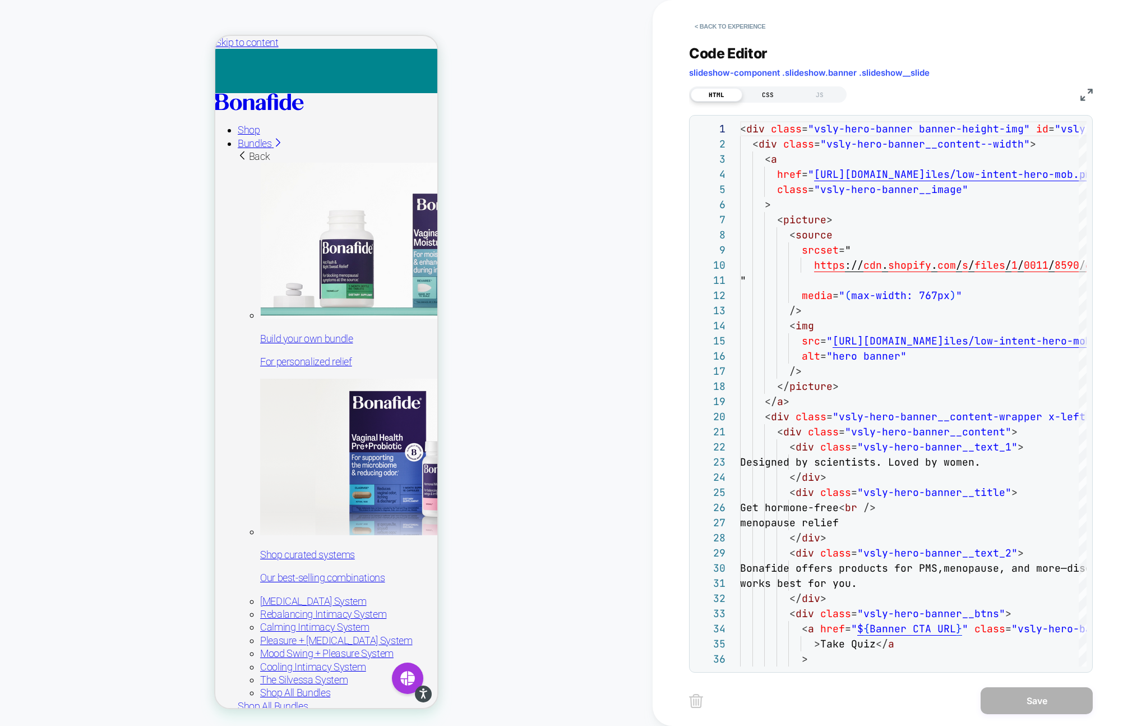
click at [760, 95] on div "CSS" at bounding box center [768, 94] width 52 height 13
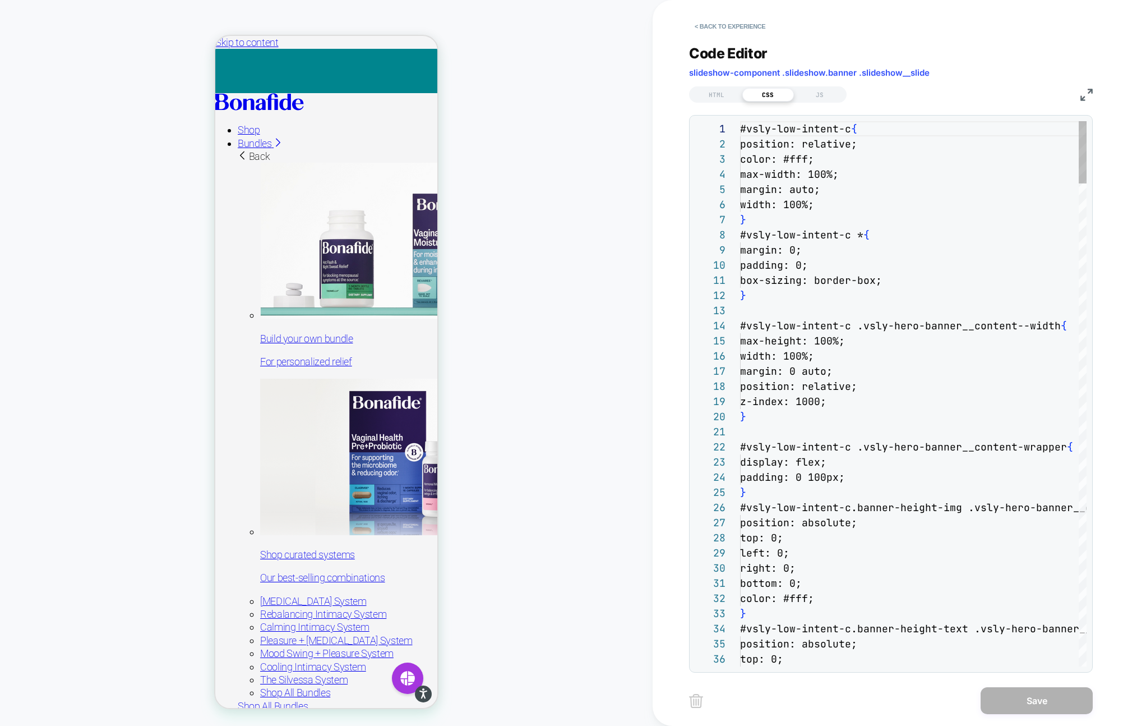
scroll to position [151, 0]
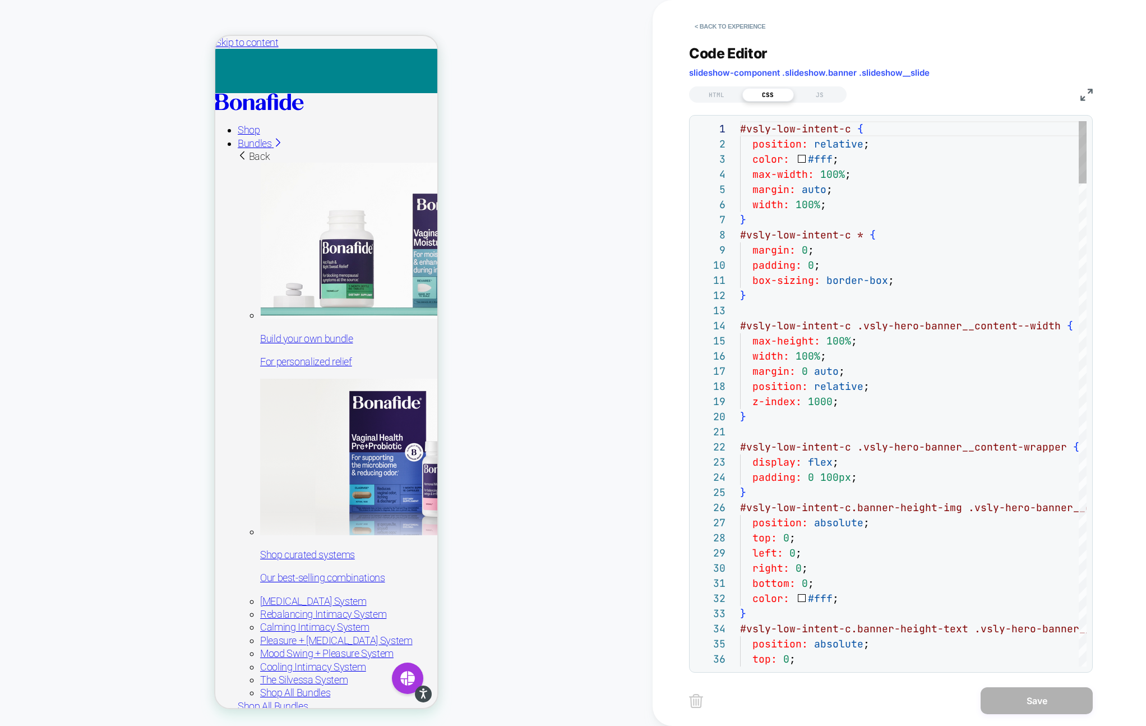
type textarea "**********"
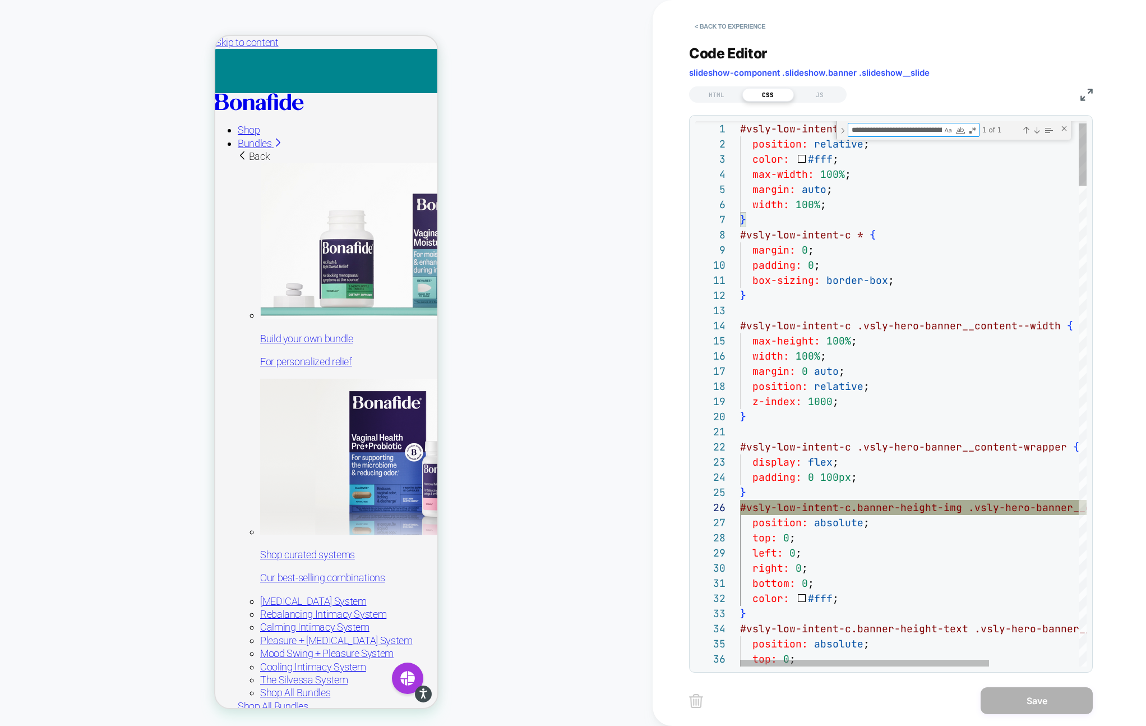
scroll to position [0, 165]
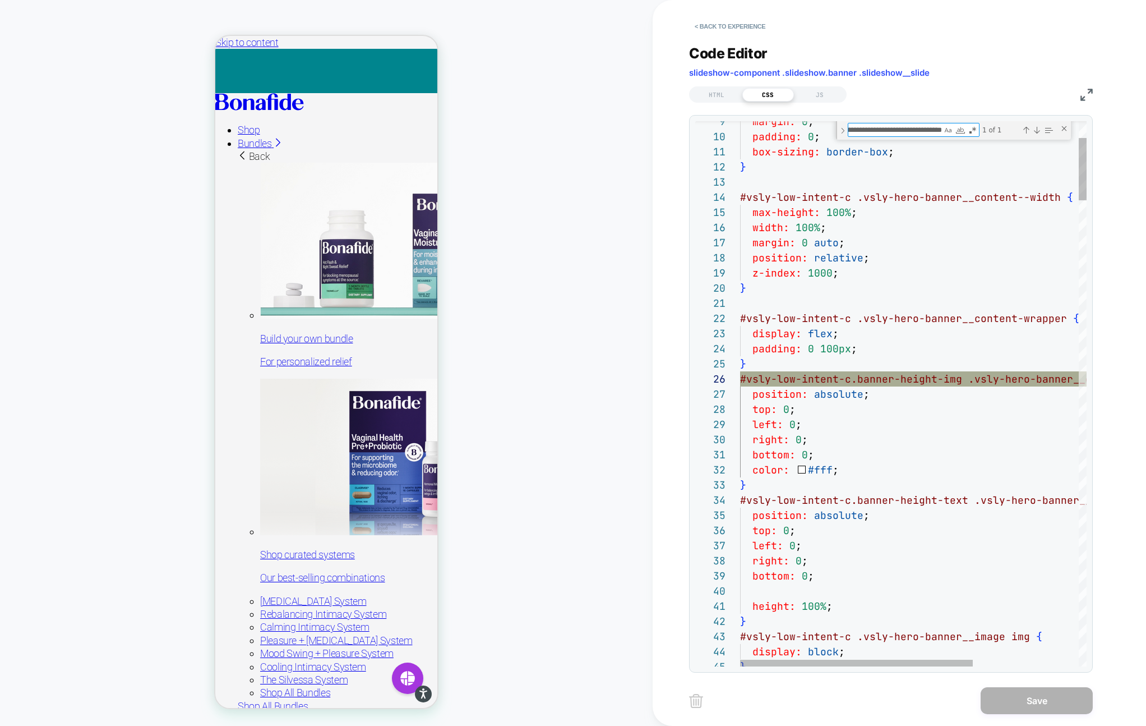
type textarea "**********"
drag, startPoint x: 816, startPoint y: 450, endPoint x: 704, endPoint y: 450, distance: 112.1
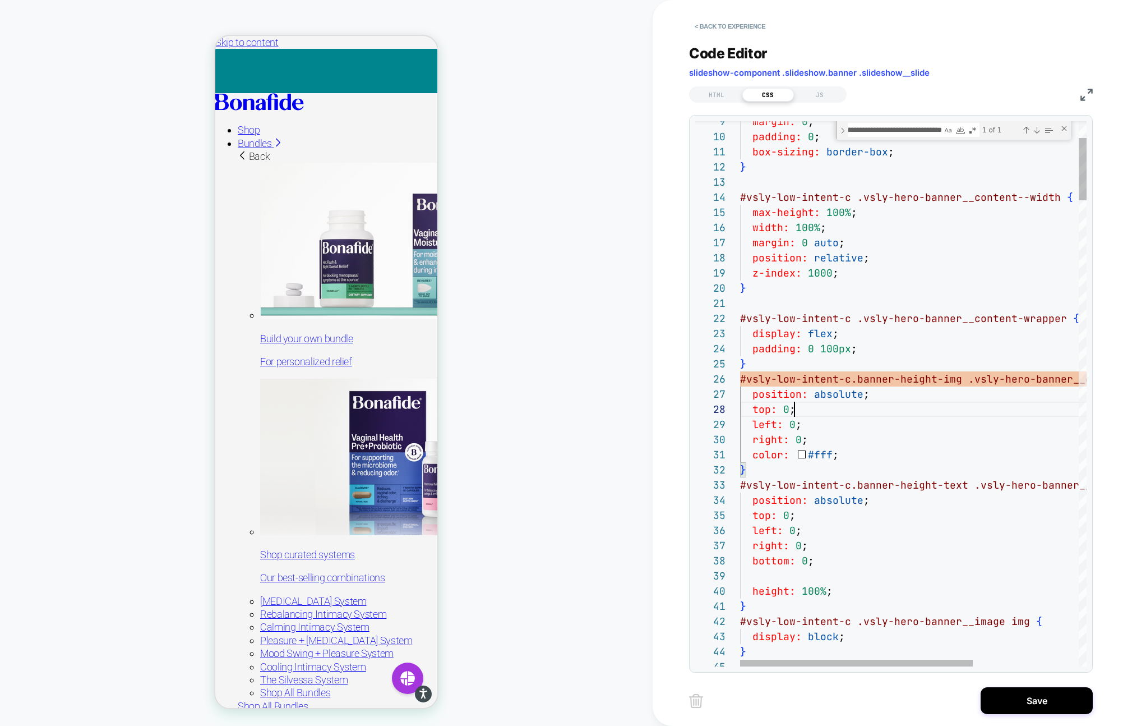
scroll to position [106, 0]
drag, startPoint x: 812, startPoint y: 412, endPoint x: 700, endPoint y: 412, distance: 112.1
type textarea "**********"
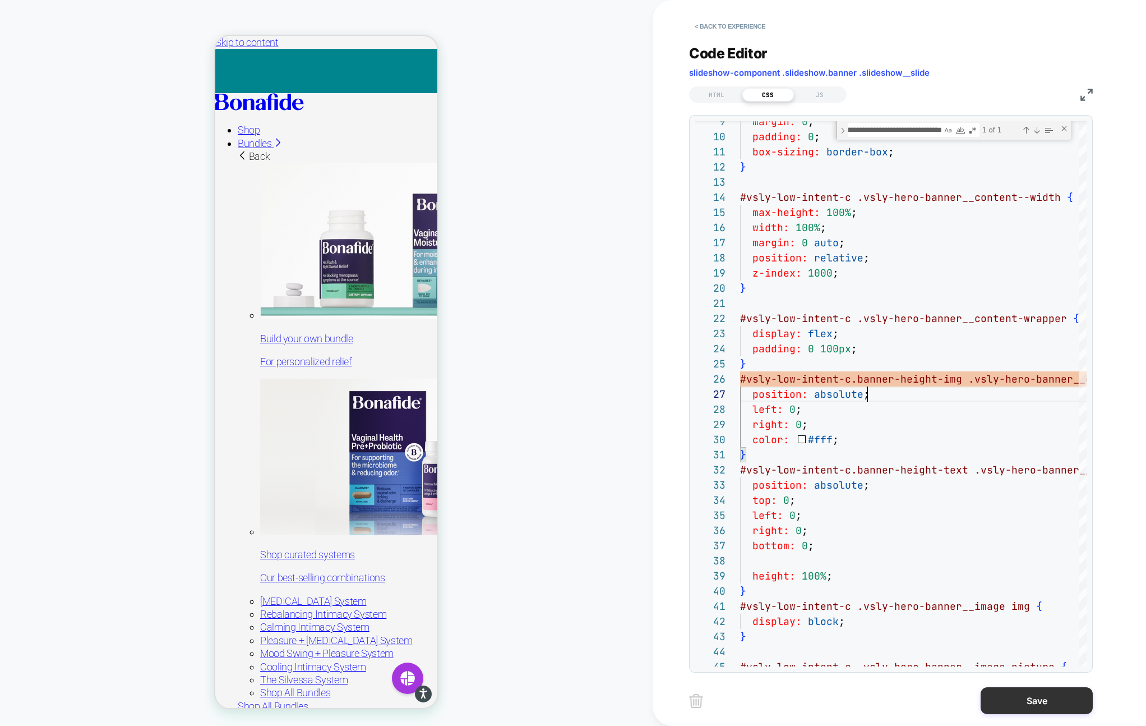
click at [1027, 697] on button "Save" at bounding box center [1037, 700] width 112 height 27
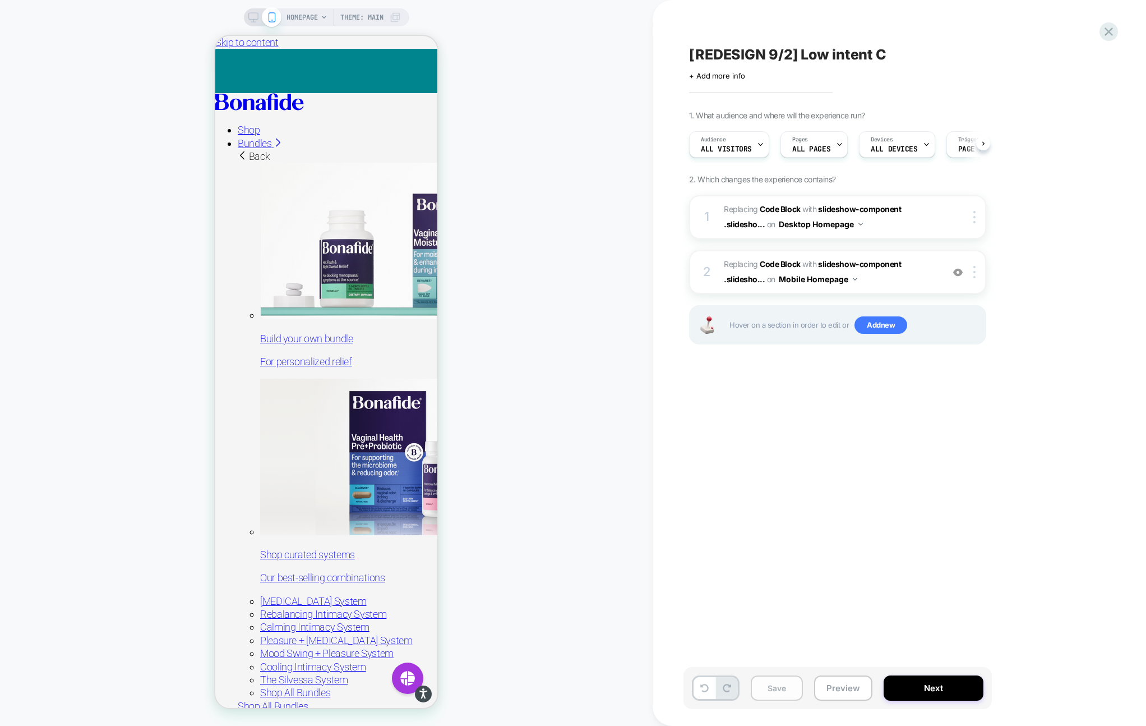
scroll to position [0, 1]
click at [769, 691] on button "Save" at bounding box center [777, 687] width 52 height 25
click at [834, 686] on button "Preview" at bounding box center [843, 687] width 58 height 25
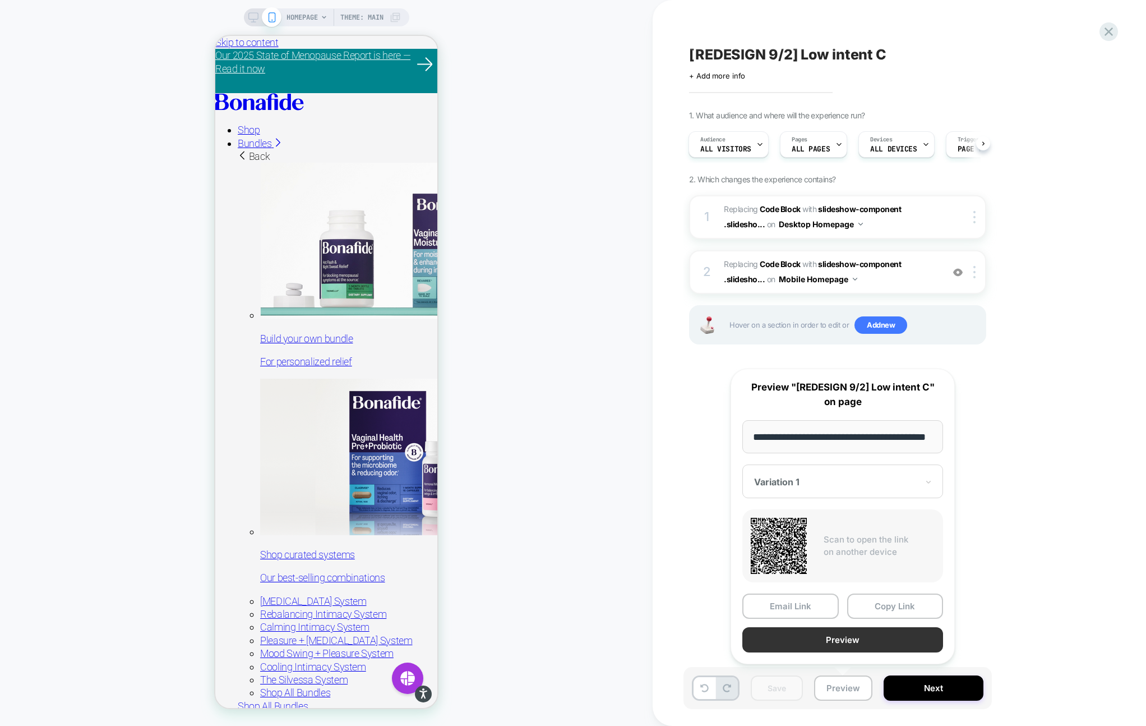
scroll to position [0, 0]
click at [872, 633] on button "Preview" at bounding box center [842, 639] width 201 height 25
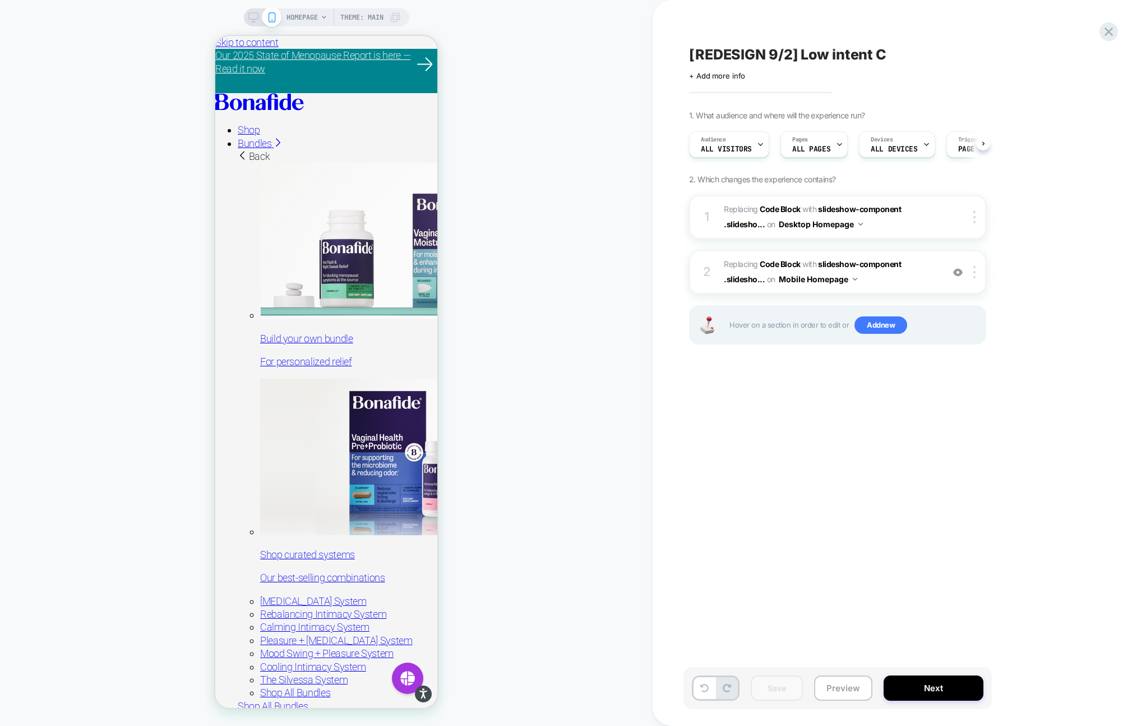
scroll to position [0, 1]
click at [0, 0] on div "2 Replacing Code Block WITH slideshow-component .slidesho... slideshow-componen…" at bounding box center [0, 0] width 0 height 0
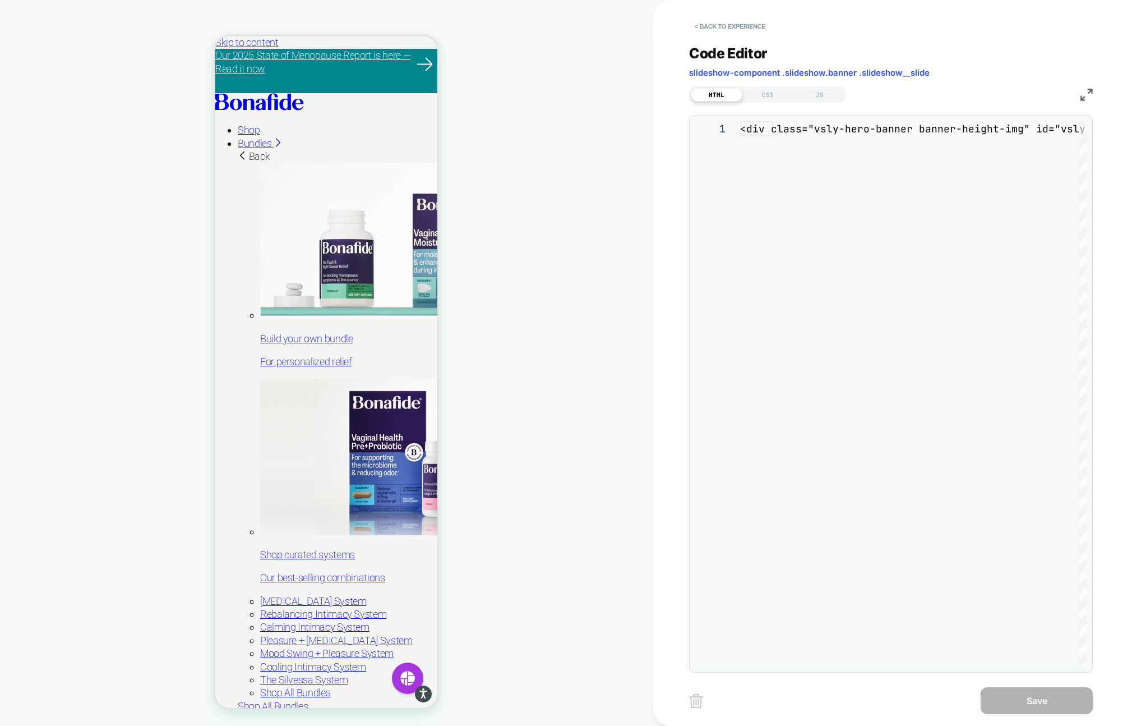
scroll to position [151, 0]
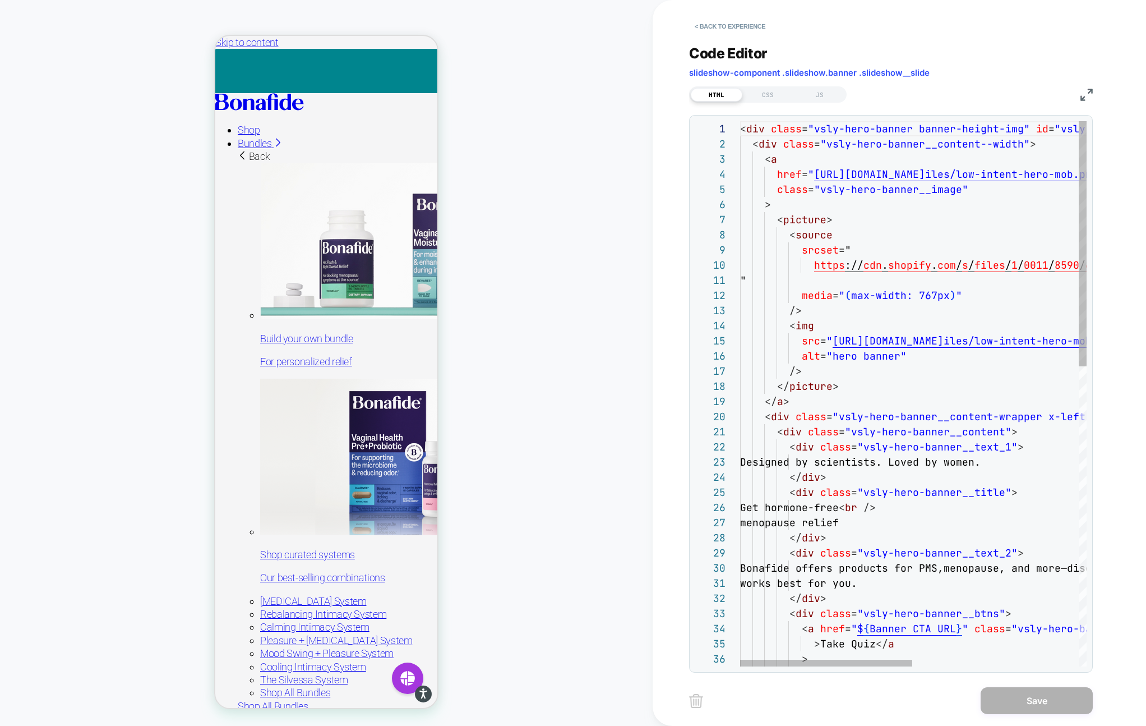
click at [1017, 126] on div "< div class = "vsly-hero-banner banner-height-img" id = "vsly-low-intent-c" > <…" at bounding box center [1080, 726] width 680 height 1211
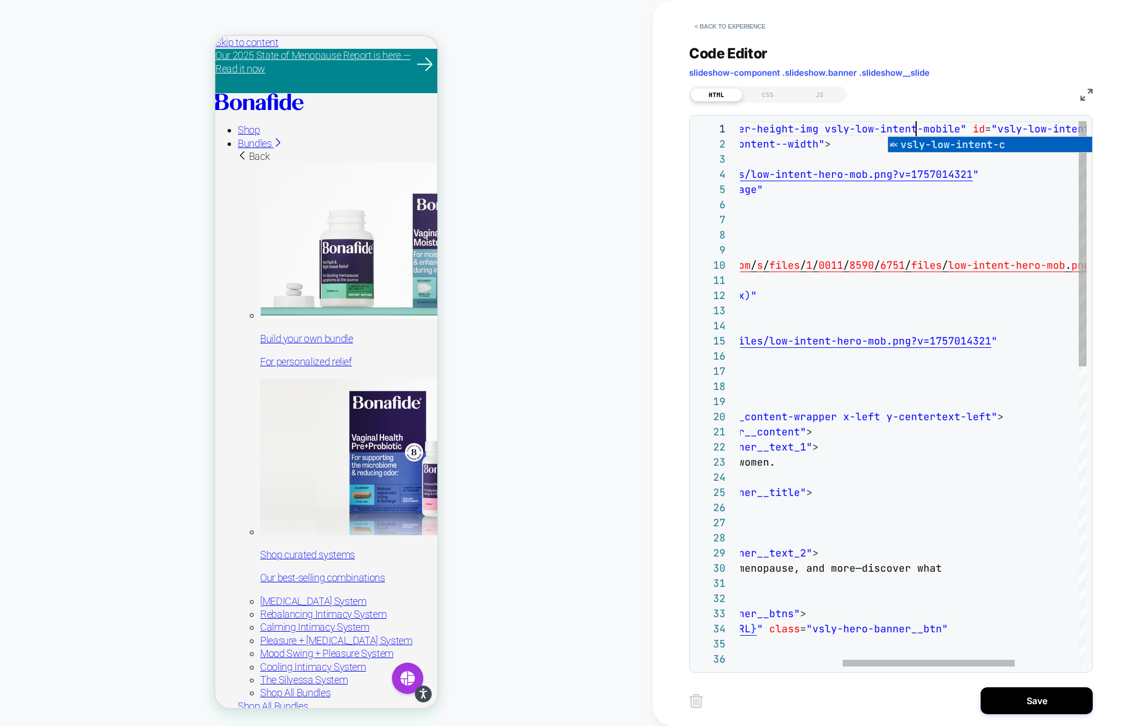
scroll to position [0, 381]
type textarea "**********"
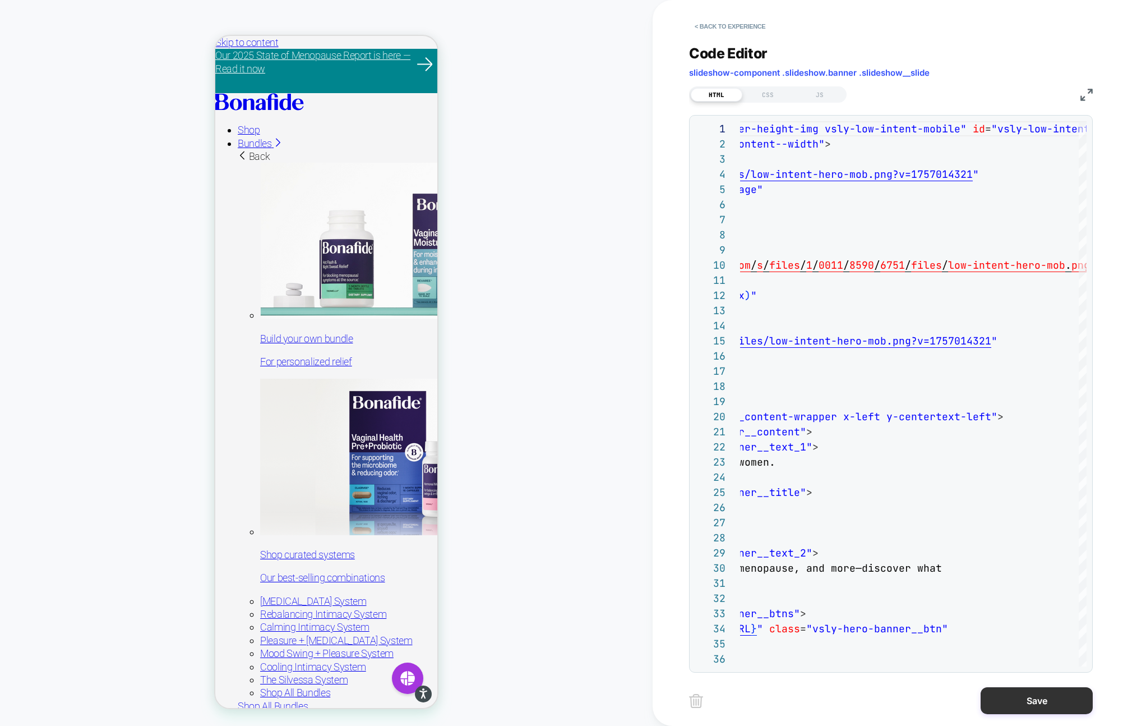
click at [1028, 704] on button "Save" at bounding box center [1037, 700] width 112 height 27
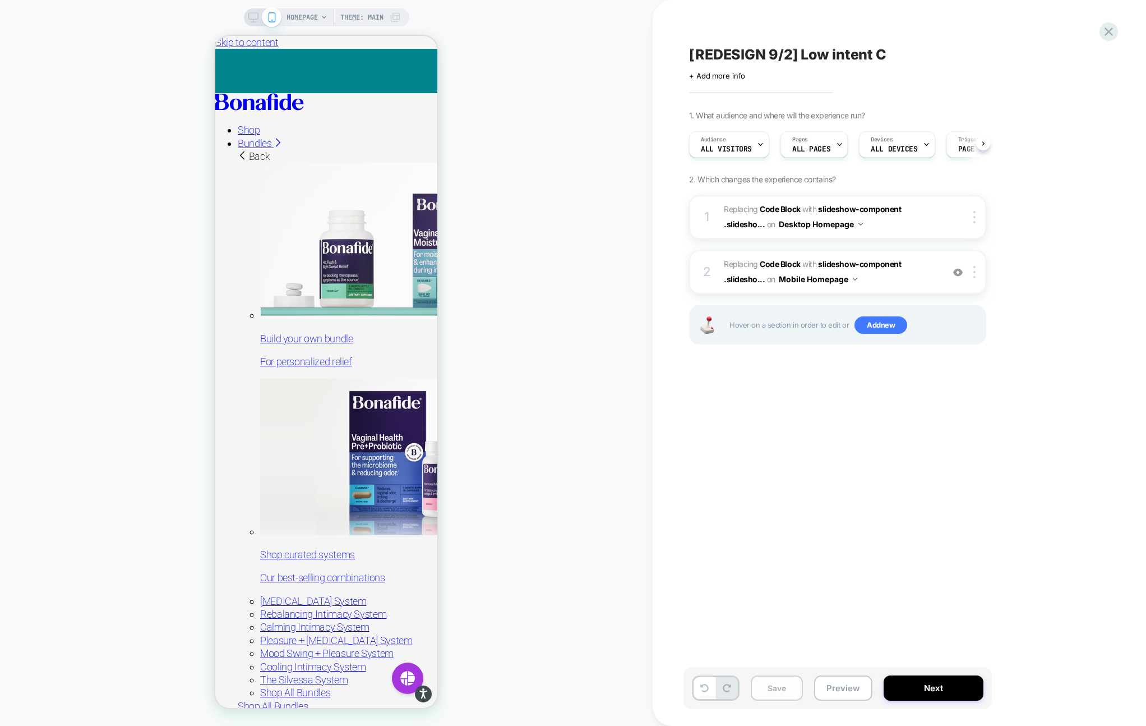
scroll to position [0, 1]
click at [766, 691] on button "Save" at bounding box center [777, 687] width 52 height 25
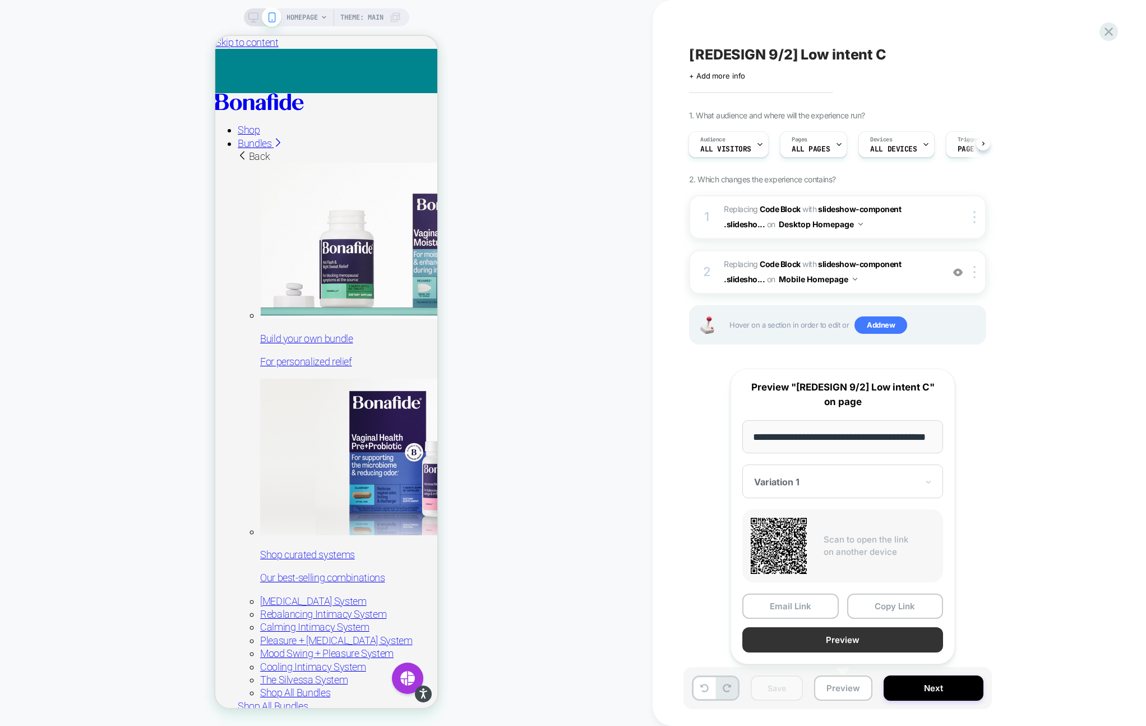
scroll to position [0, 0]
click at [847, 643] on button "Preview" at bounding box center [842, 639] width 201 height 25
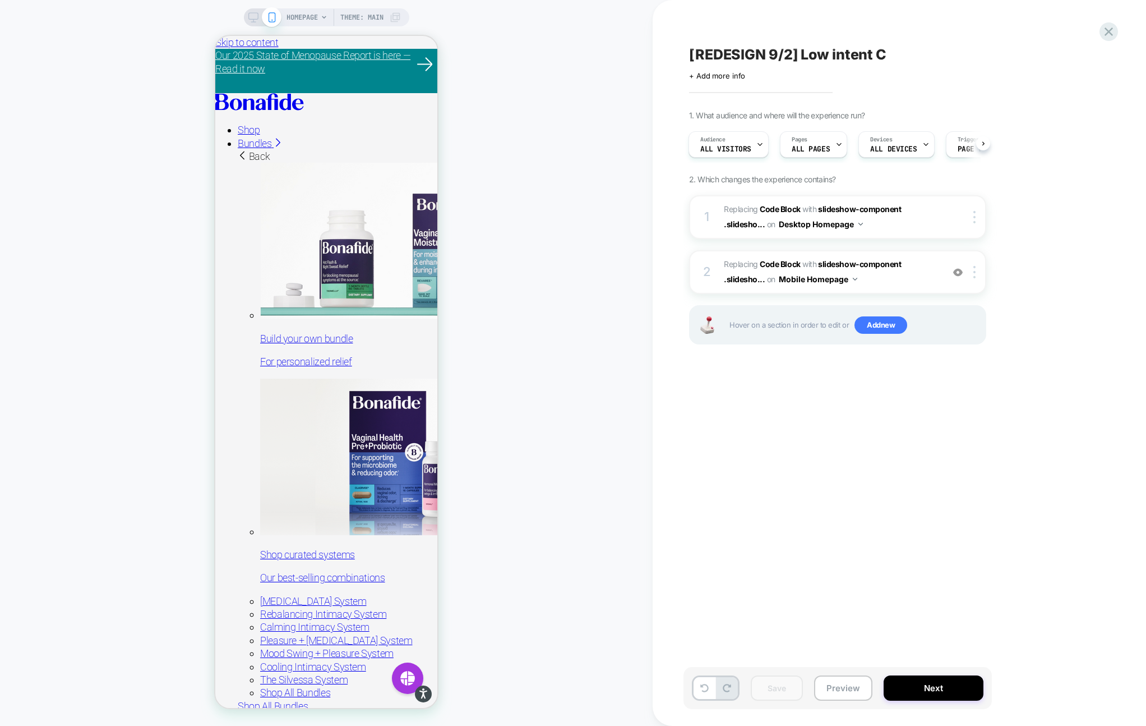
click at [248, 15] on icon at bounding box center [253, 17] width 10 height 10
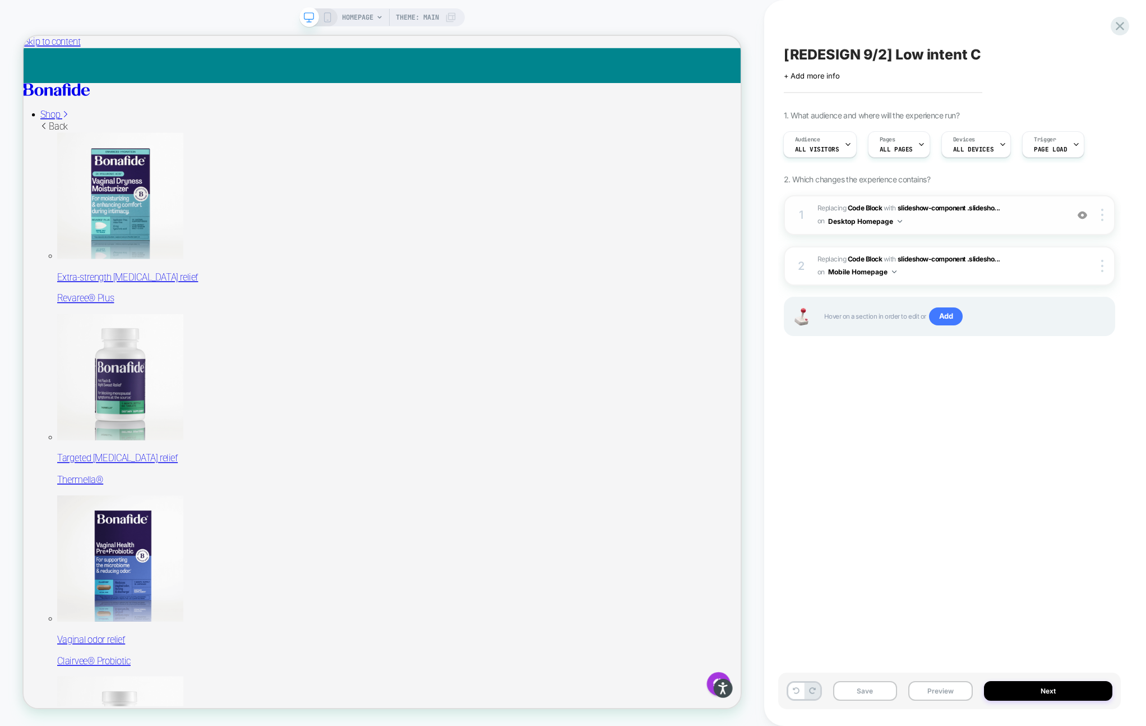
click at [997, 224] on span "Replacing Code Block WITH slideshow-component .slidesho... slideshow-component …" at bounding box center [939, 215] width 244 height 26
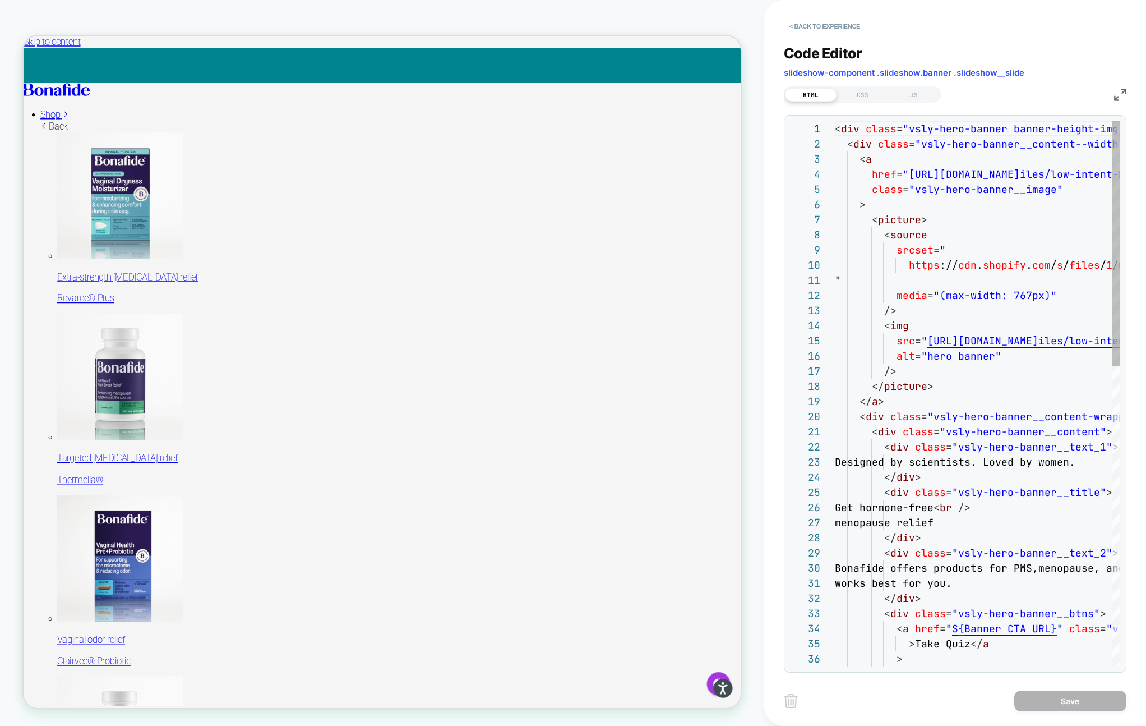
scroll to position [151, 0]
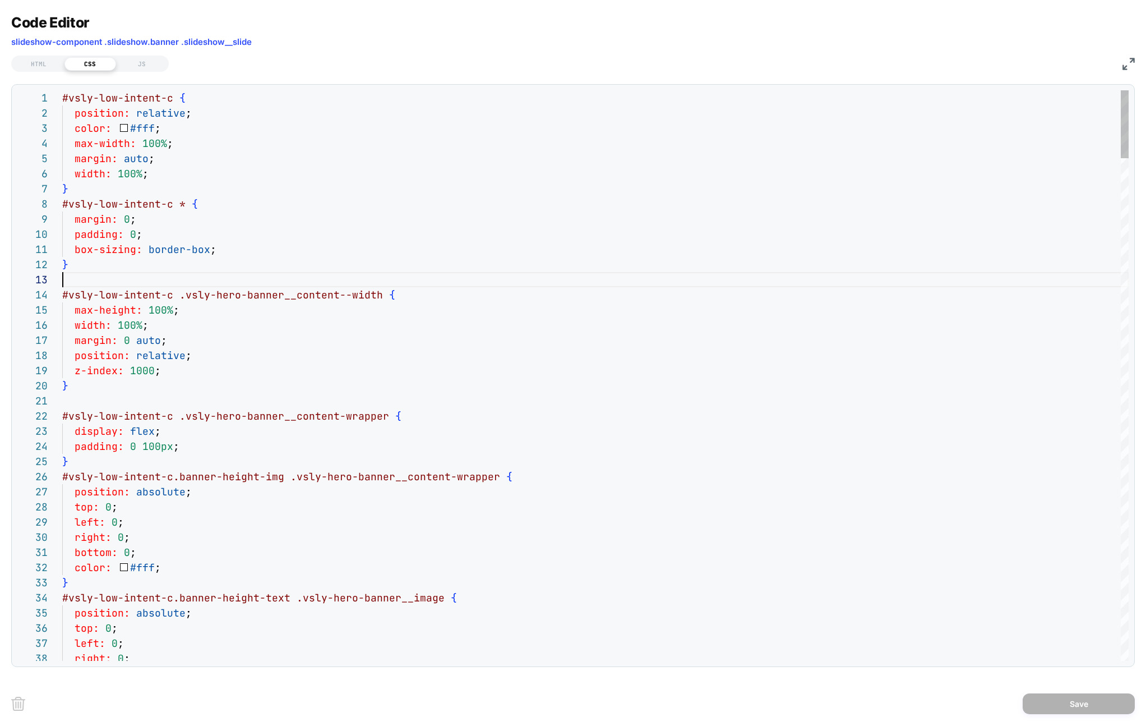
scroll to position [30, 0]
type textarea "**********"
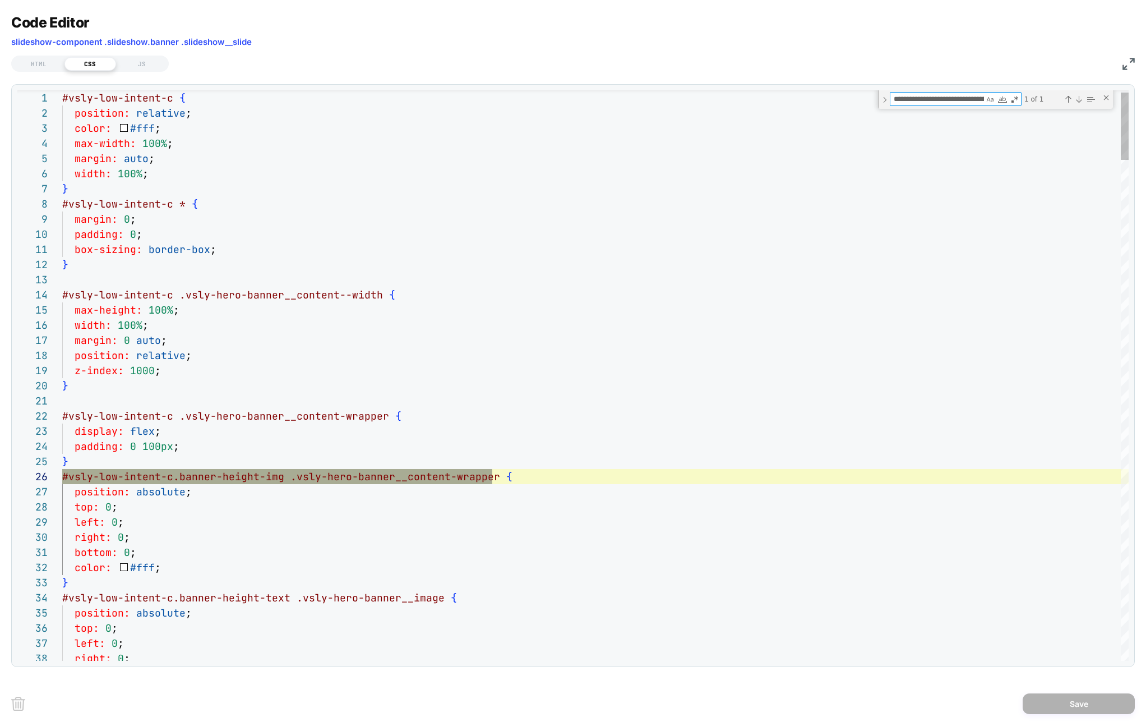
scroll to position [0, 165]
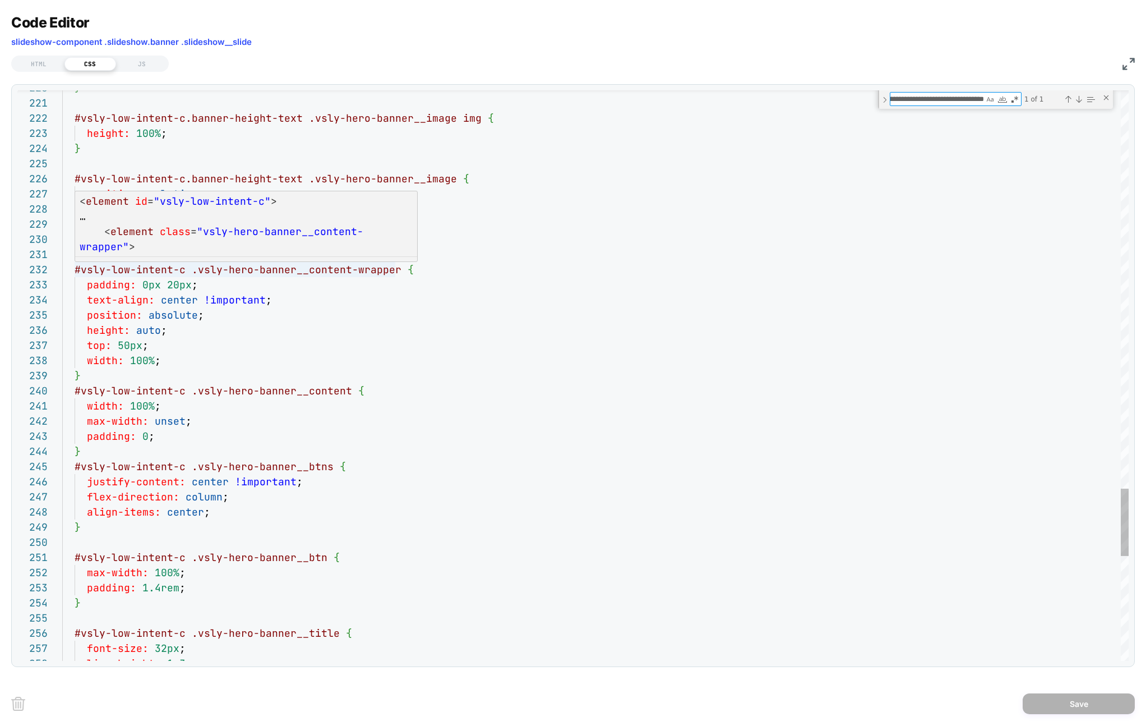
type textarea "**********"
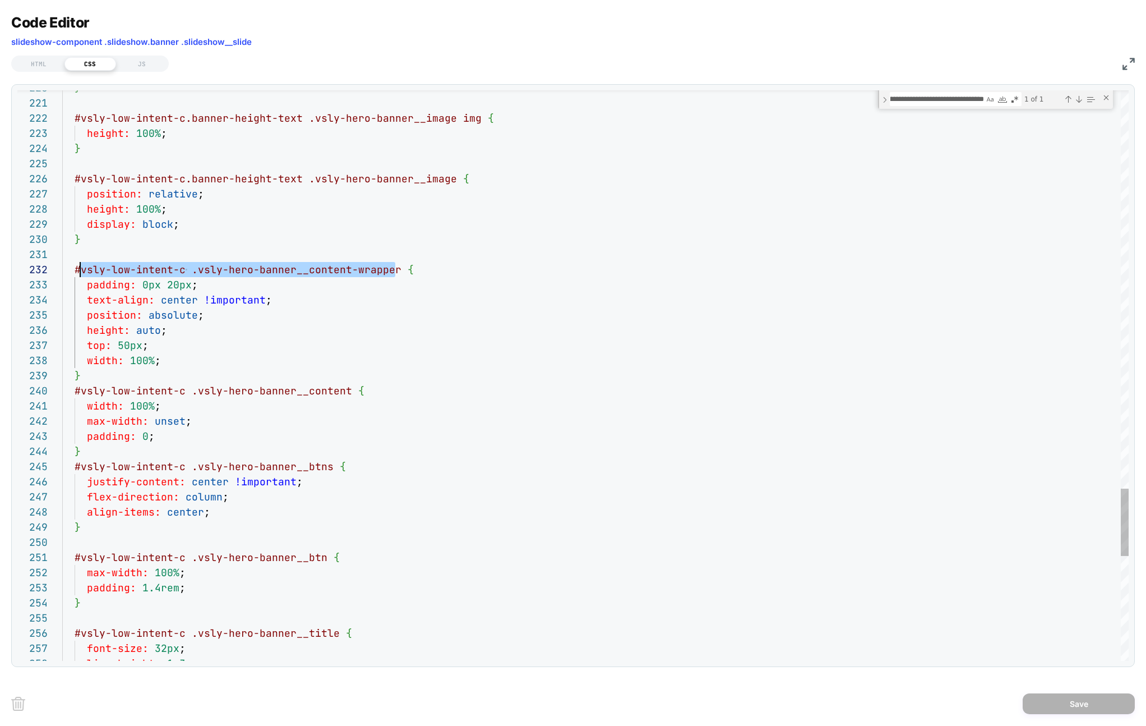
drag, startPoint x: 395, startPoint y: 271, endPoint x: 76, endPoint y: 274, distance: 318.5
type textarea "**********"
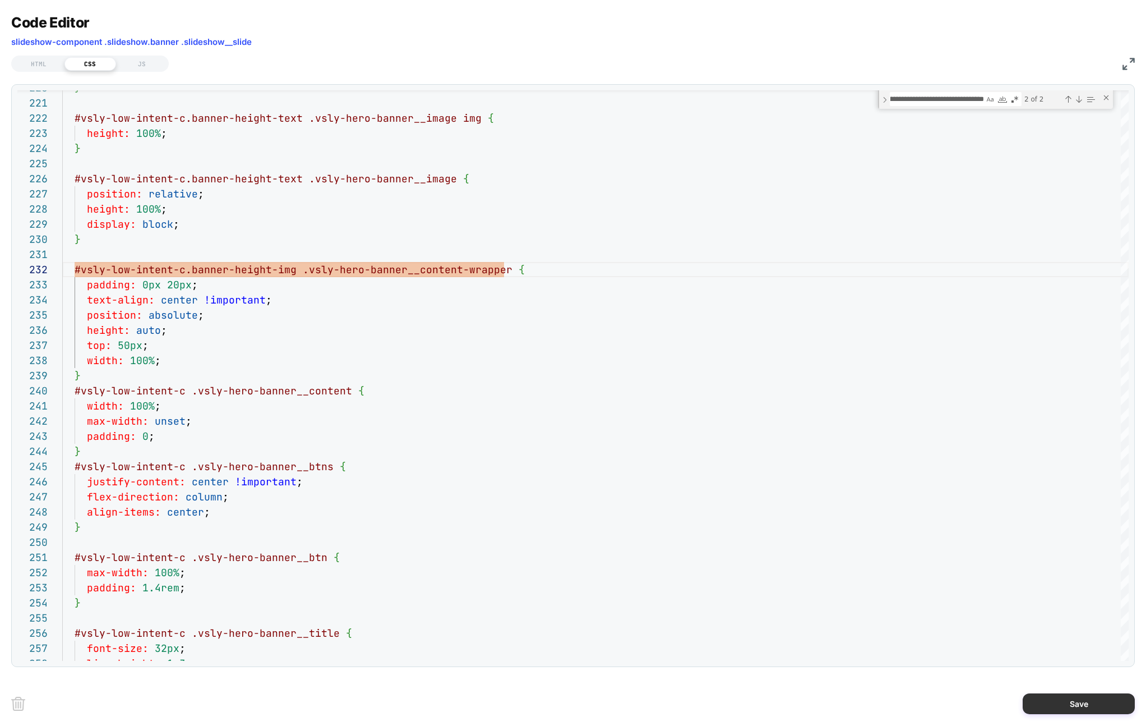
click at [1058, 701] on button "Save" at bounding box center [1079, 703] width 112 height 21
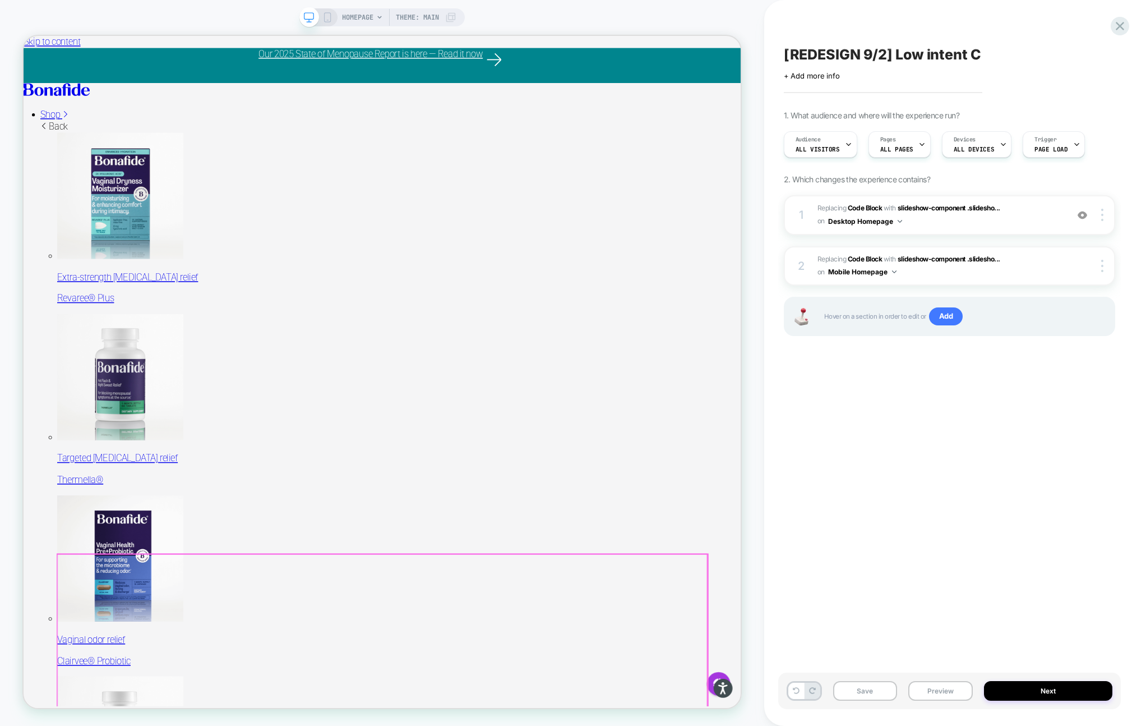
scroll to position [0, 1]
click at [852, 687] on button "Save" at bounding box center [865, 691] width 64 height 20
click at [942, 695] on button "Preview" at bounding box center [940, 691] width 64 height 20
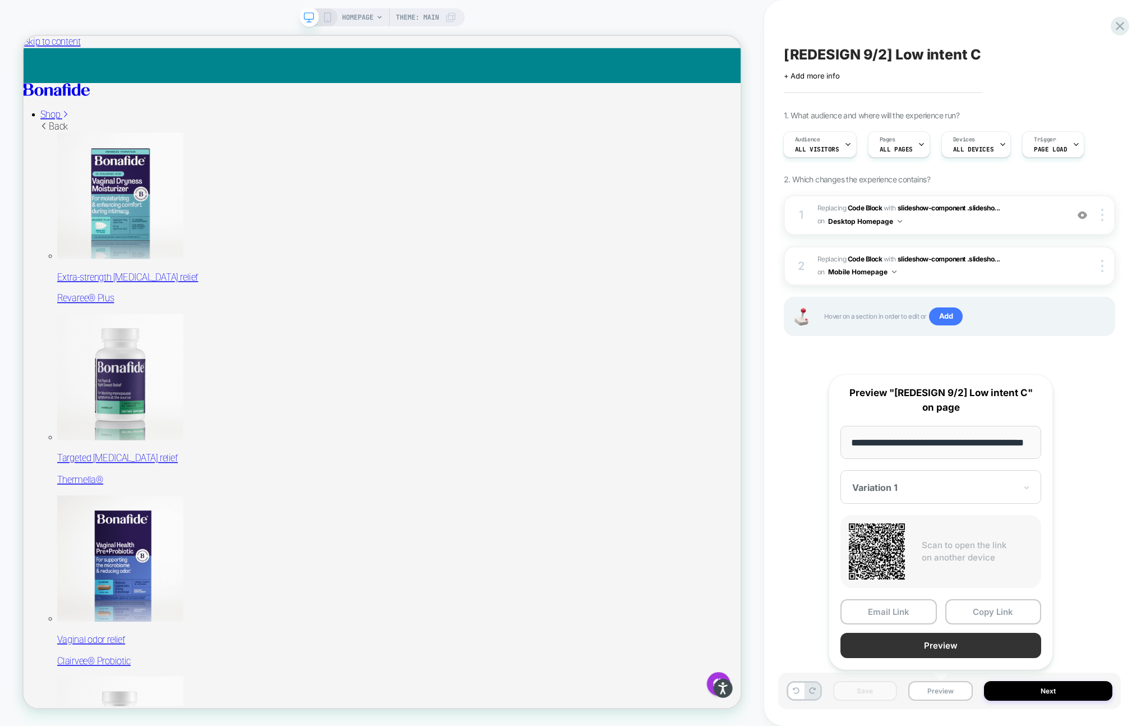
scroll to position [0, 0]
click at [934, 652] on button "Preview" at bounding box center [940, 644] width 201 height 25
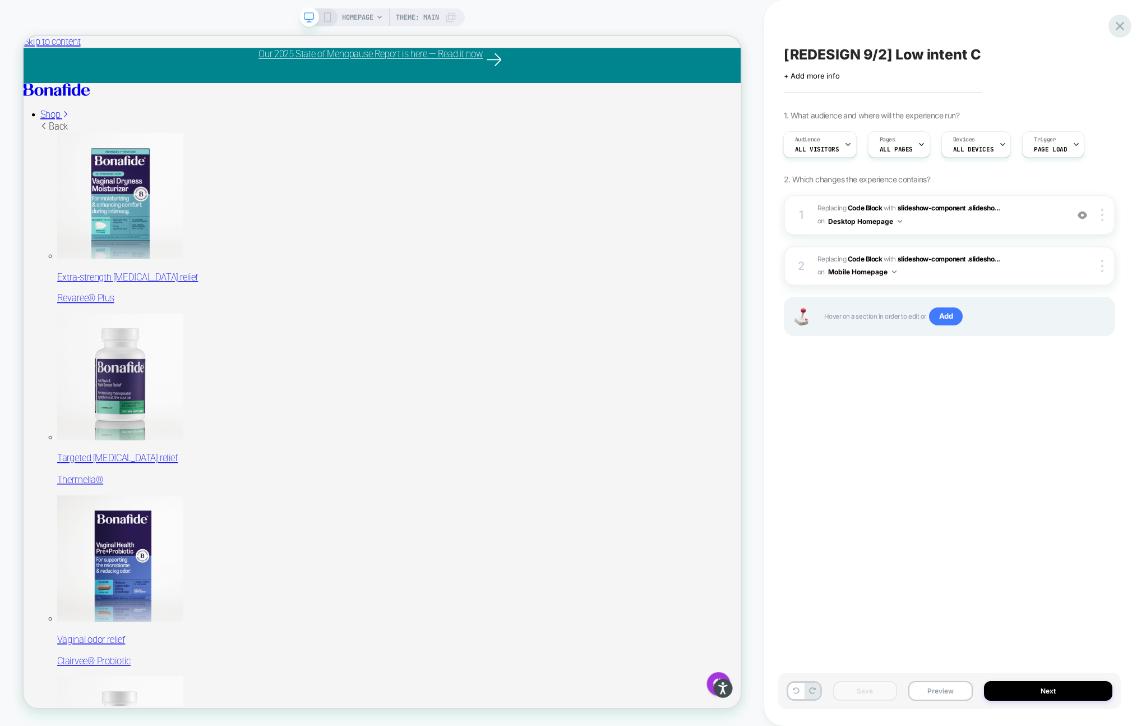
click at [1116, 27] on icon at bounding box center [1119, 26] width 15 height 15
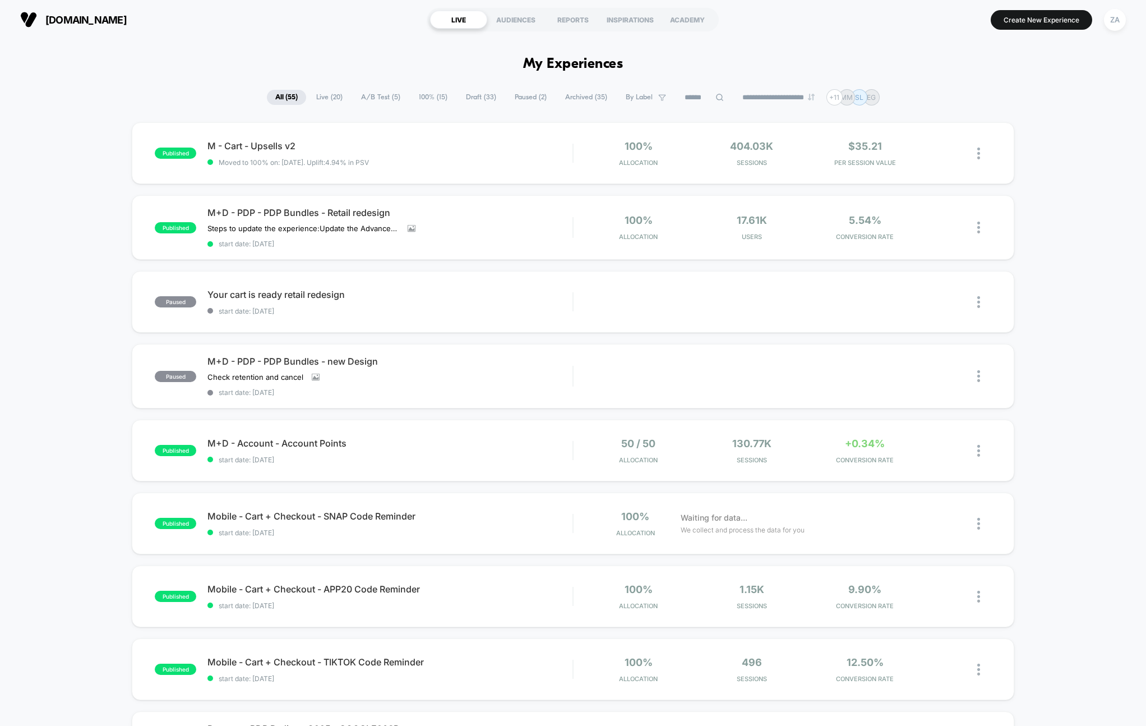
click at [472, 98] on span "Draft ( 33 )" at bounding box center [481, 97] width 47 height 15
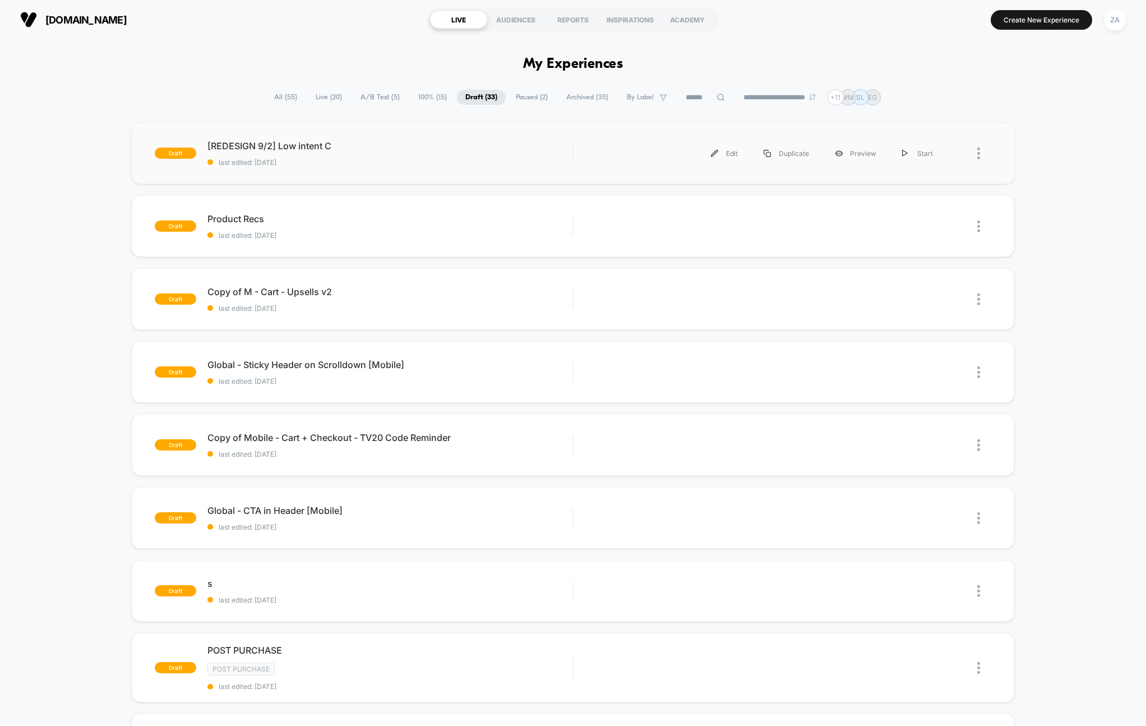
click at [981, 154] on div at bounding box center [984, 153] width 14 height 25
click at [930, 128] on div "Duplicate" at bounding box center [921, 127] width 101 height 25
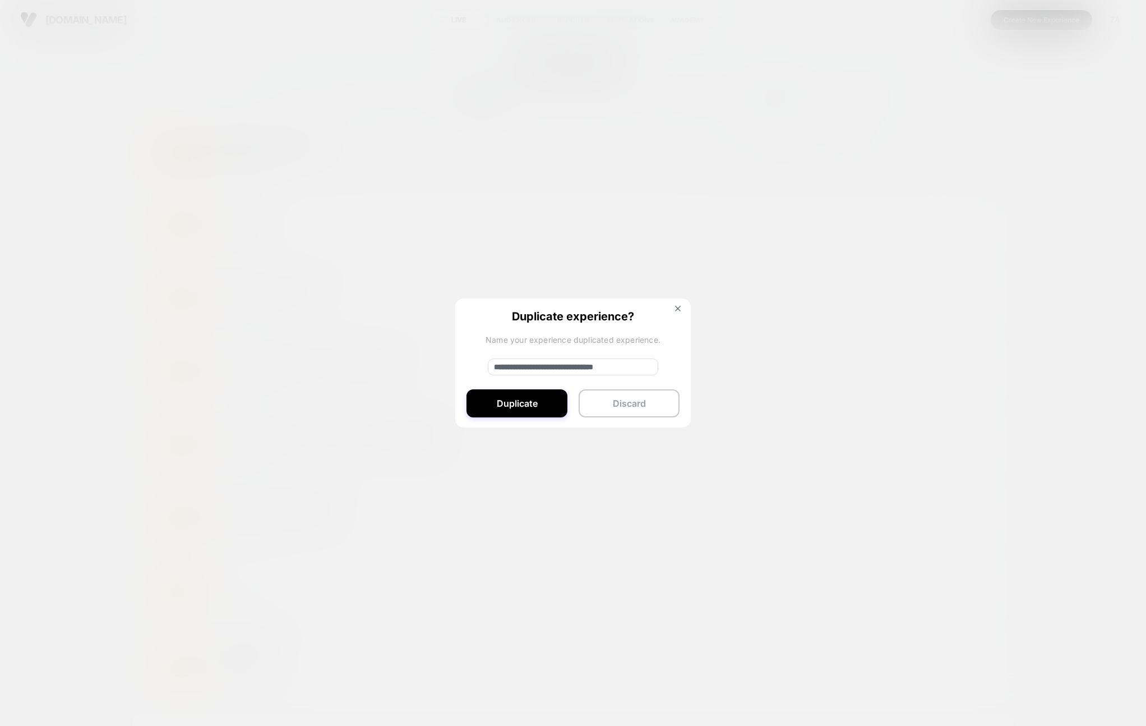
drag, startPoint x: 530, startPoint y: 364, endPoint x: 456, endPoint y: 364, distance: 74.6
click at [460, 364] on div "**********" at bounding box center [572, 363] width 235 height 130
click at [570, 366] on input "**********" at bounding box center [573, 366] width 170 height 17
click at [634, 369] on input "**********" at bounding box center [573, 366] width 170 height 17
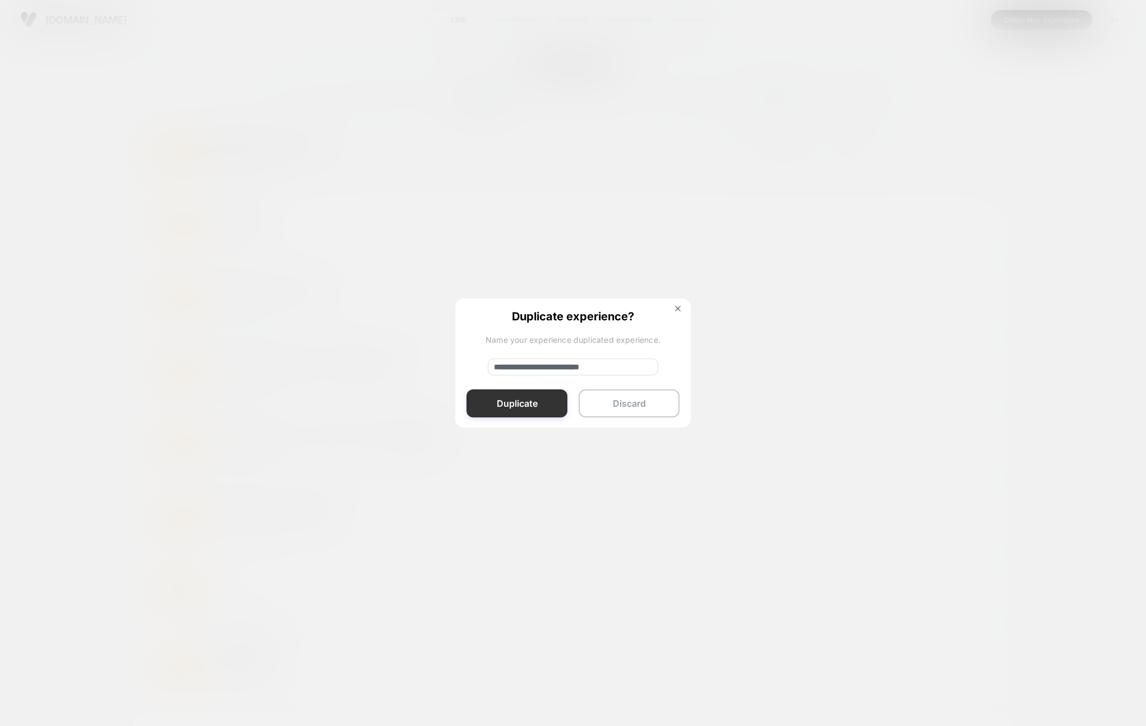
type input "**********"
click at [512, 401] on button "Duplicate" at bounding box center [516, 403] width 101 height 28
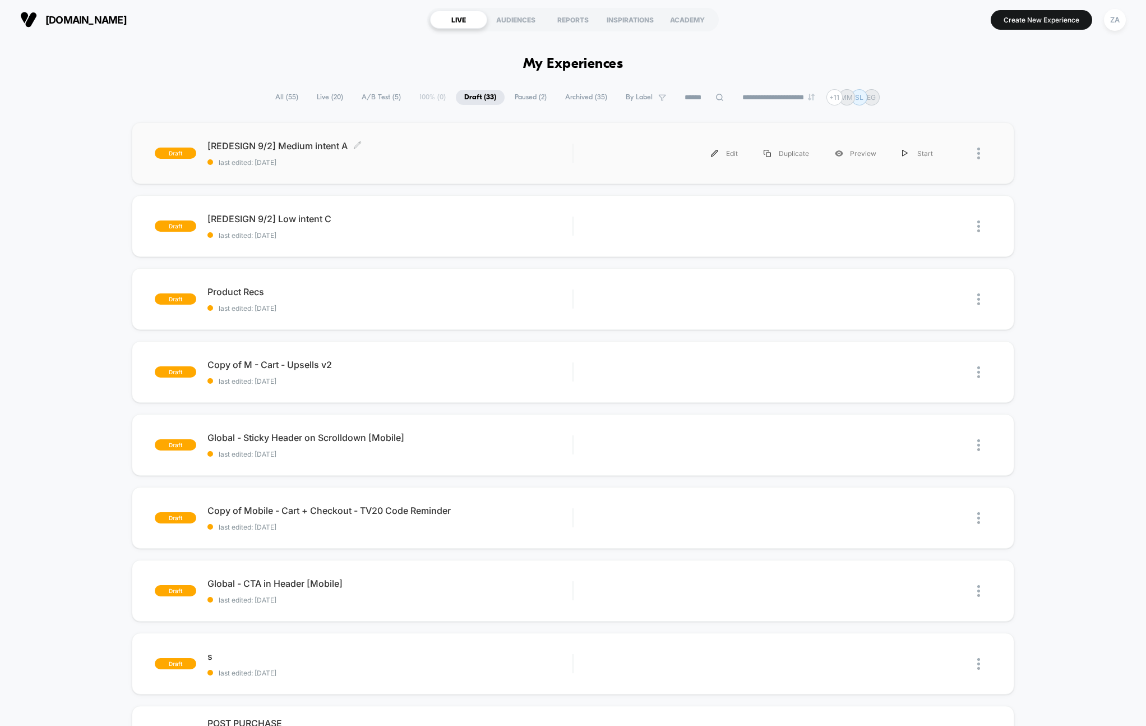
click at [564, 146] on span "[REDESIGN 9/2] Medium intent A Click to edit experience details" at bounding box center [389, 145] width 365 height 11
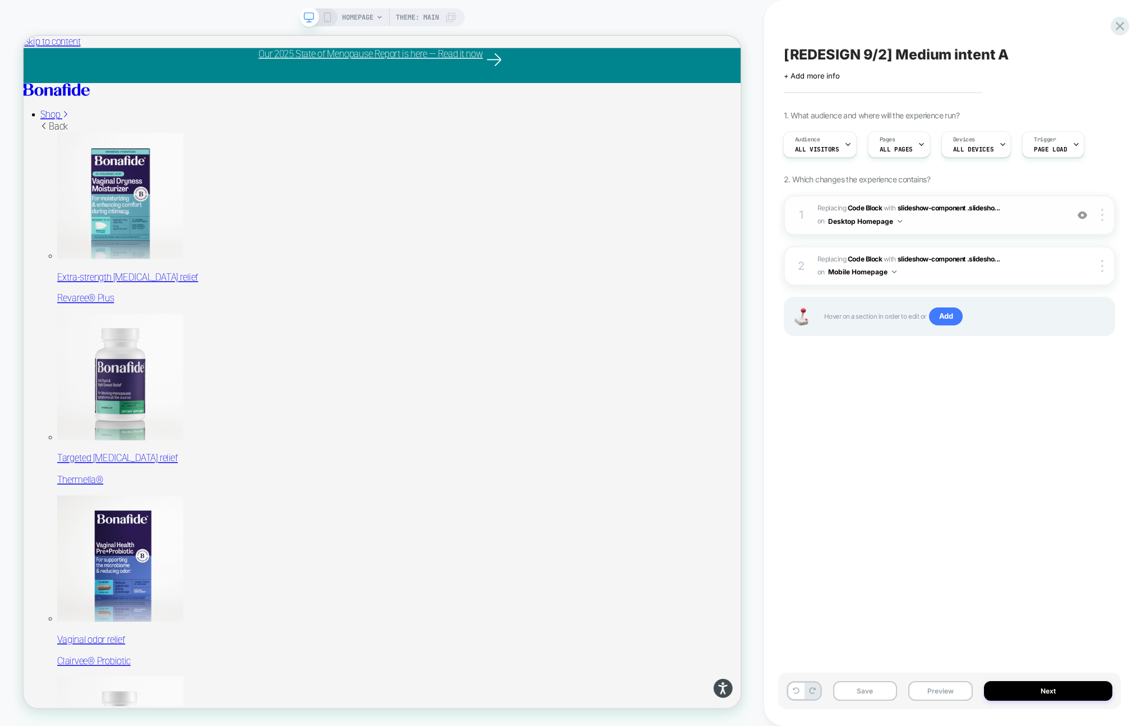
click at [991, 223] on span "Replacing Code Block WITH slideshow-component .slidesho... slideshow-component …" at bounding box center [939, 215] width 244 height 26
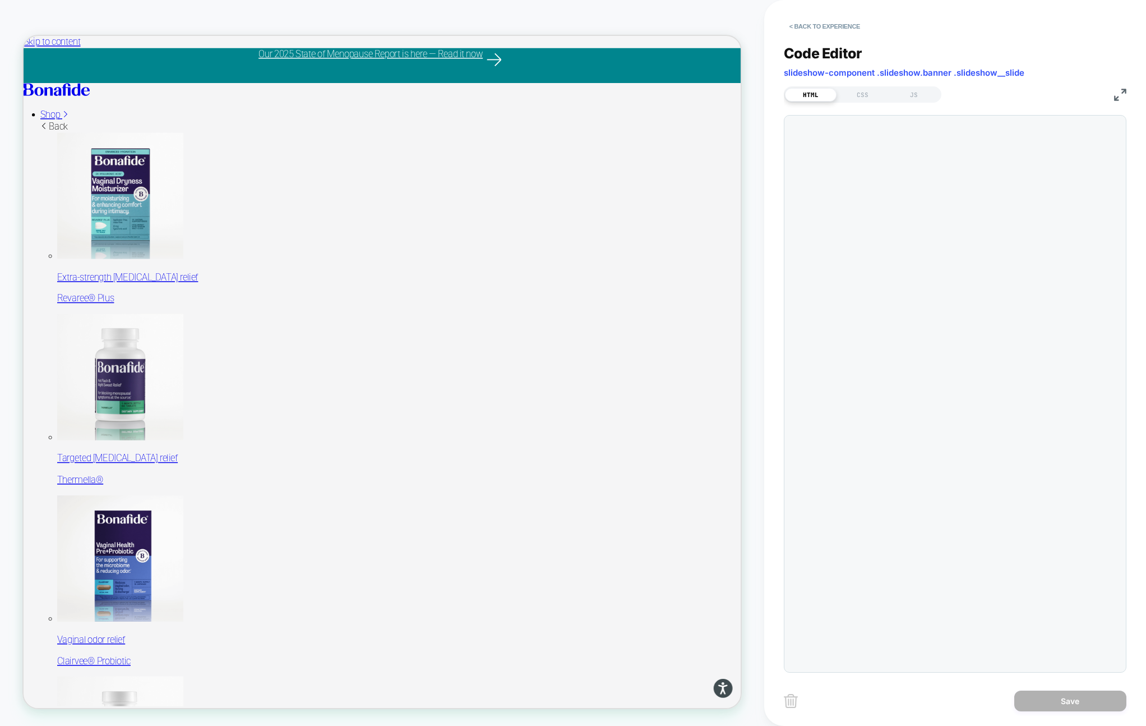
scroll to position [151, 0]
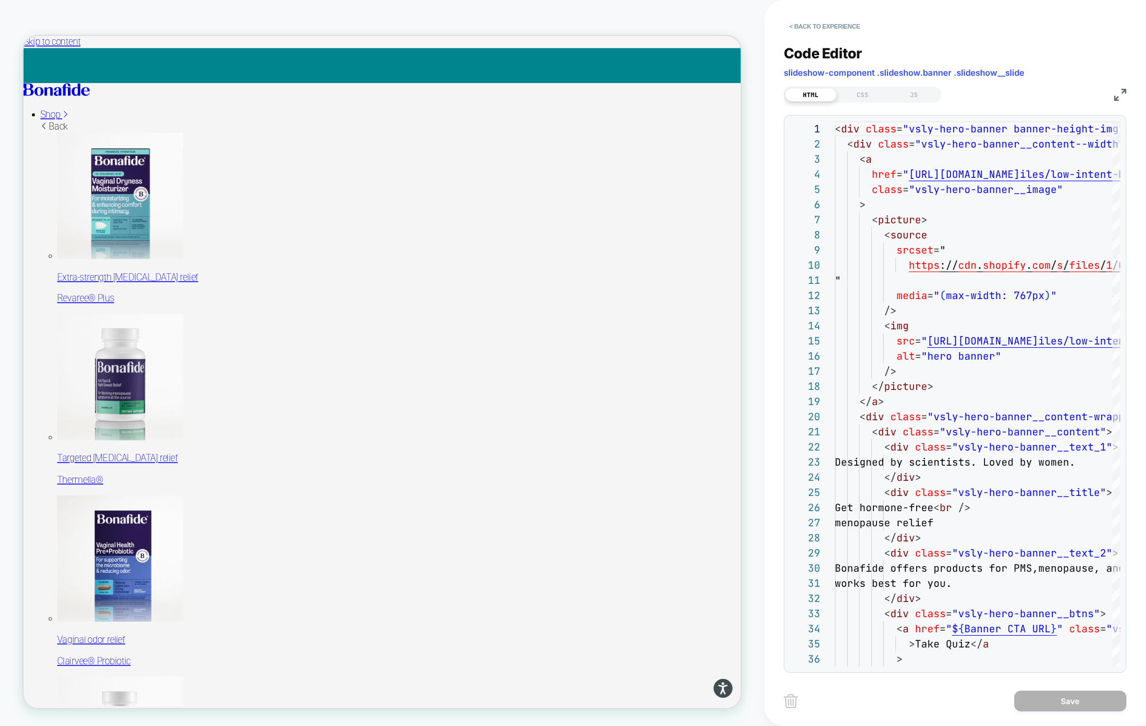
click at [1112, 95] on div "HTML CSS JS" at bounding box center [955, 93] width 343 height 19
click at [1116, 96] on img at bounding box center [1120, 95] width 12 height 12
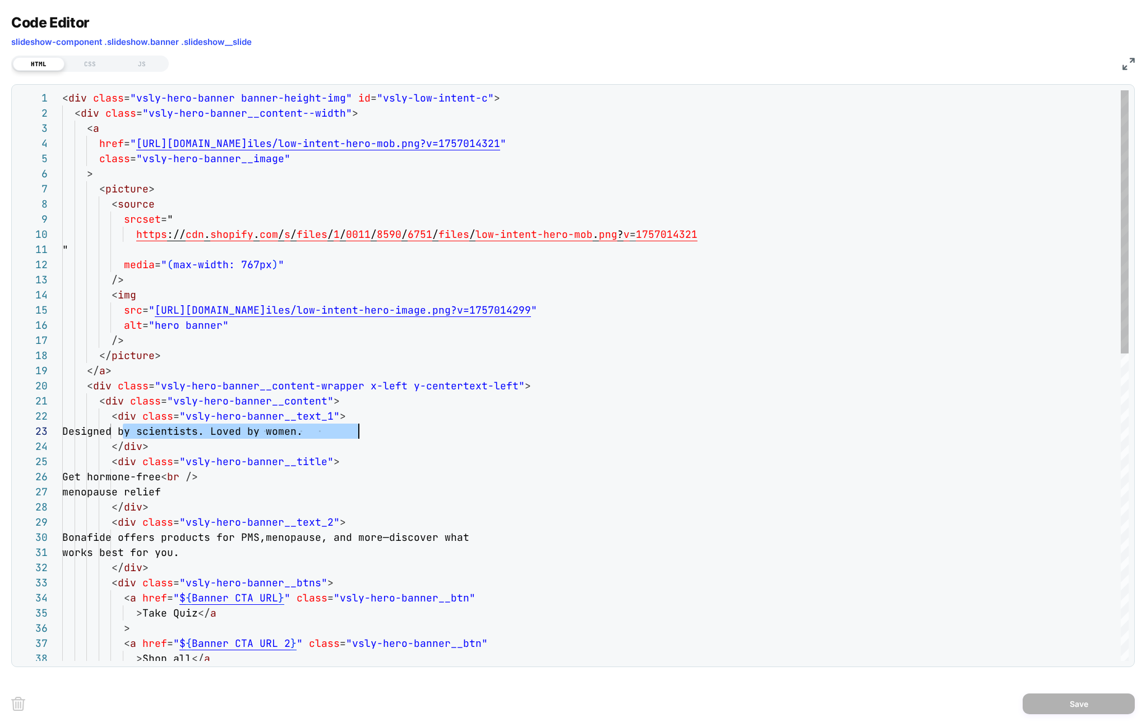
drag, startPoint x: 122, startPoint y: 432, endPoint x: 392, endPoint y: 429, distance: 270.3
click at [392, 430] on div "< a href = " $ { Banner CTA URL } " class = "vsly-hero-banner__btn" > Take Quiz…" at bounding box center [595, 708] width 1066 height 1236
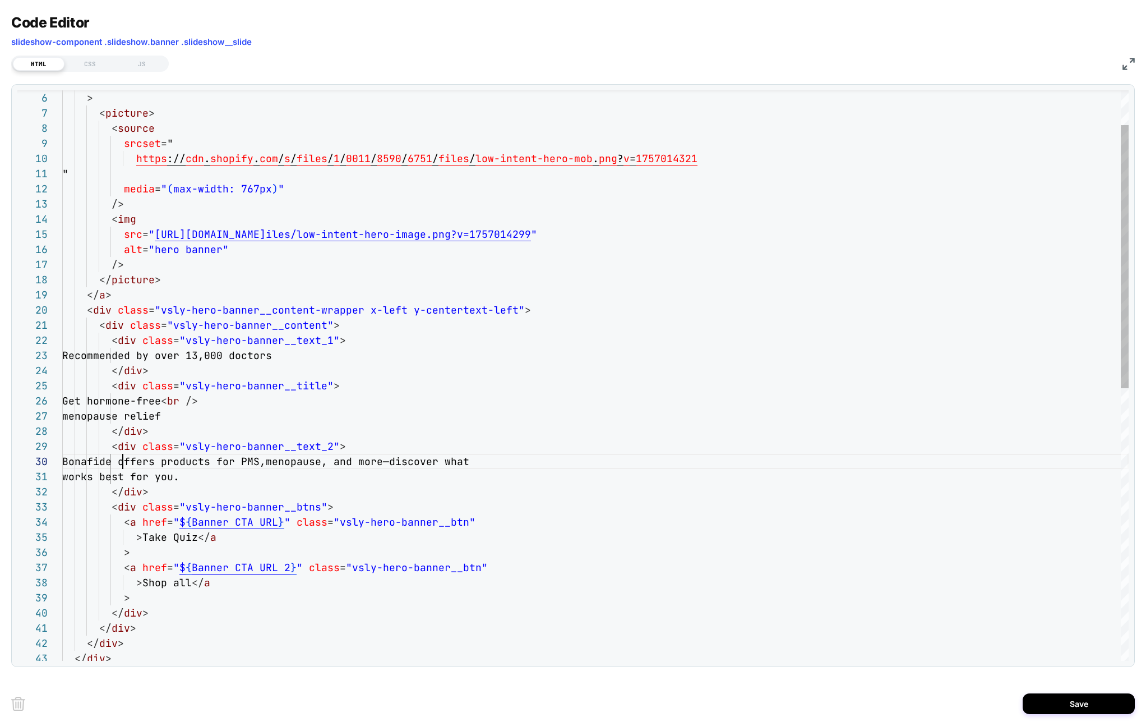
scroll to position [136, 175]
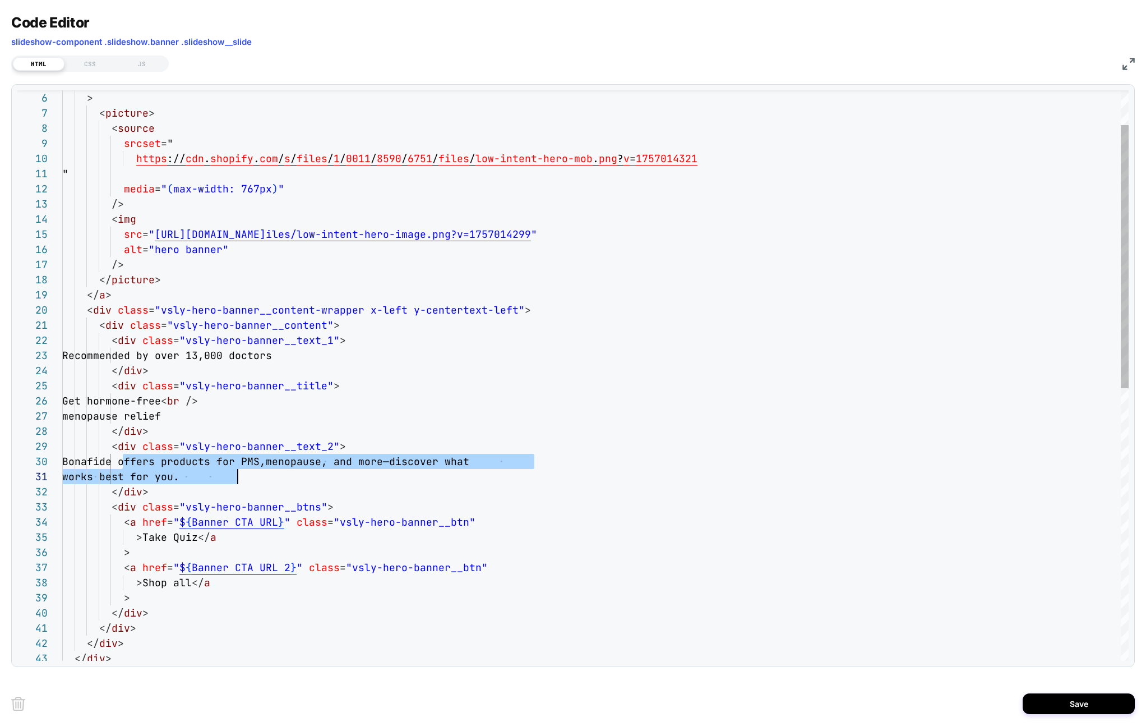
drag, startPoint x: 123, startPoint y: 460, endPoint x: 250, endPoint y: 477, distance: 127.8
click at [250, 477] on div "< a href = " $ { Banner CTA URL } " class = "vsly-hero-banner__btn" > Take Quiz…" at bounding box center [595, 633] width 1066 height 1236
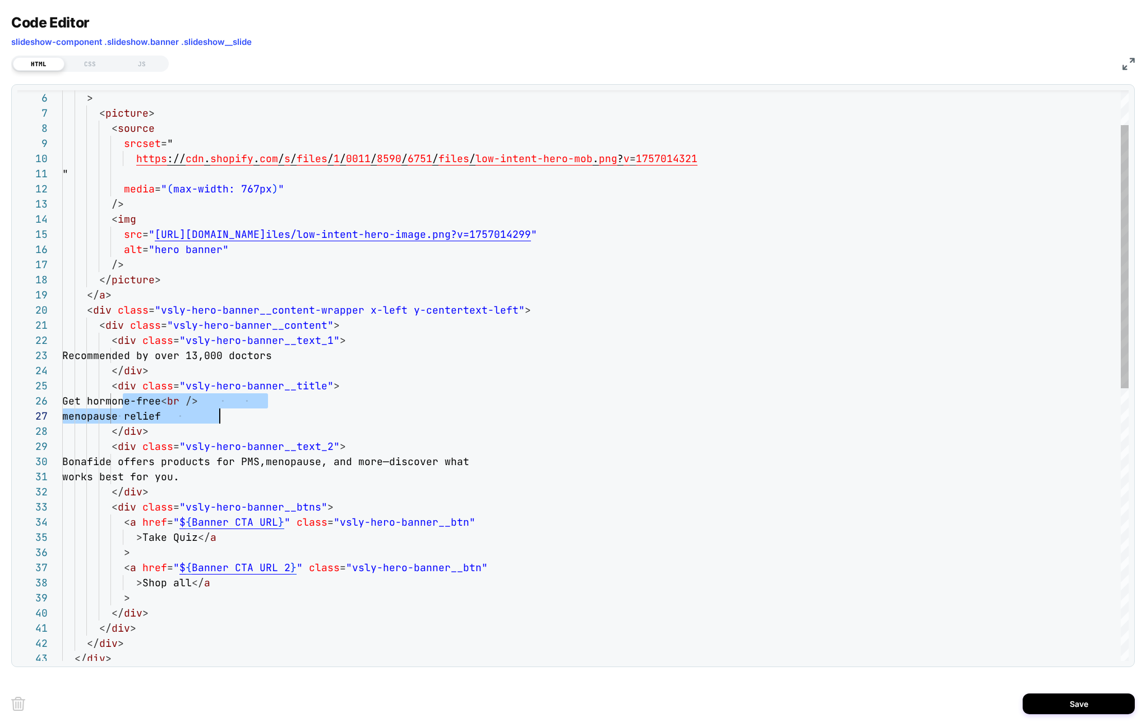
drag, startPoint x: 124, startPoint y: 400, endPoint x: 232, endPoint y: 413, distance: 109.0
click at [232, 413] on div "< a href = " $ { Banner CTA URL } " class = "vsly-hero-banner__btn" > Take Quiz…" at bounding box center [595, 633] width 1066 height 1236
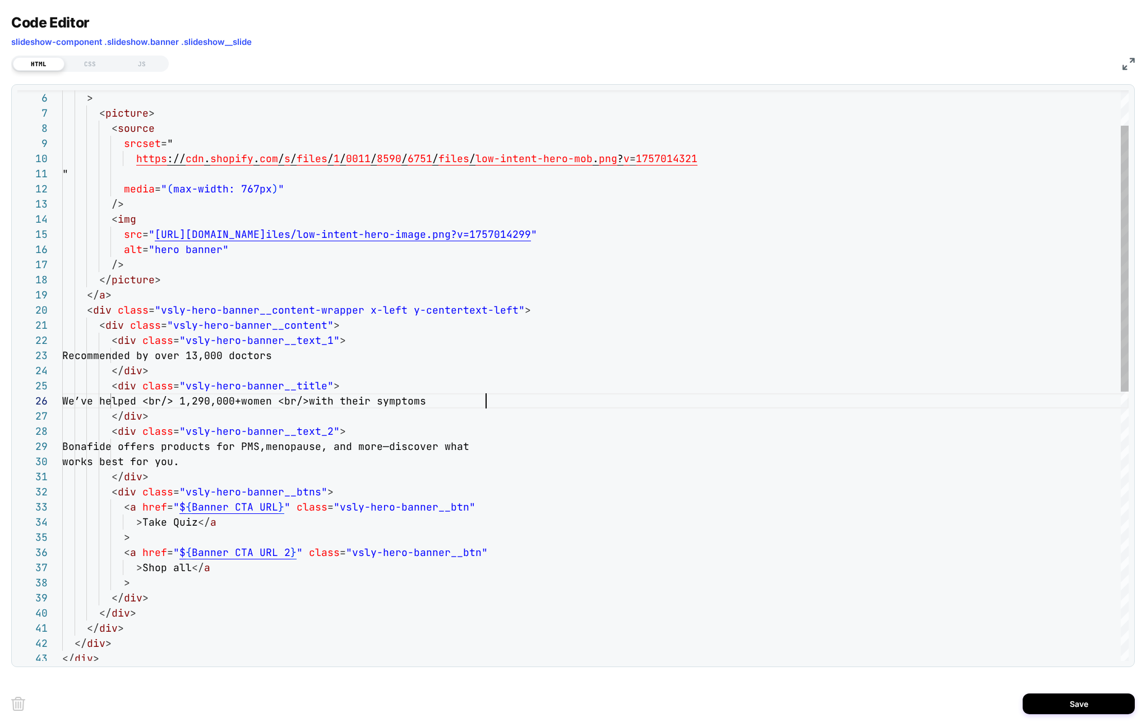
scroll to position [76, 424]
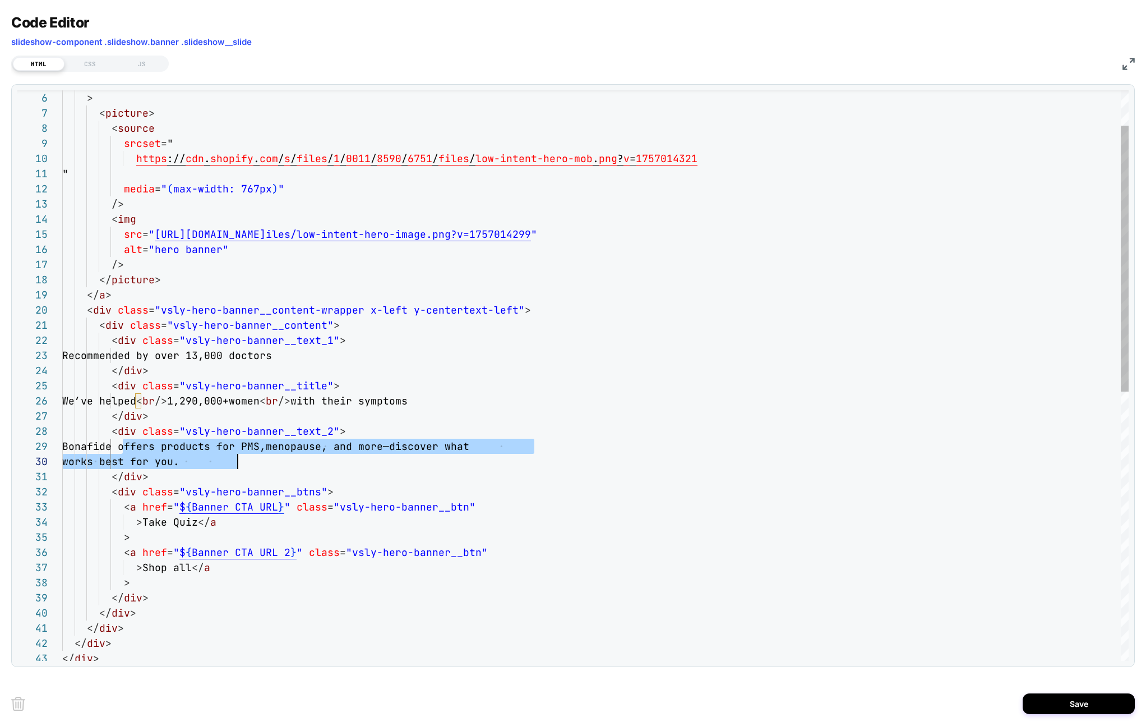
drag, startPoint x: 123, startPoint y: 445, endPoint x: 257, endPoint y: 458, distance: 134.6
click at [257, 458] on div "< a href = " $ { Banner CTA URL } " class = "vsly-hero-banner__btn" > Take Quiz…" at bounding box center [595, 625] width 1066 height 1221
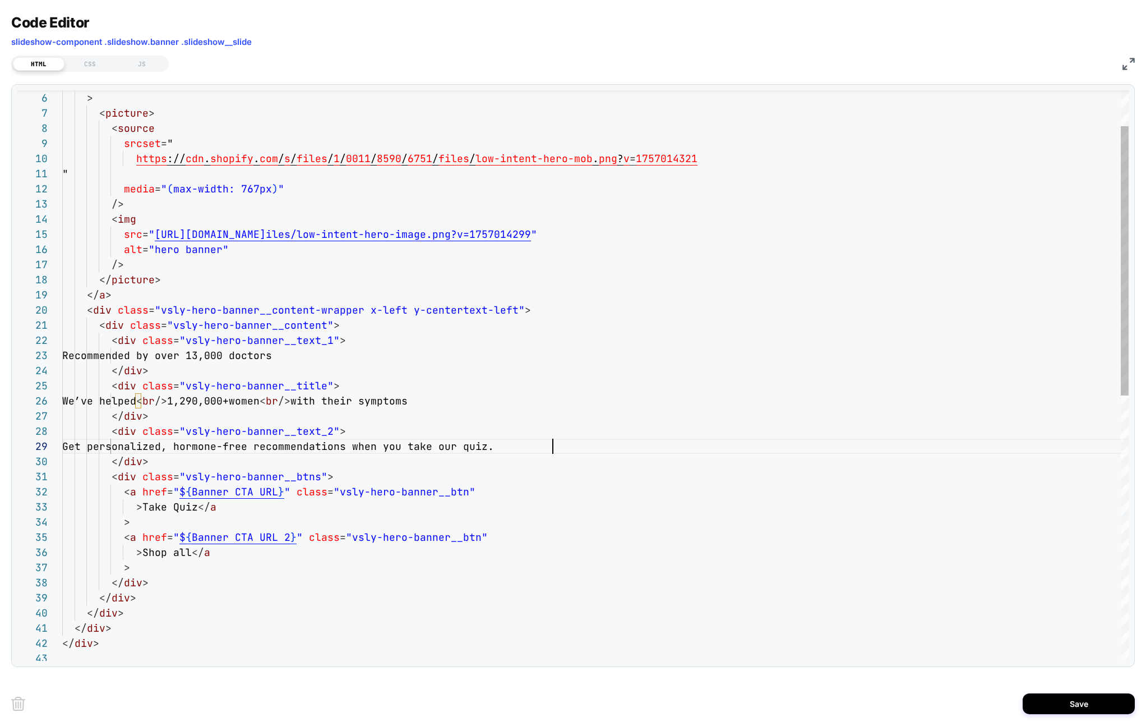
scroll to position [121, 490]
drag, startPoint x: 178, startPoint y: 491, endPoint x: 283, endPoint y: 490, distance: 104.3
click at [283, 491] on div "< a href = " $ { Banner CTA URL } " class = "vsly-hero-banner__btn" > Take Quiz…" at bounding box center [595, 618] width 1066 height 1206
drag, startPoint x: 176, startPoint y: 537, endPoint x: 293, endPoint y: 538, distance: 116.6
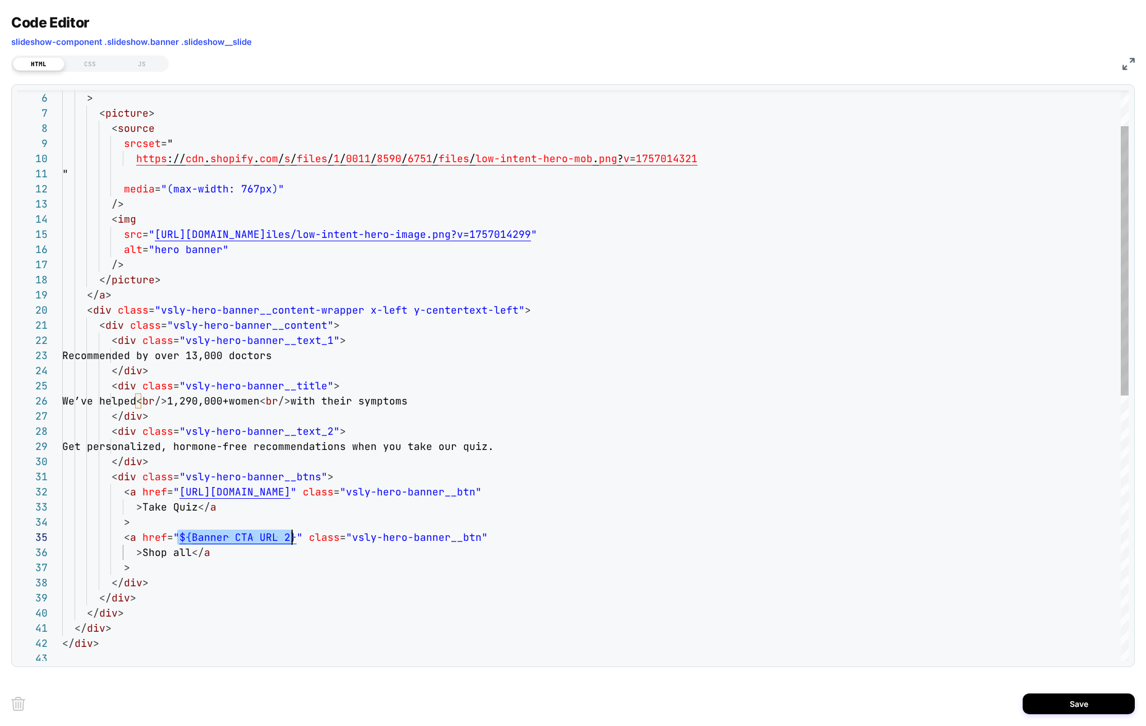
click at [293, 538] on div "< a href = " [URL][DOMAIN_NAME] " class = "vsly-hero-banner__btn" > Take Quiz <…" at bounding box center [595, 618] width 1066 height 1206
type textarea "**********"
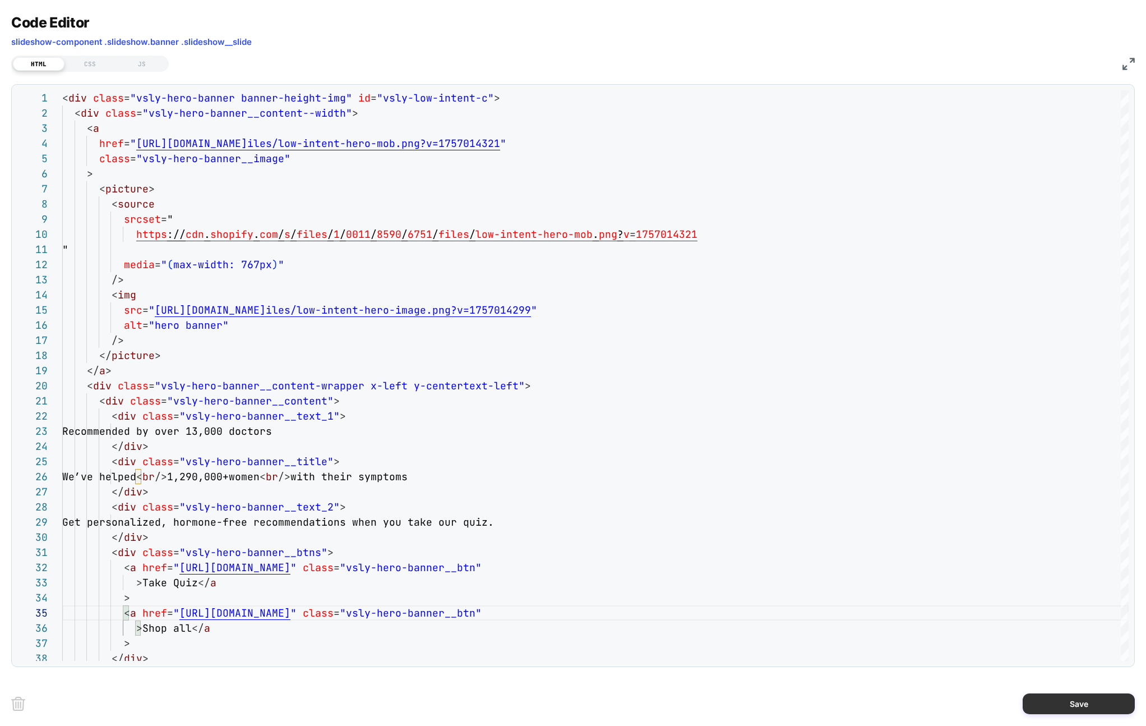
click at [1087, 704] on button "Save" at bounding box center [1079, 703] width 112 height 21
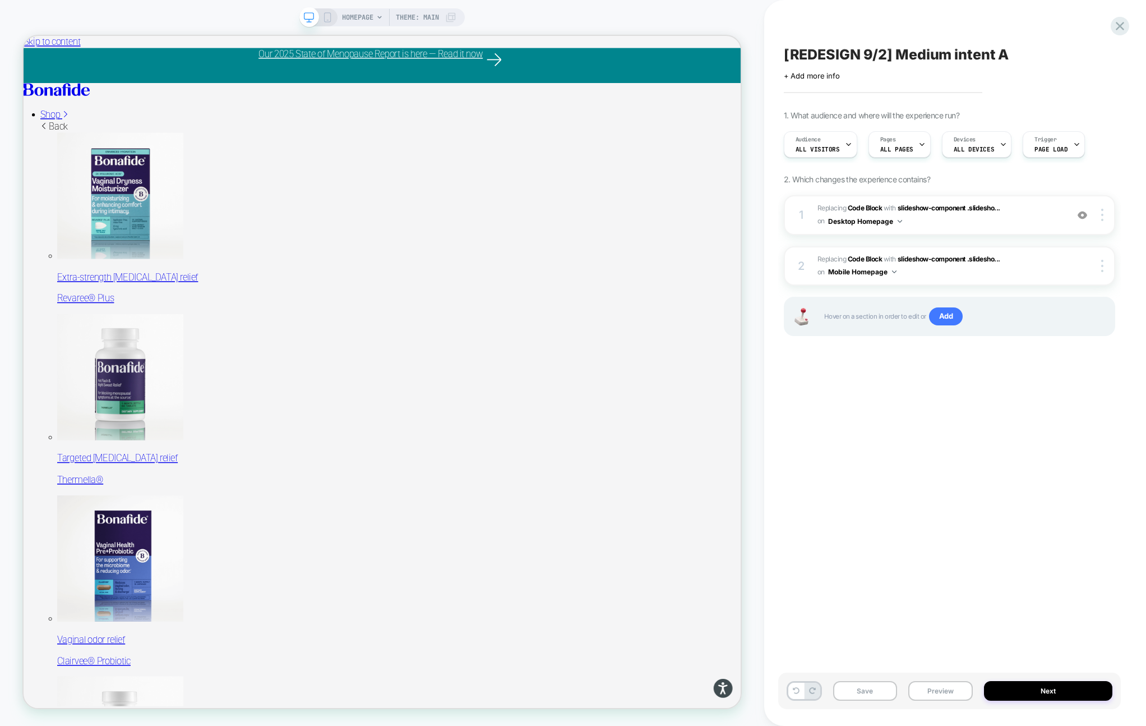
scroll to position [0, 1]
click at [852, 691] on button "Save" at bounding box center [865, 691] width 64 height 20
click at [319, 16] on div at bounding box center [318, 17] width 29 height 10
click at [325, 16] on icon at bounding box center [327, 17] width 10 height 10
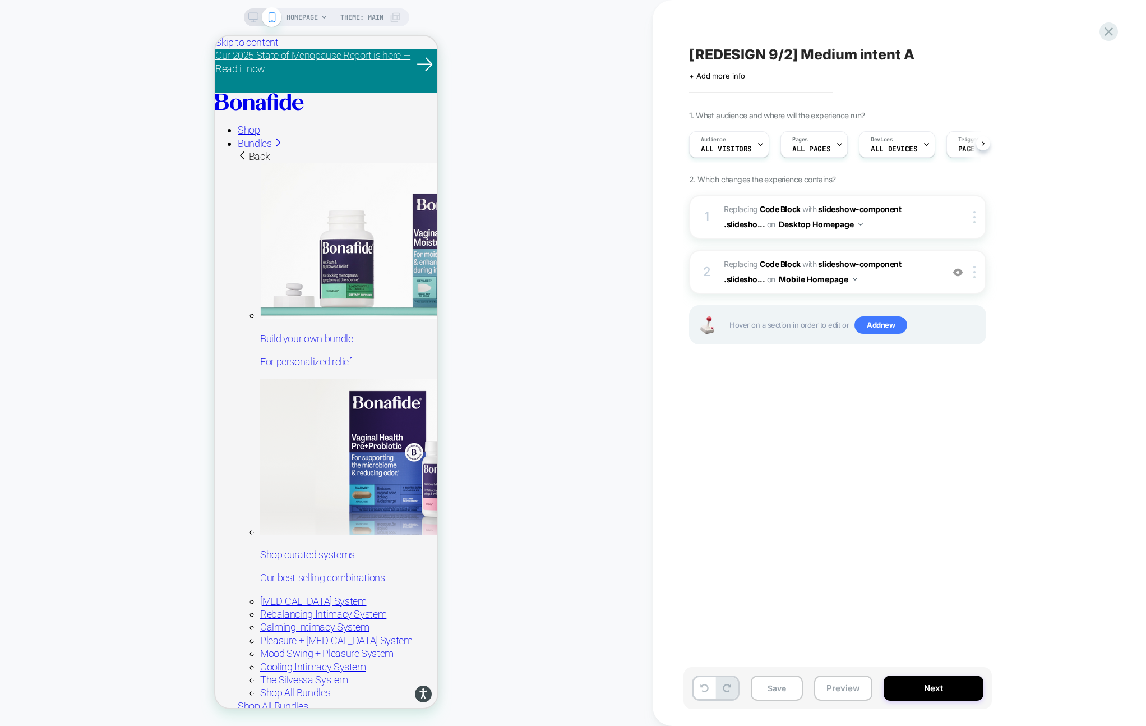
scroll to position [0, 1]
click at [906, 279] on span "Replacing Code Block WITH slideshow-component .slidesho... slideshow-component …" at bounding box center [831, 272] width 214 height 30
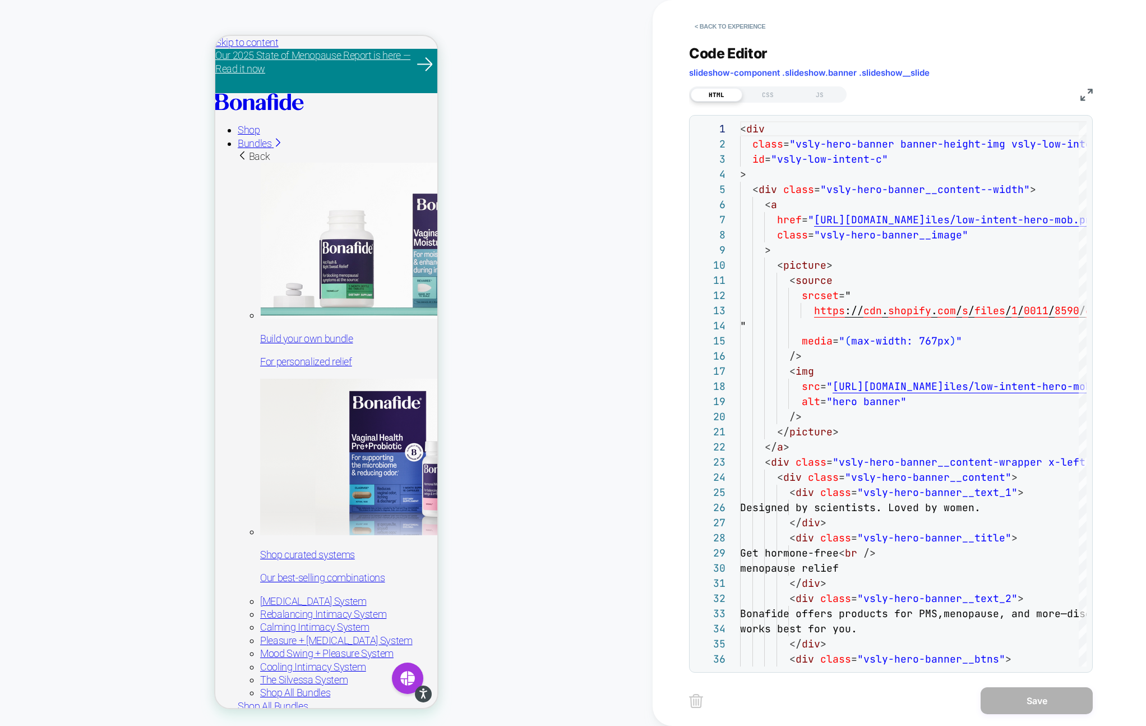
scroll to position [0, 0]
click at [1088, 93] on img at bounding box center [1086, 95] width 12 height 12
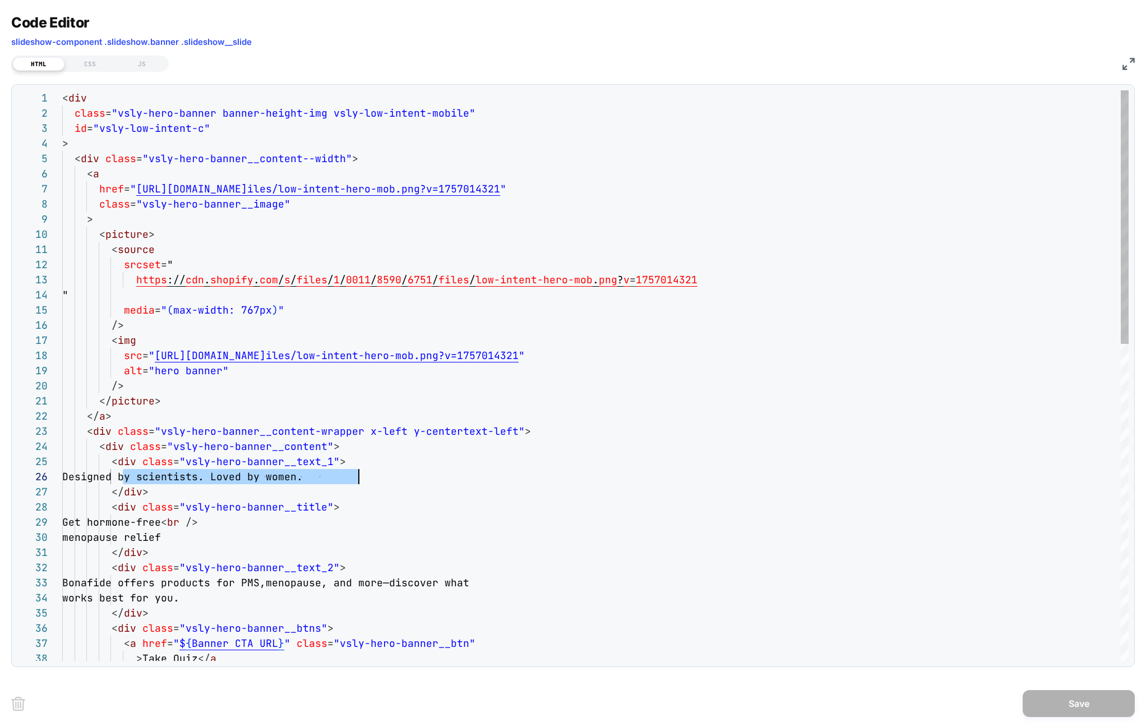
drag, startPoint x: 122, startPoint y: 476, endPoint x: 463, endPoint y: 476, distance: 340.3
click at [463, 476] on div "< div class = "vsly-hero-banner banner-height-img vsly-low-inten t-mobile" id =…" at bounding box center [595, 731] width 1066 height 1282
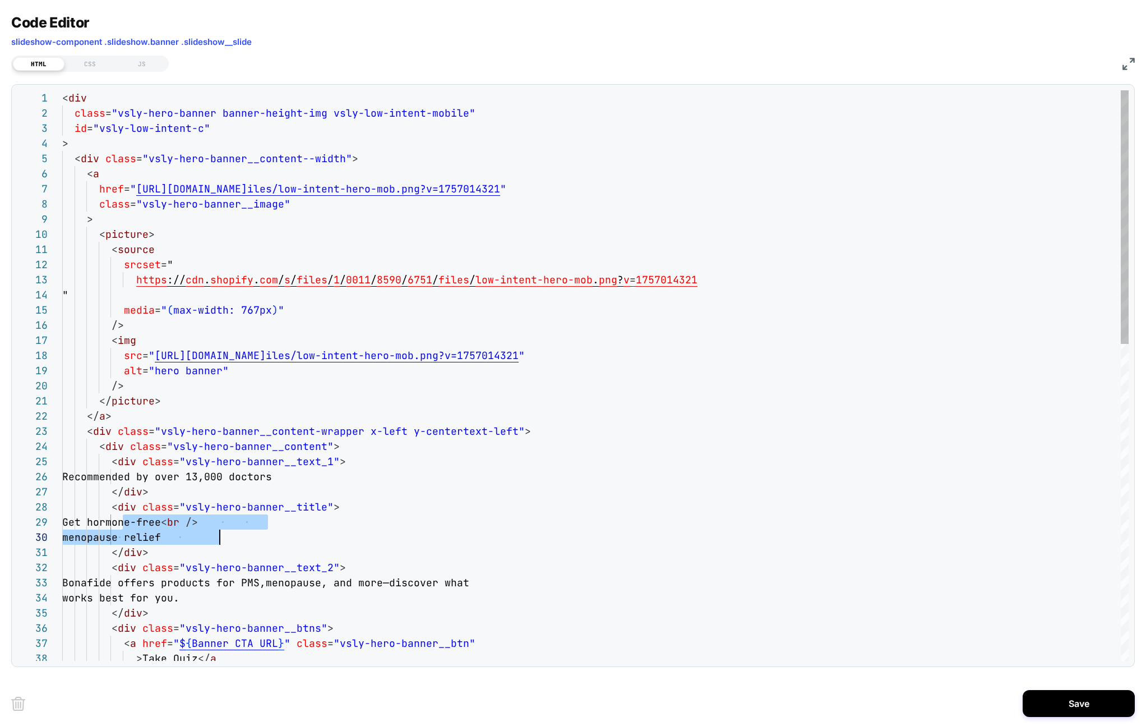
drag, startPoint x: 123, startPoint y: 525, endPoint x: 221, endPoint y: 537, distance: 98.8
click at [221, 537] on div "< div class = "vsly-hero-banner banner-height-img vsly-low-inten t-mobile" id =…" at bounding box center [595, 731] width 1066 height 1282
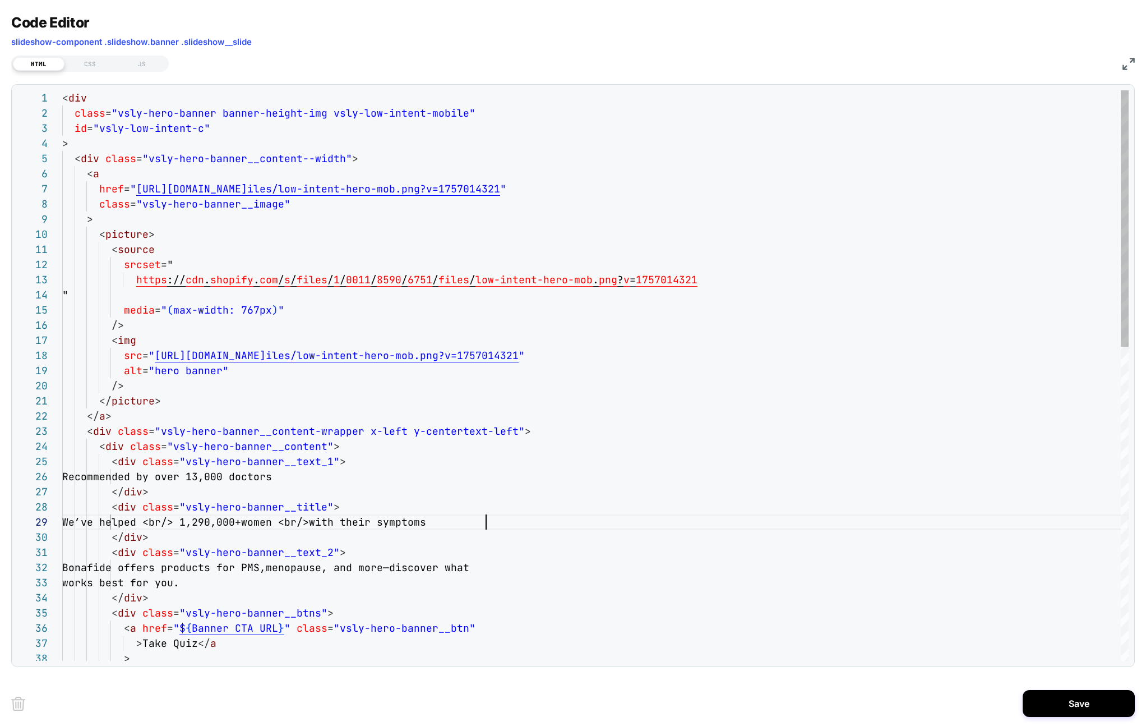
scroll to position [121, 424]
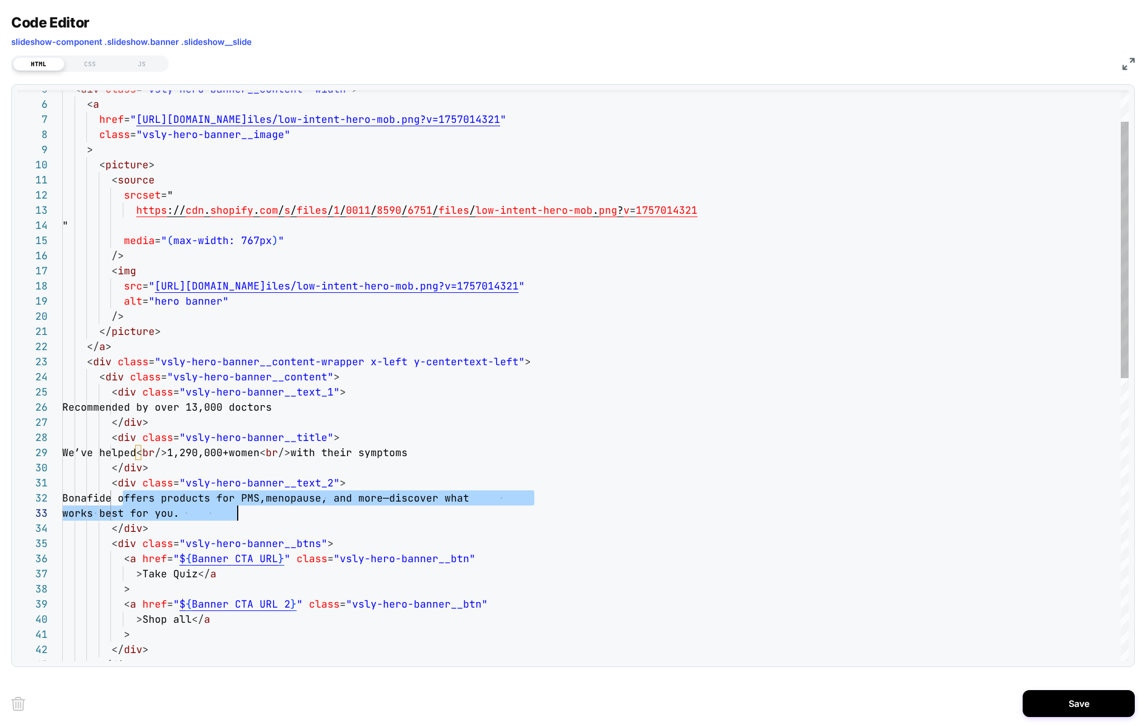
drag, startPoint x: 124, startPoint y: 495, endPoint x: 235, endPoint y: 510, distance: 112.6
click at [236, 511] on div "< div class = "vsly-hero-banner__content--width" > < a href = " [URL][DOMAIN_NA…" at bounding box center [595, 654] width 1066 height 1267
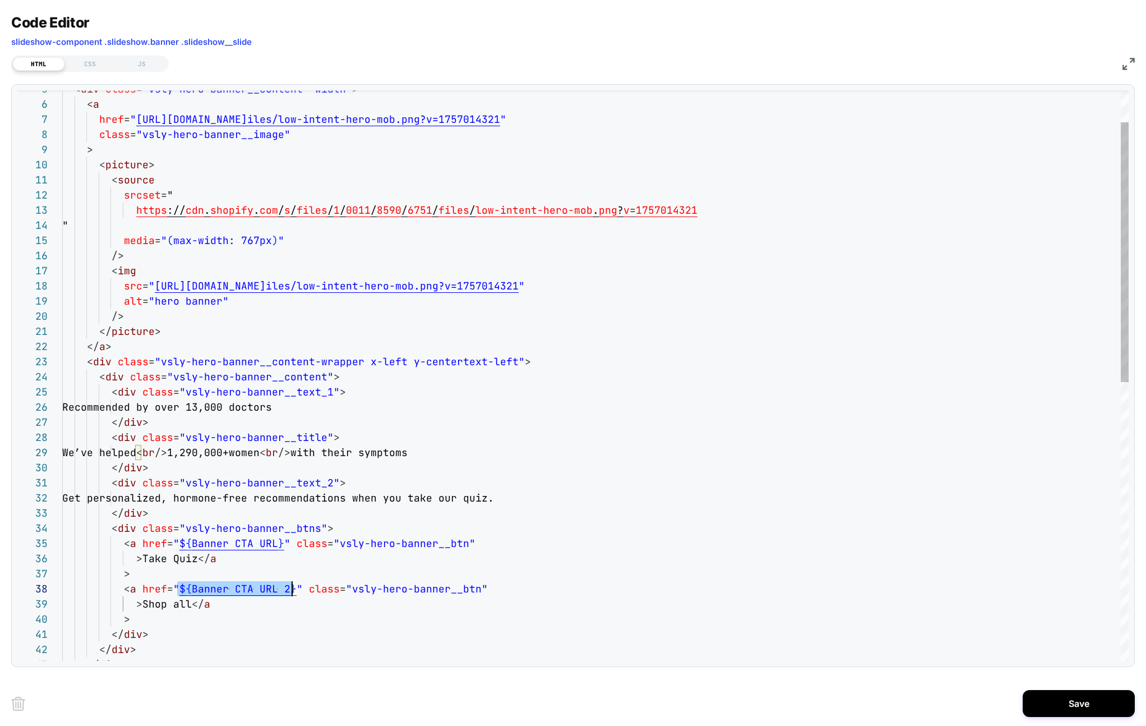
drag, startPoint x: 220, startPoint y: 588, endPoint x: 293, endPoint y: 587, distance: 72.9
click at [293, 587] on div "< div class = "vsly-hero-banner__content--width" > < a href = " [URL][DOMAIN_NA…" at bounding box center [595, 646] width 1066 height 1251
drag, startPoint x: 197, startPoint y: 545, endPoint x: 280, endPoint y: 544, distance: 83.5
click at [280, 544] on div "< div class = "vsly-hero-banner__content--width" > < a href = " [URL][DOMAIN_NA…" at bounding box center [595, 646] width 1066 height 1251
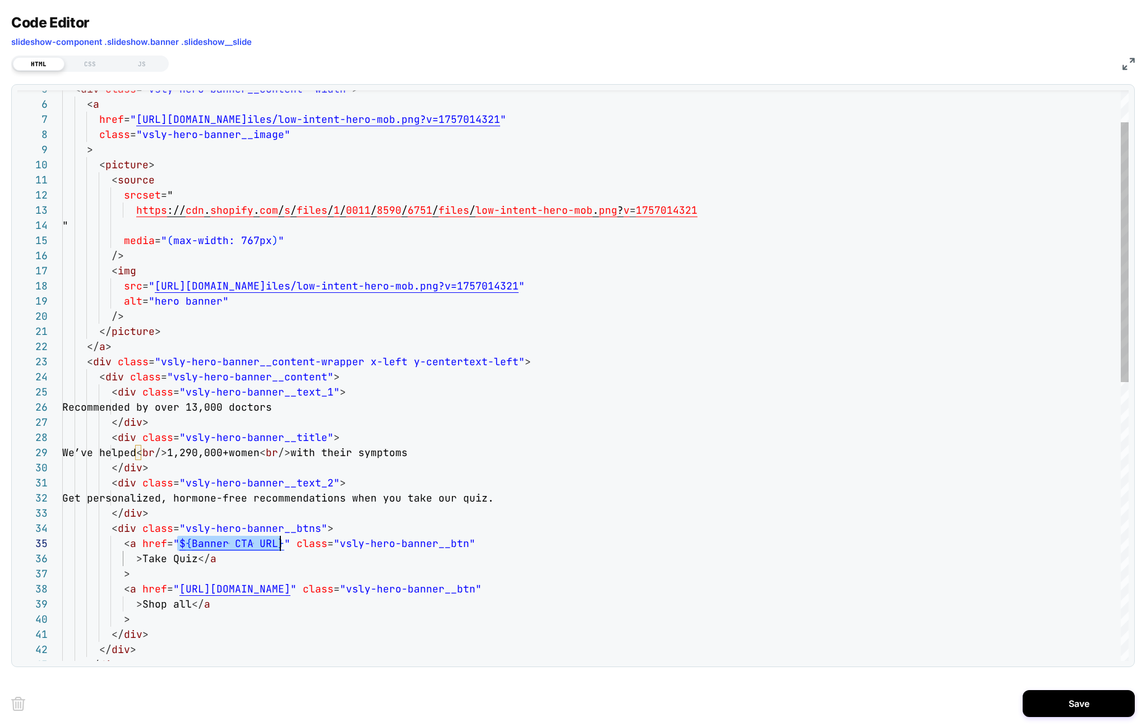
type textarea "**********"
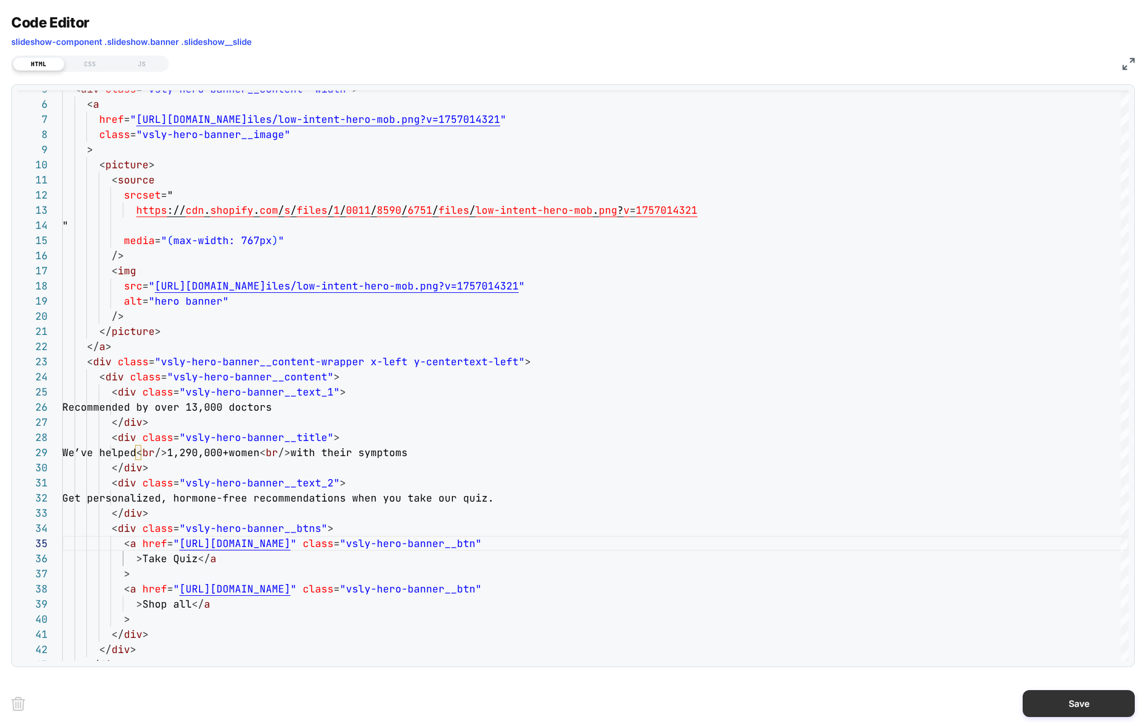
click at [1079, 703] on button "Save" at bounding box center [1079, 703] width 112 height 27
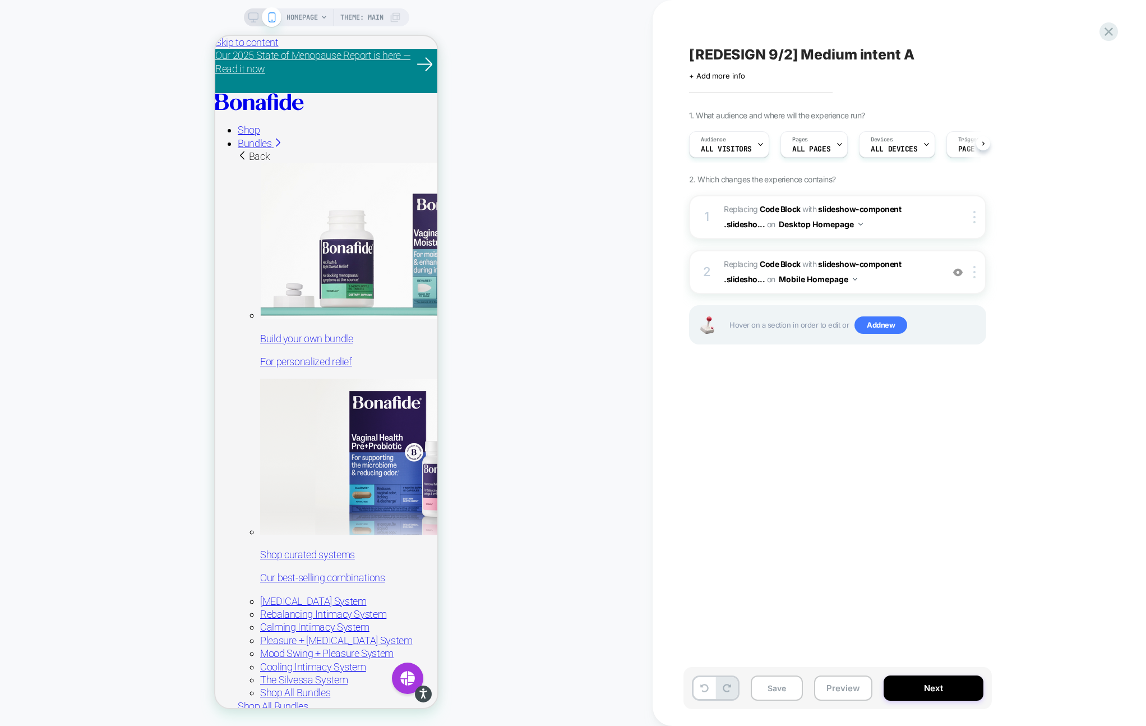
scroll to position [0, 1]
click at [791, 680] on button "Save" at bounding box center [777, 687] width 52 height 25
click at [843, 687] on button "Preview" at bounding box center [843, 687] width 58 height 25
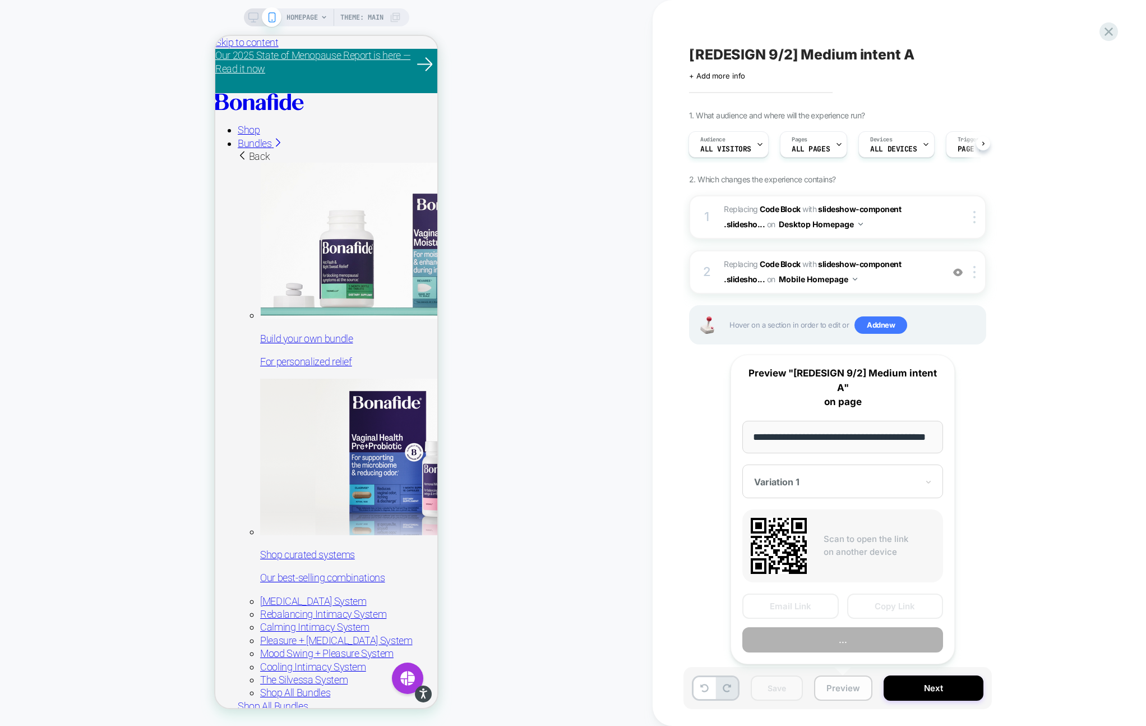
scroll to position [0, 29]
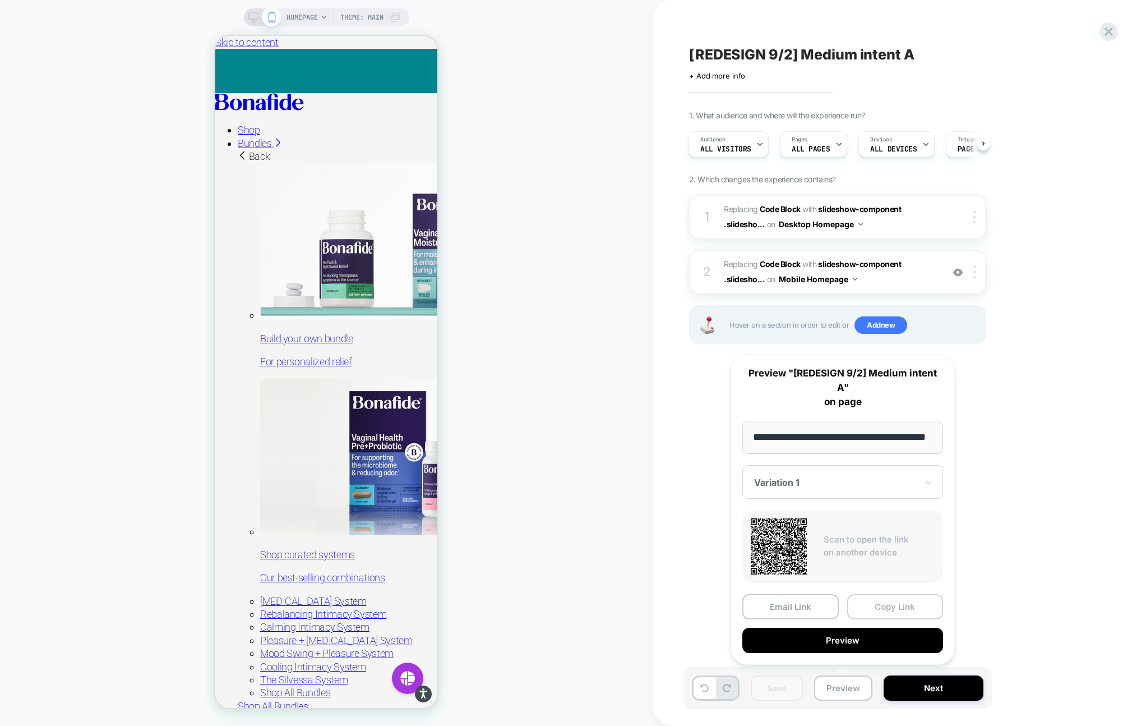
click at [884, 609] on button "Copy Link" at bounding box center [895, 606] width 96 height 25
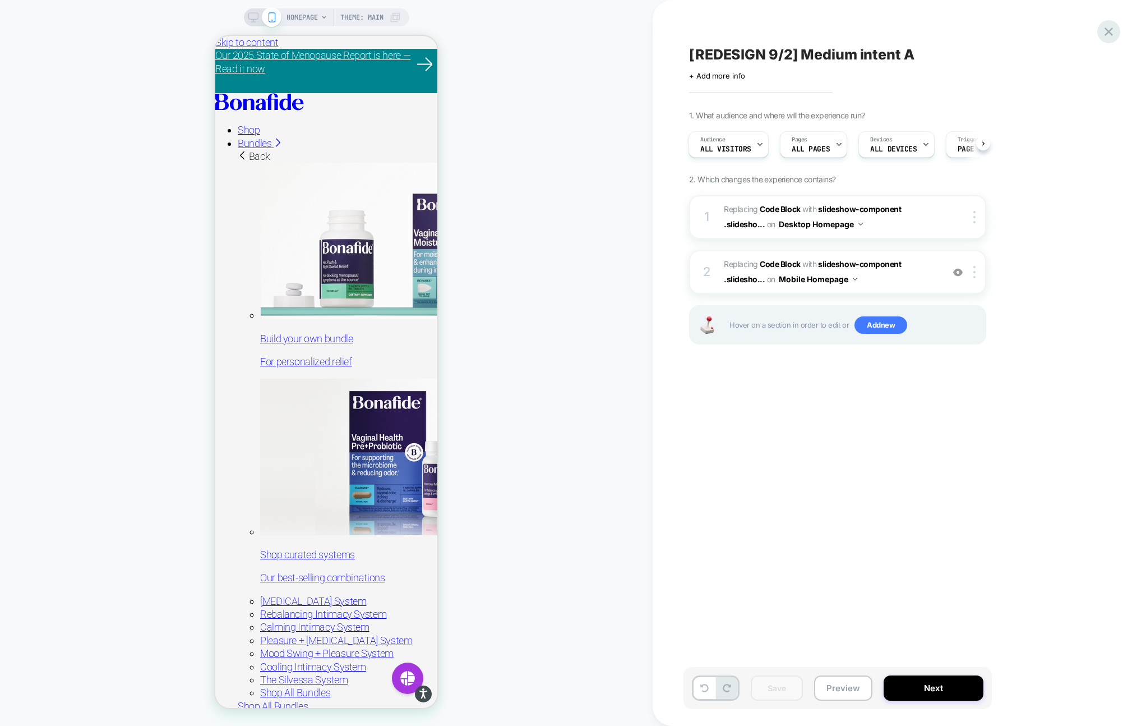
click at [1110, 26] on icon at bounding box center [1108, 31] width 15 height 15
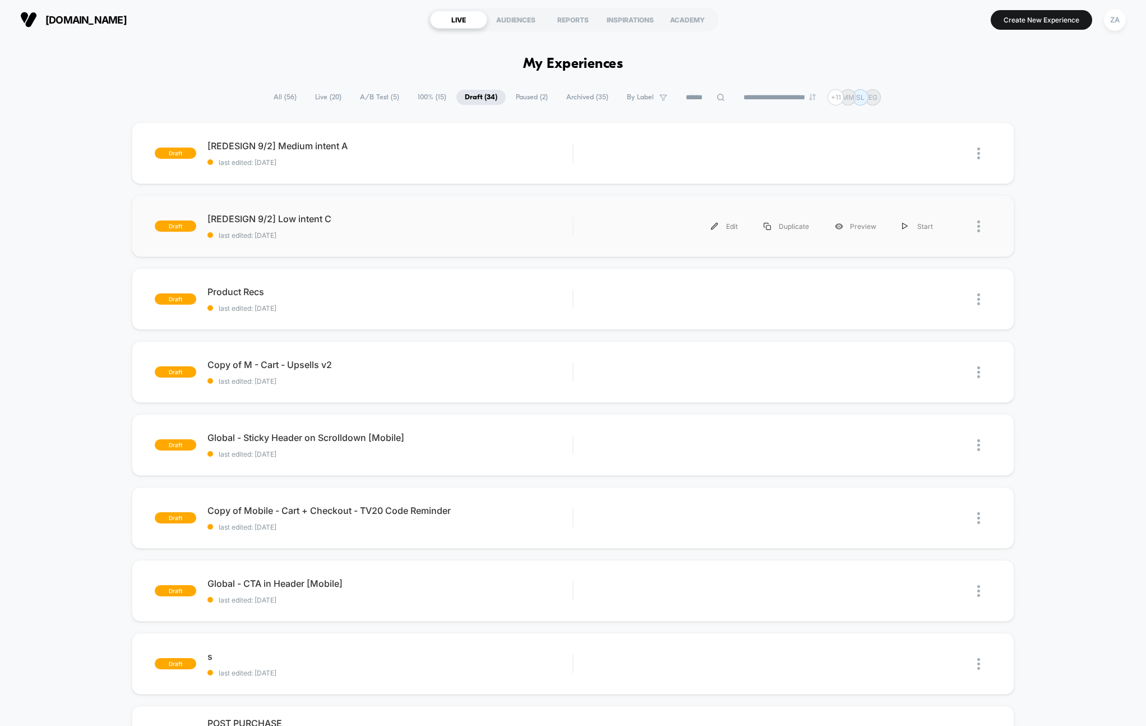
click at [369, 241] on div "draft [REDESIGN 9/2] Low intent C last edited: [DATE] Edit Duplicate Preview St…" at bounding box center [573, 226] width 883 height 62
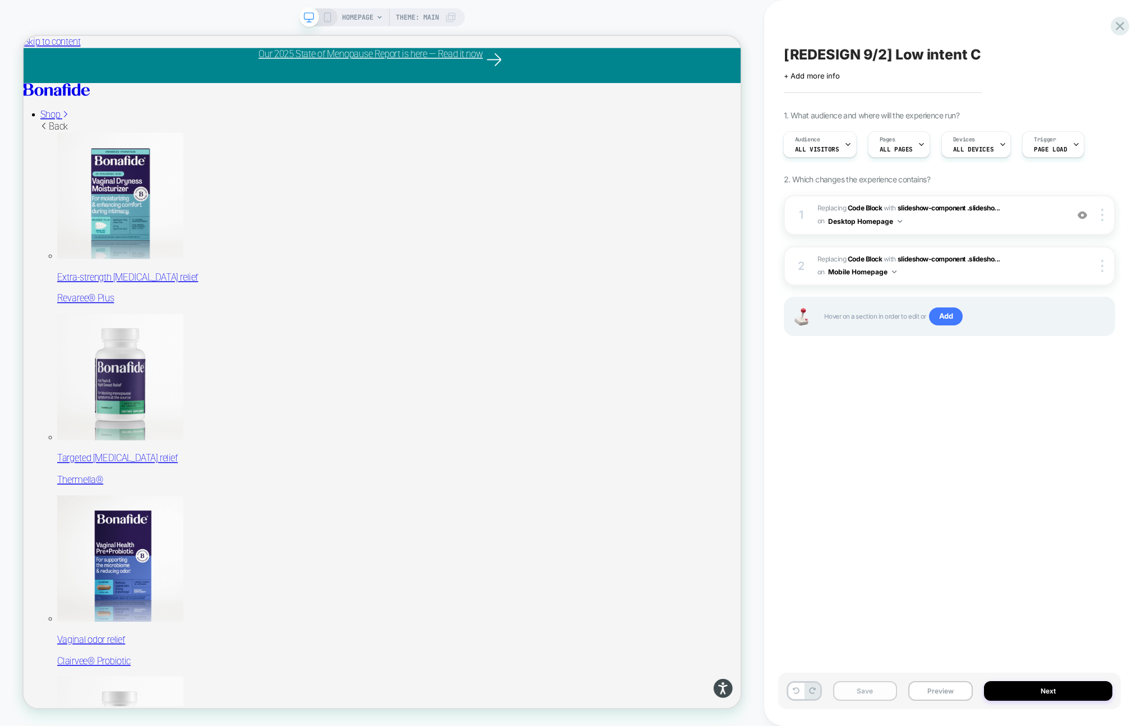
click at [860, 695] on button "Save" at bounding box center [865, 691] width 64 height 20
drag, startPoint x: 1124, startPoint y: 23, endPoint x: 1122, endPoint y: 118, distance: 94.8
click at [1122, 118] on div "[REDESIGN 9/2] Low intent C Click to edit experience details + Add more info 1.…" at bounding box center [955, 363] width 343 height 726
click at [992, 221] on span "Replacing Code Block WITH slideshow-component .slidesho... slideshow-component …" at bounding box center [939, 215] width 244 height 26
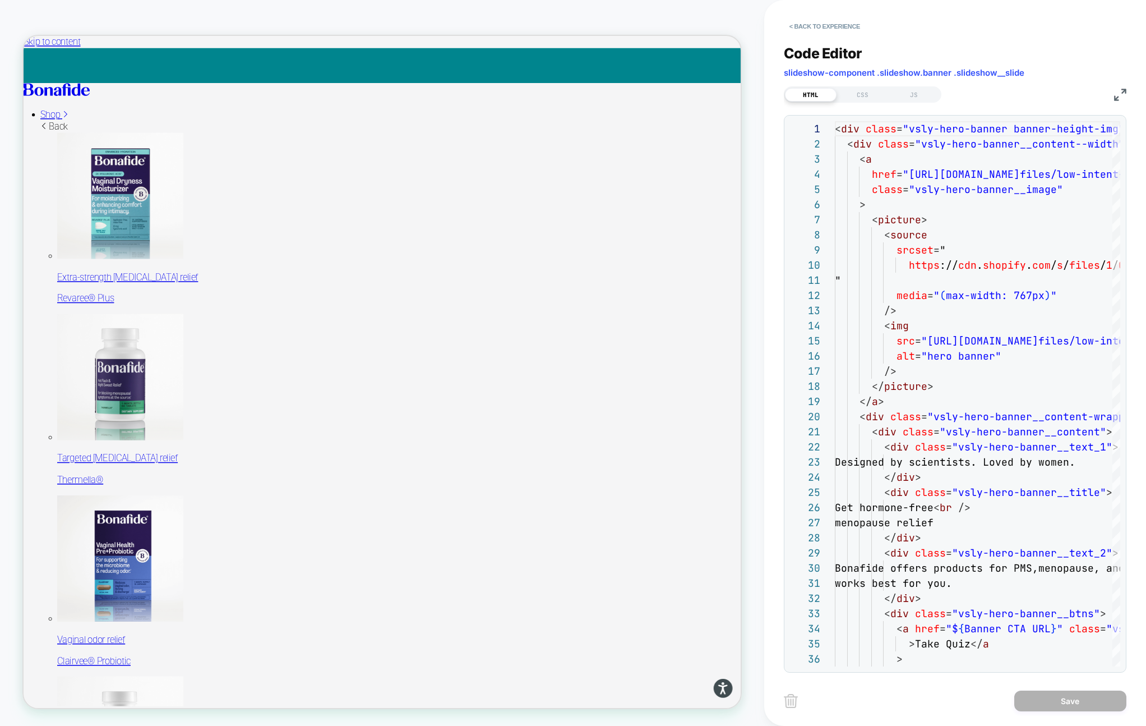
scroll to position [151, 0]
click at [1121, 96] on img at bounding box center [1120, 95] width 12 height 12
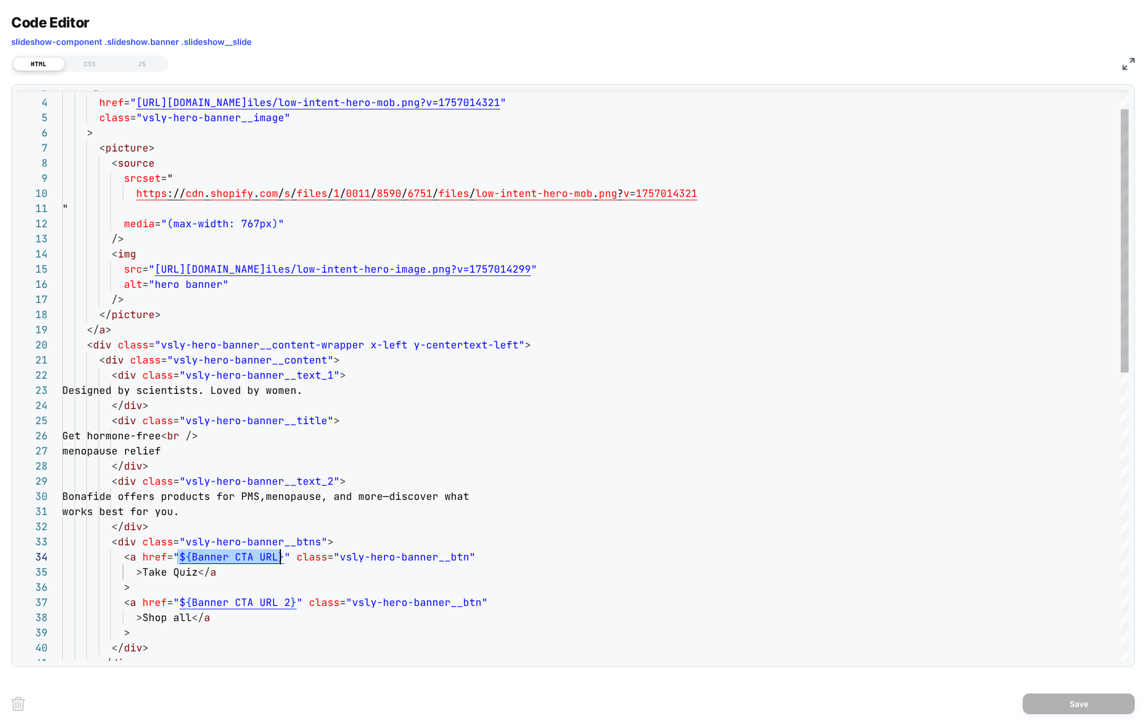
drag, startPoint x: 179, startPoint y: 556, endPoint x: 279, endPoint y: 556, distance: 99.2
click at [279, 556] on div "> Shop all </ a > Designed by scientists. Loved by women. </ div > < div class …" at bounding box center [595, 667] width 1066 height 1236
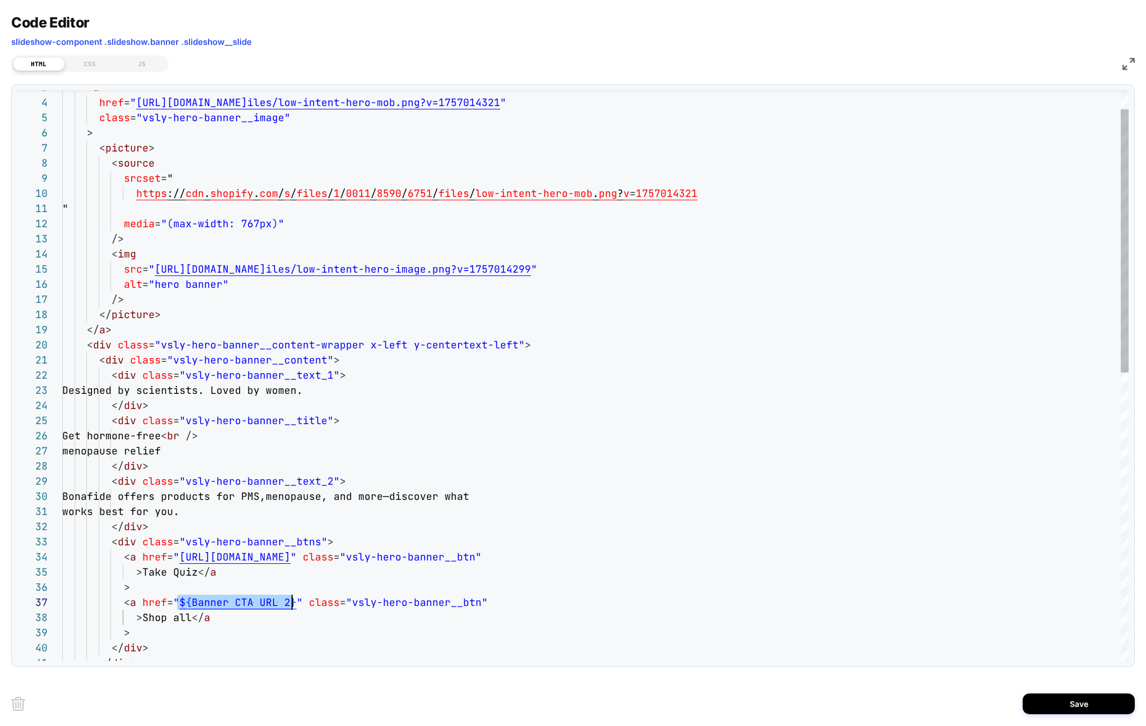
drag, startPoint x: 177, startPoint y: 602, endPoint x: 292, endPoint y: 601, distance: 115.5
click at [292, 602] on div "> Shop all </ a > Designed by scientists. Loved by women. </ div > < div class …" at bounding box center [595, 667] width 1066 height 1236
type textarea "**********"
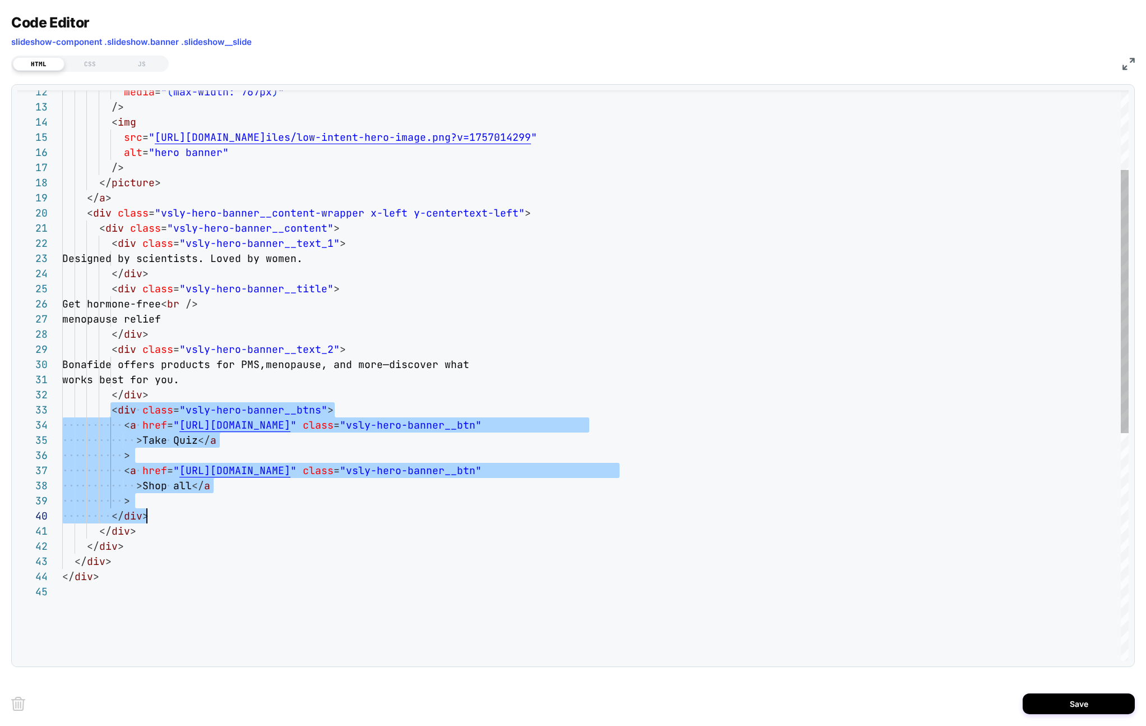
scroll to position [30, 85]
drag, startPoint x: 112, startPoint y: 412, endPoint x: 169, endPoint y: 516, distance: 119.7
click at [169, 516] on div "> Shop all </ a > Designed by scientists. Loved by women. </ div > < div class …" at bounding box center [595, 536] width 1066 height 1236
click at [1056, 704] on button "Save" at bounding box center [1079, 703] width 112 height 21
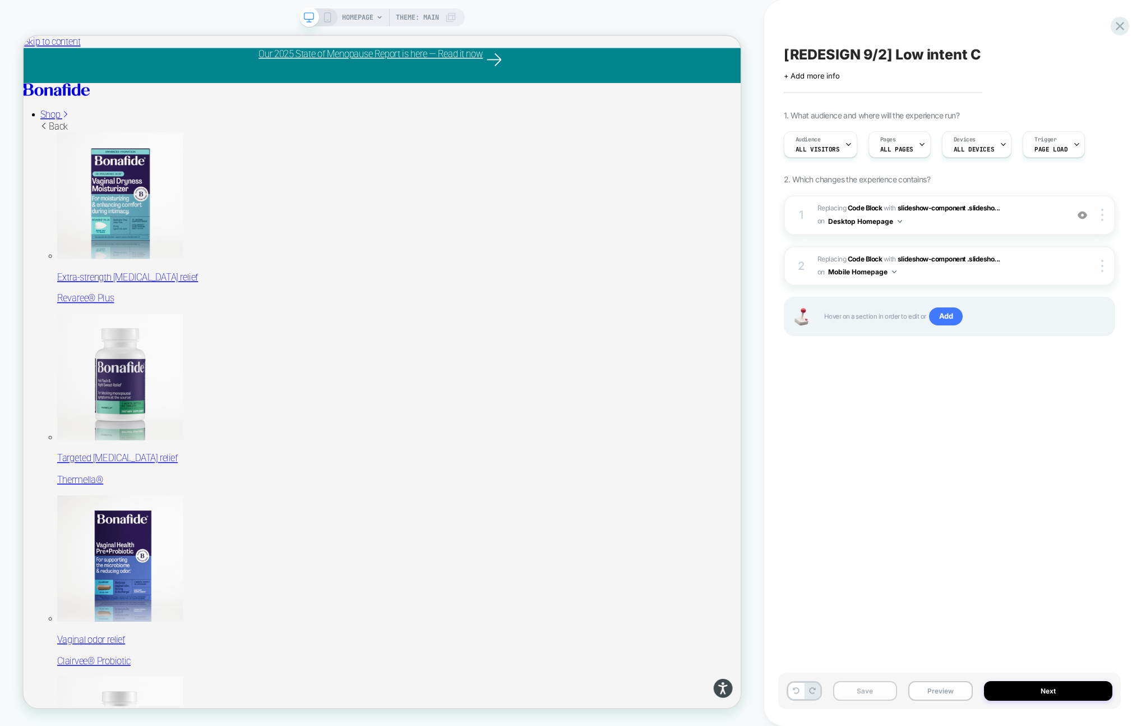
scroll to position [0, 1]
click at [881, 691] on button "Save" at bounding box center [865, 691] width 64 height 20
click at [326, 17] on icon at bounding box center [327, 17] width 10 height 10
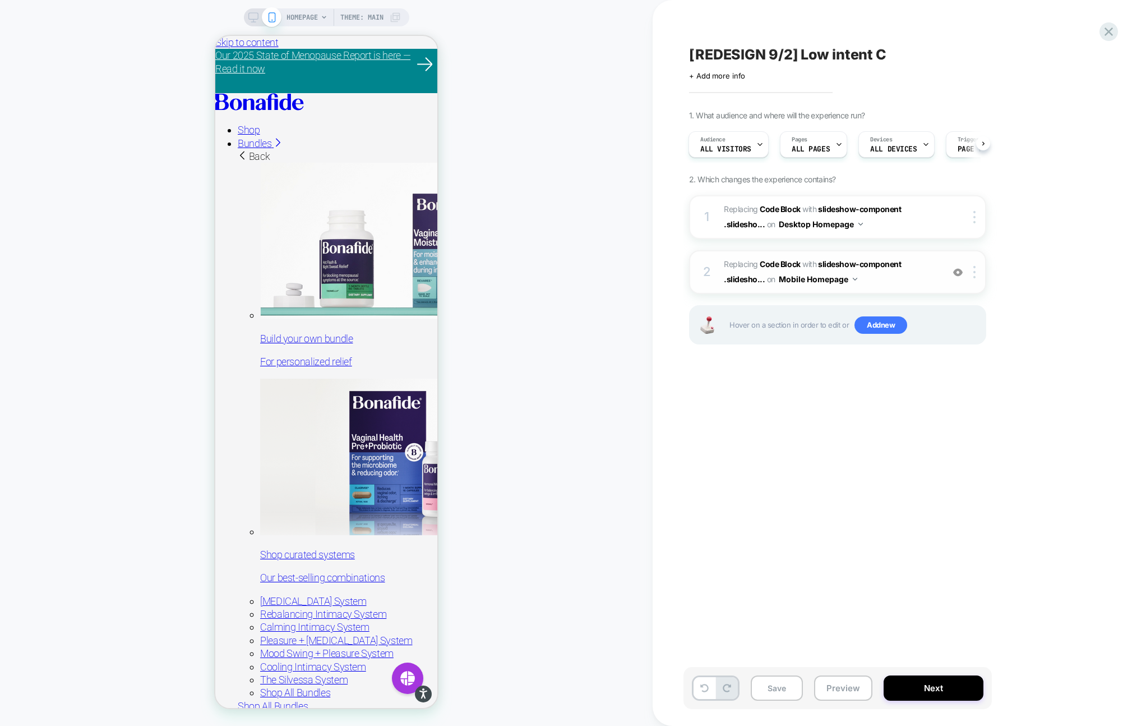
click at [908, 278] on span "Replacing Code Block WITH slideshow-component .slidesho... slideshow-component …" at bounding box center [831, 272] width 214 height 30
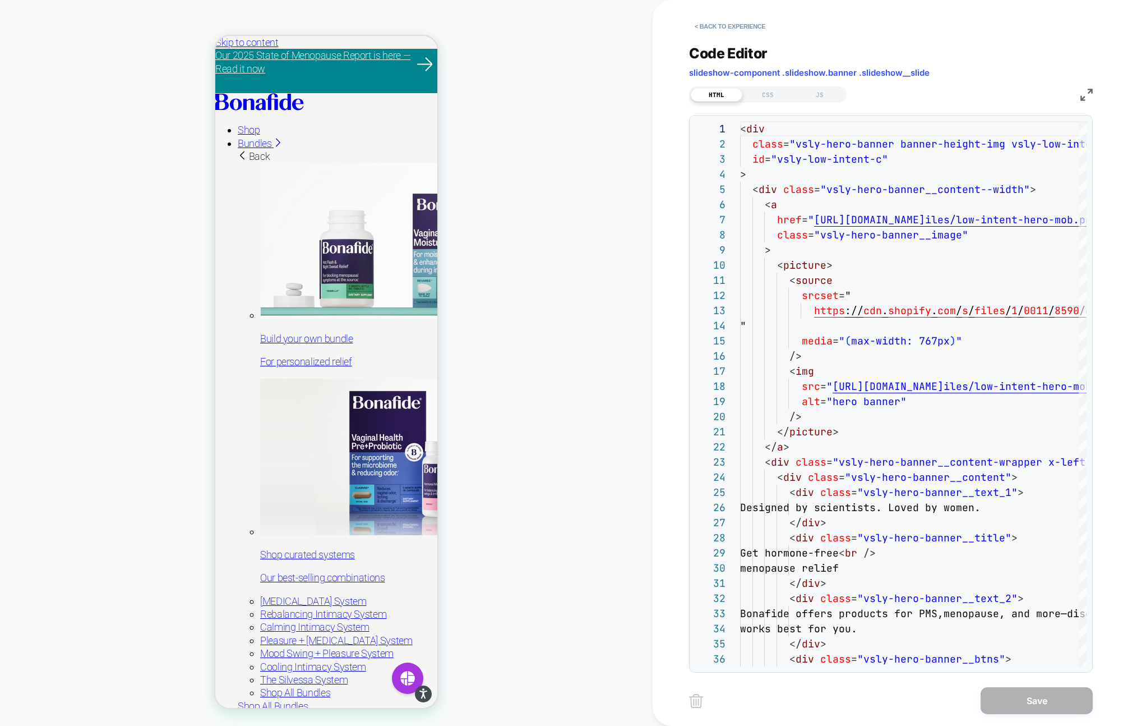
click at [1084, 92] on img at bounding box center [1086, 95] width 12 height 12
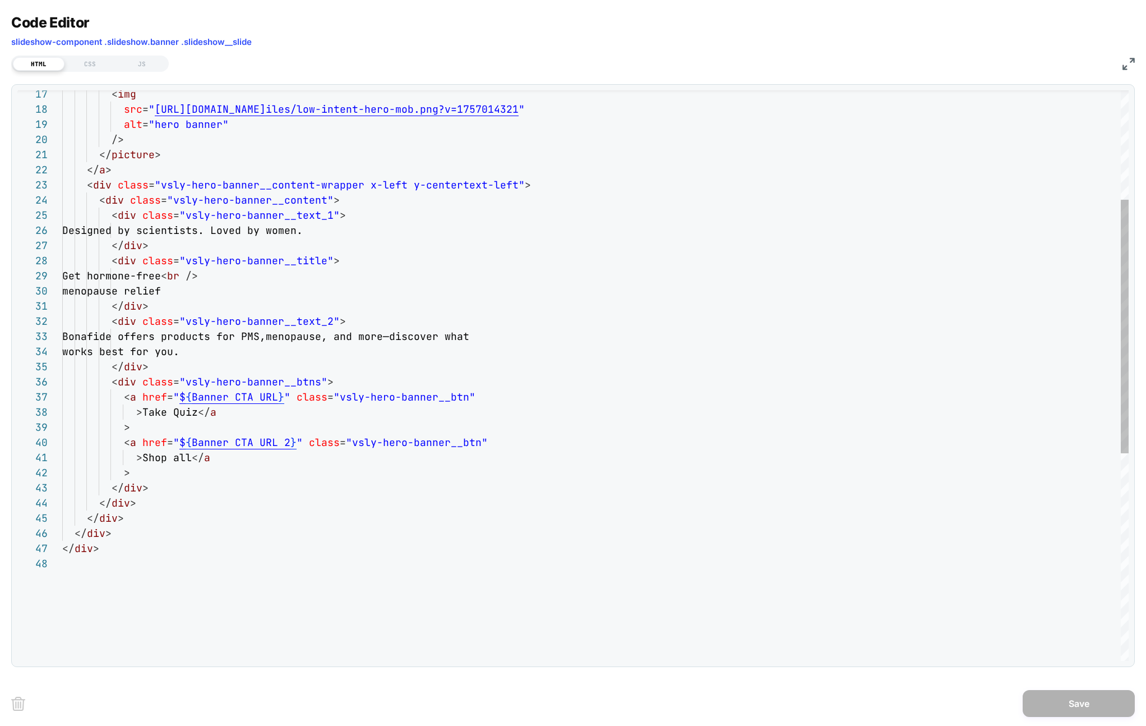
click at [112, 384] on div "</ div > </ div > </ div > </ div > </ div > > Shop all </ a > > < a href = " $…" at bounding box center [595, 485] width 1066 height 1282
click at [154, 488] on div "</ div > </ div > </ div > </ div > </ div > > Shop all </ a > > < a href = " $…" at bounding box center [595, 485] width 1066 height 1282
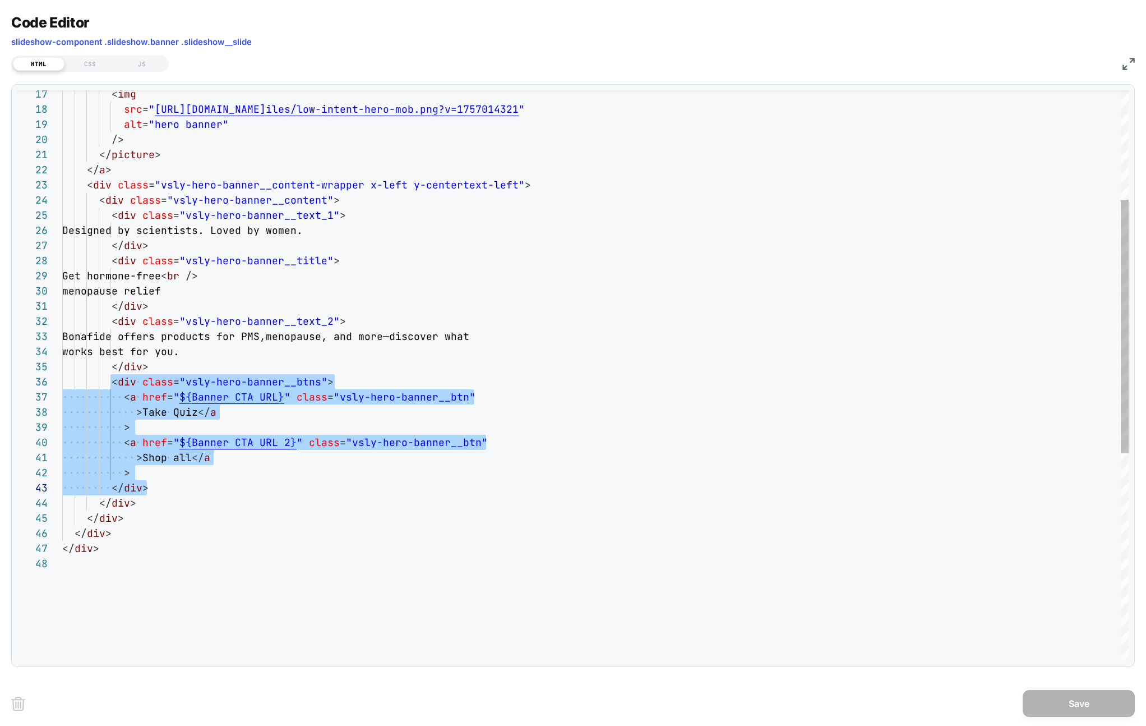
type textarea "**********"
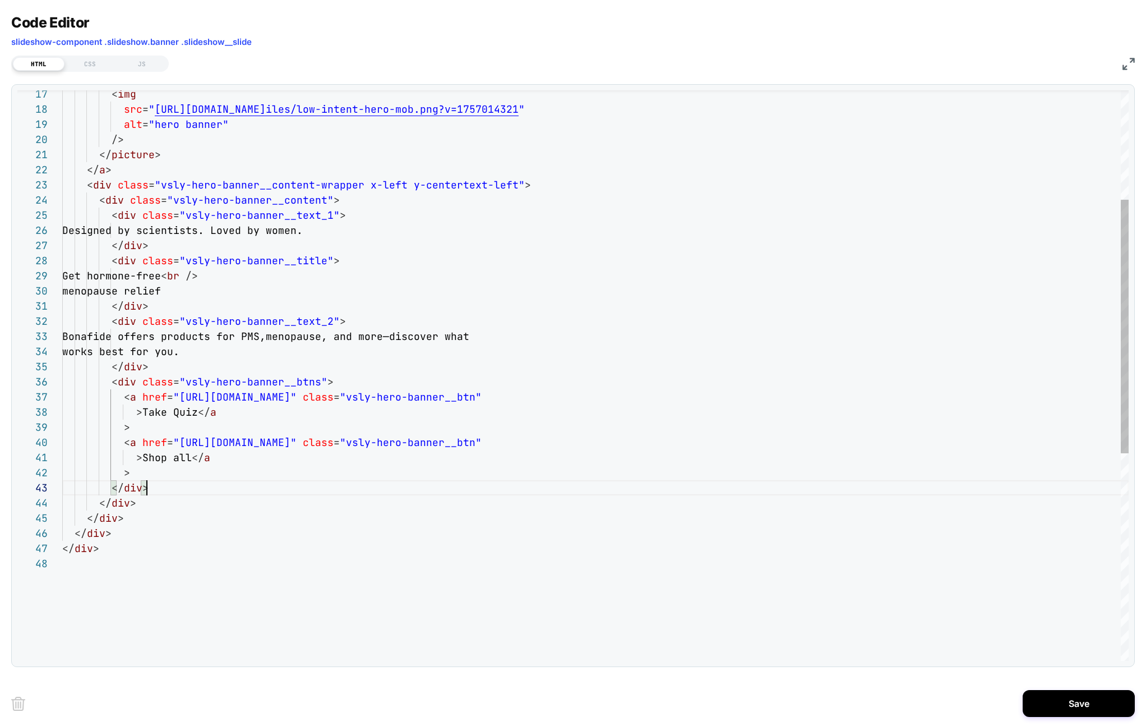
scroll to position [30, 85]
click at [1065, 696] on button "Save" at bounding box center [1079, 703] width 112 height 27
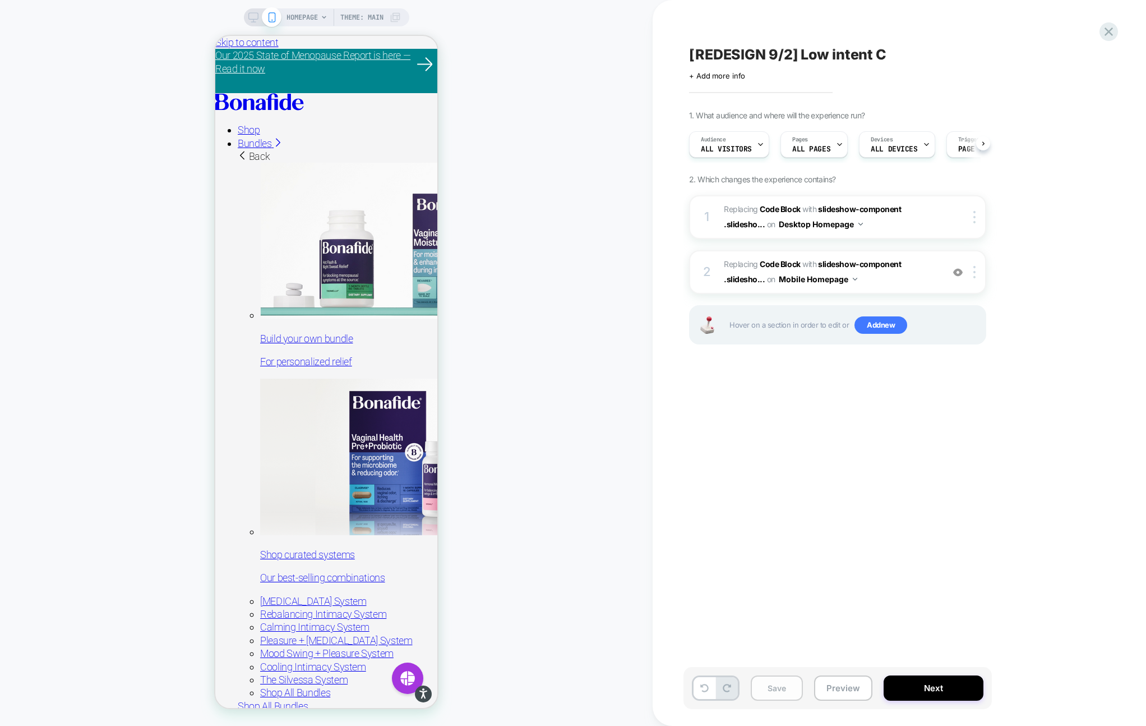
scroll to position [0, 1]
click at [770, 685] on button "Save" at bounding box center [777, 687] width 52 height 25
click at [833, 689] on button "Preview" at bounding box center [843, 687] width 58 height 25
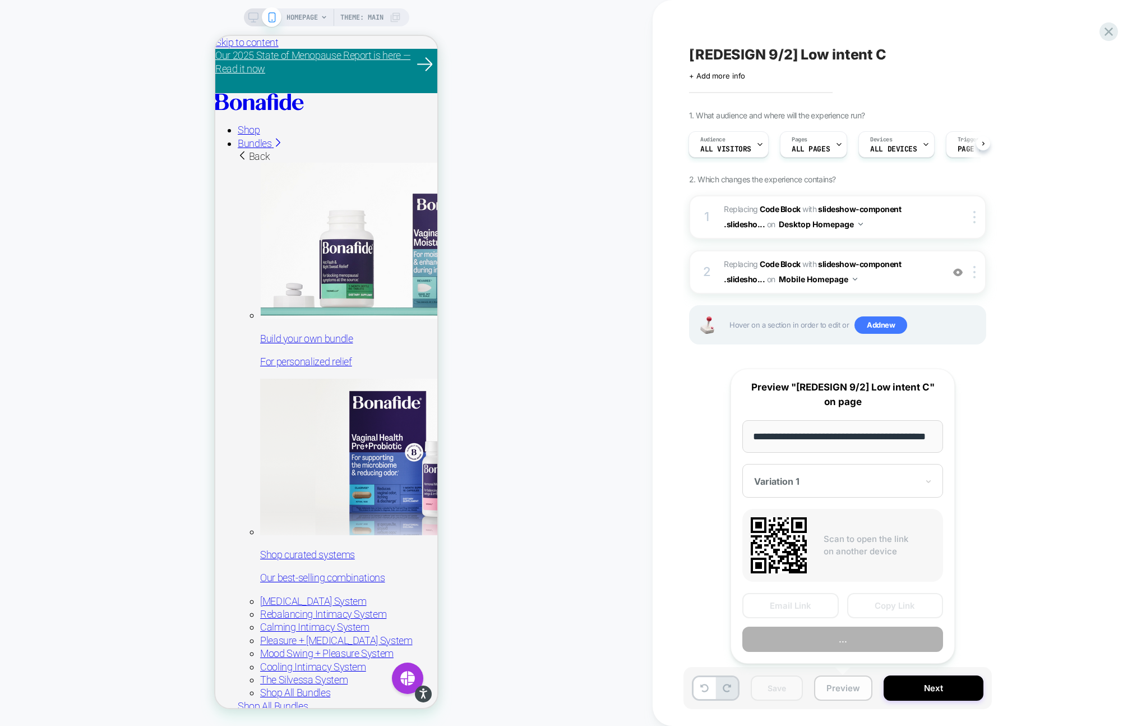
scroll to position [0, 29]
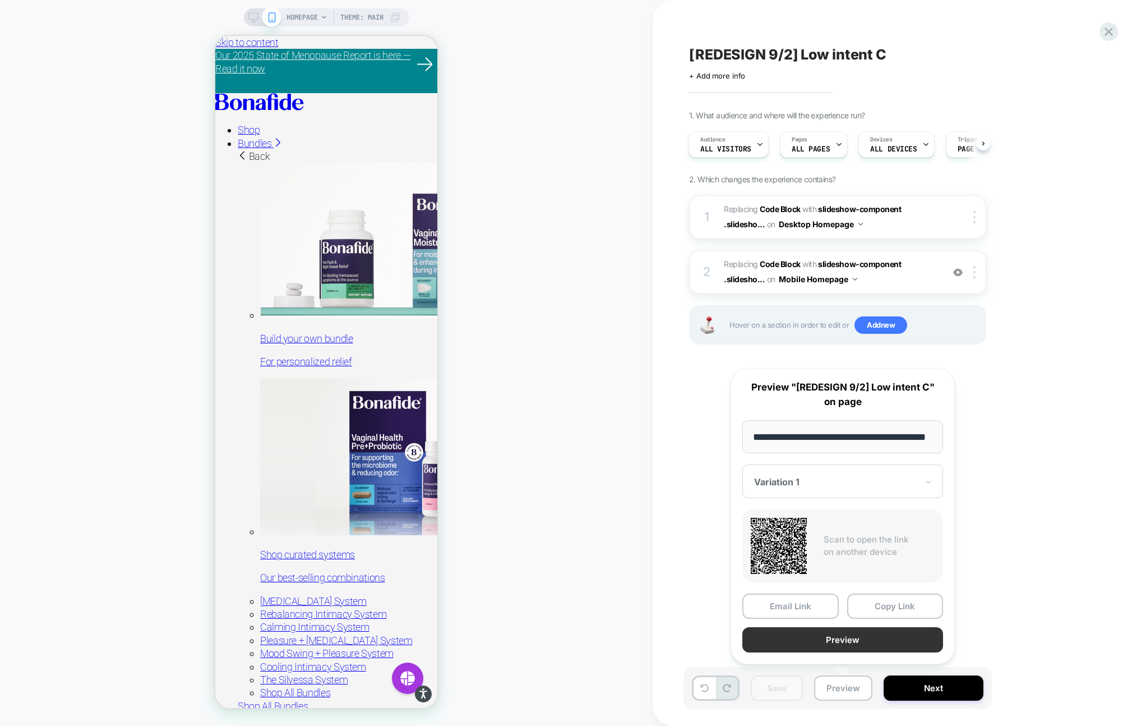
click at [841, 638] on button "Preview" at bounding box center [842, 639] width 201 height 25
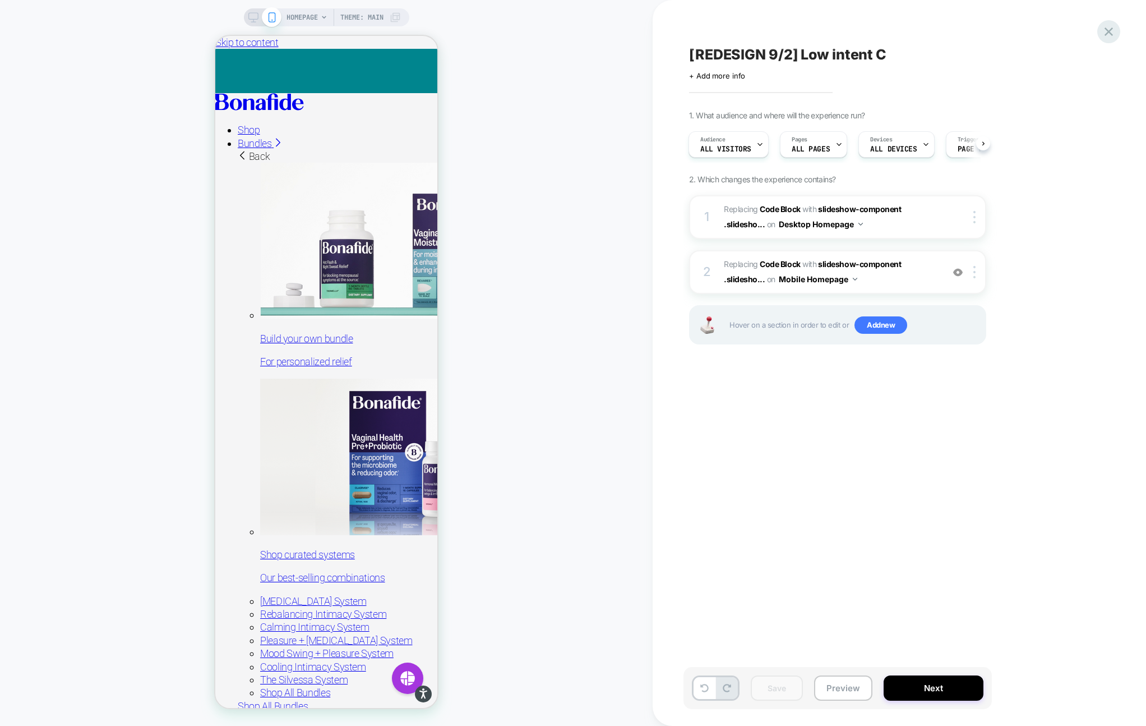
click at [1111, 33] on icon at bounding box center [1109, 31] width 8 height 8
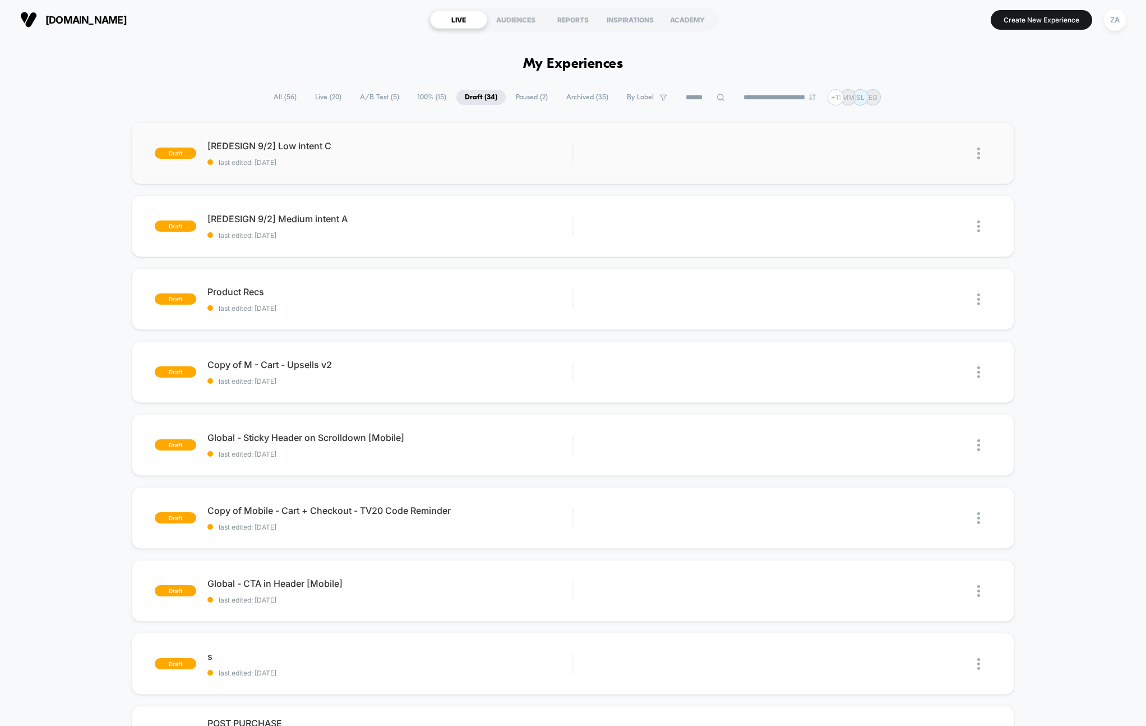
click at [977, 158] on img at bounding box center [978, 153] width 3 height 12
click at [924, 130] on div "Duplicate" at bounding box center [921, 127] width 101 height 25
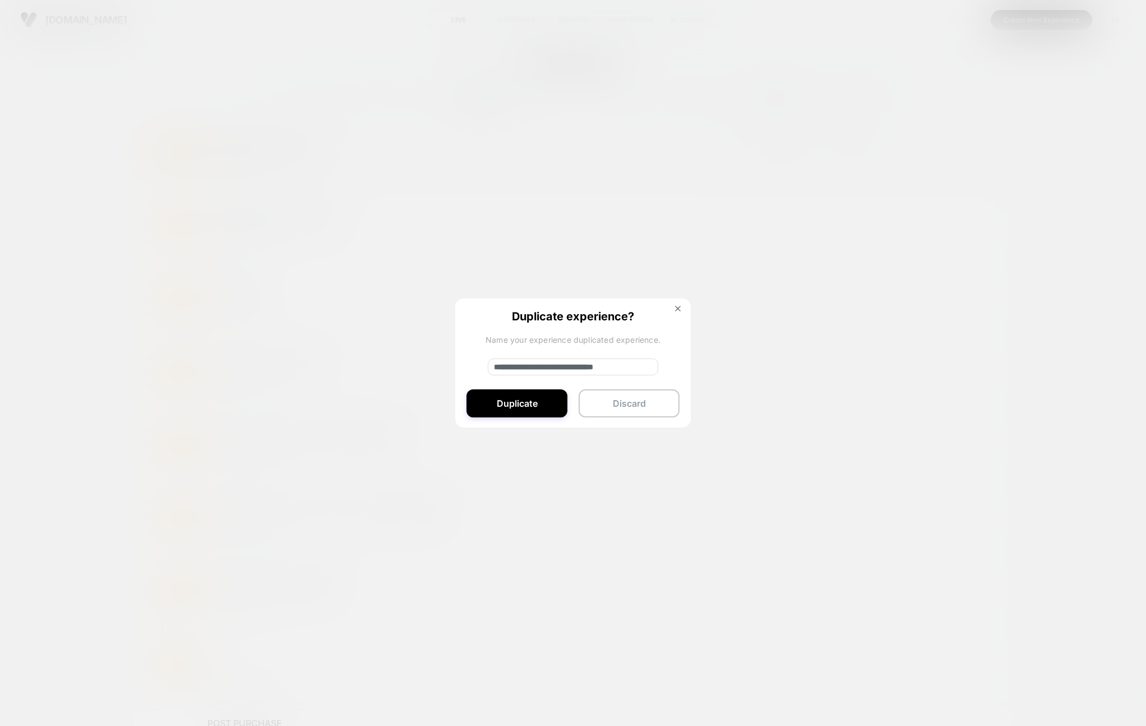
drag, startPoint x: 532, startPoint y: 366, endPoint x: 423, endPoint y: 366, distance: 108.2
click at [977, 166] on div "**********" at bounding box center [984, 153] width 14 height 25
click at [570, 367] on input "**********" at bounding box center [573, 366] width 170 height 17
click at [628, 366] on input "**********" at bounding box center [573, 366] width 170 height 17
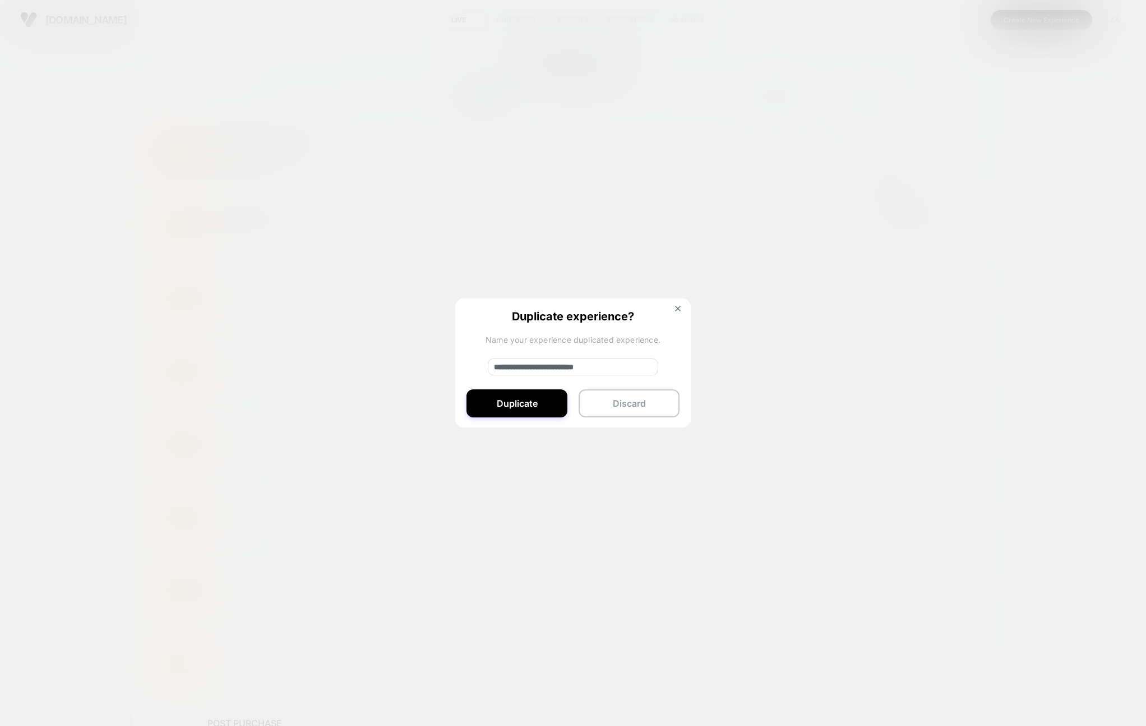
type input "**********"
click at [529, 406] on button "Duplicate" at bounding box center [516, 403] width 101 height 28
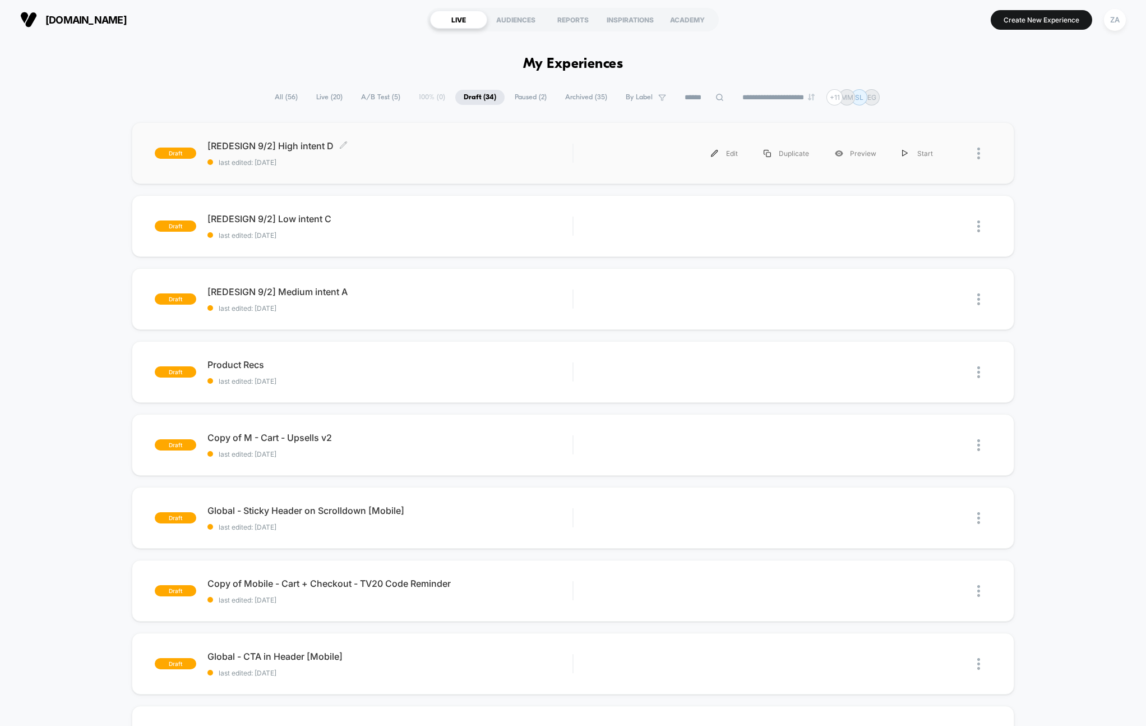
click at [413, 162] on span "last edited: [DATE]" at bounding box center [389, 162] width 365 height 8
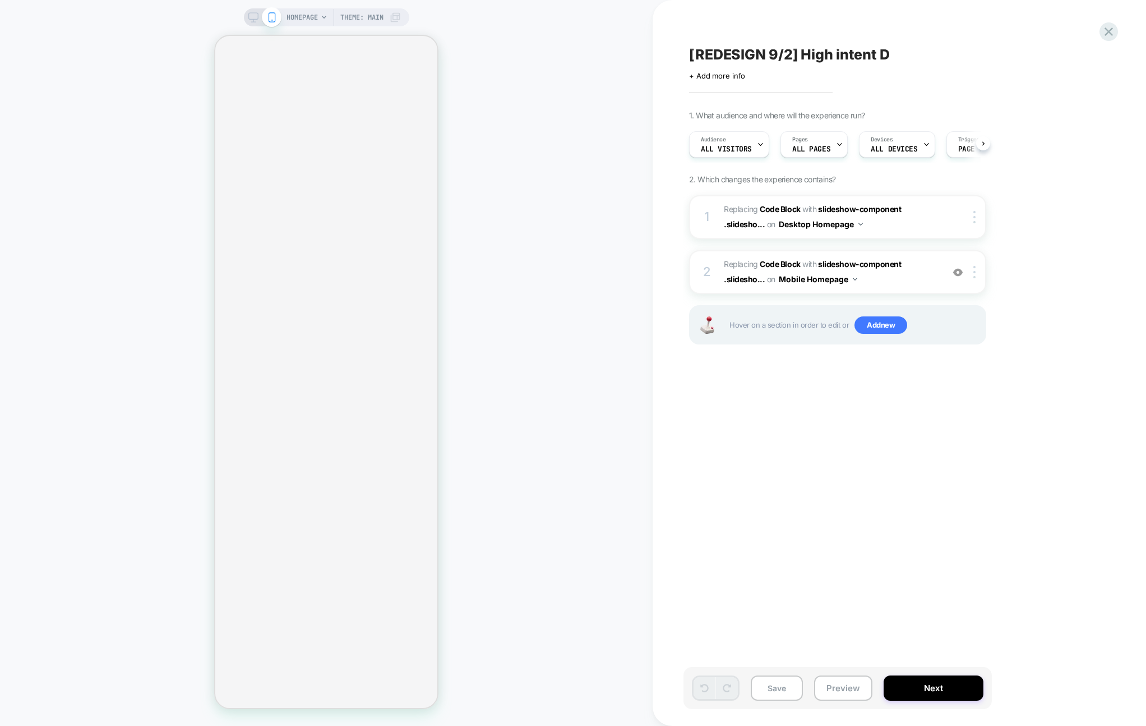
scroll to position [0, 1]
click at [884, 275] on span "Replacing Code Block WITH slideshow-component .slidesho... slideshow-component …" at bounding box center [831, 272] width 214 height 30
click at [884, 221] on span "Replacing Code Block WITH slideshow-component .slidesho... slideshow-component …" at bounding box center [831, 217] width 214 height 30
click at [766, 686] on button "Save" at bounding box center [777, 687] width 52 height 25
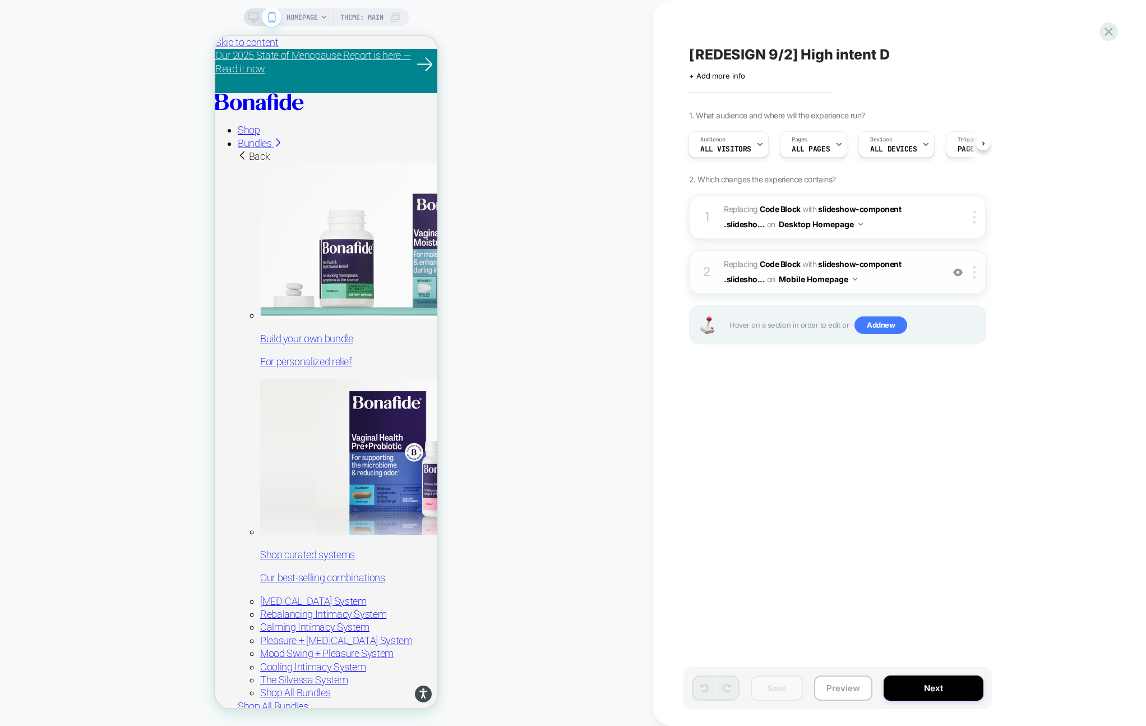
click at [905, 274] on span "Replacing Code Block WITH slideshow-component .slidesho... slideshow-component …" at bounding box center [831, 272] width 214 height 30
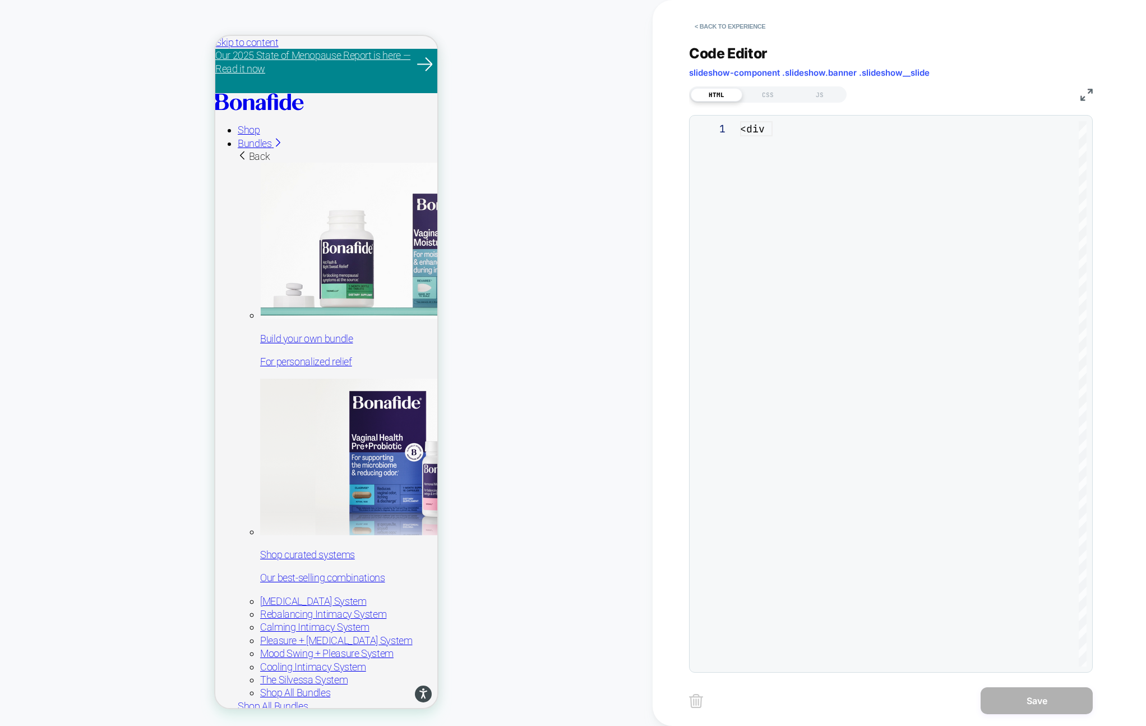
scroll to position [151, 0]
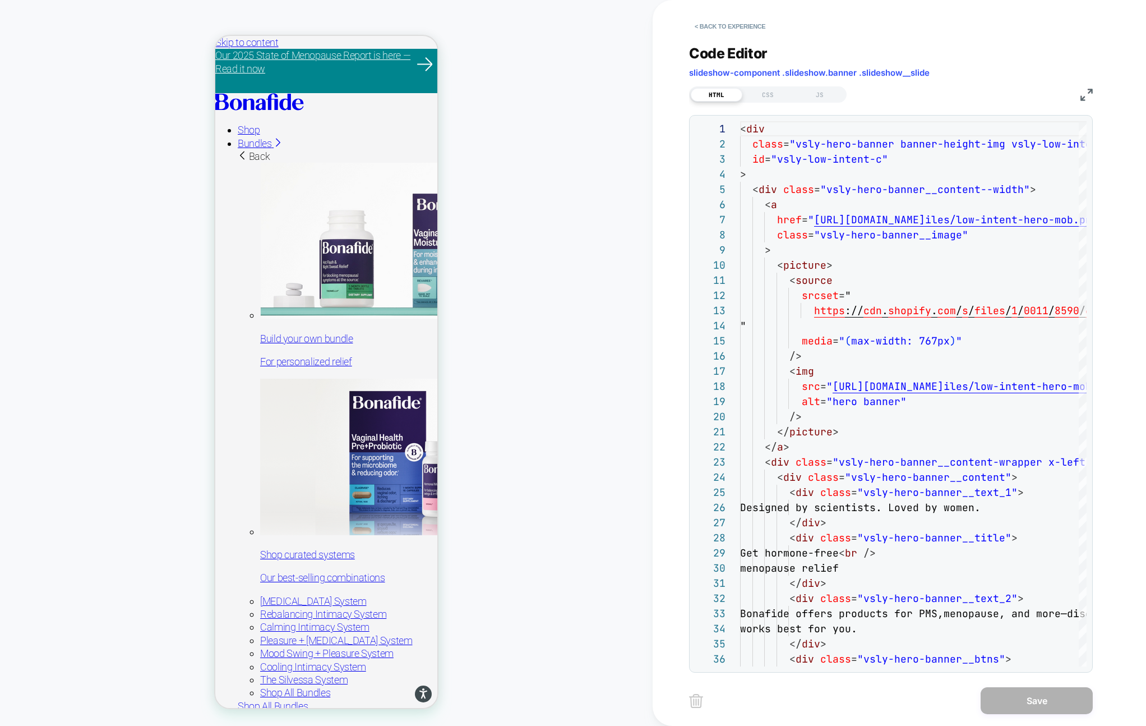
click at [1084, 91] on img at bounding box center [1086, 95] width 12 height 12
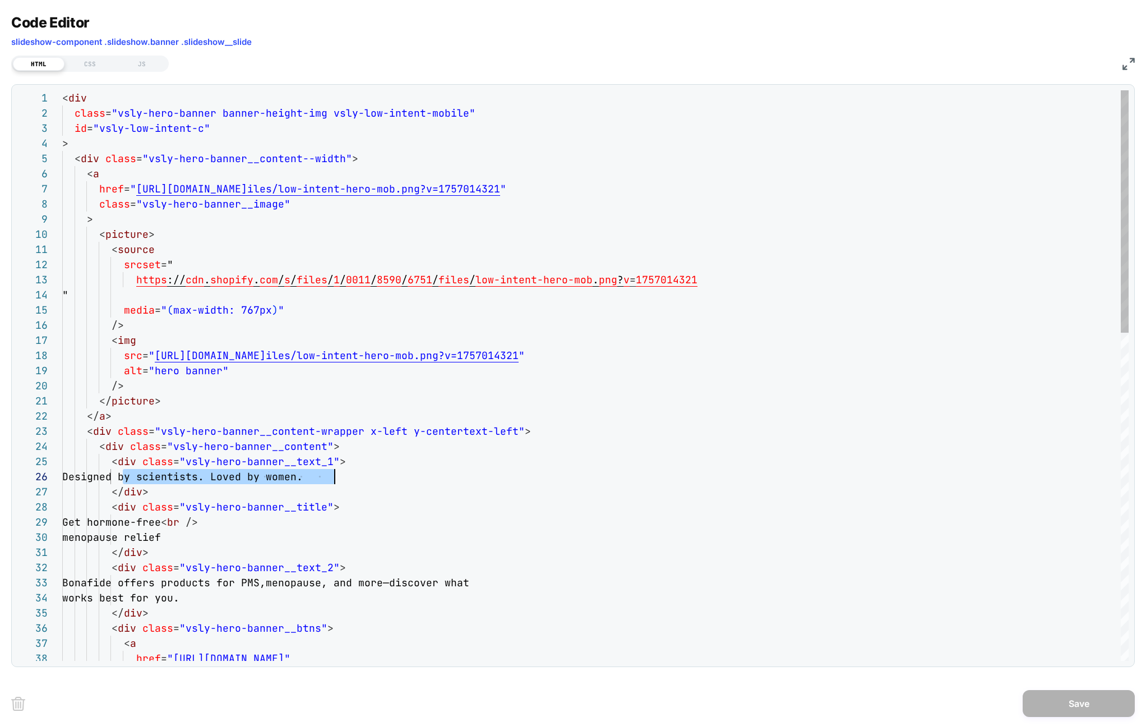
scroll to position [76, 297]
drag, startPoint x: 127, startPoint y: 476, endPoint x: 378, endPoint y: 476, distance: 250.6
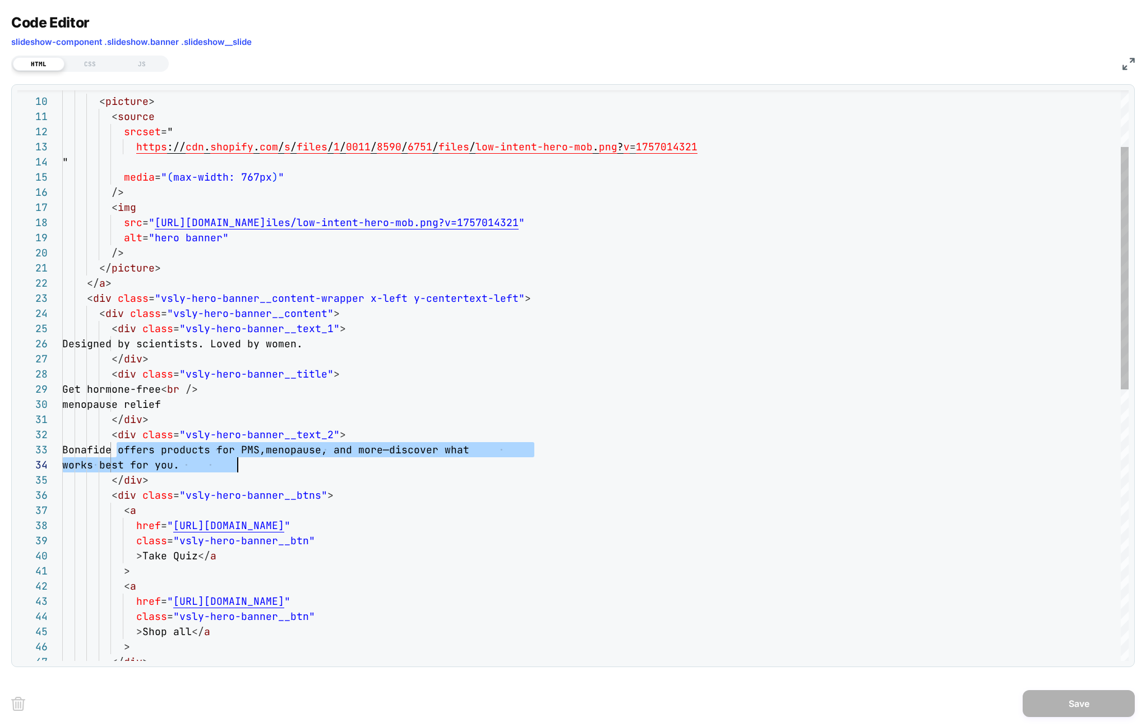
scroll to position [30, 175]
drag, startPoint x: 118, startPoint y: 451, endPoint x: 237, endPoint y: 464, distance: 119.1
click at [237, 465] on div "> < picture > < source srcset = " https :// cdn . shopify . com / s / files / 1…" at bounding box center [595, 628] width 1066 height 1342
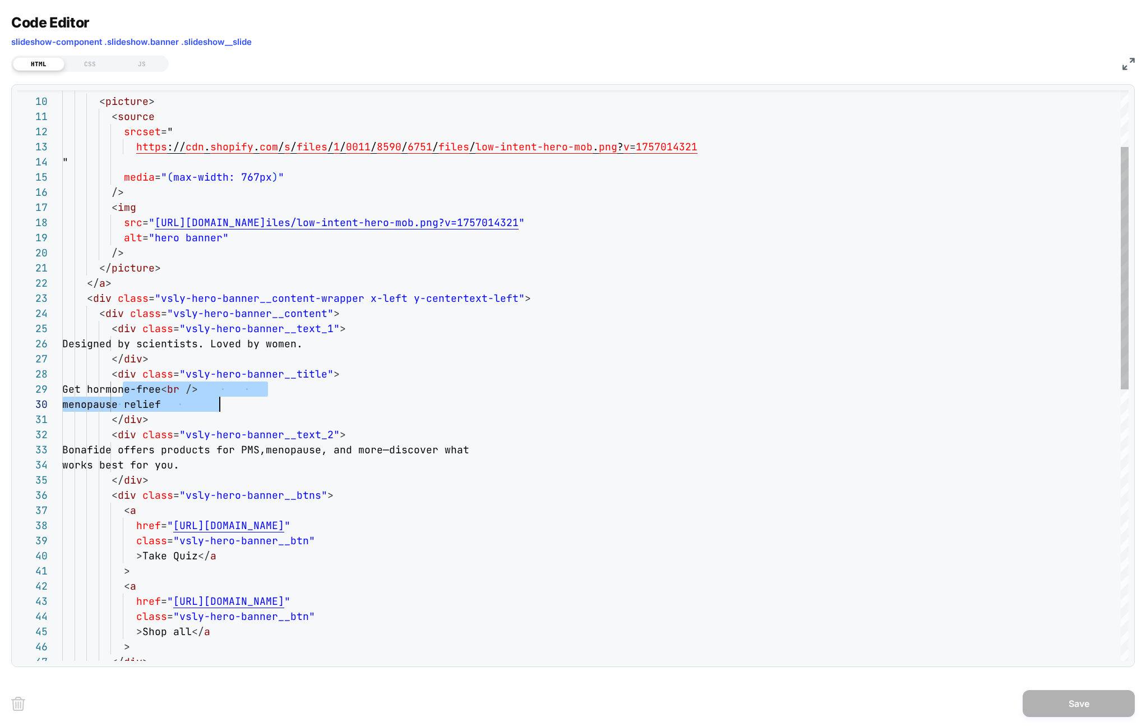
drag, startPoint x: 124, startPoint y: 389, endPoint x: 237, endPoint y: 404, distance: 113.8
click at [237, 405] on div "> < picture > < source srcset = " https :// cdn . shopify . com / s / files / 1…" at bounding box center [595, 628] width 1066 height 1342
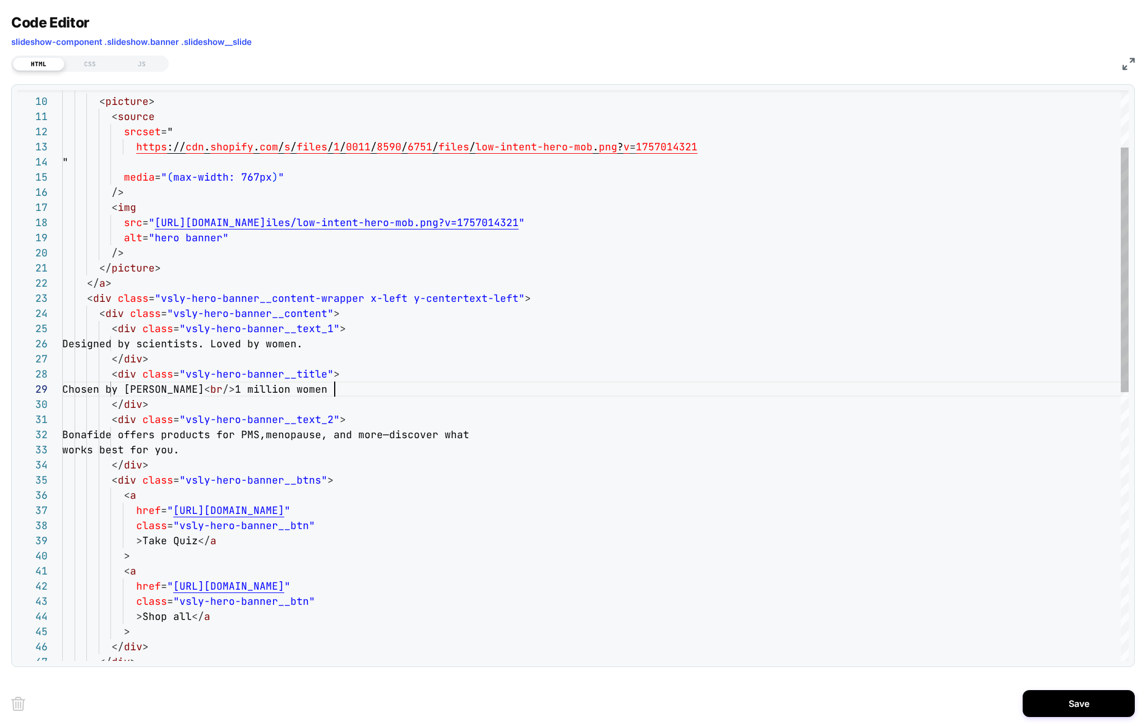
scroll to position [121, 272]
drag, startPoint x: 123, startPoint y: 345, endPoint x: 443, endPoint y: 345, distance: 320.1
click at [443, 345] on div "> < picture > < source srcset = " https :// cdn . shopify . com / s / files / 1…" at bounding box center [595, 620] width 1066 height 1327
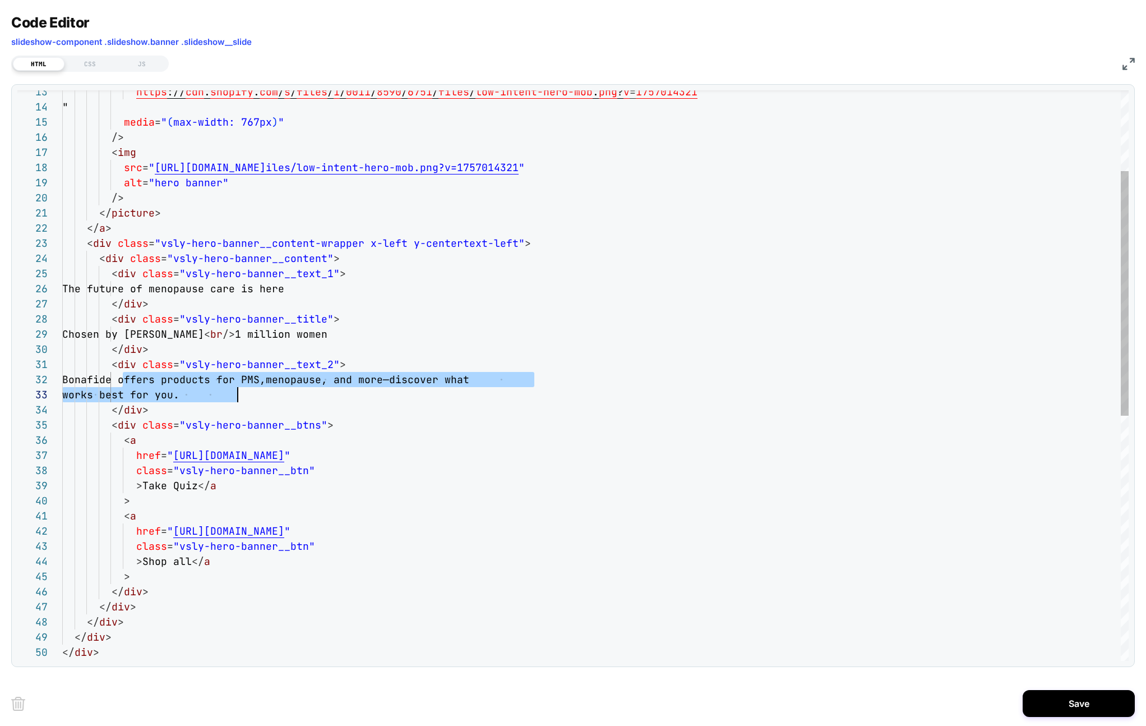
drag, startPoint x: 123, startPoint y: 378, endPoint x: 242, endPoint y: 394, distance: 119.4
click at [242, 394] on div "https :// cdn . shopify . com / s / files / 1 / 0011 / 8590 / 6751 / files / lo…" at bounding box center [595, 565] width 1066 height 1327
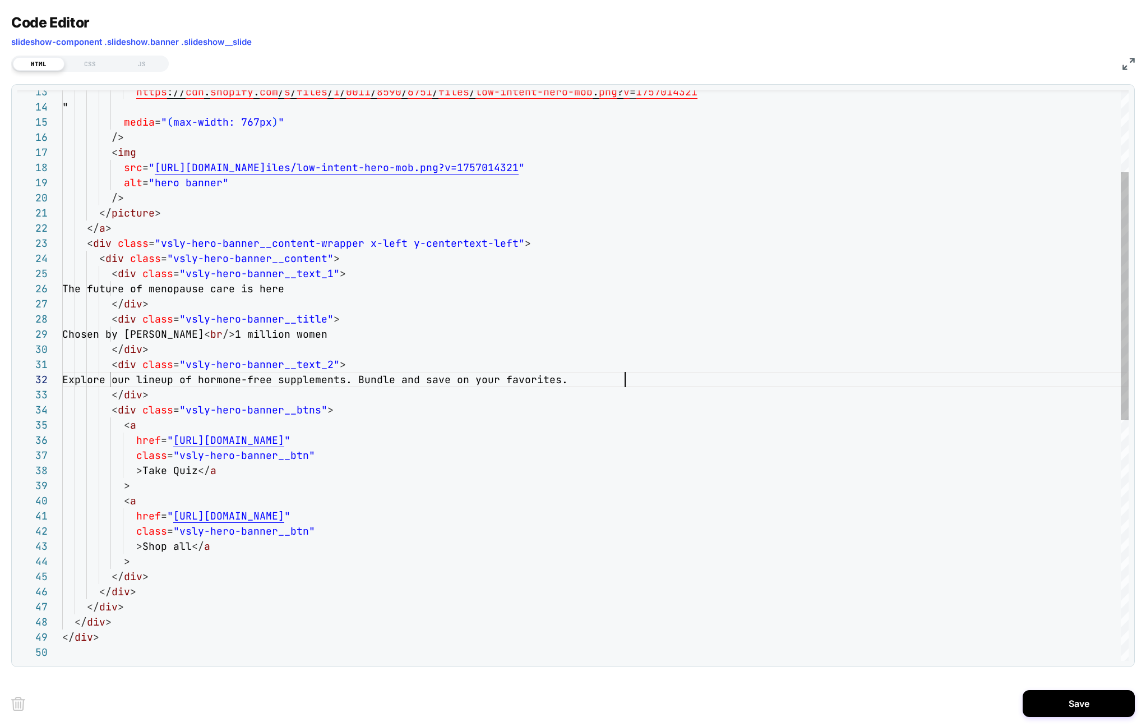
scroll to position [15, 562]
drag, startPoint x: 141, startPoint y: 471, endPoint x: 193, endPoint y: 470, distance: 52.2
click at [194, 470] on div "https :// cdn . shopify . com / s / files / 1 / 0011 / 8590 / 6751 / files / lo…" at bounding box center [595, 558] width 1066 height 1312
drag, startPoint x: 172, startPoint y: 439, endPoint x: 386, endPoint y: 440, distance: 214.7
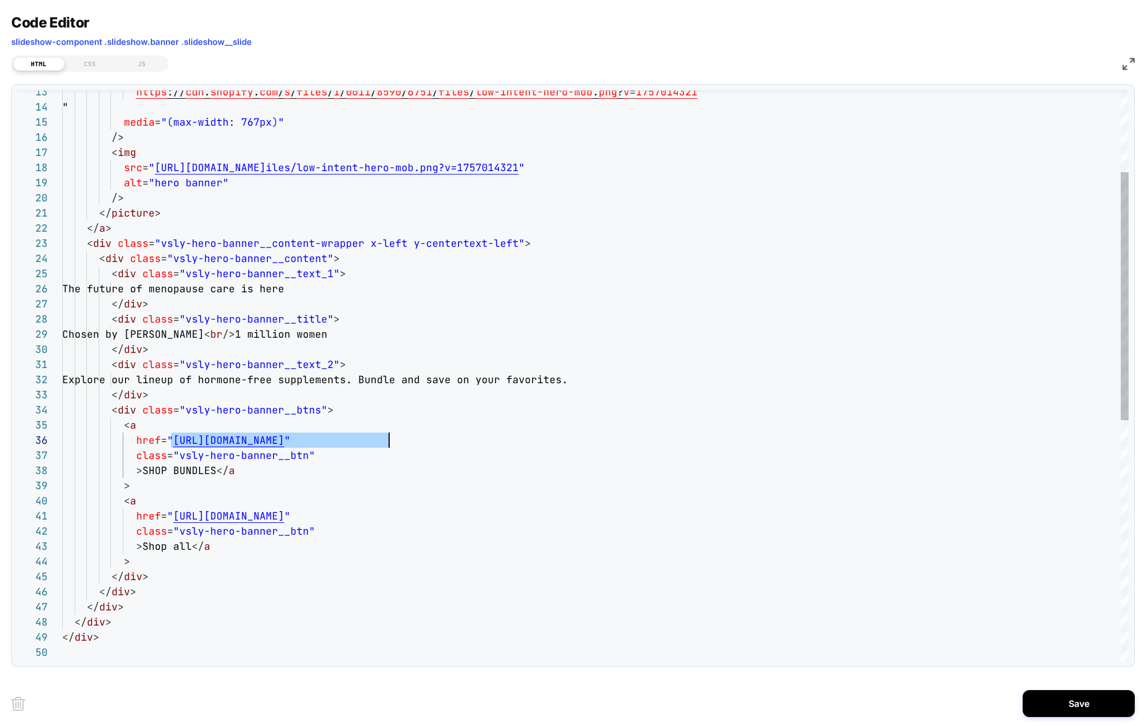
click at [386, 440] on div "https :// cdn . shopify . com / s / files / 1 / 0011 / 8590 / 6751 / files / lo…" at bounding box center [595, 558] width 1066 height 1312
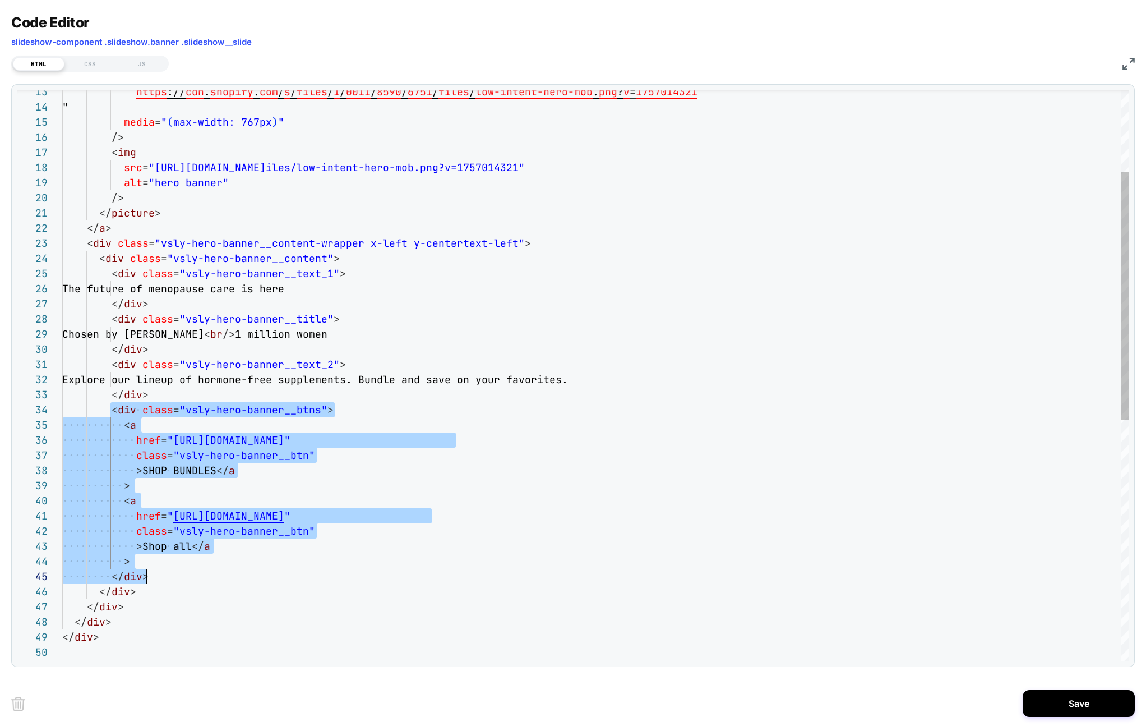
drag, startPoint x: 110, startPoint y: 410, endPoint x: 168, endPoint y: 574, distance: 173.6
click at [168, 574] on div "https :// cdn . shopify . com / s / files / 1 / 0011 / 8590 / 6751 / files / lo…" at bounding box center [595, 558] width 1066 height 1312
type textarea "**********"
click at [183, 578] on div "https :// cdn . shopify . com / s / files / 1 / 0011 / 8590 / 6751 / files / lo…" at bounding box center [595, 558] width 1066 height 1312
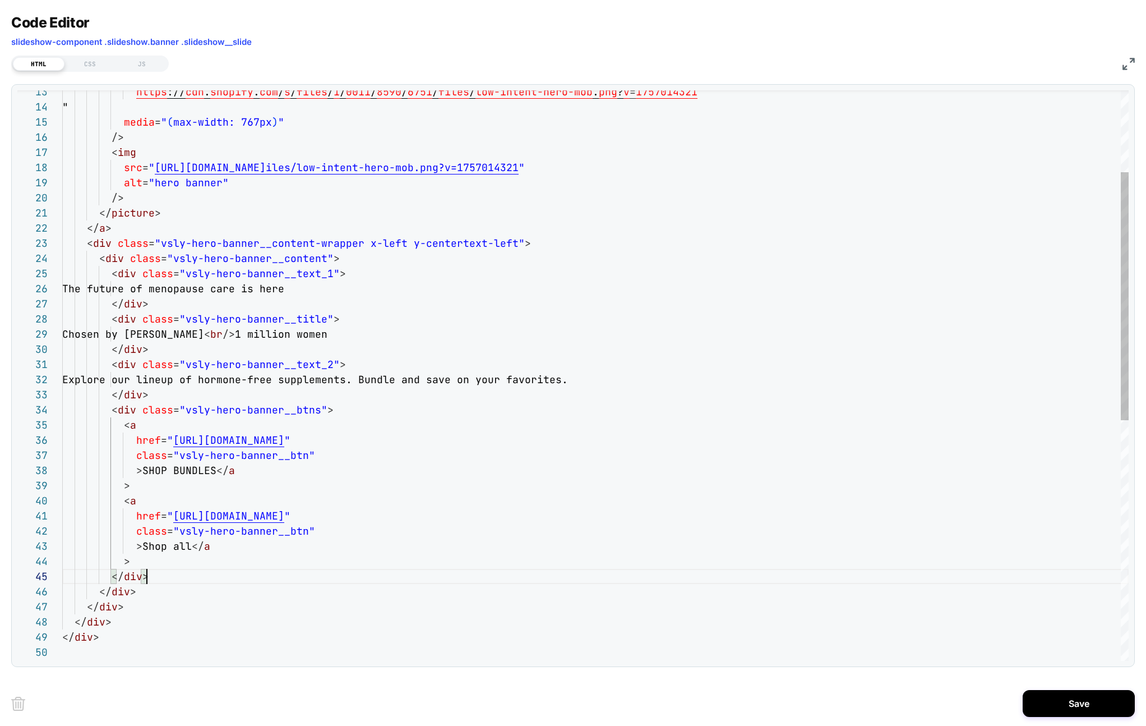
scroll to position [61, 85]
click at [1102, 698] on button "Save" at bounding box center [1079, 703] width 112 height 27
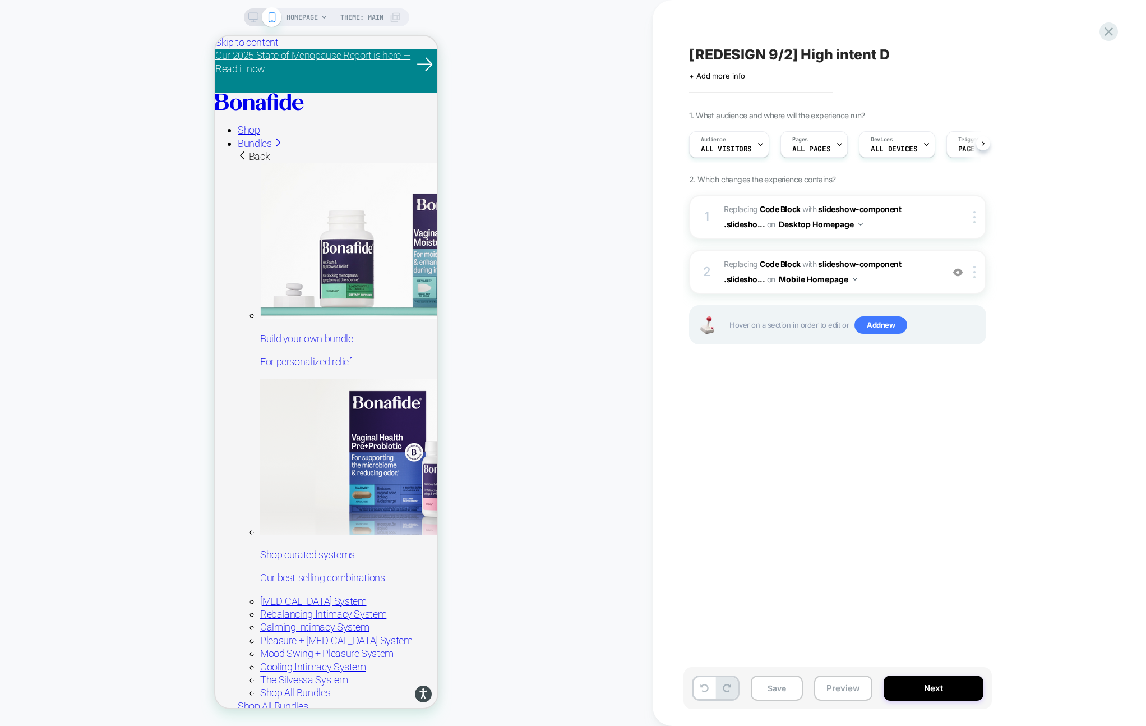
scroll to position [0, 1]
click at [763, 682] on button "Save" at bounding box center [777, 687] width 52 height 25
click at [252, 13] on icon at bounding box center [253, 17] width 10 height 10
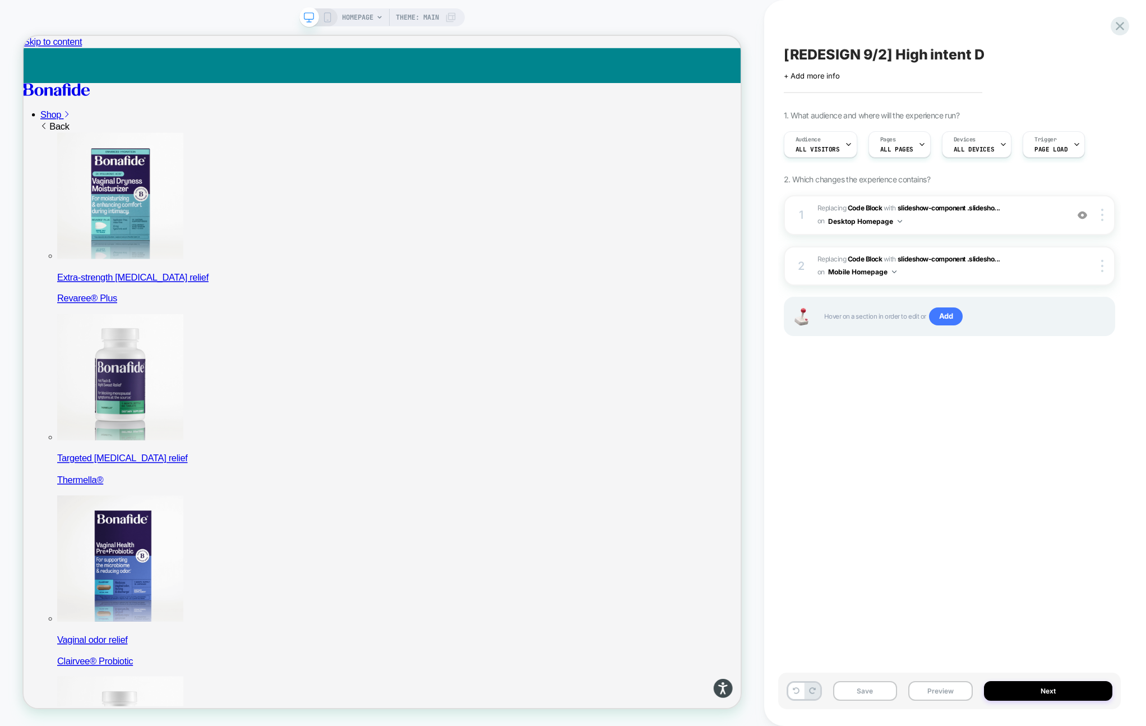
scroll to position [0, 1]
click at [959, 217] on span "Replacing Code Block WITH slideshow-component .slidesho... slideshow-component …" at bounding box center [939, 215] width 244 height 26
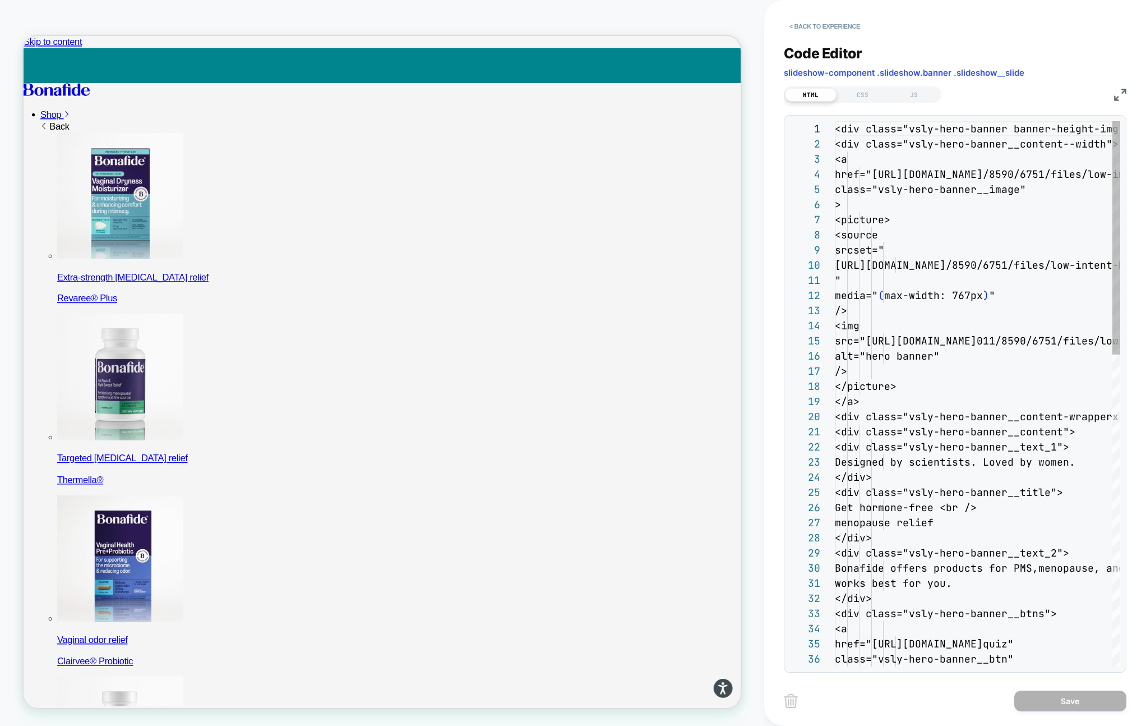
scroll to position [151, 0]
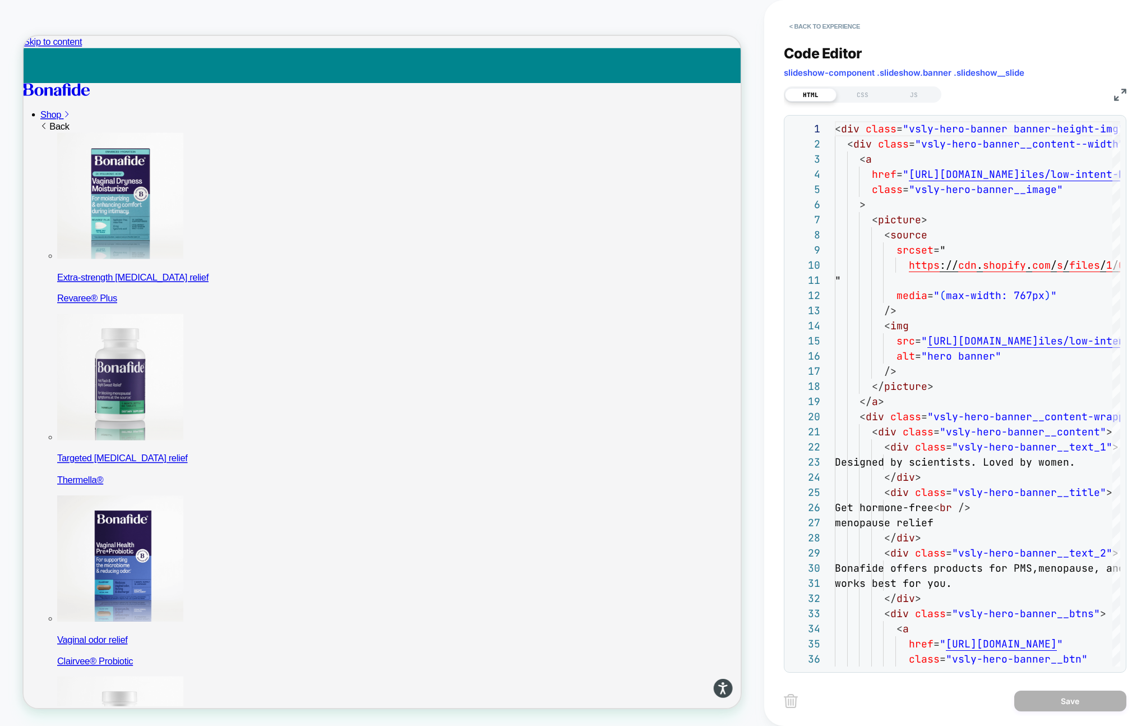
click at [1110, 97] on div "HTML CSS JS" at bounding box center [955, 93] width 343 height 19
click at [1112, 97] on div "HTML CSS JS" at bounding box center [955, 93] width 343 height 19
click at [1115, 97] on img at bounding box center [1120, 95] width 12 height 12
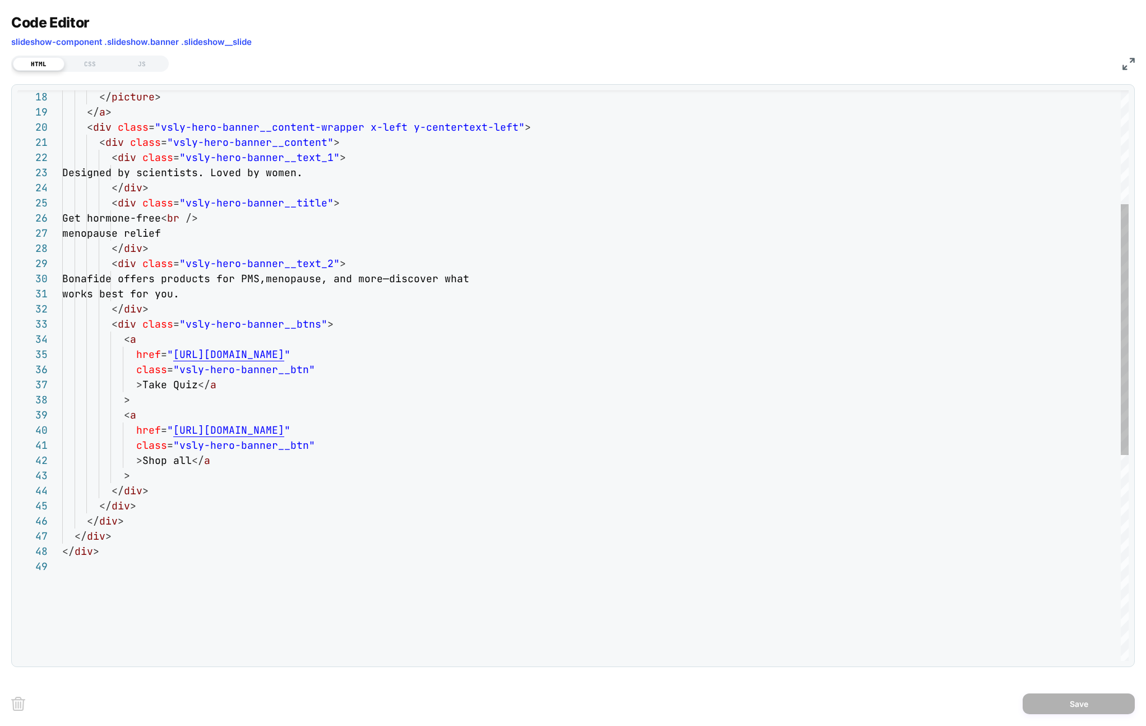
scroll to position [0, 0]
click at [111, 327] on div "</ div > </ div > </ div > </ div > > </ div > > Shop all </ a href = " https:/…" at bounding box center [595, 480] width 1066 height 1297
click at [151, 486] on div "</ div > </ div > </ div > </ div > > </ div > > Shop all </ a href = " https:/…" at bounding box center [595, 480] width 1066 height 1297
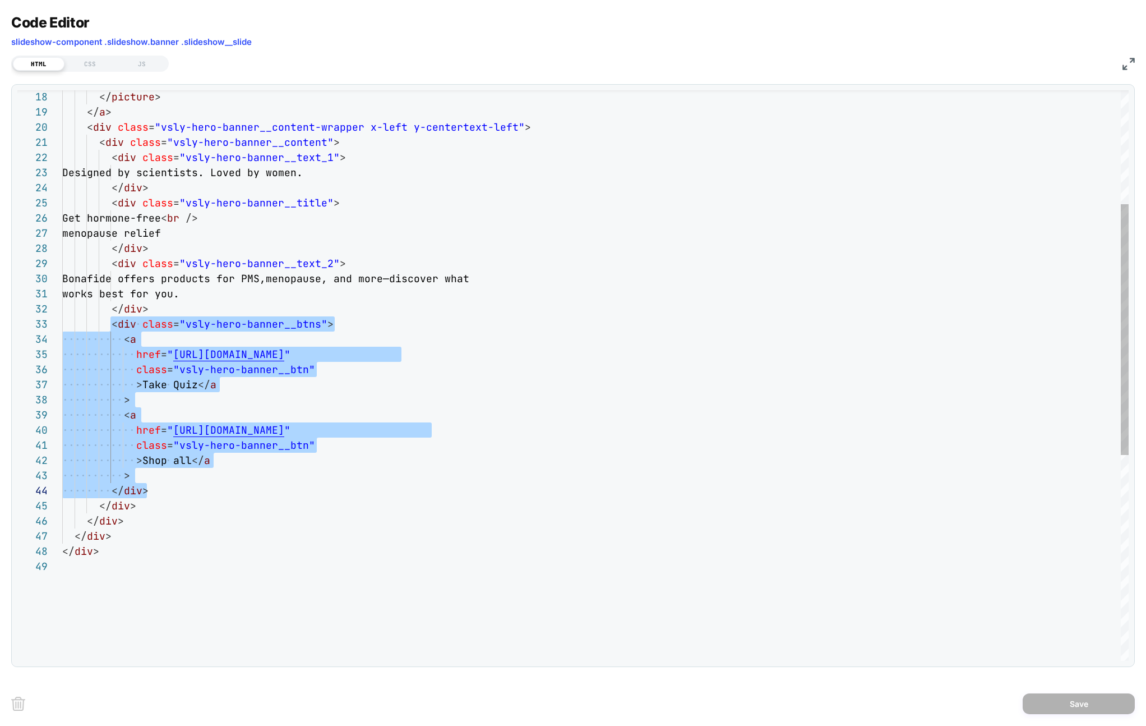
scroll to position [45, 85]
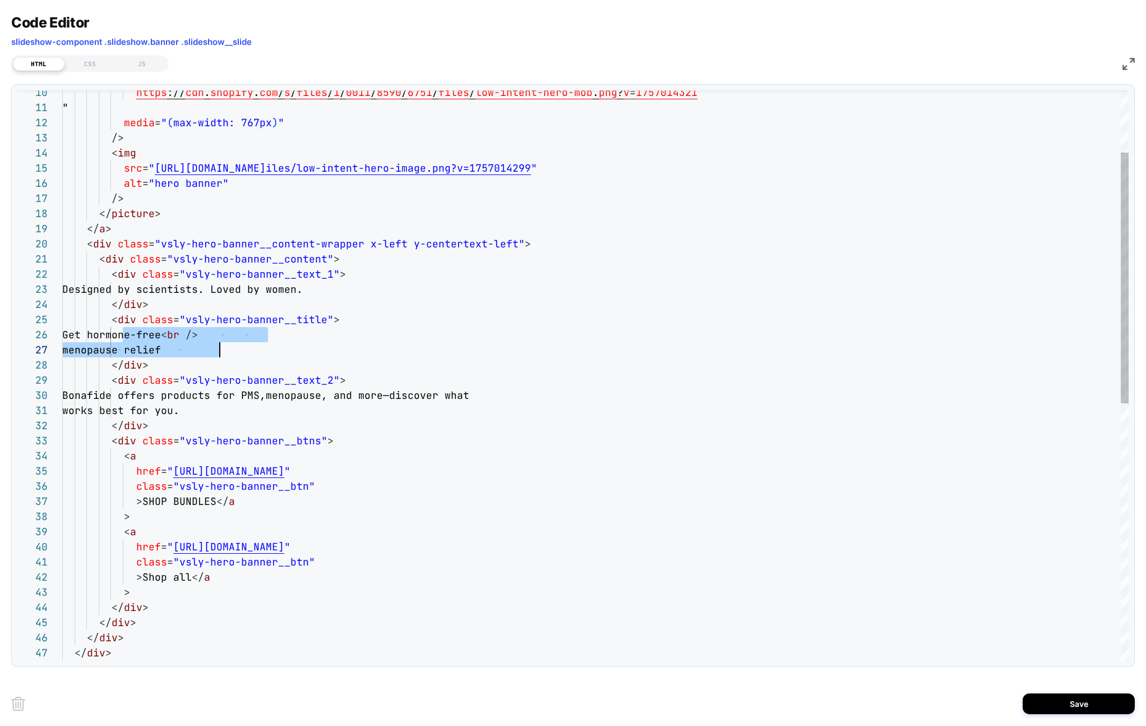
drag, startPoint x: 124, startPoint y: 333, endPoint x: 241, endPoint y: 345, distance: 116.7
click at [242, 346] on div "</ div > </ div > </ div > </ div > > </ div > > Shop all </ a href = " https:/…" at bounding box center [595, 596] width 1066 height 1297
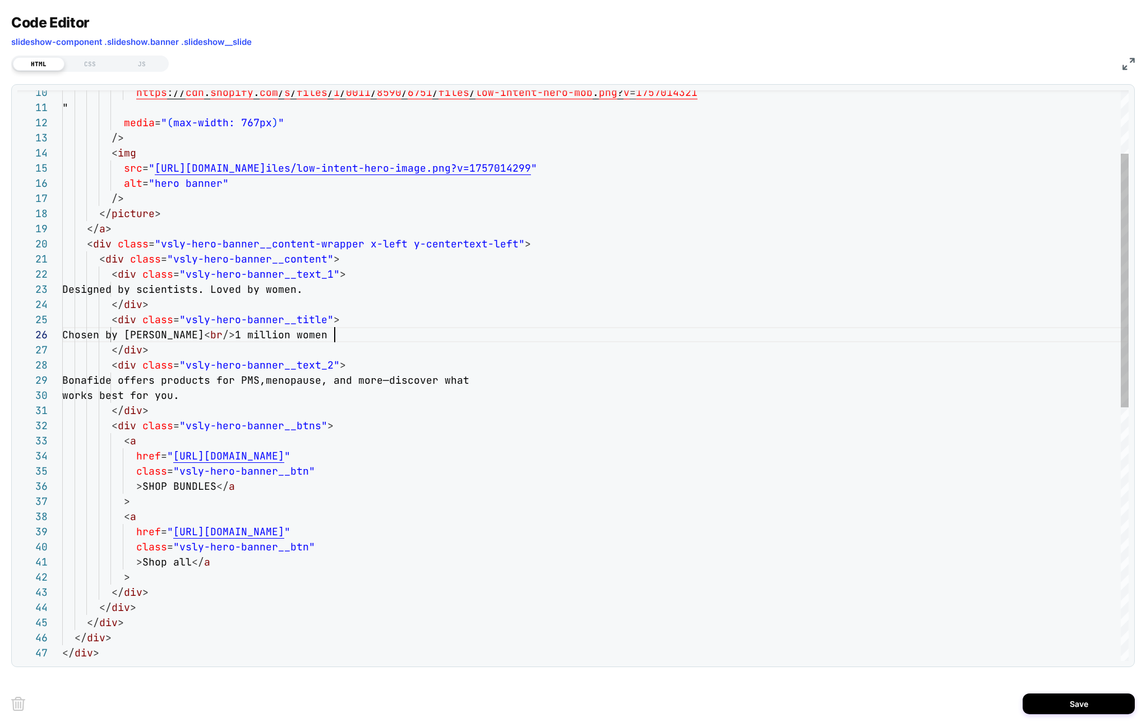
scroll to position [76, 272]
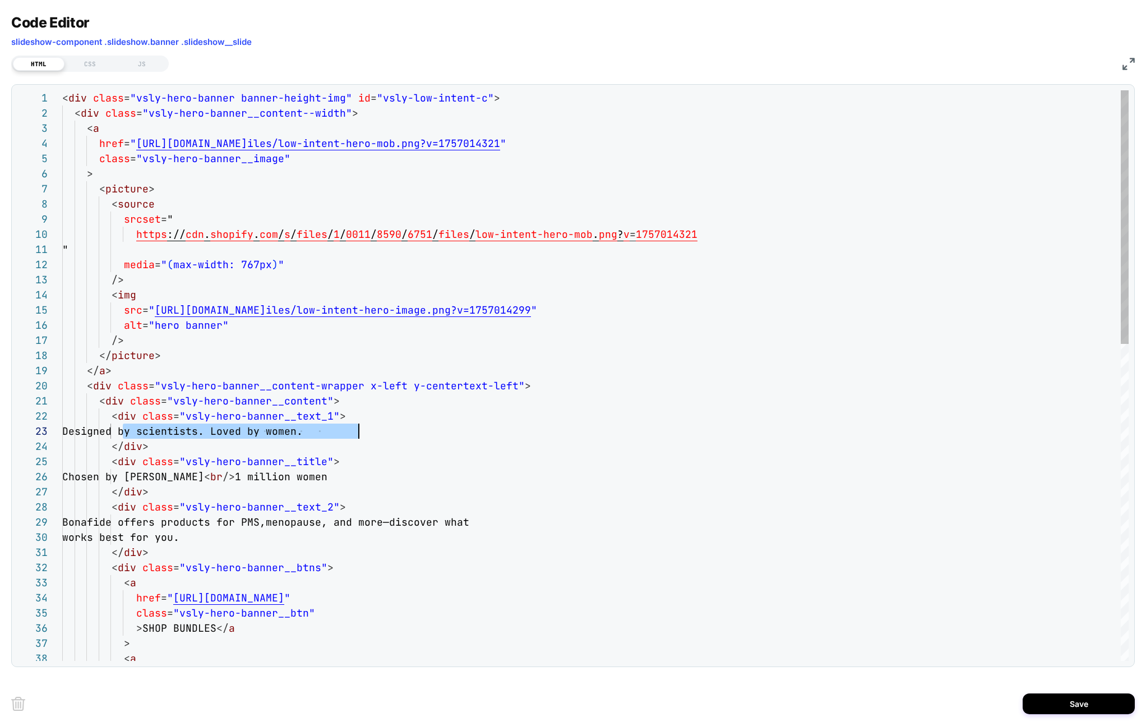
drag, startPoint x: 122, startPoint y: 432, endPoint x: 480, endPoint y: 428, distance: 357.7
click at [480, 428] on div "> < a class = "vsly-hero-banner__btn" > SHOP BUNDLES </ a < div class = "vsly-h…" at bounding box center [595, 731] width 1066 height 1282
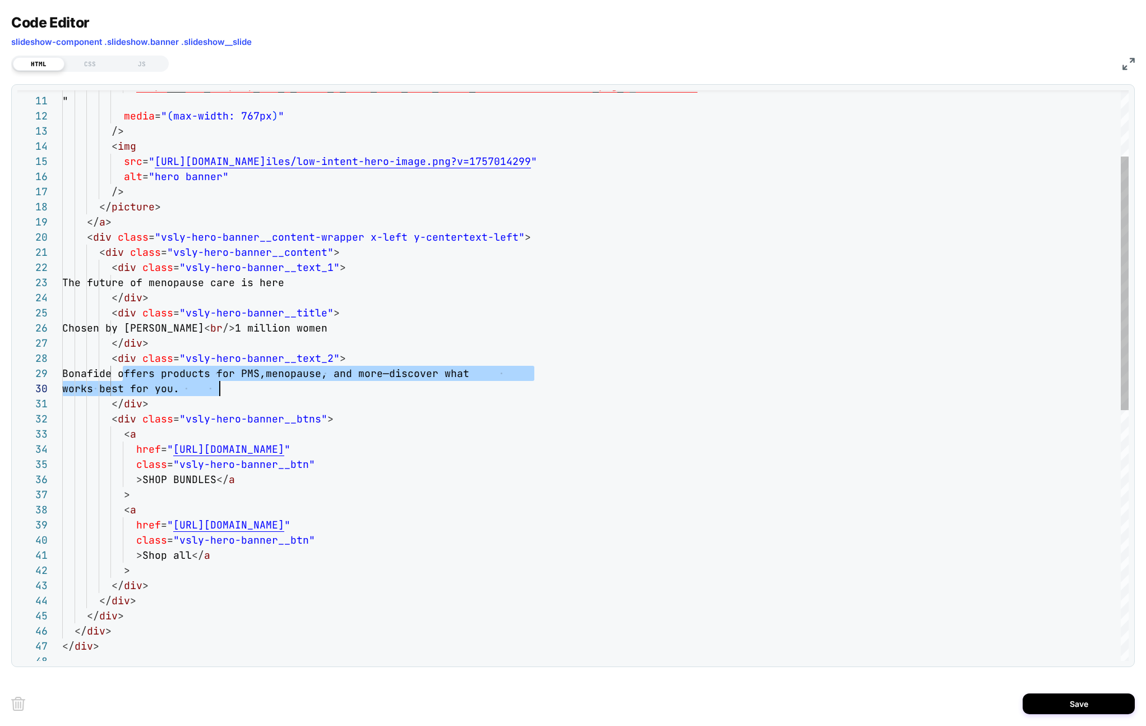
scroll to position [121, 85]
drag, startPoint x: 124, startPoint y: 373, endPoint x: 240, endPoint y: 397, distance: 118.0
click at [240, 397] on div "> < a class = "vsly-hero-banner__btn" > SHOP BUNDLES </ a < div class = "vsly-h…" at bounding box center [595, 583] width 1066 height 1282
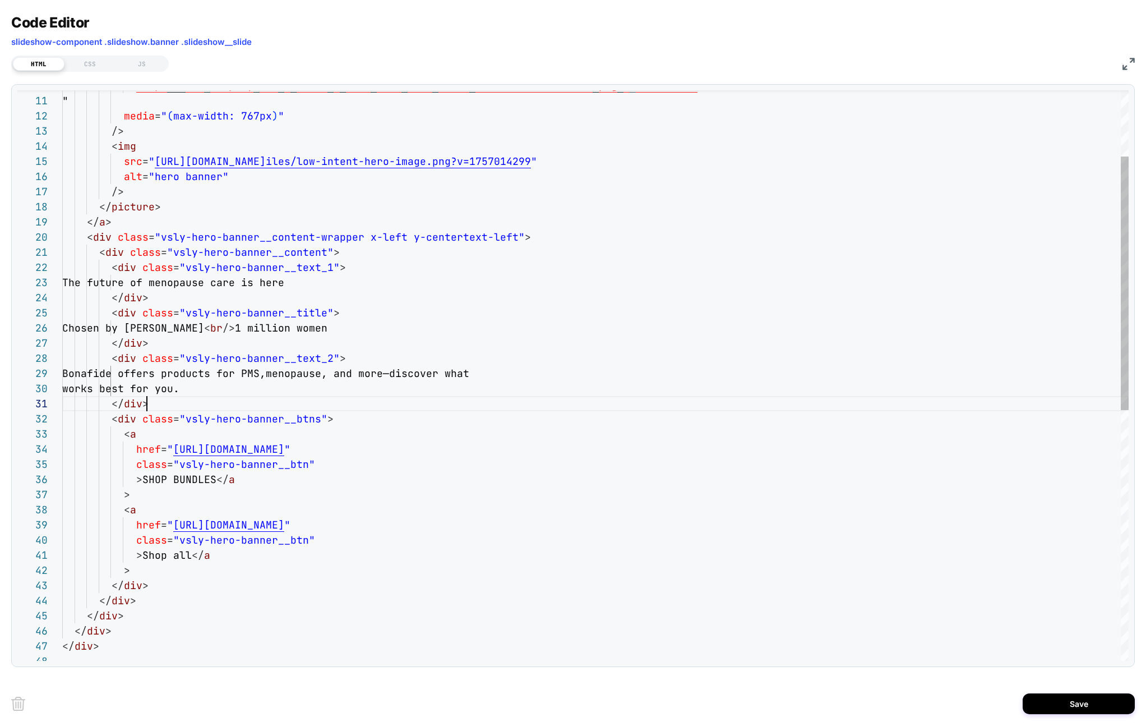
scroll to position [0, 85]
click at [240, 397] on div "> < a class = "vsly-hero-banner__btn" > SHOP BUNDLES </ a < div class = "vsly-h…" at bounding box center [595, 583] width 1066 height 1282
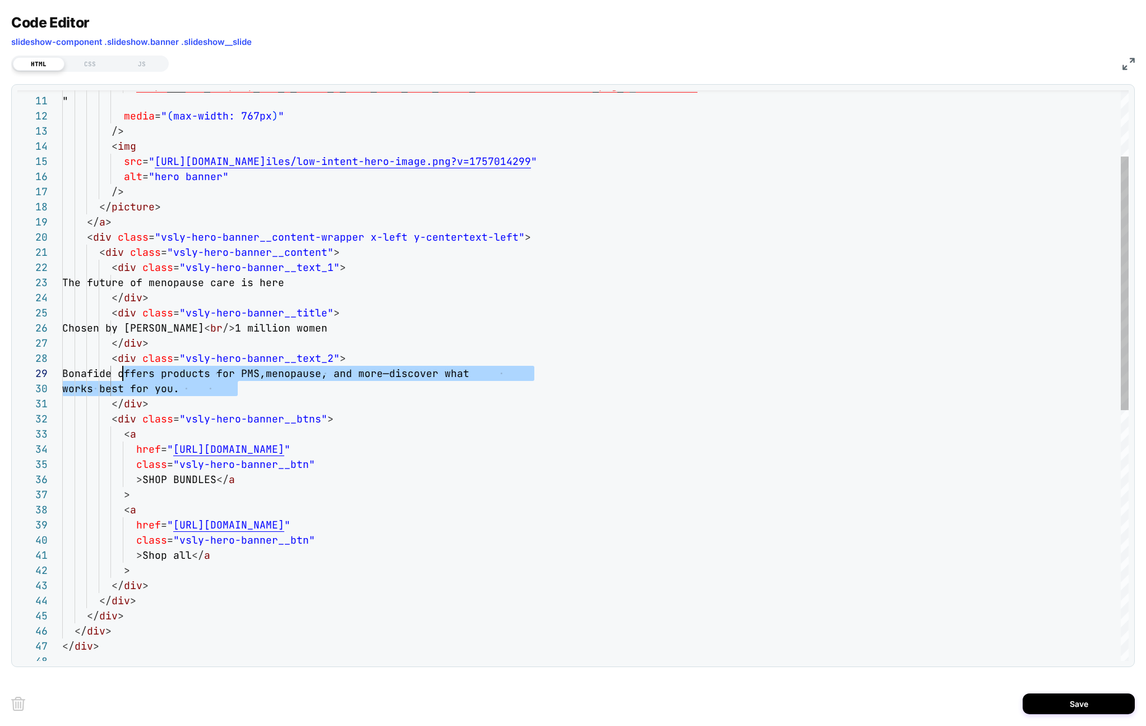
drag, startPoint x: 243, startPoint y: 393, endPoint x: 124, endPoint y: 373, distance: 120.5
click at [124, 373] on div "> < a class = "vsly-hero-banner__btn" > SHOP BUNDLES </ a < div class = "vsly-h…" at bounding box center [595, 583] width 1066 height 1282
type textarea "**********"
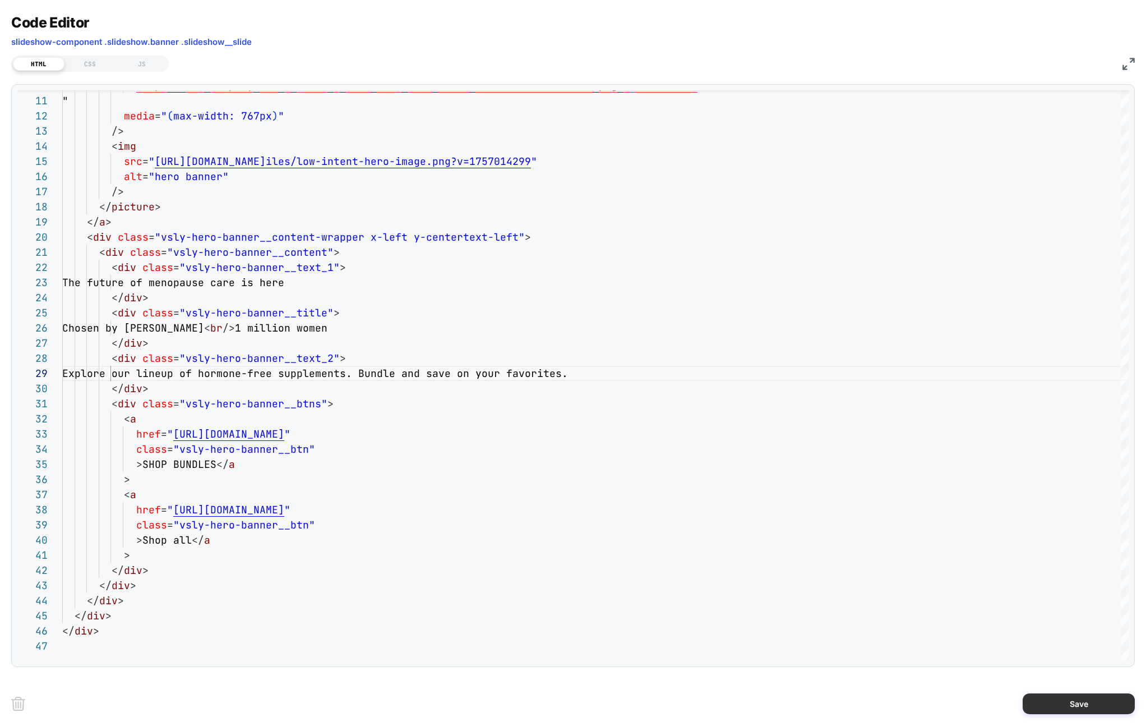
click at [1054, 704] on button "Save" at bounding box center [1079, 703] width 112 height 21
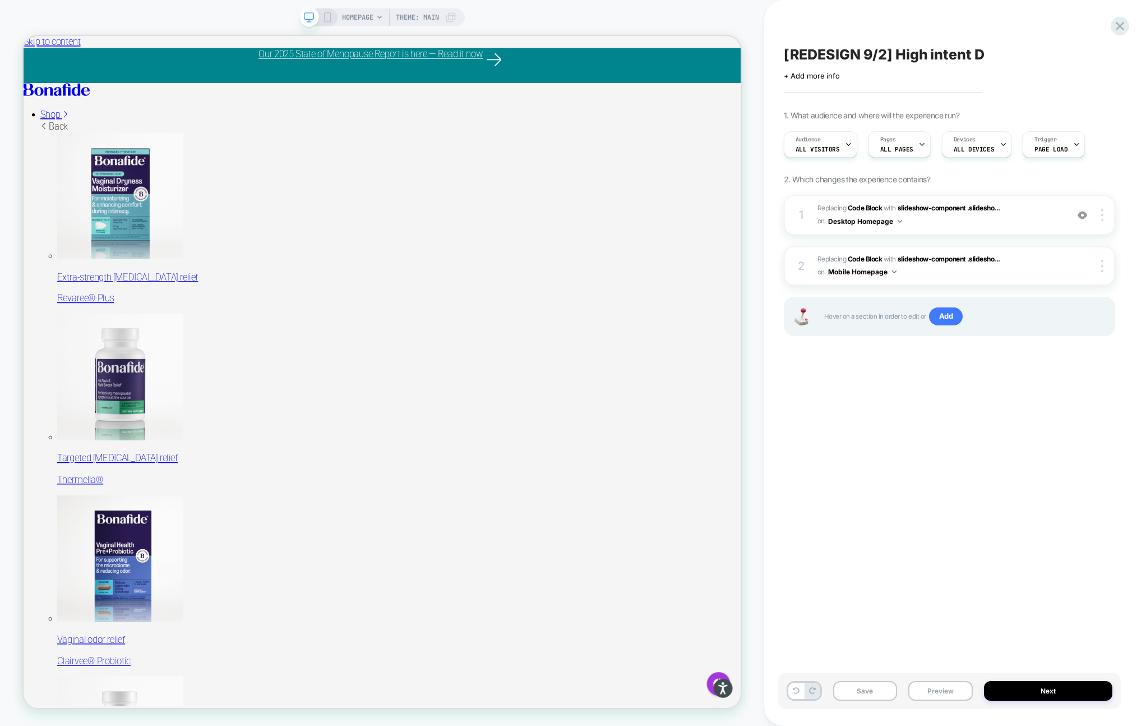
scroll to position [0, 1]
click at [874, 686] on button "Save" at bounding box center [865, 691] width 64 height 20
click at [948, 694] on button "Preview" at bounding box center [940, 691] width 64 height 20
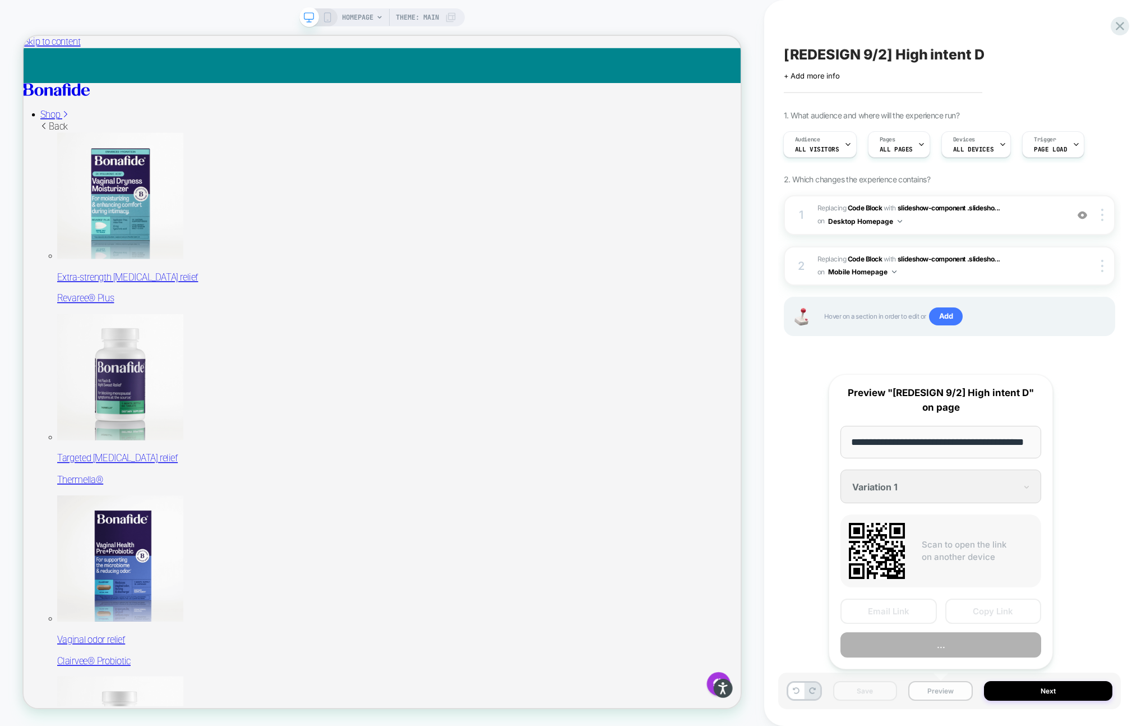
scroll to position [0, 29]
click at [912, 655] on button "Preview" at bounding box center [940, 644] width 201 height 25
